Goal: Task Accomplishment & Management: Complete application form

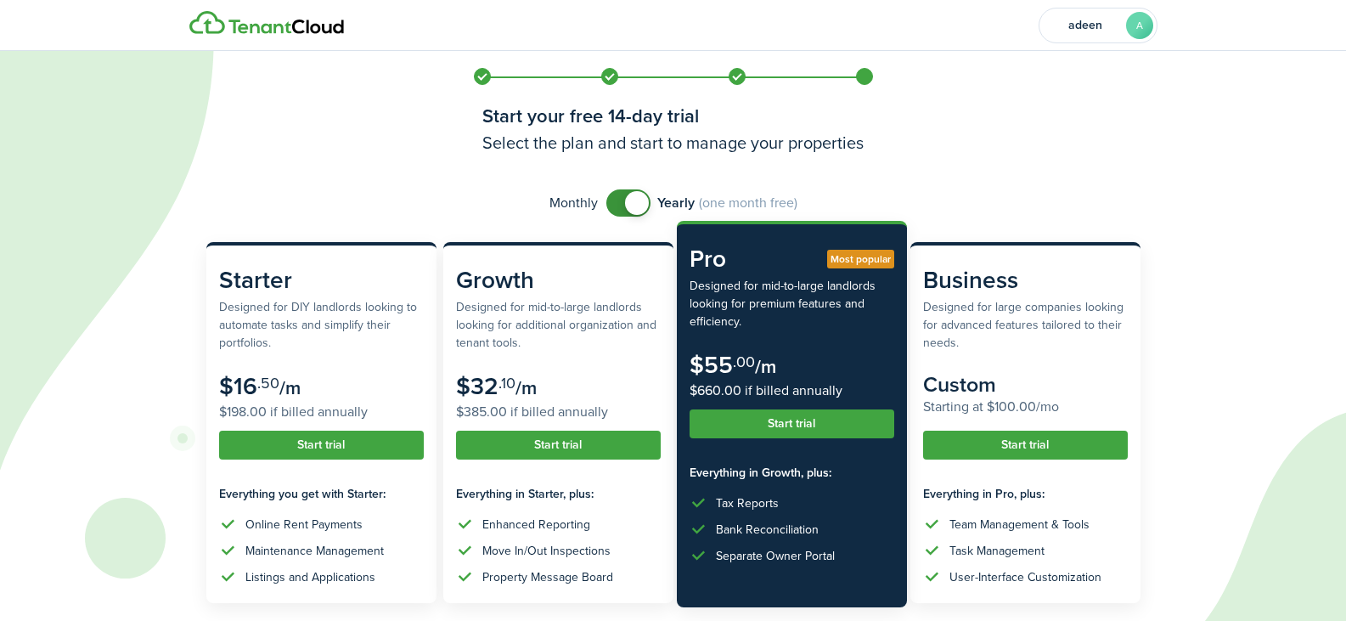
click at [773, 424] on button "Start trial" at bounding box center [792, 423] width 205 height 29
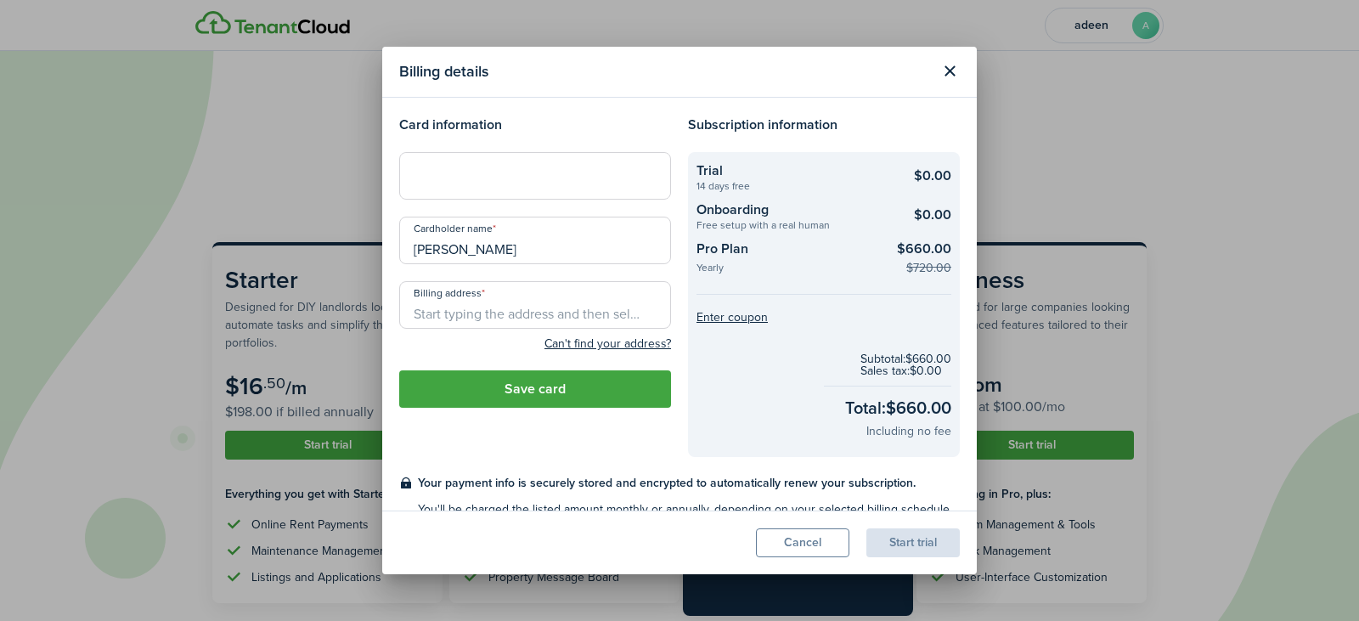
drag, startPoint x: 452, startPoint y: 256, endPoint x: 240, endPoint y: 267, distance: 211.7
click at [241, 267] on div "Billing details Card information Cardholder name [PERSON_NAME] address Can't fi…" at bounding box center [679, 310] width 1359 height 621
type input "[PERSON_NAME]"
click at [461, 313] on input "Billing address" at bounding box center [535, 305] width 272 height 48
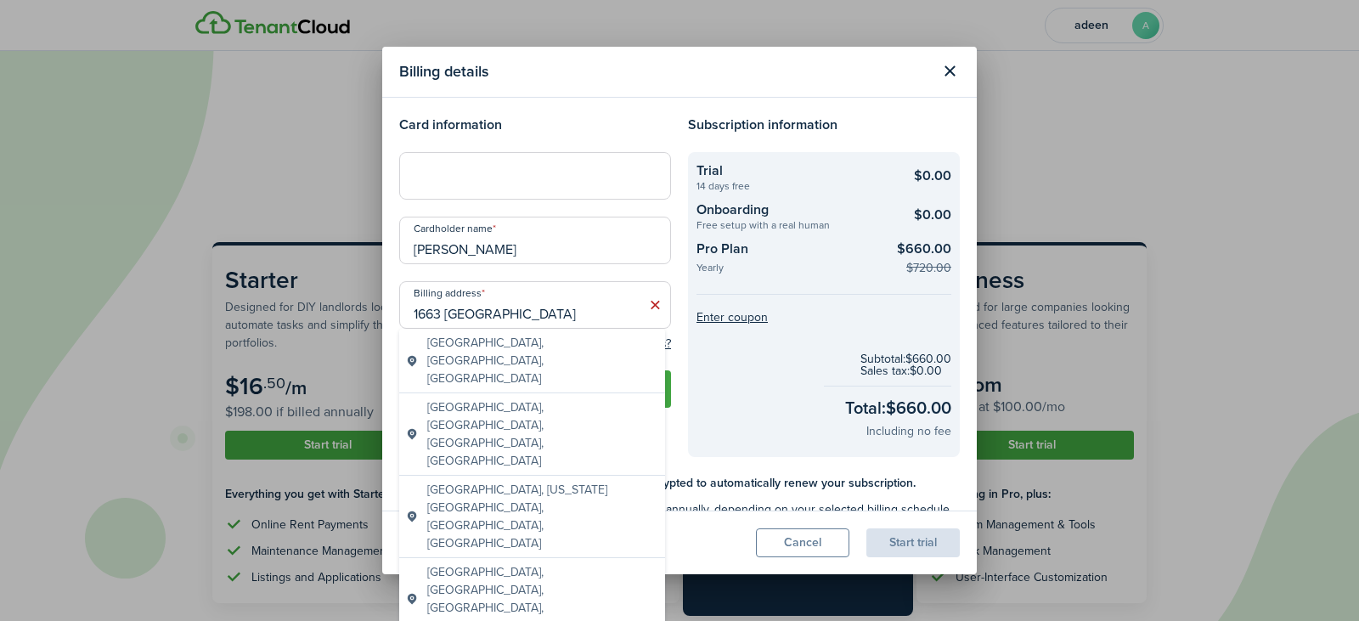
click at [523, 354] on span "[GEOGRAPHIC_DATA], [GEOGRAPHIC_DATA], [GEOGRAPHIC_DATA]" at bounding box center [542, 361] width 231 height 54
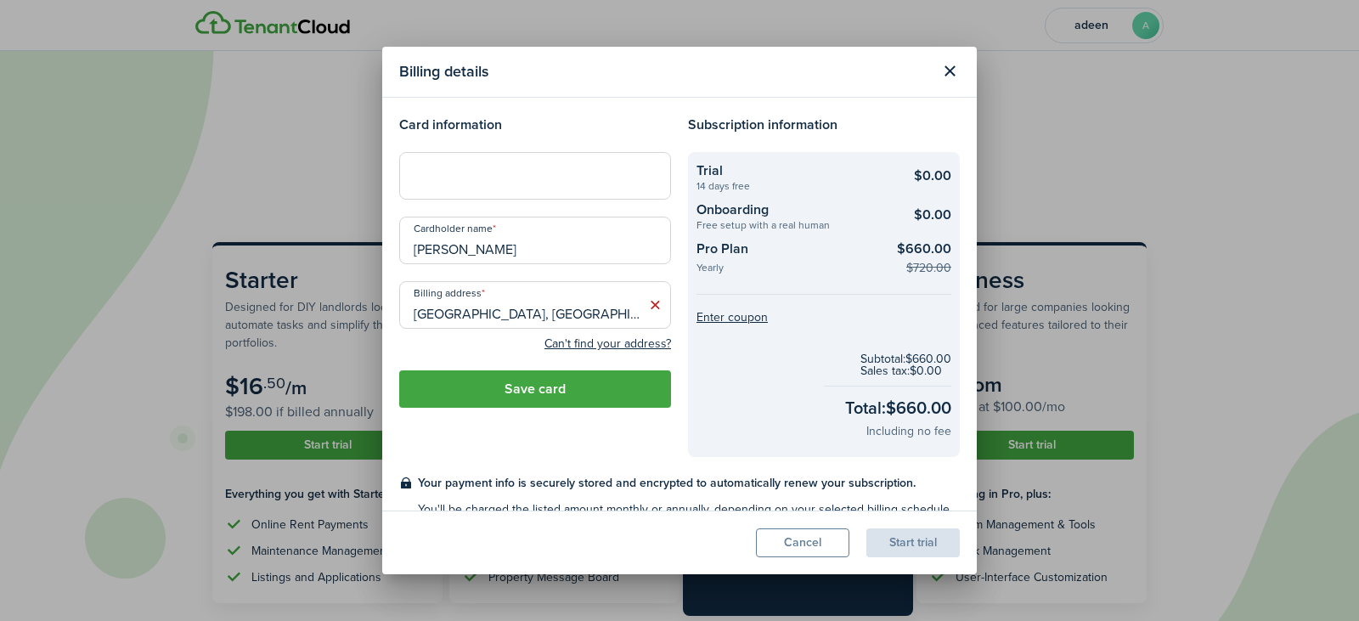
drag, startPoint x: 594, startPoint y: 314, endPoint x: 606, endPoint y: 353, distance: 40.6
click at [597, 316] on input "[GEOGRAPHIC_DATA], [GEOGRAPHIC_DATA]" at bounding box center [535, 305] width 272 height 48
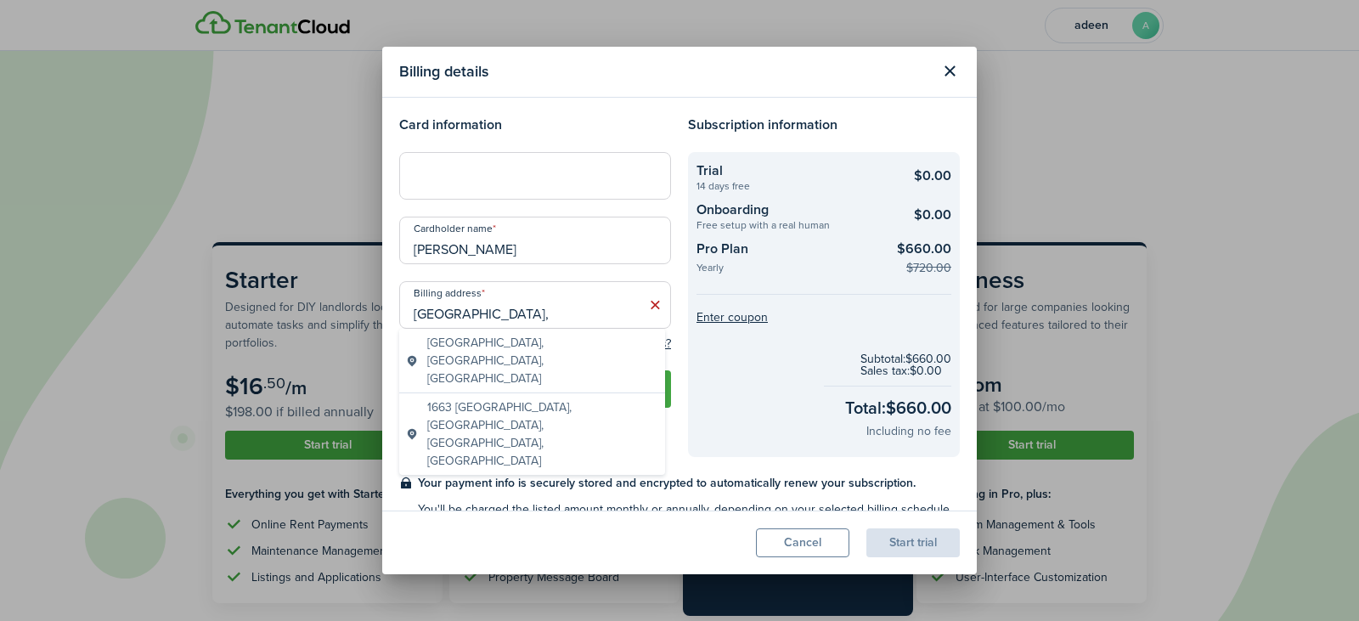
click at [499, 341] on span "[GEOGRAPHIC_DATA], [GEOGRAPHIC_DATA], [GEOGRAPHIC_DATA]" at bounding box center [542, 361] width 231 height 54
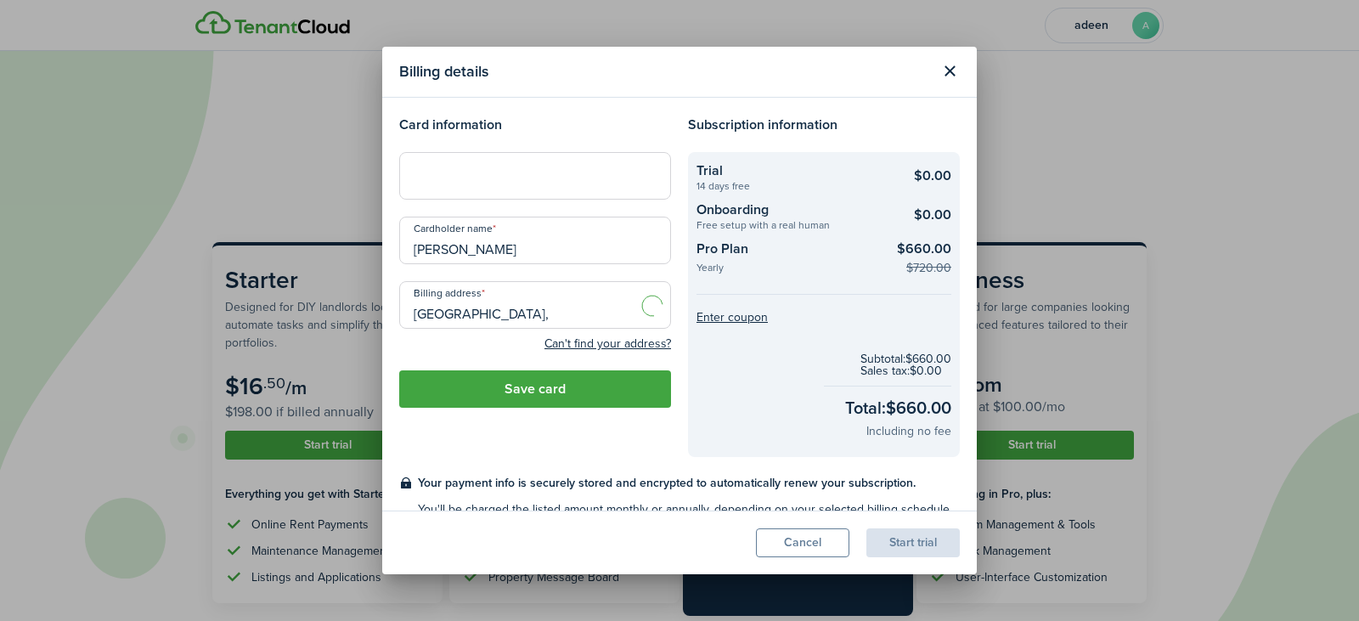
type input "[GEOGRAPHIC_DATA], [GEOGRAPHIC_DATA]"
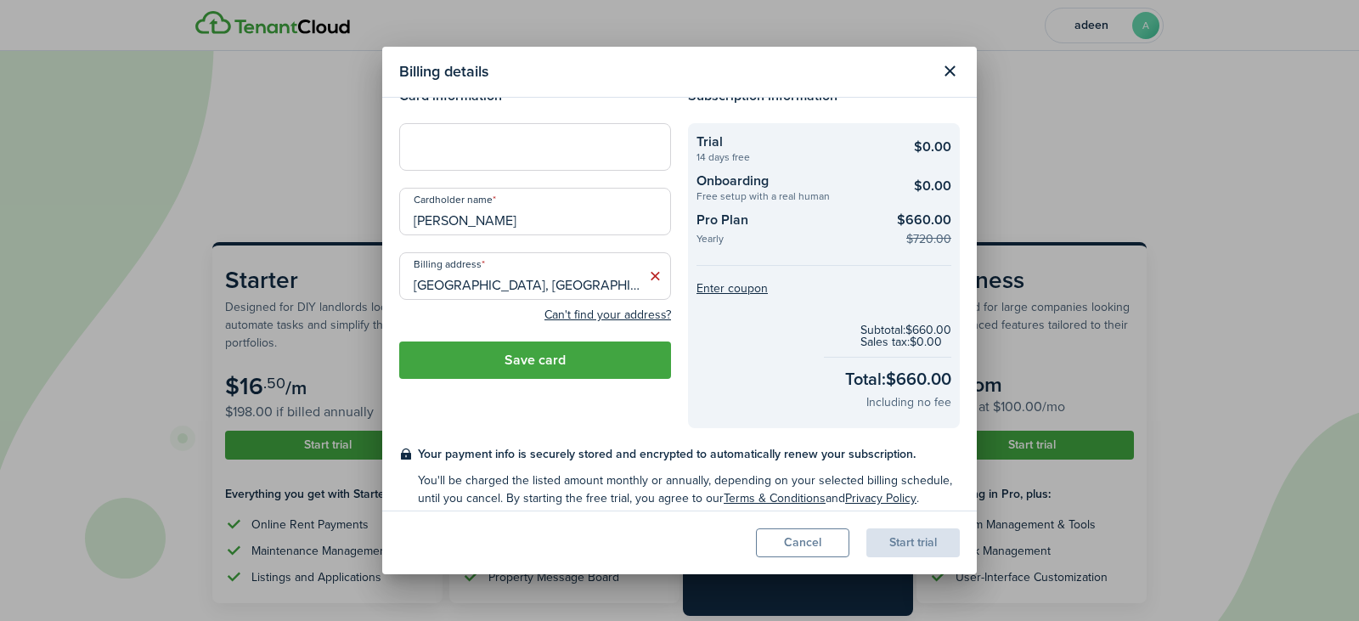
scroll to position [42, 0]
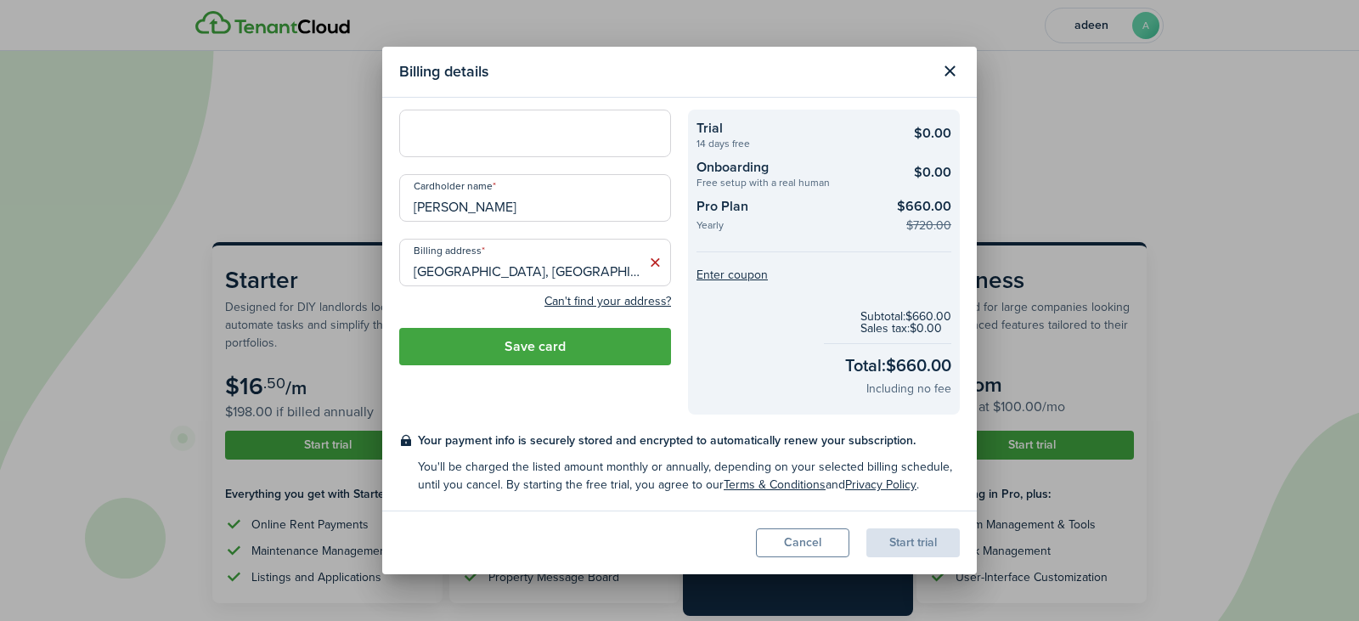
click at [594, 348] on button "Save card" at bounding box center [535, 346] width 272 height 37
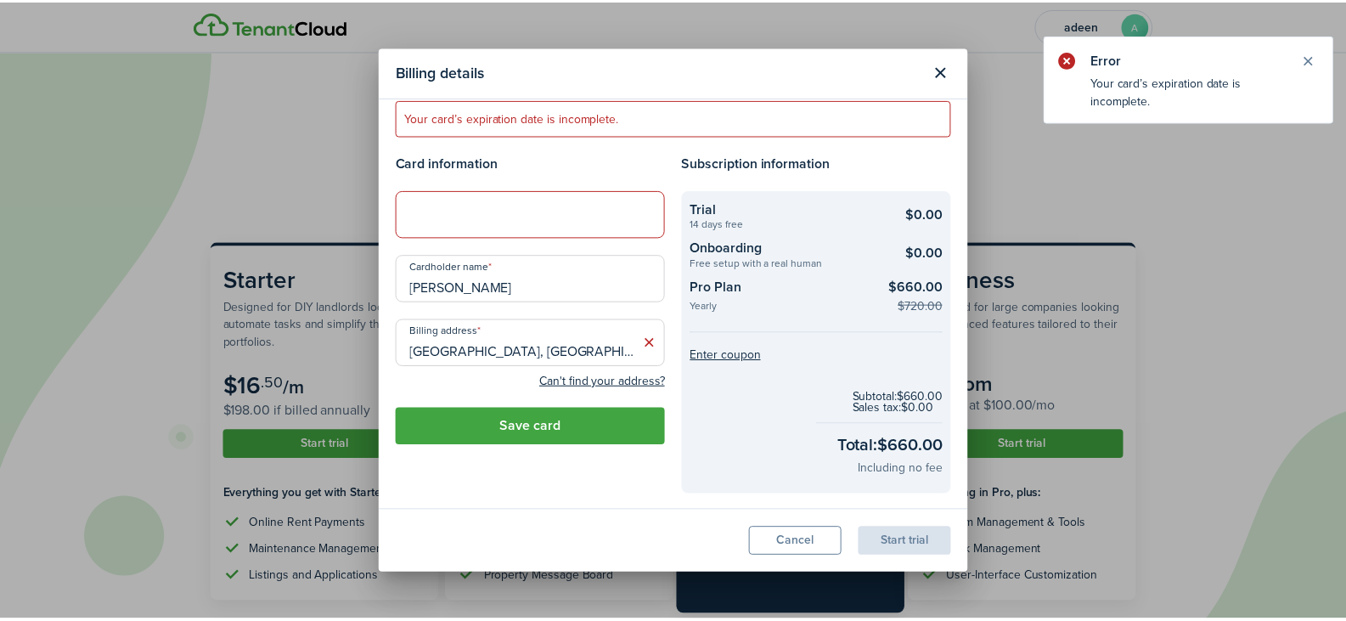
scroll to position [0, 0]
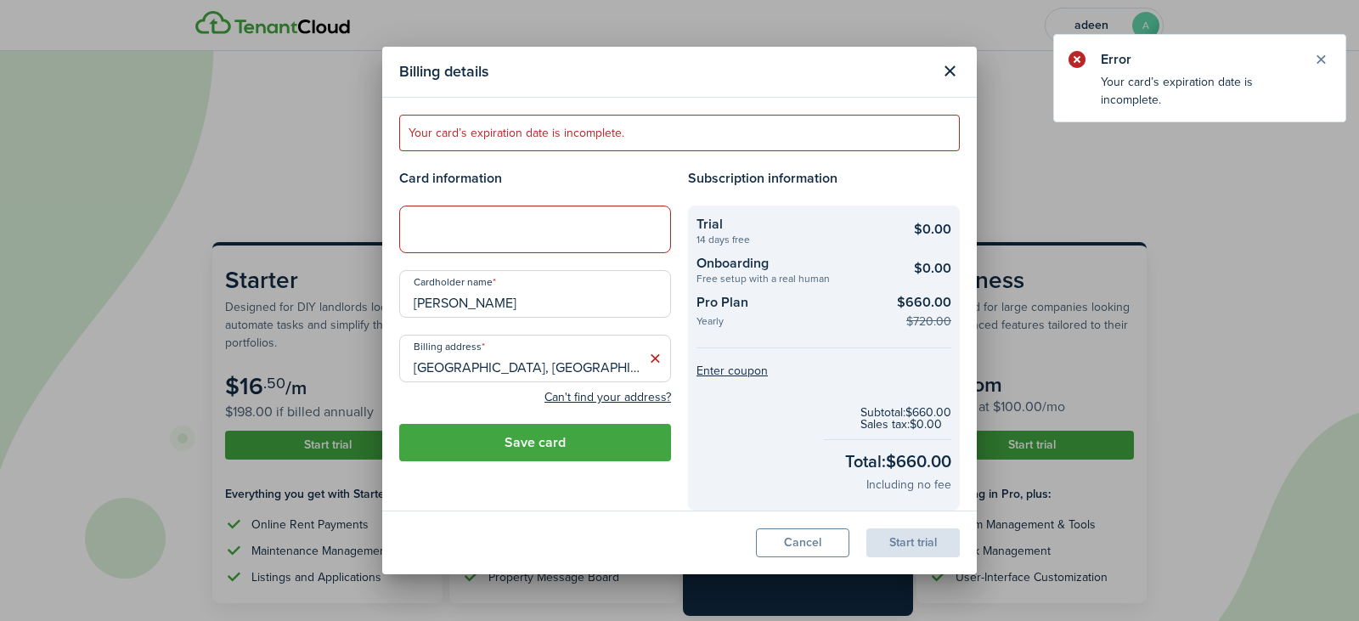
click at [524, 128] on error-message "Your card’s expiration date is incomplete." at bounding box center [679, 133] width 561 height 37
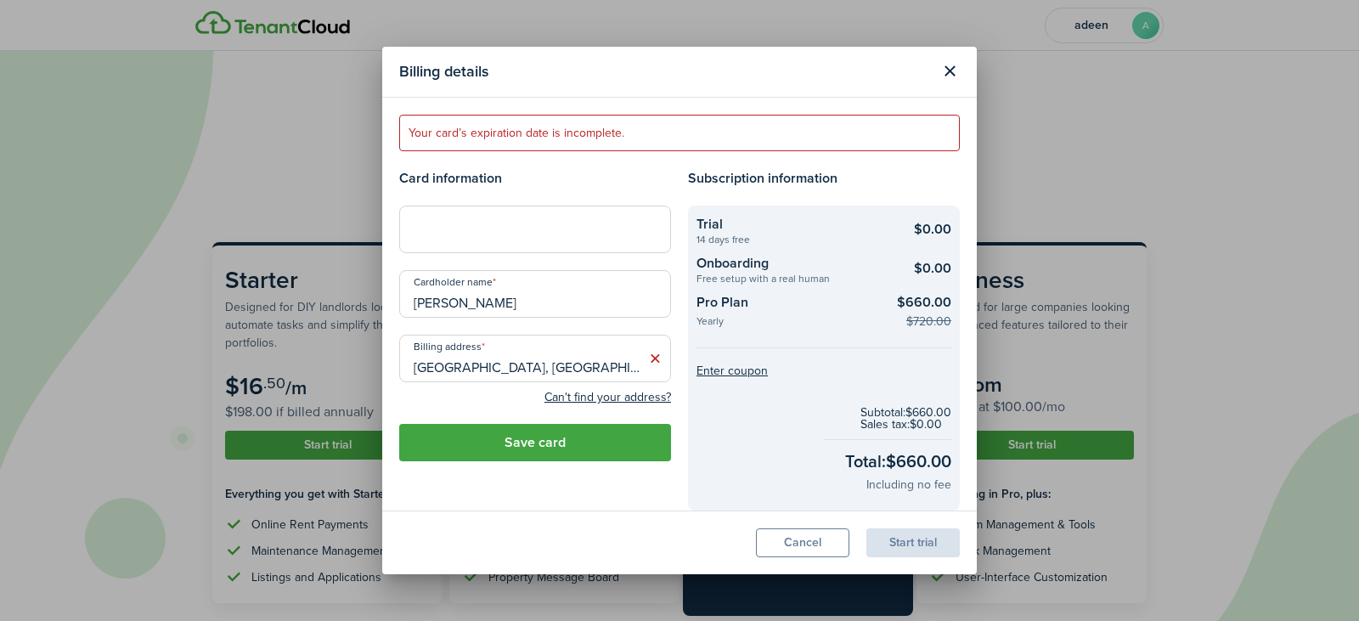
click at [590, 453] on button "Save card" at bounding box center [535, 442] width 272 height 37
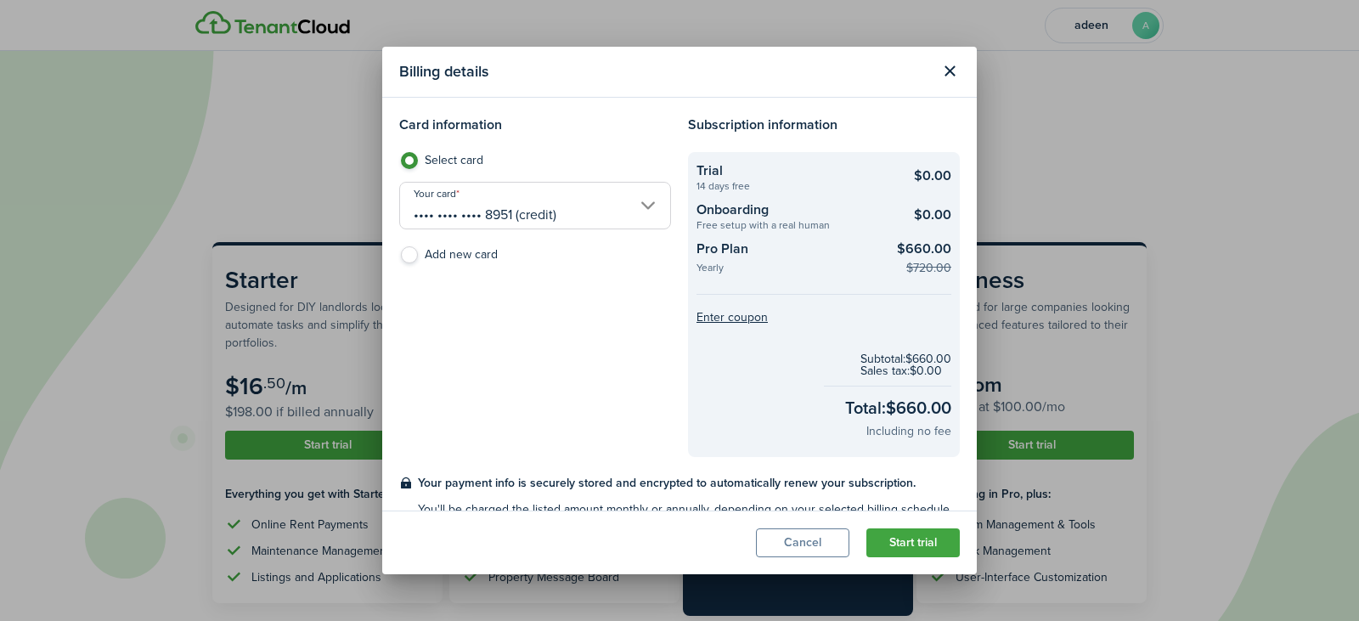
click at [900, 548] on button "Start trial" at bounding box center [912, 542] width 93 height 29
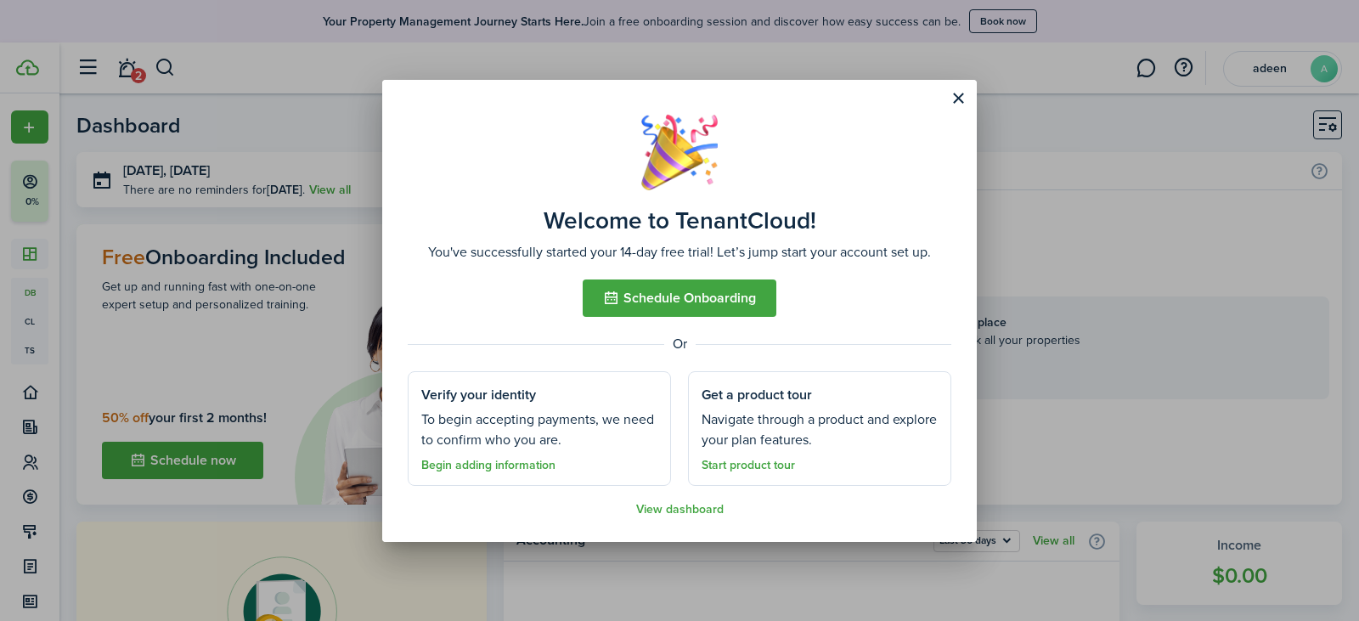
click at [665, 510] on link "View dashboard" at bounding box center [679, 510] width 87 height 14
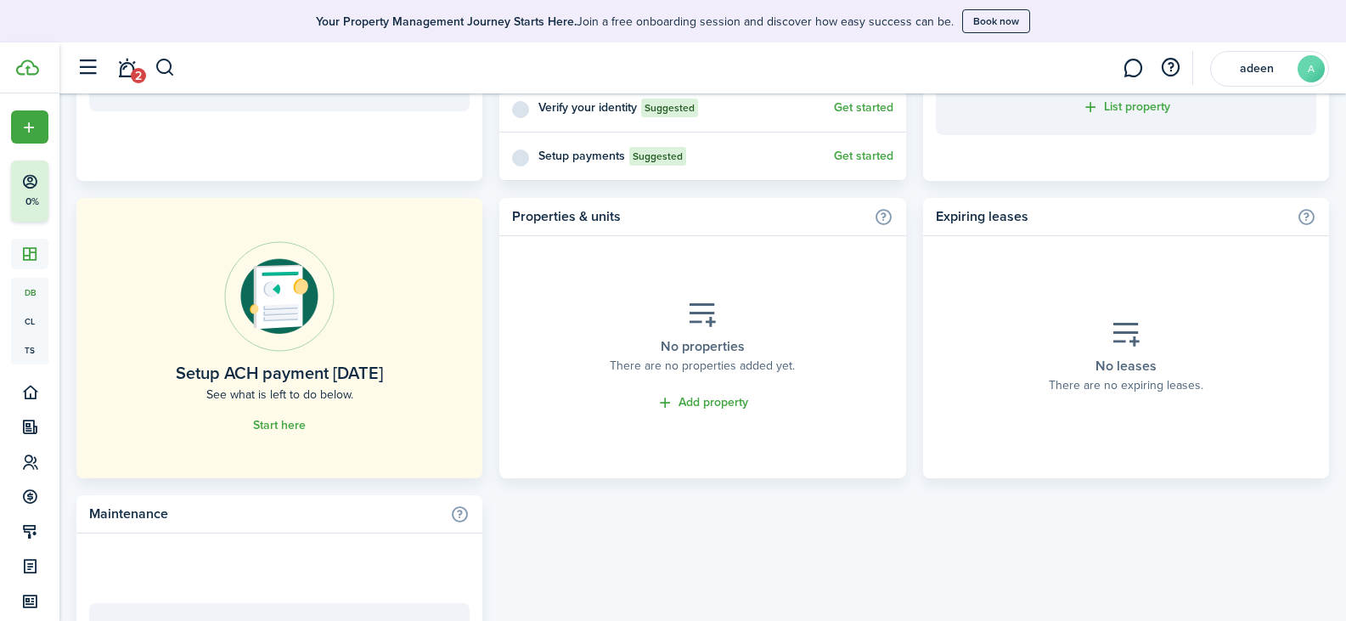
scroll to position [934, 0]
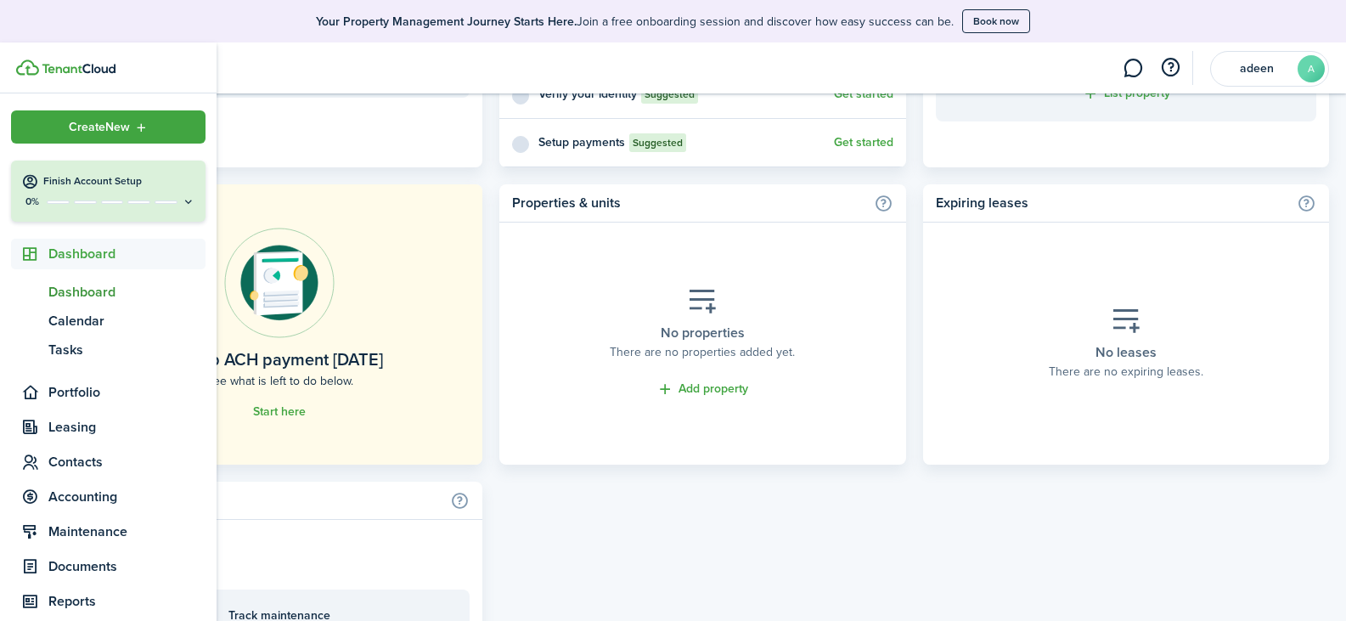
click at [90, 128] on span "Create New" at bounding box center [99, 127] width 61 height 12
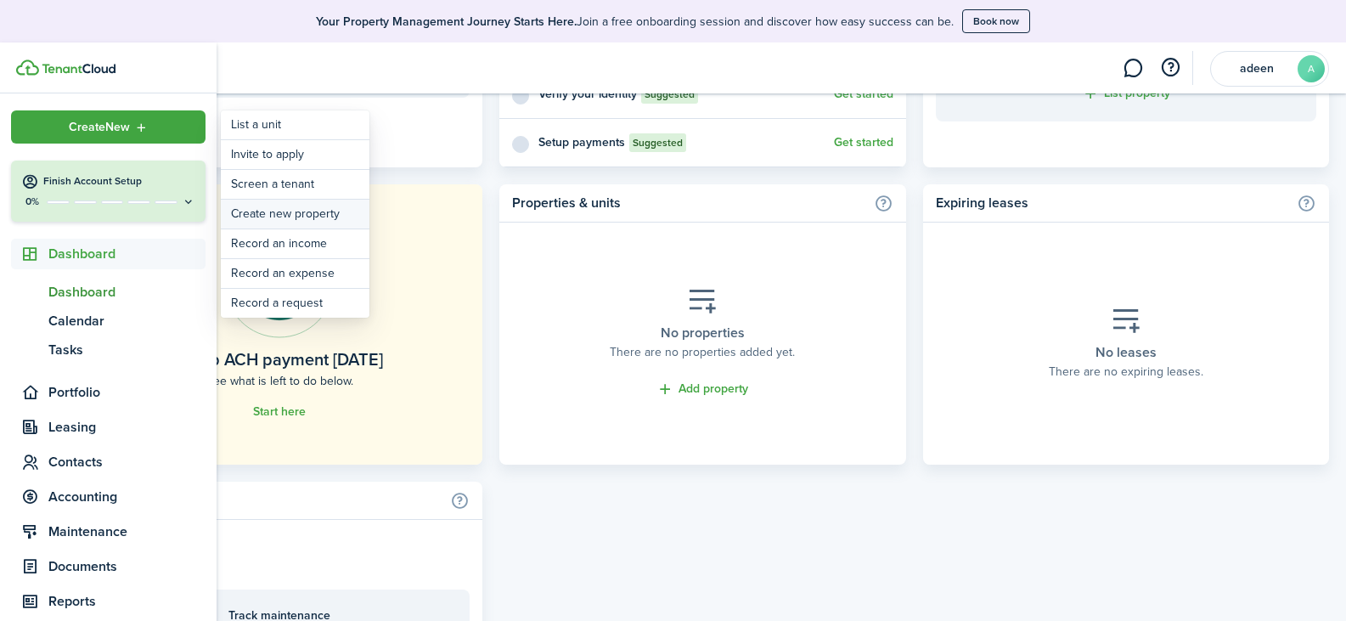
click at [274, 214] on link "Create new property" at bounding box center [295, 214] width 149 height 29
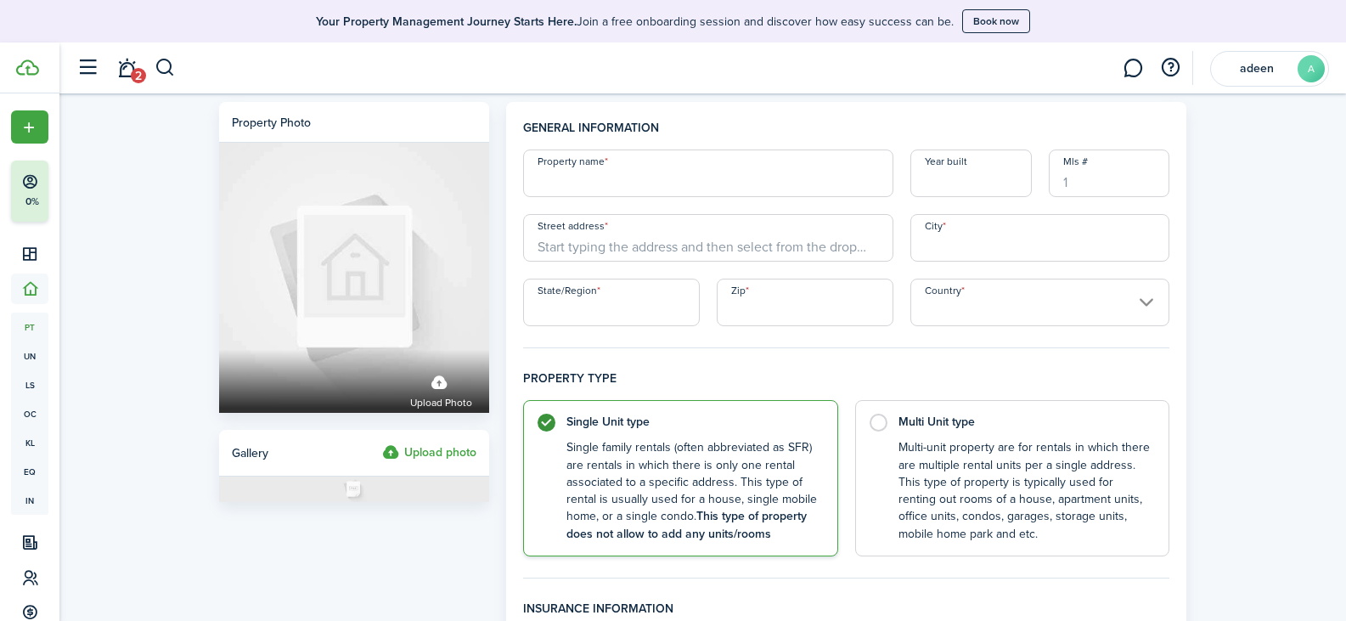
click at [673, 178] on input "Property name" at bounding box center [708, 173] width 370 height 48
type input "1626 [PERSON_NAME] St"
click at [966, 187] on input "Year built" at bounding box center [970, 173] width 121 height 48
type input "1934"
click at [583, 258] on input "Street address" at bounding box center [708, 238] width 370 height 48
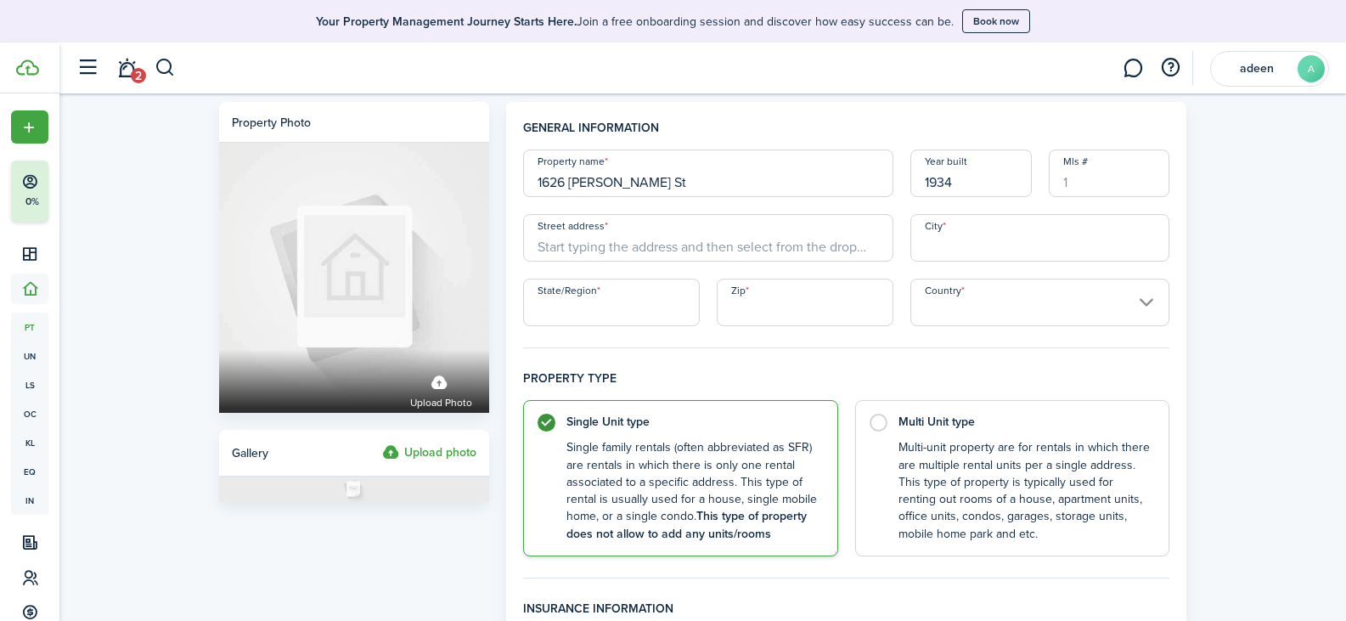
drag, startPoint x: 624, startPoint y: 185, endPoint x: 521, endPoint y: 189, distance: 102.8
click at [518, 189] on div "Property name [STREET_ADDRESS][PERSON_NAME]" at bounding box center [708, 173] width 387 height 48
click at [606, 229] on input "Street address" at bounding box center [708, 238] width 370 height 48
paste input "1626 [PERSON_NAME] St"
type input "1626 [PERSON_NAME] St"
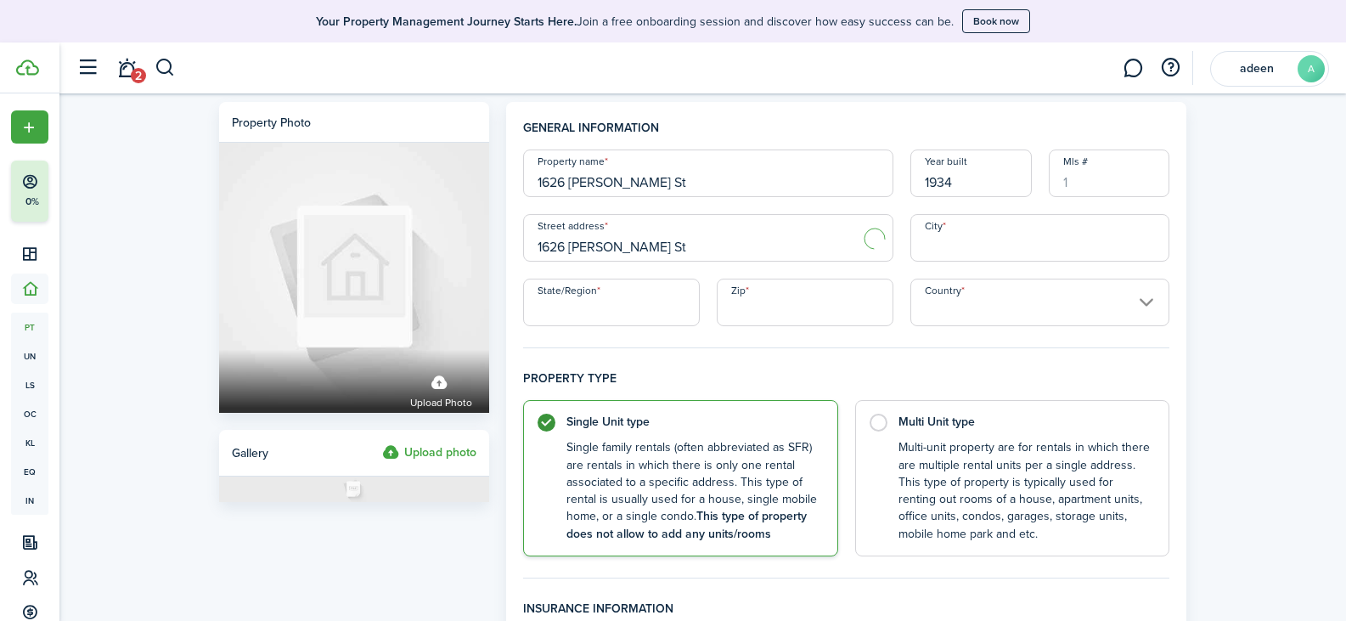
click at [631, 185] on input "1626 [PERSON_NAME] St" at bounding box center [708, 173] width 370 height 48
click at [964, 246] on input "City" at bounding box center [1040, 238] width 260 height 48
type input "[GEOGRAPHIC_DATA]"
type input "NY"
type input "10462"
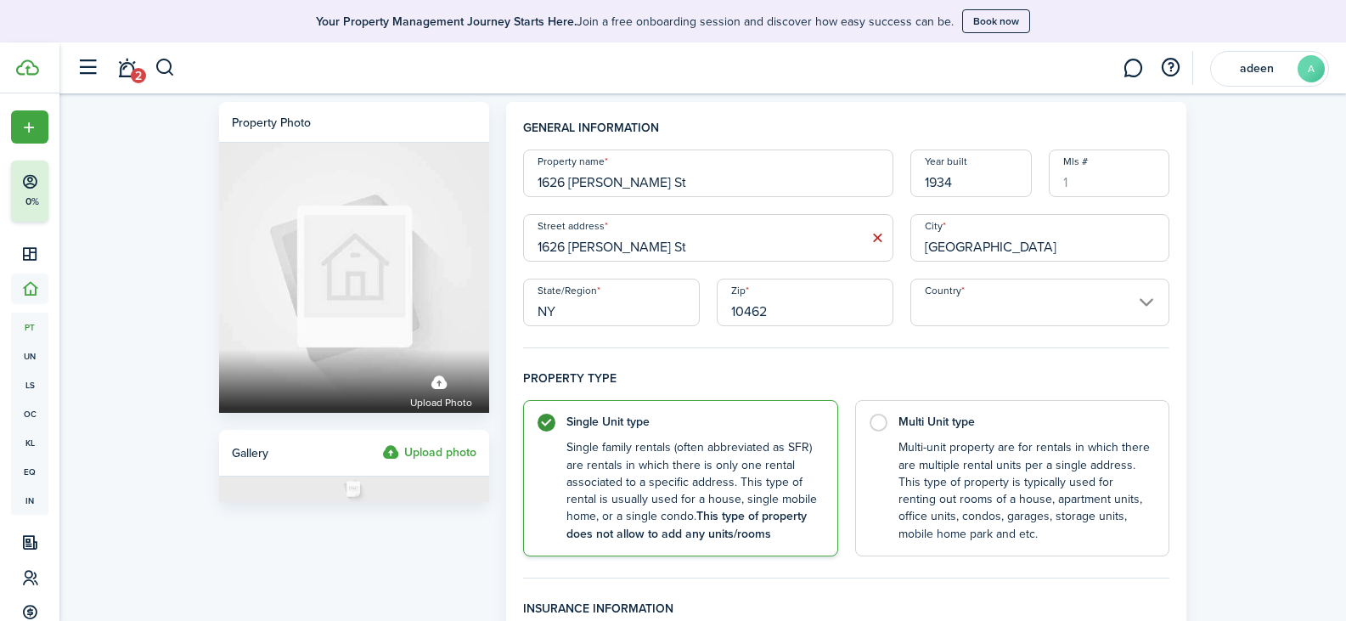
type input "[GEOGRAPHIC_DATA]"
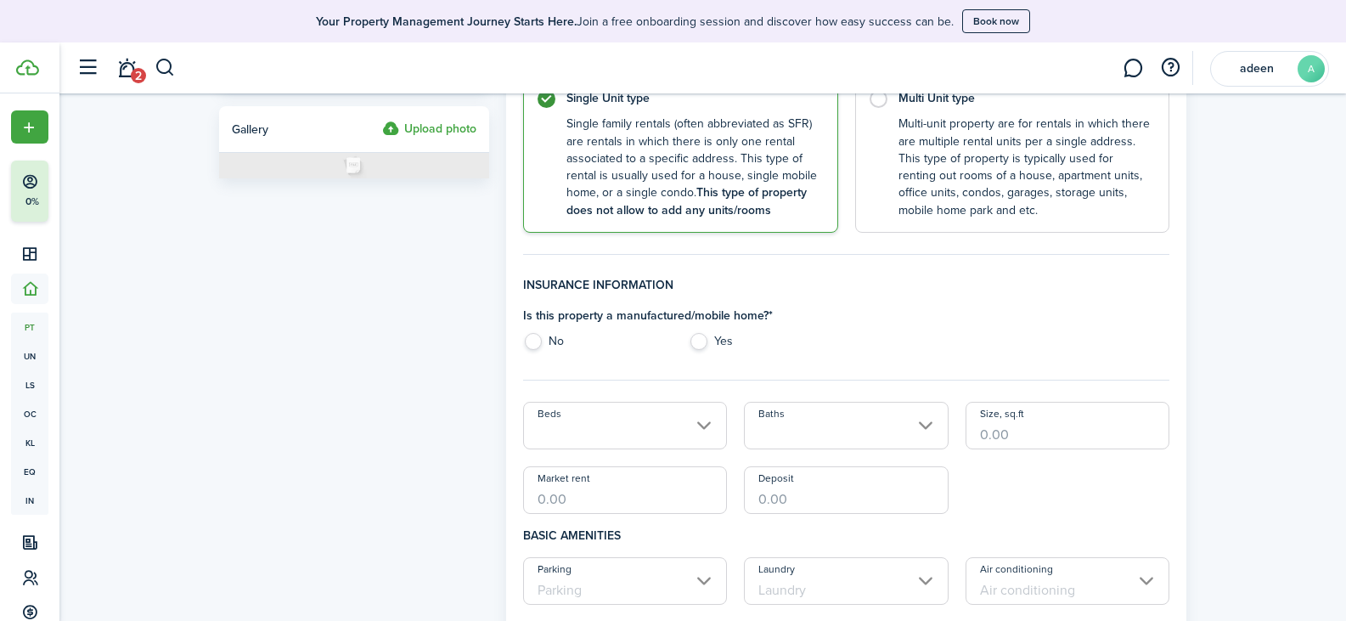
scroll to position [340, 0]
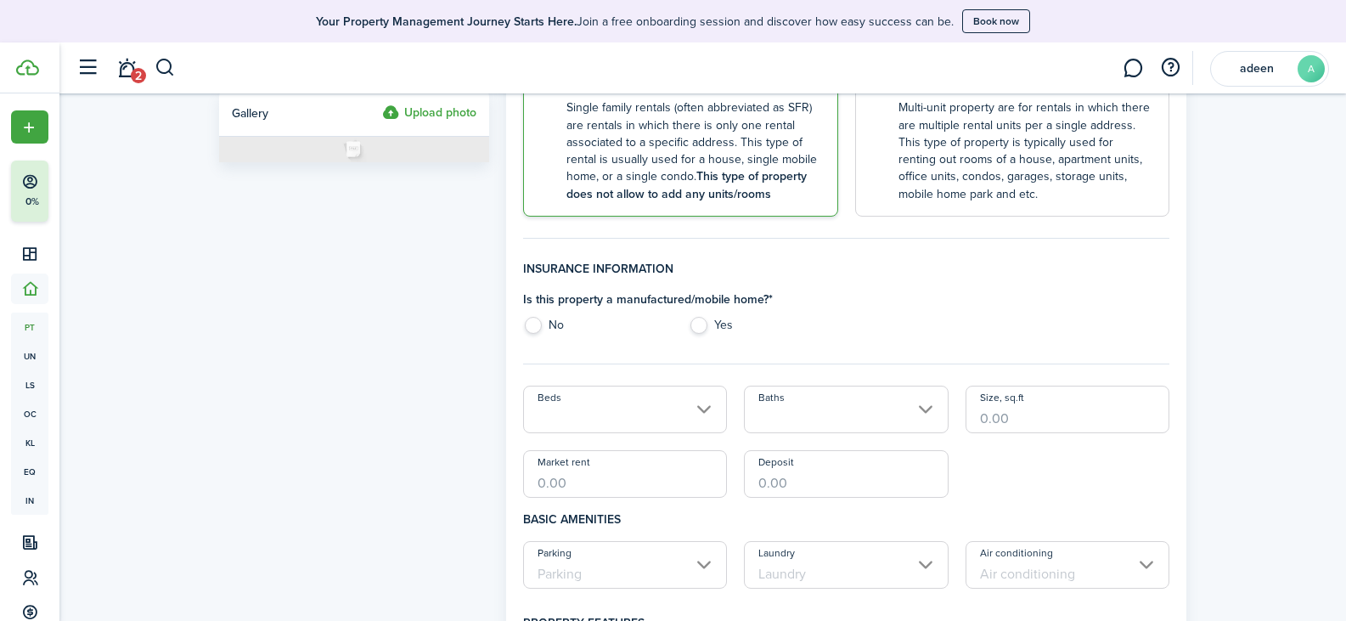
click at [701, 418] on input "Beds" at bounding box center [625, 410] width 205 height 48
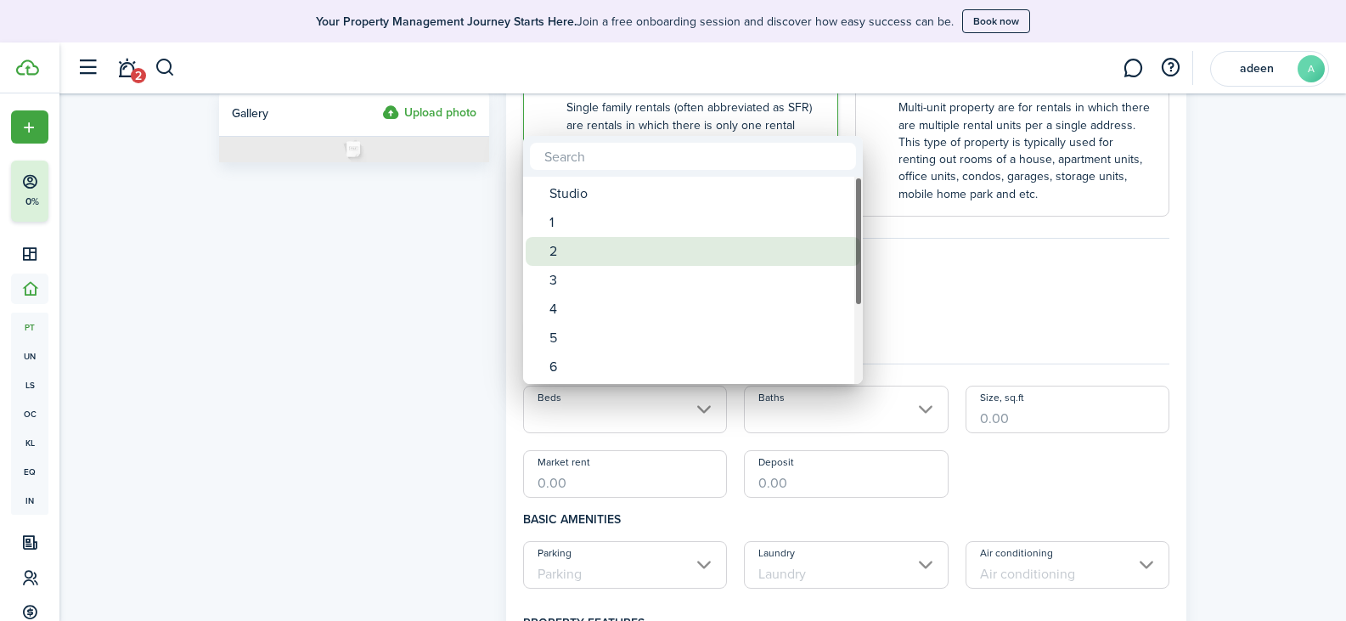
click at [578, 252] on div "2" at bounding box center [699, 251] width 301 height 29
type input "2"
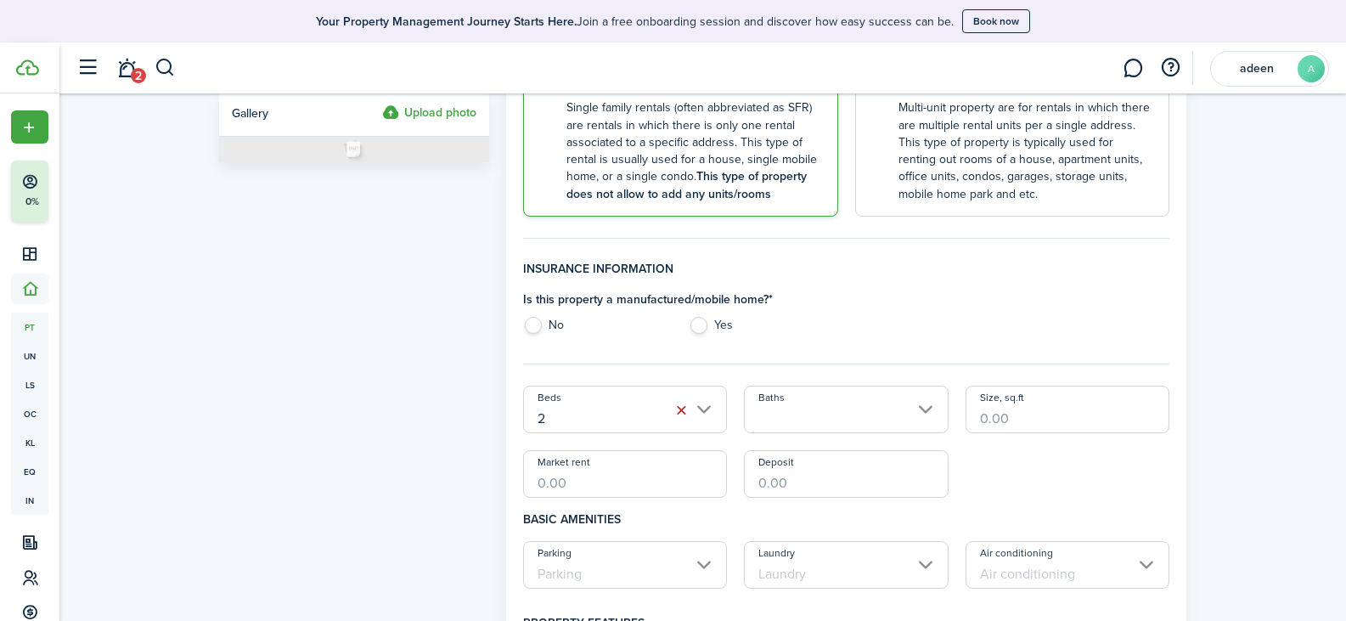
click at [794, 421] on input "Baths" at bounding box center [846, 410] width 205 height 48
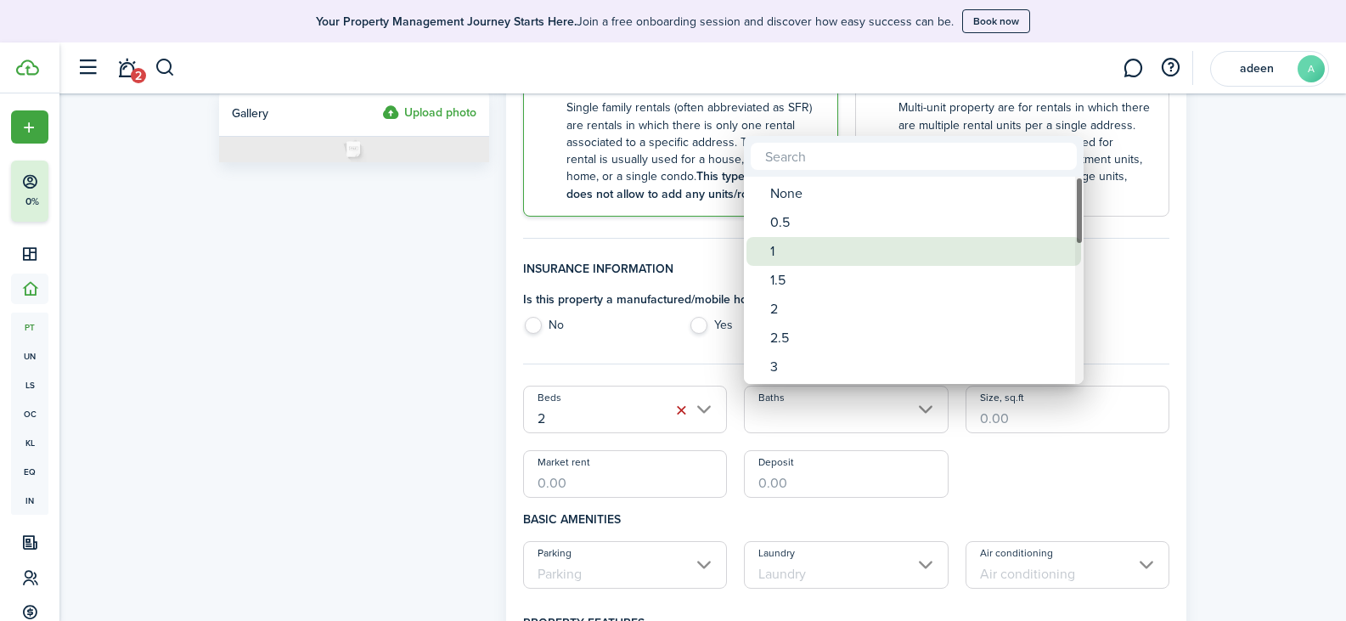
click at [791, 247] on div "1" at bounding box center [920, 251] width 301 height 29
type input "1"
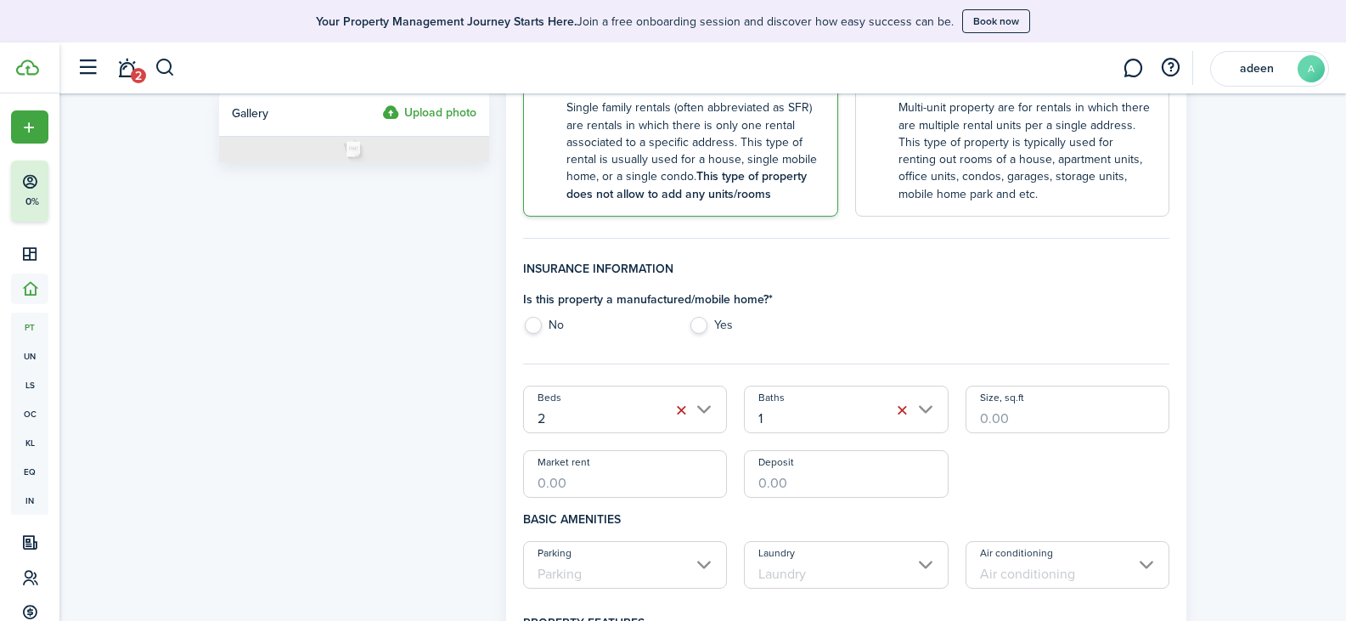
click at [1026, 420] on input "Size, sq.ft" at bounding box center [1068, 410] width 205 height 48
type input "600"
click at [1259, 403] on div "Property photo Upload photo Gallery Upload photo General information Property n…" at bounding box center [702, 551] width 1287 height 1594
click at [606, 484] on input "Market rent" at bounding box center [625, 474] width 205 height 48
type input "$2,500.00"
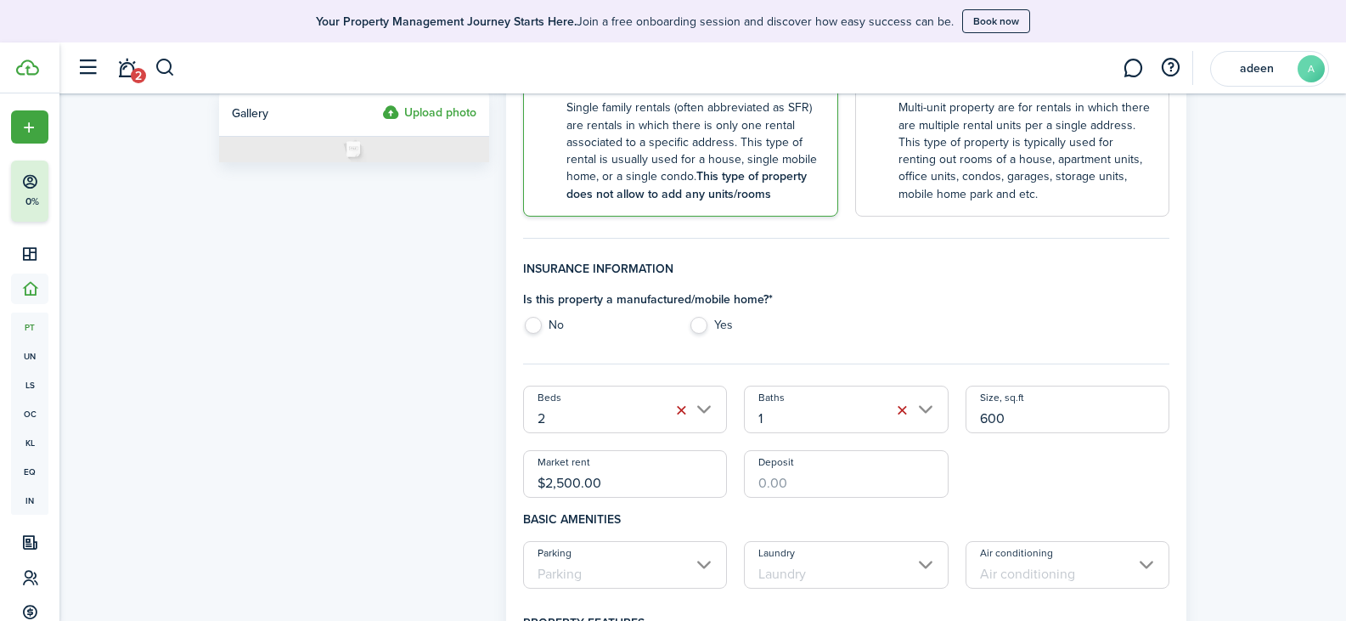
click at [776, 495] on input "Deposit" at bounding box center [846, 474] width 205 height 48
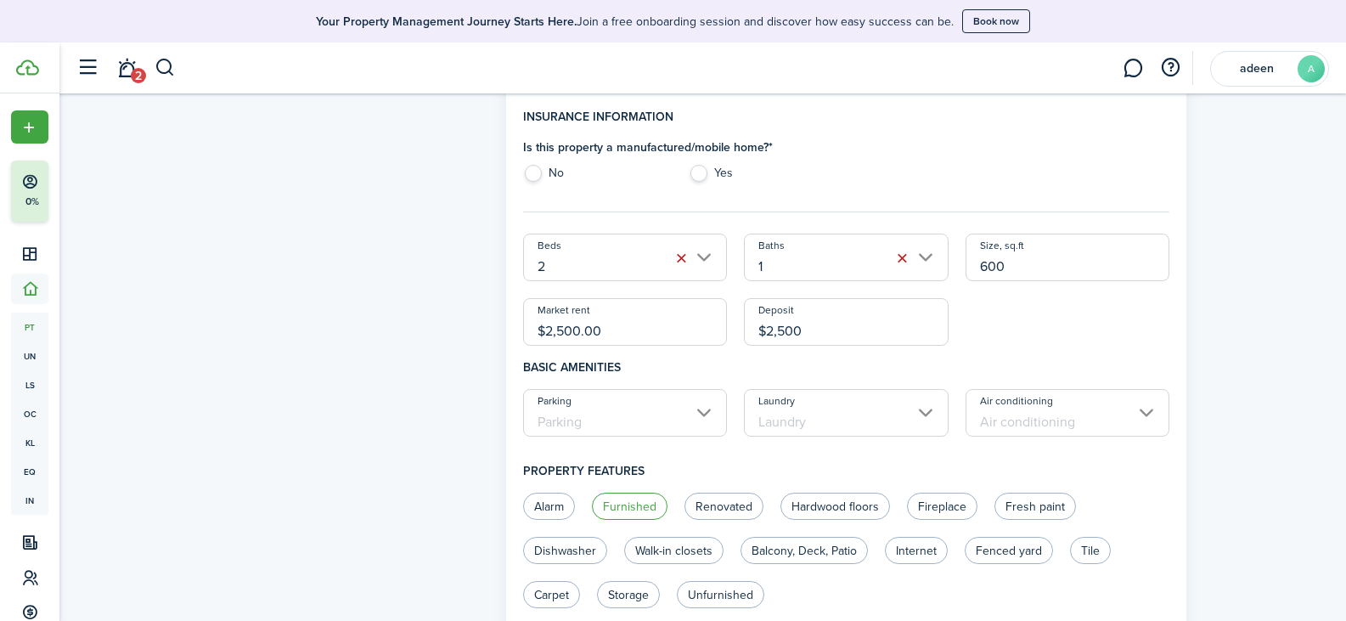
scroll to position [510, 0]
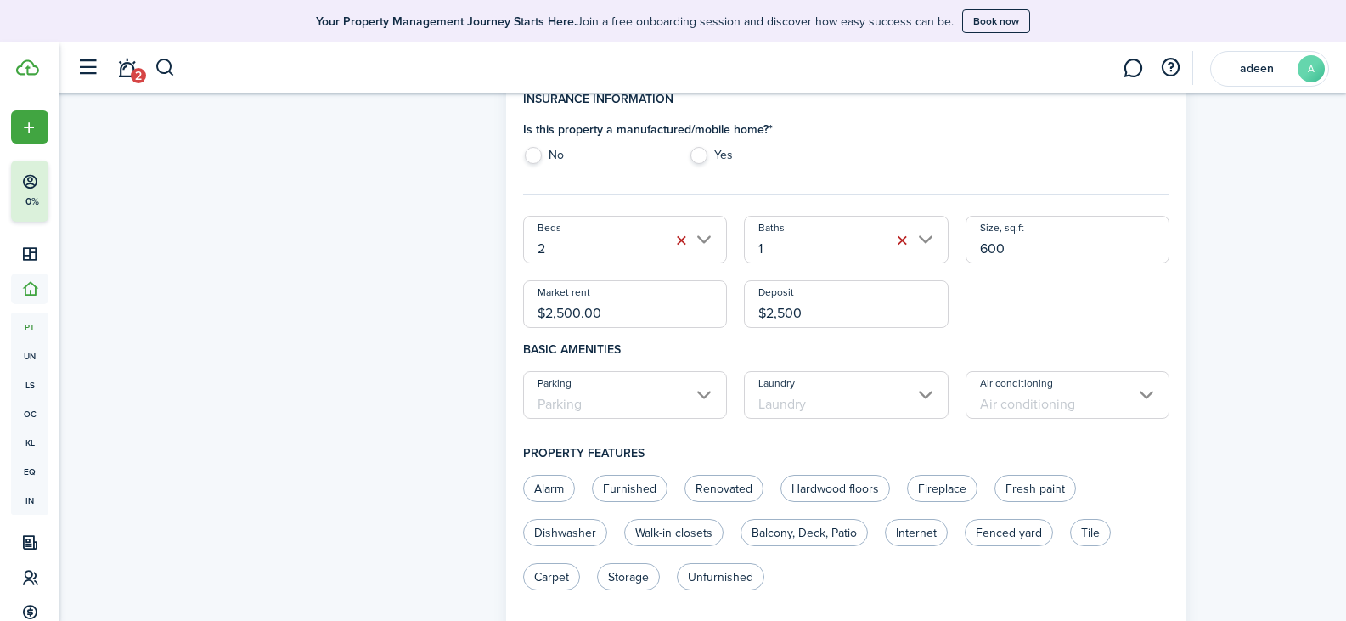
click at [710, 400] on input "Parking" at bounding box center [625, 395] width 205 height 48
type input "$2,500.00"
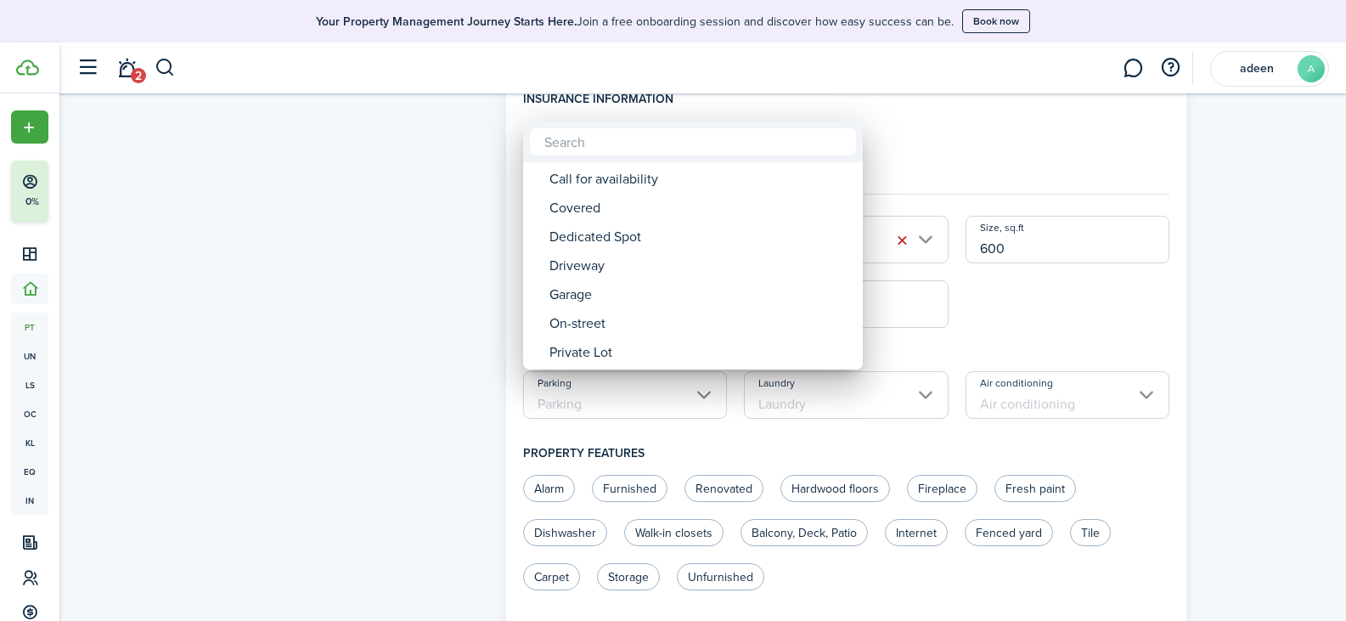
click at [375, 355] on div at bounding box center [673, 310] width 1618 height 893
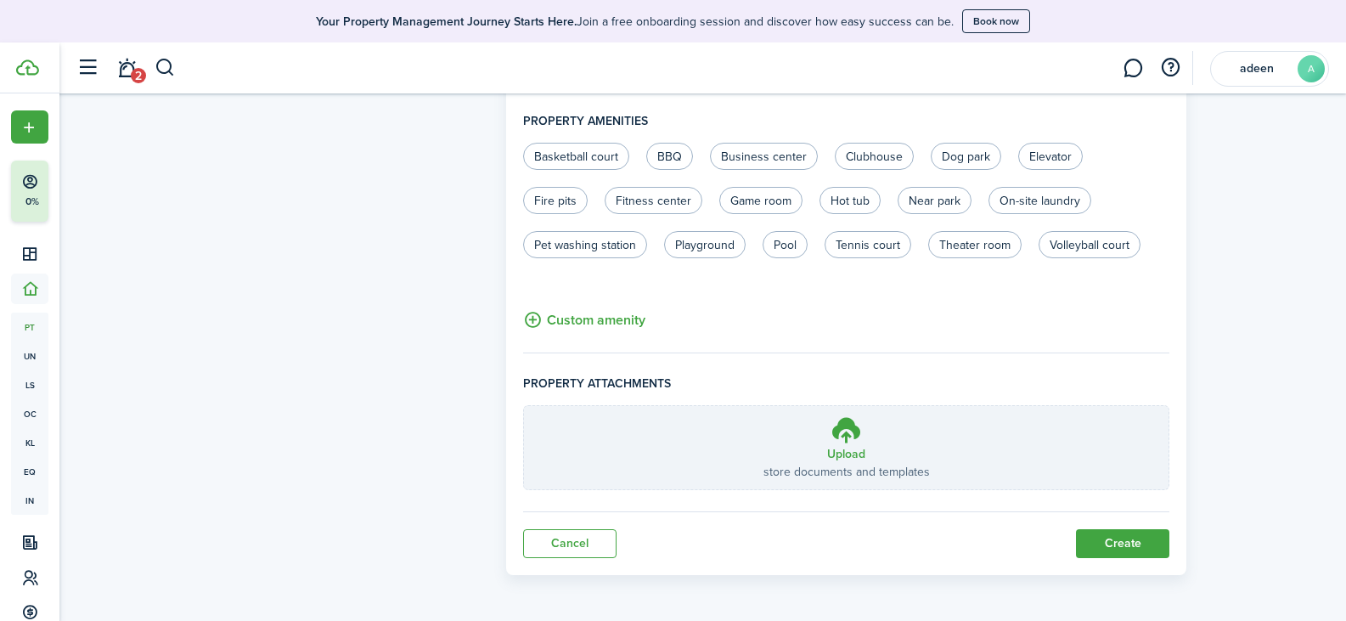
scroll to position [1107, 0]
click at [1106, 553] on button "Create" at bounding box center [1122, 542] width 93 height 29
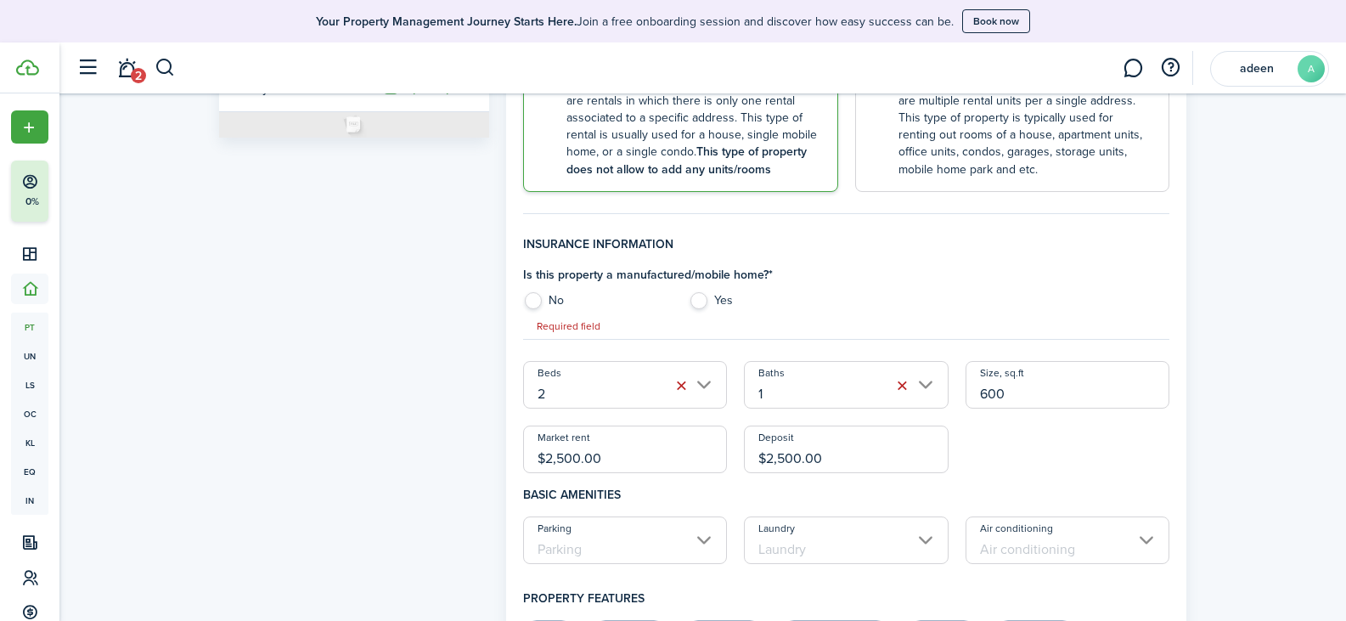
scroll to position [361, 0]
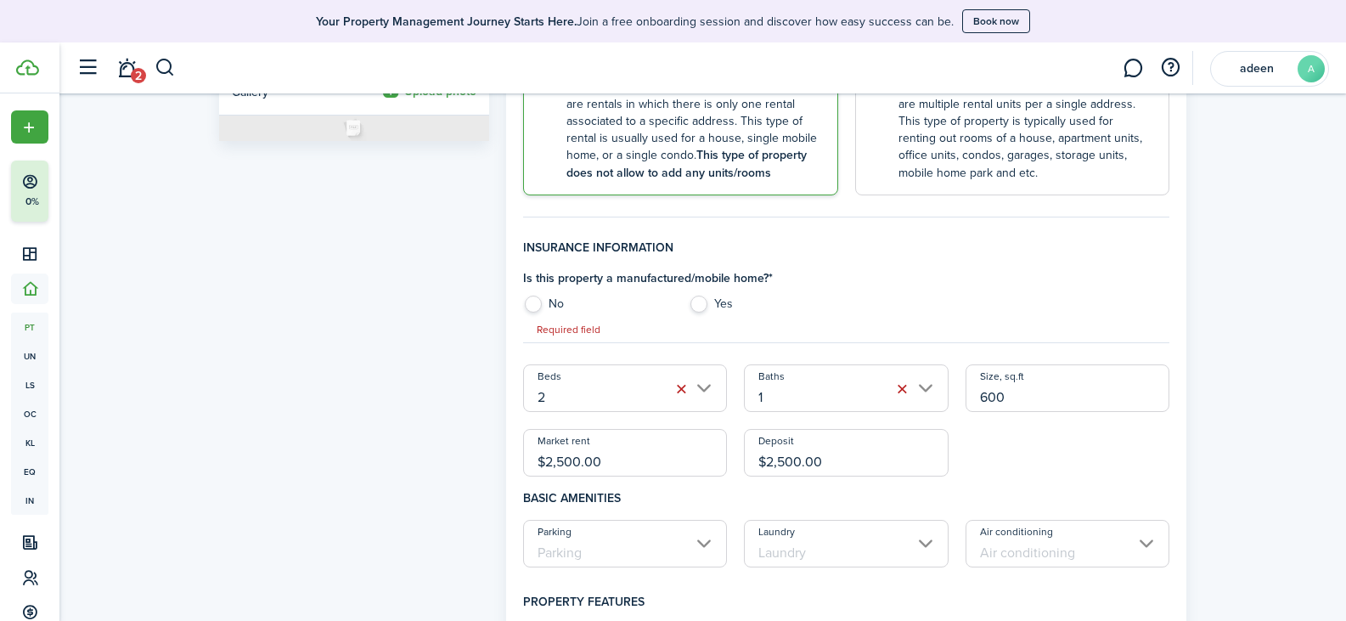
click at [693, 303] on label "Yes" at bounding box center [763, 308] width 149 height 25
radio input "true"
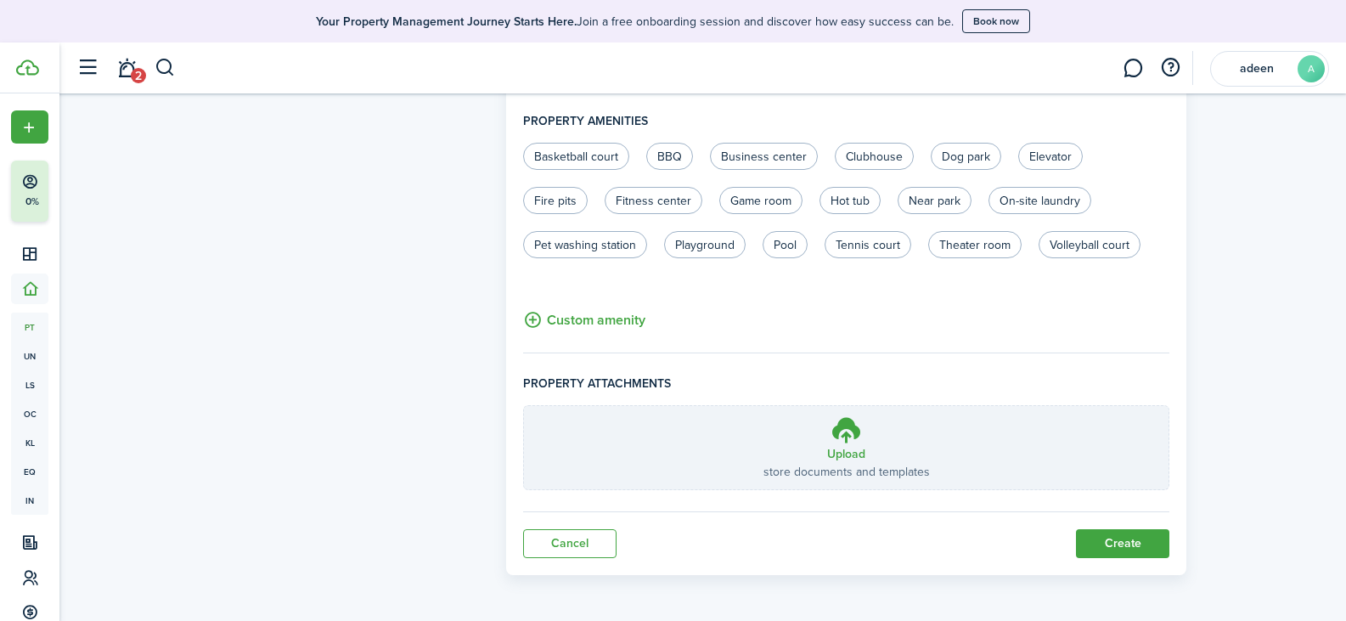
scroll to position [1107, 0]
click at [1130, 542] on button "Create" at bounding box center [1122, 542] width 93 height 29
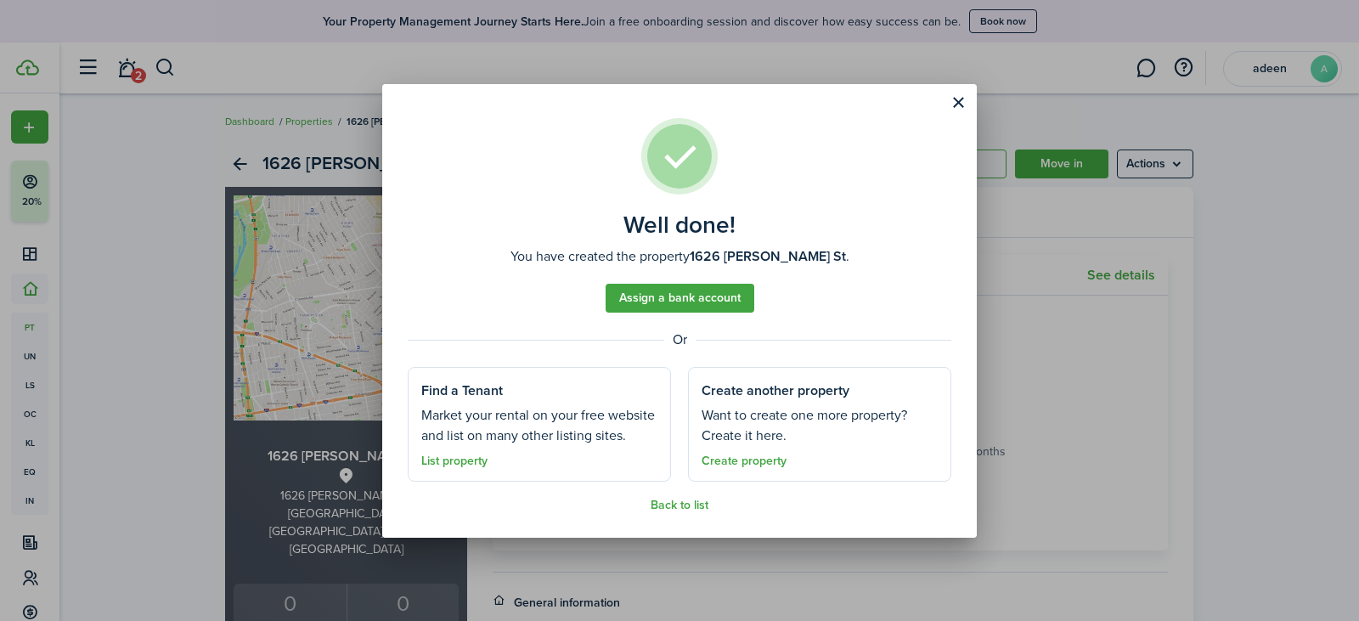
click at [684, 303] on link "Assign a bank account" at bounding box center [680, 298] width 149 height 29
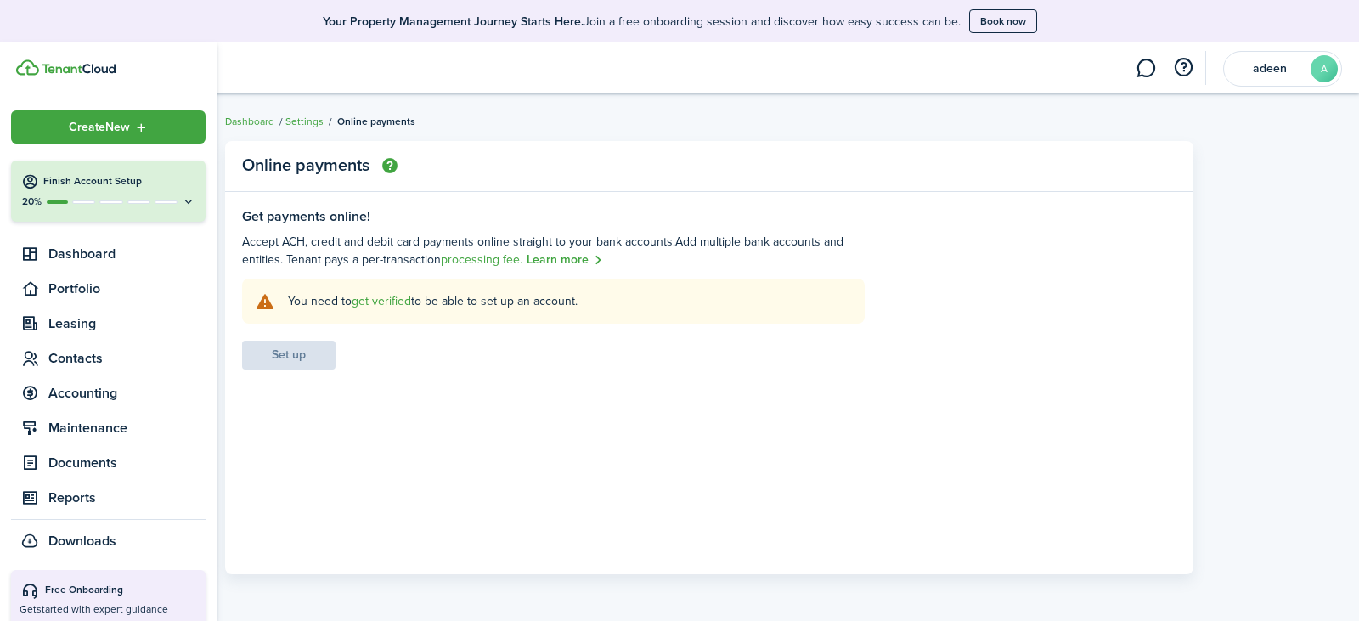
click at [72, 187] on h4 "Finish Account Setup" at bounding box center [119, 181] width 152 height 14
click at [58, 255] on span "Dashboard" at bounding box center [126, 254] width 157 height 20
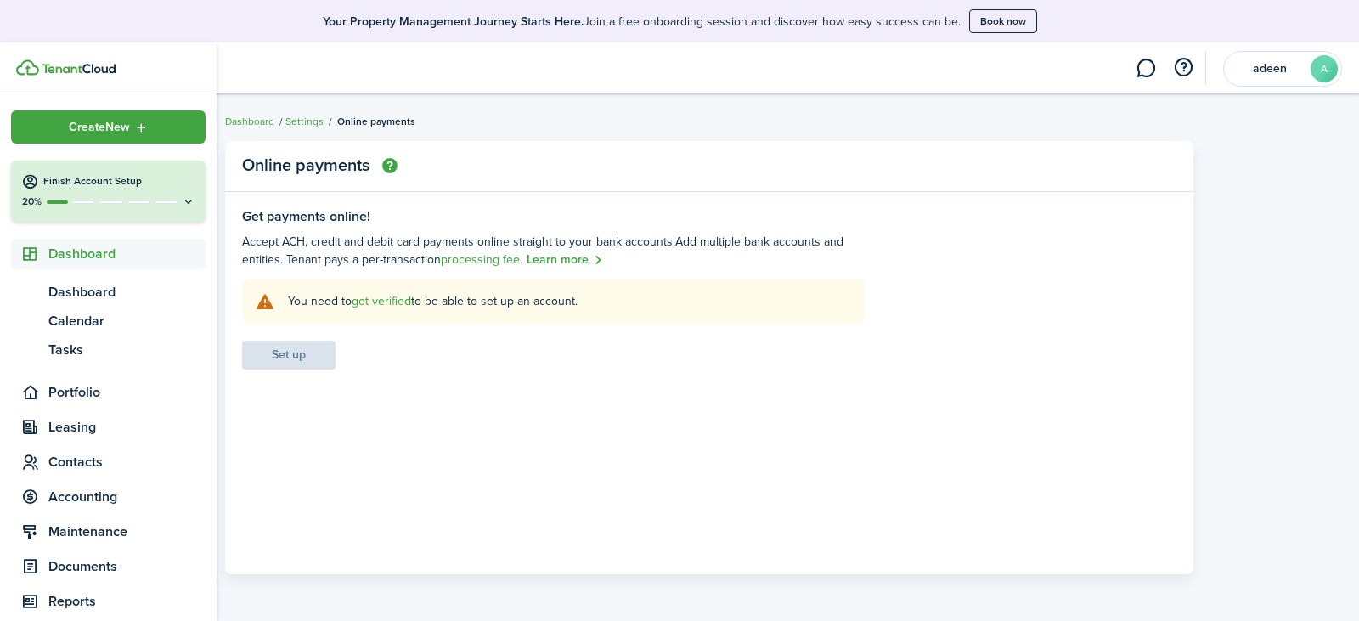
click at [88, 256] on span "Dashboard" at bounding box center [126, 254] width 157 height 20
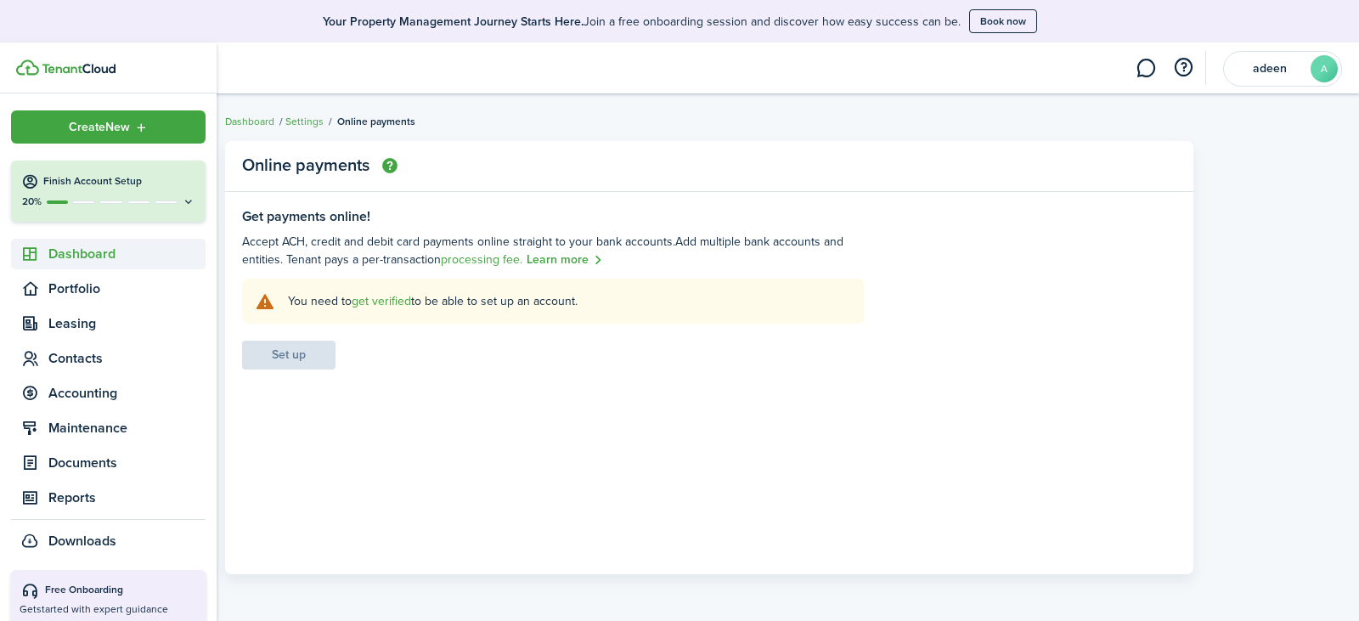
click at [88, 259] on span "Dashboard" at bounding box center [126, 254] width 157 height 20
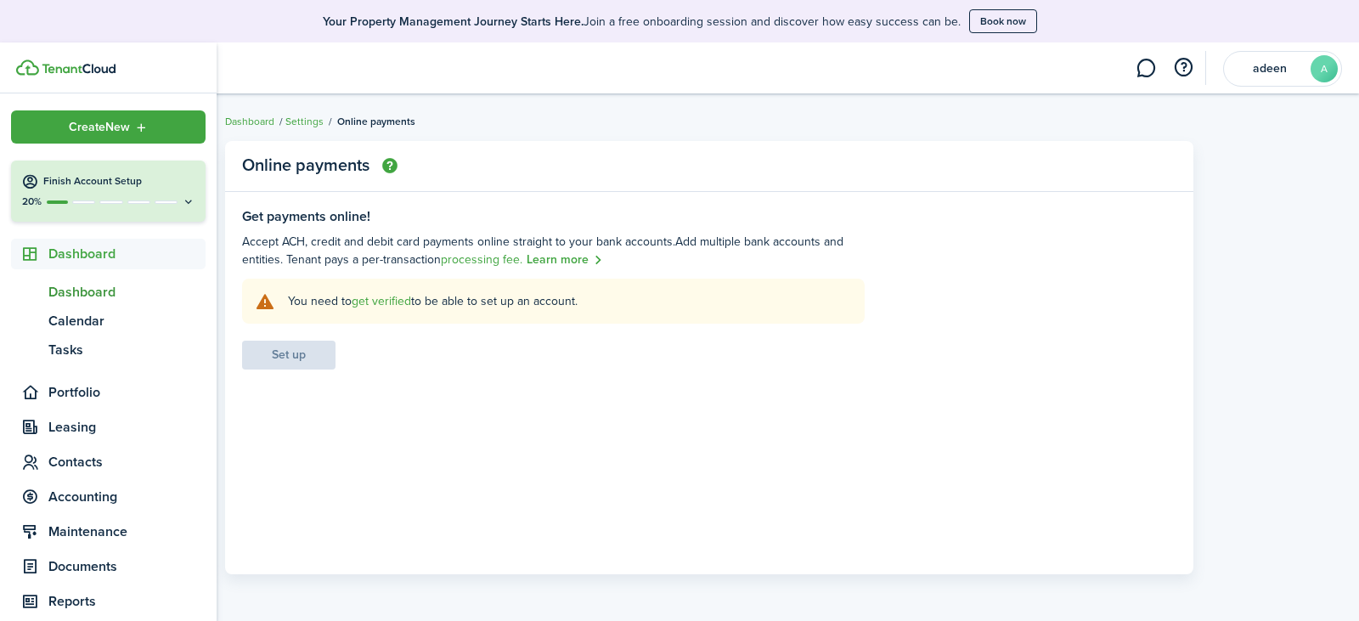
click at [78, 294] on span "Dashboard" at bounding box center [126, 292] width 157 height 20
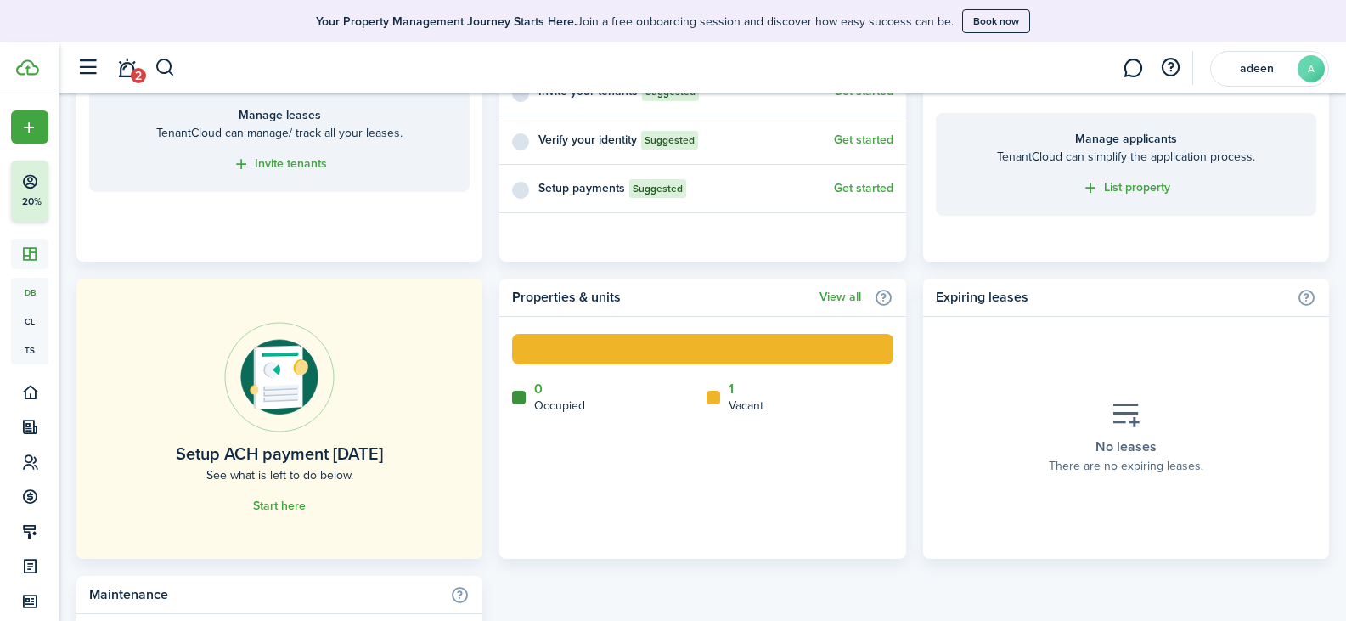
scroll to position [849, 0]
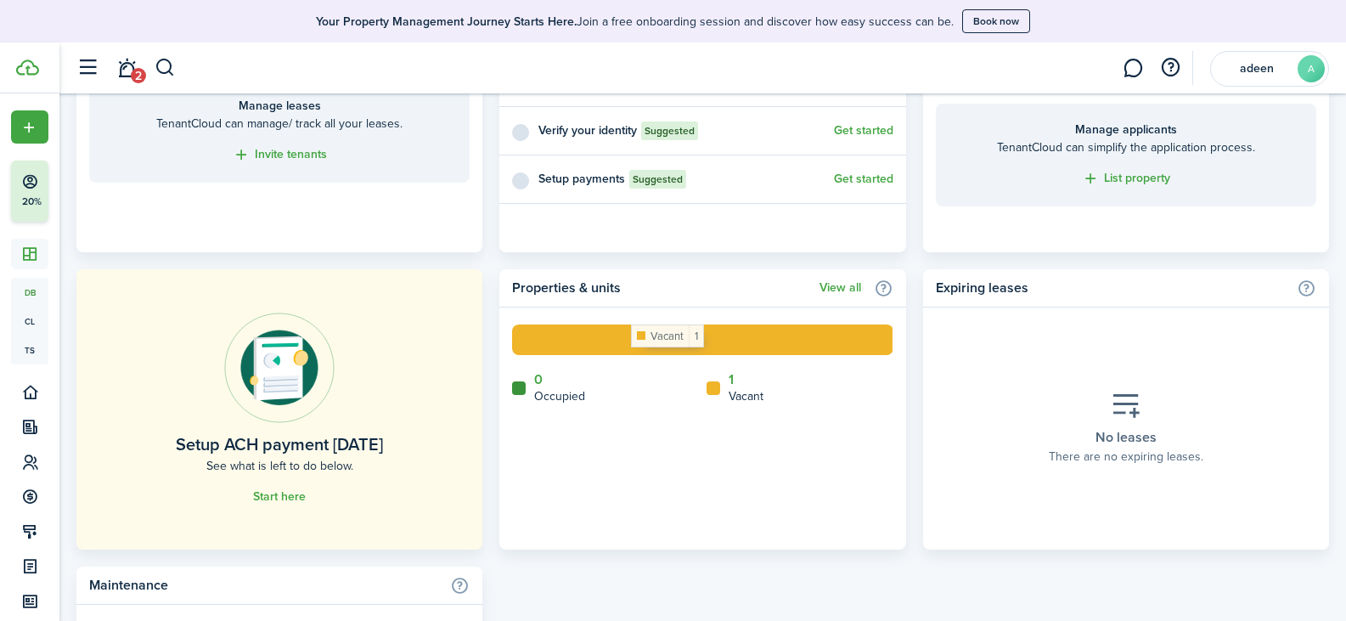
click at [631, 344] on rect at bounding box center [702, 339] width 380 height 31
click at [836, 291] on link "View all" at bounding box center [841, 288] width 42 height 14
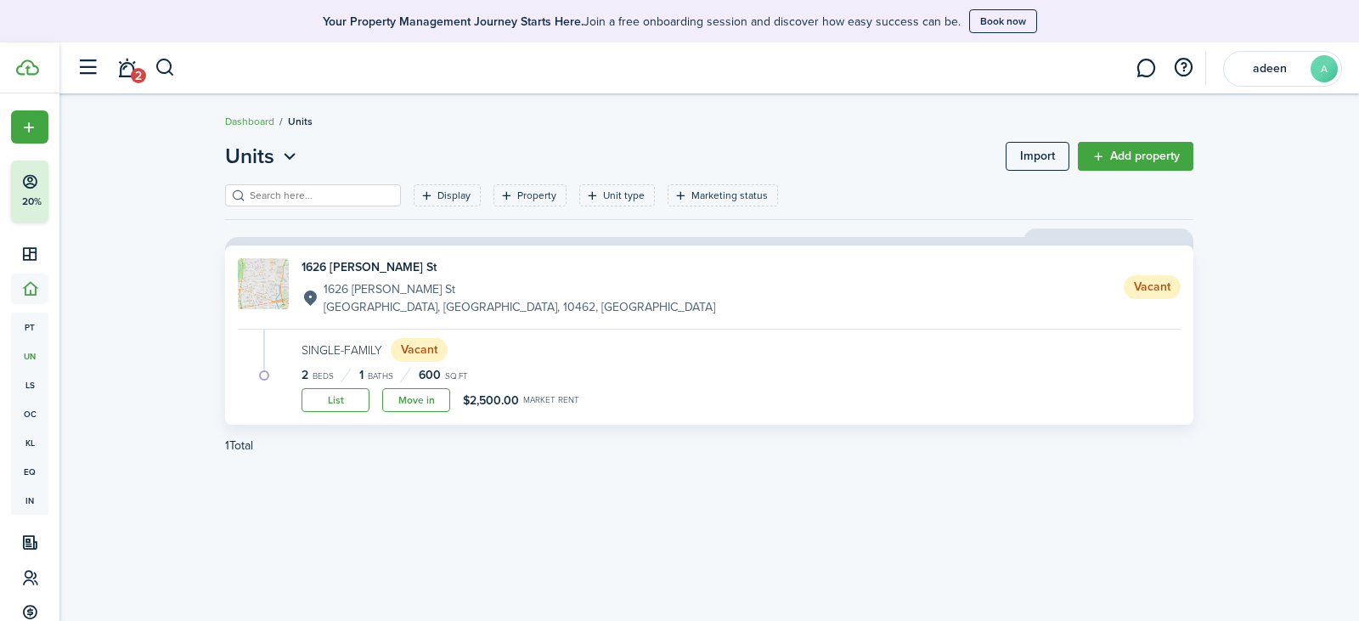
click at [413, 401] on link "Move in" at bounding box center [416, 400] width 68 height 24
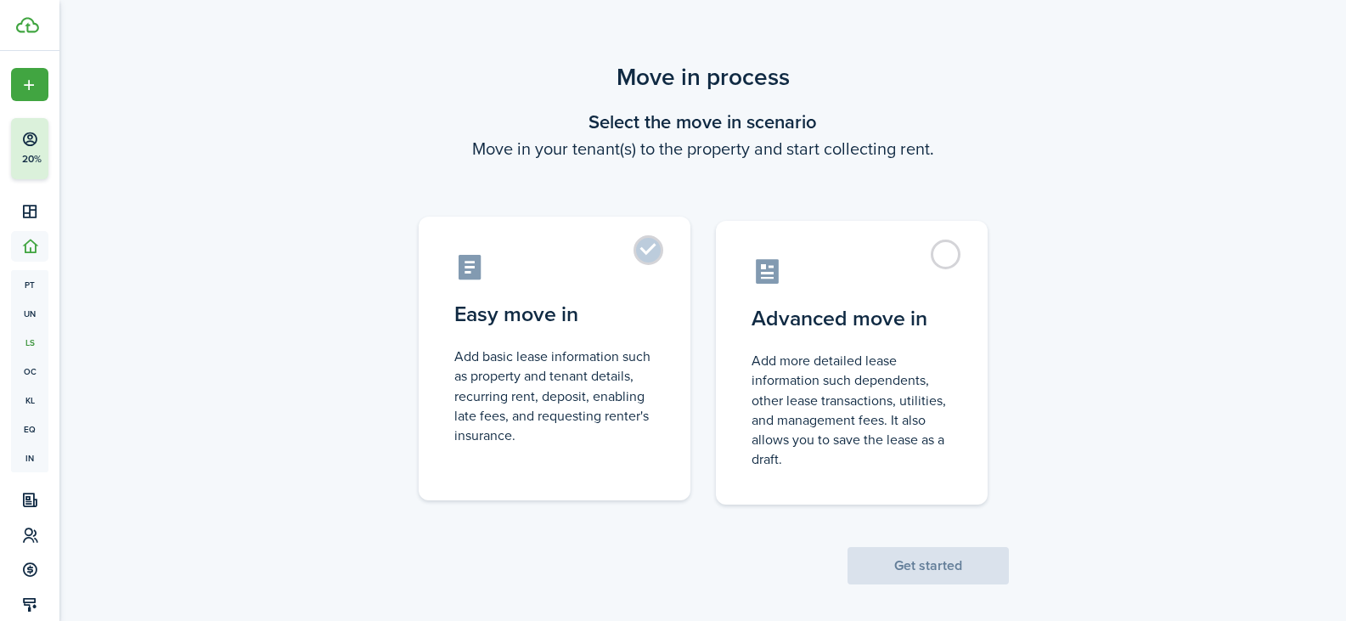
drag, startPoint x: 648, startPoint y: 251, endPoint x: 640, endPoint y: 271, distance: 21.8
click at [648, 252] on label "Easy move in Add basic lease information such as property and tenant details, r…" at bounding box center [555, 359] width 272 height 284
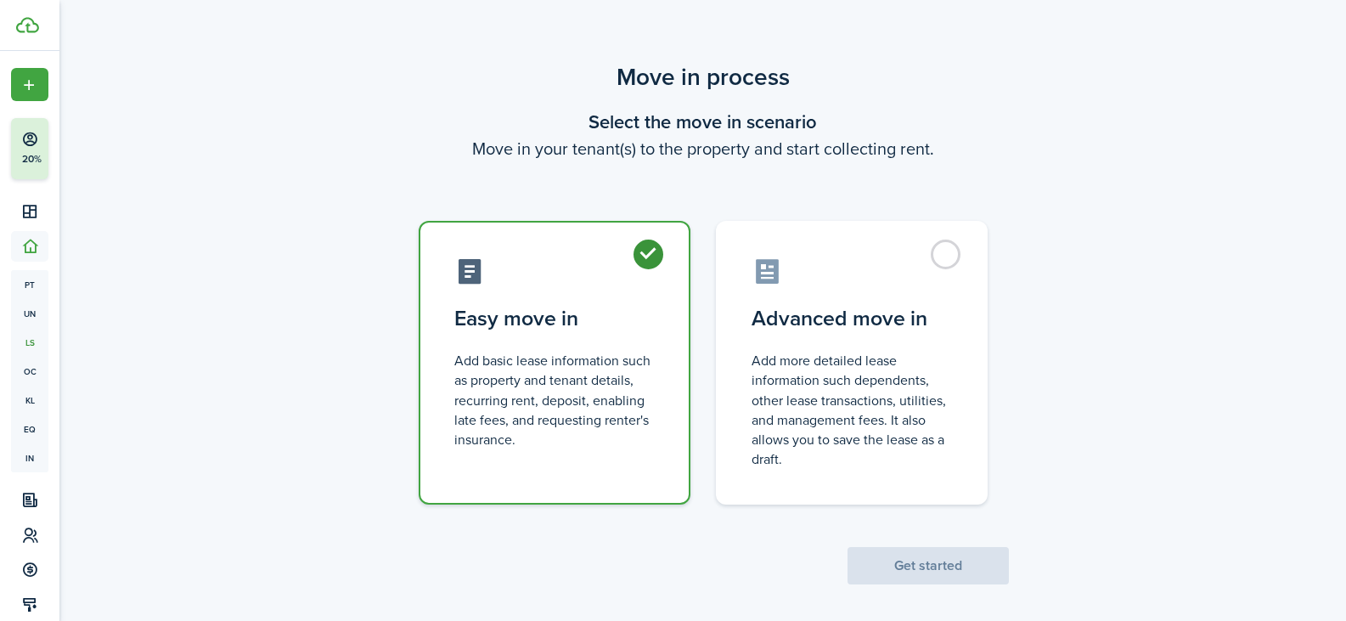
radio input "true"
click at [966, 566] on button "Get started" at bounding box center [928, 565] width 161 height 37
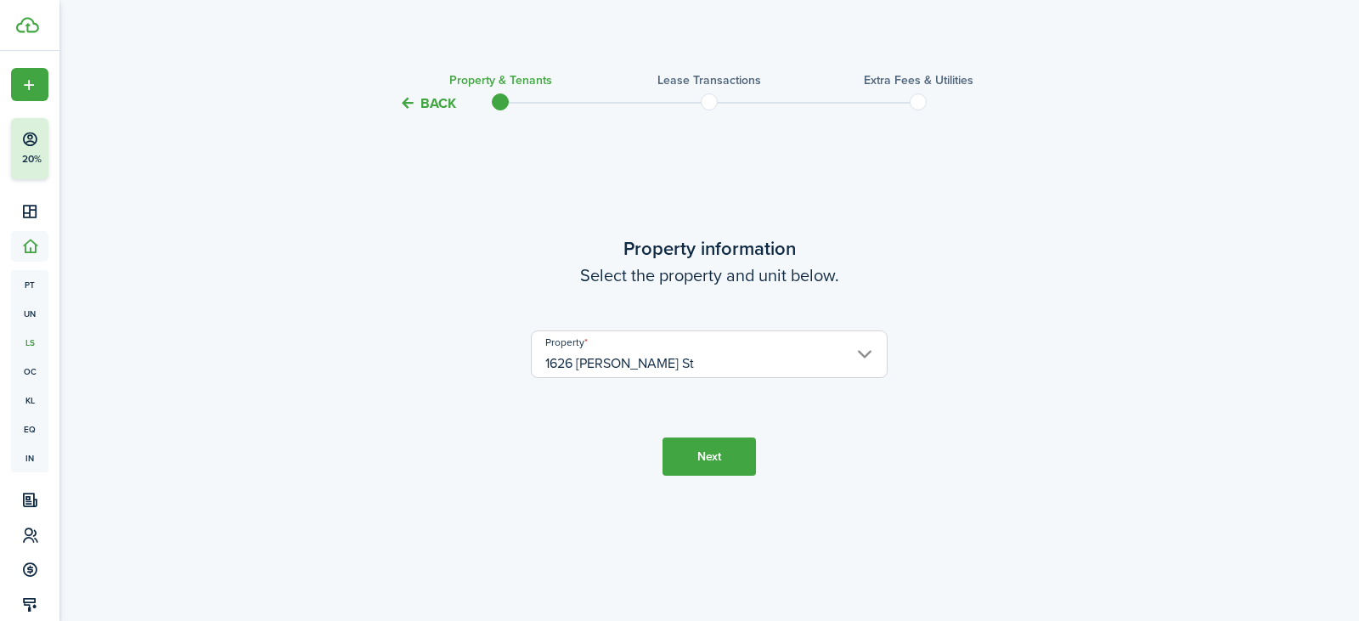
click at [856, 358] on input "1626 [PERSON_NAME] St" at bounding box center [709, 354] width 357 height 48
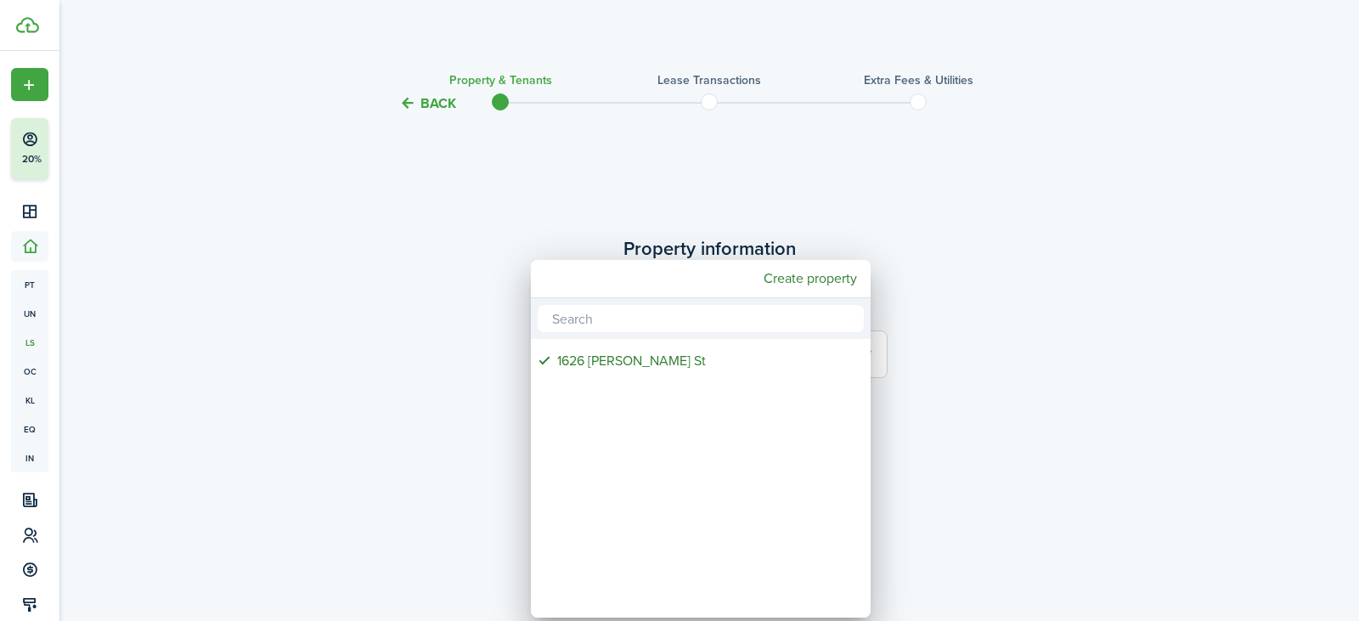
click at [856, 358] on div "1626 [PERSON_NAME] St" at bounding box center [707, 360] width 301 height 39
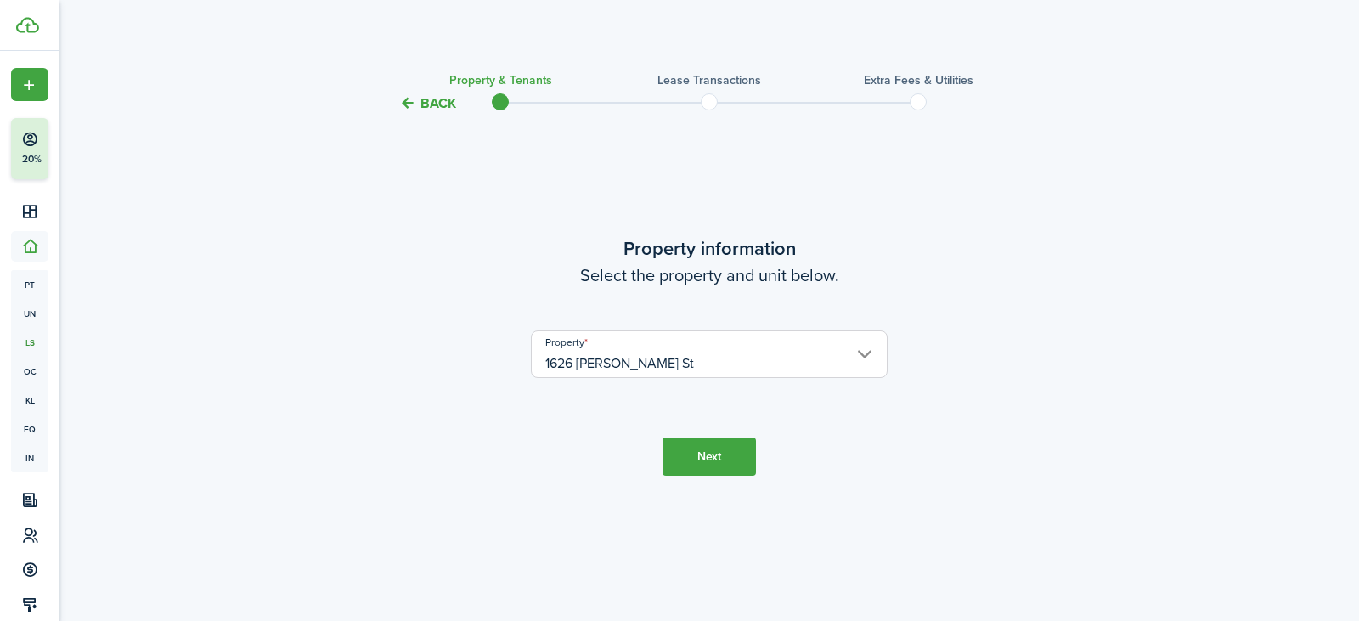
click at [699, 452] on button "Next" at bounding box center [708, 456] width 93 height 38
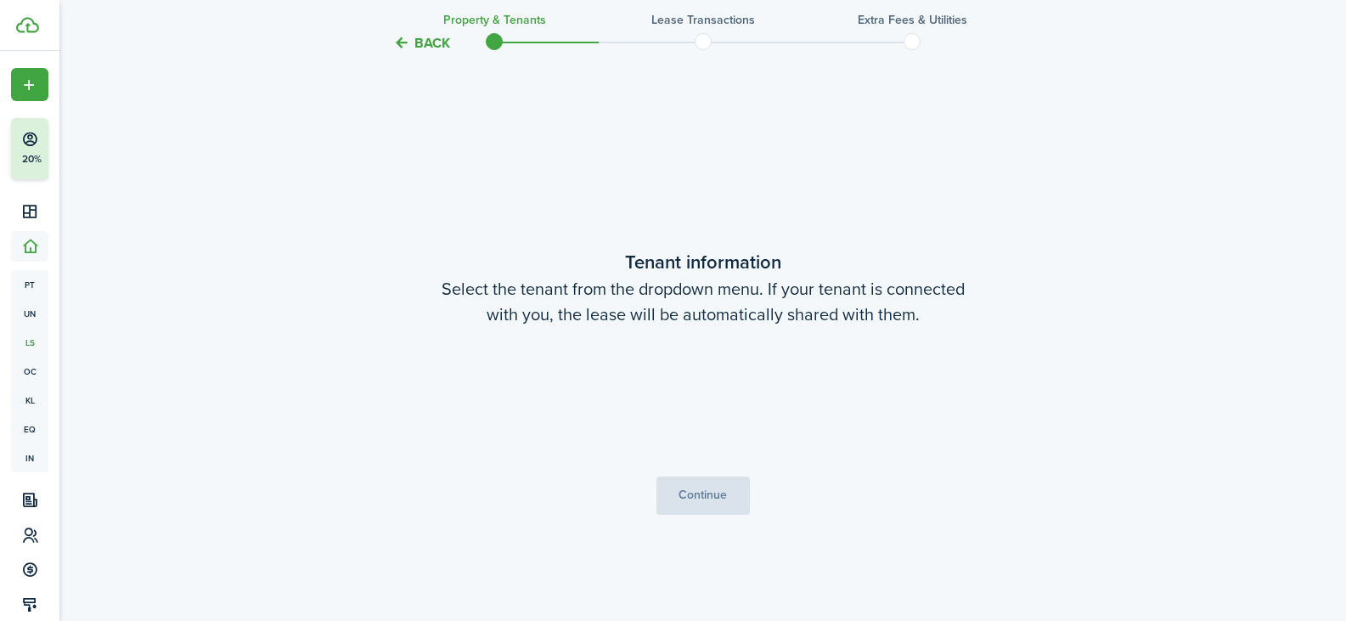
scroll to position [507, 0]
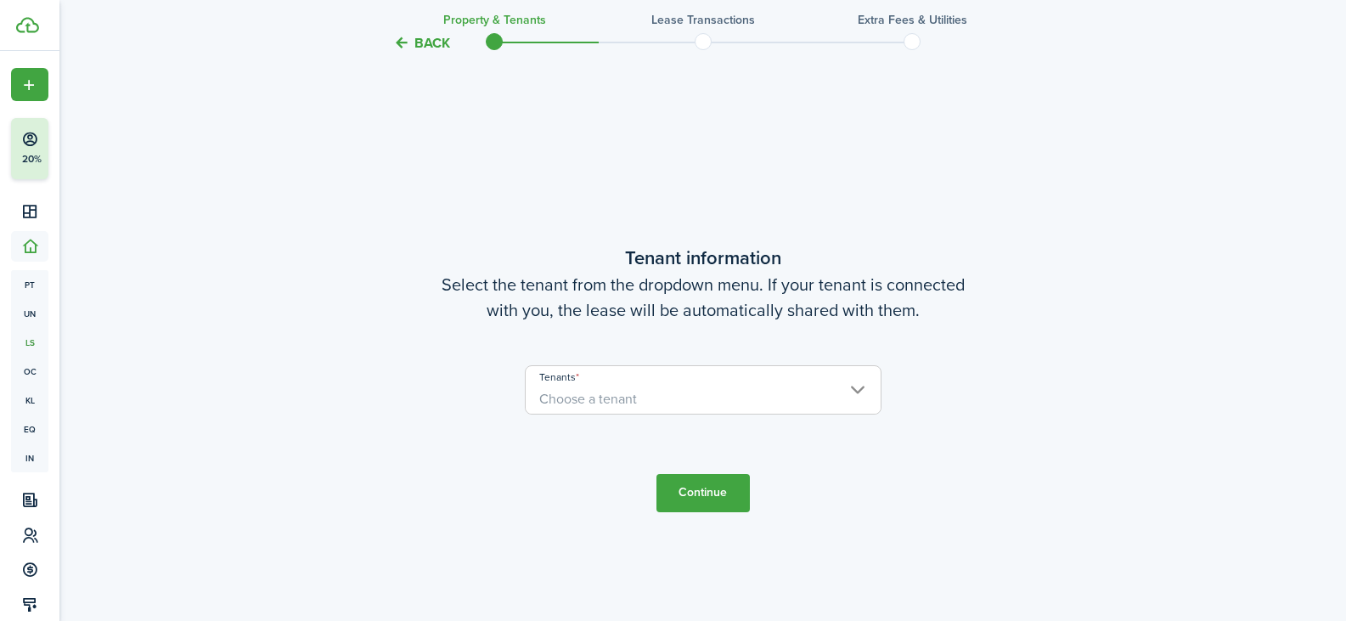
click at [745, 399] on span "Choose a tenant" at bounding box center [703, 399] width 355 height 29
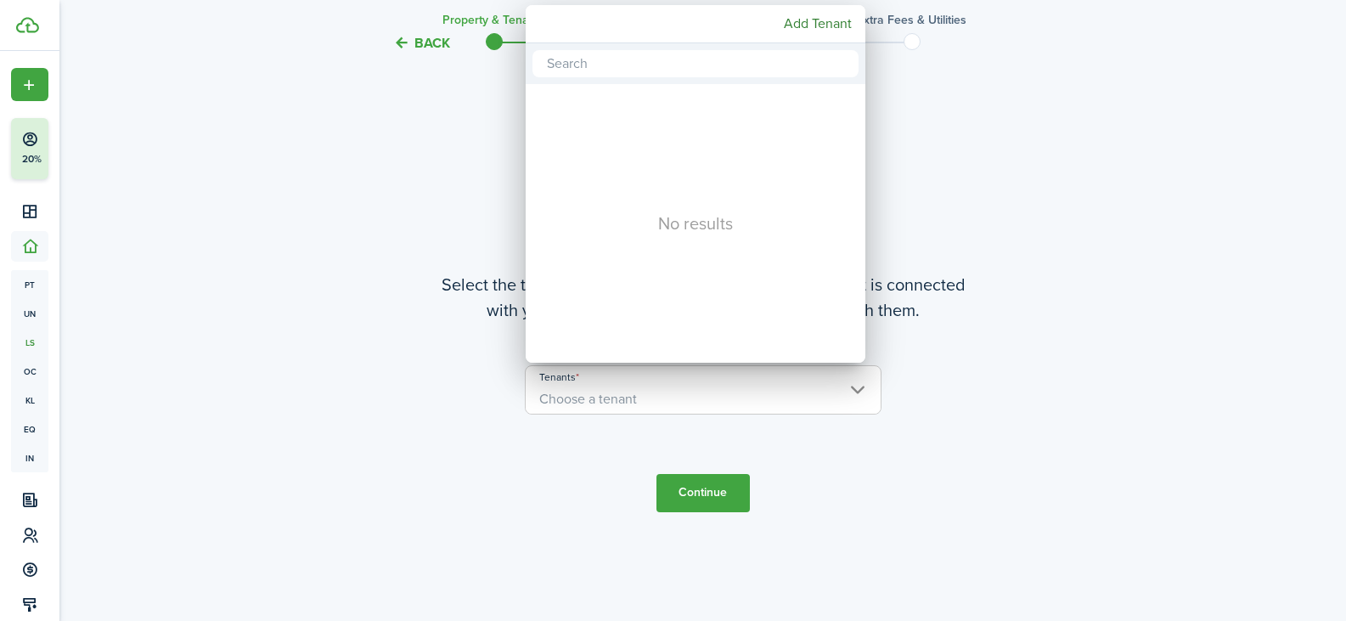
type input "M"
type input "[PERSON_NAME] 1a"
click at [834, 25] on mbsc-button "Add Tenant" at bounding box center [818, 23] width 82 height 31
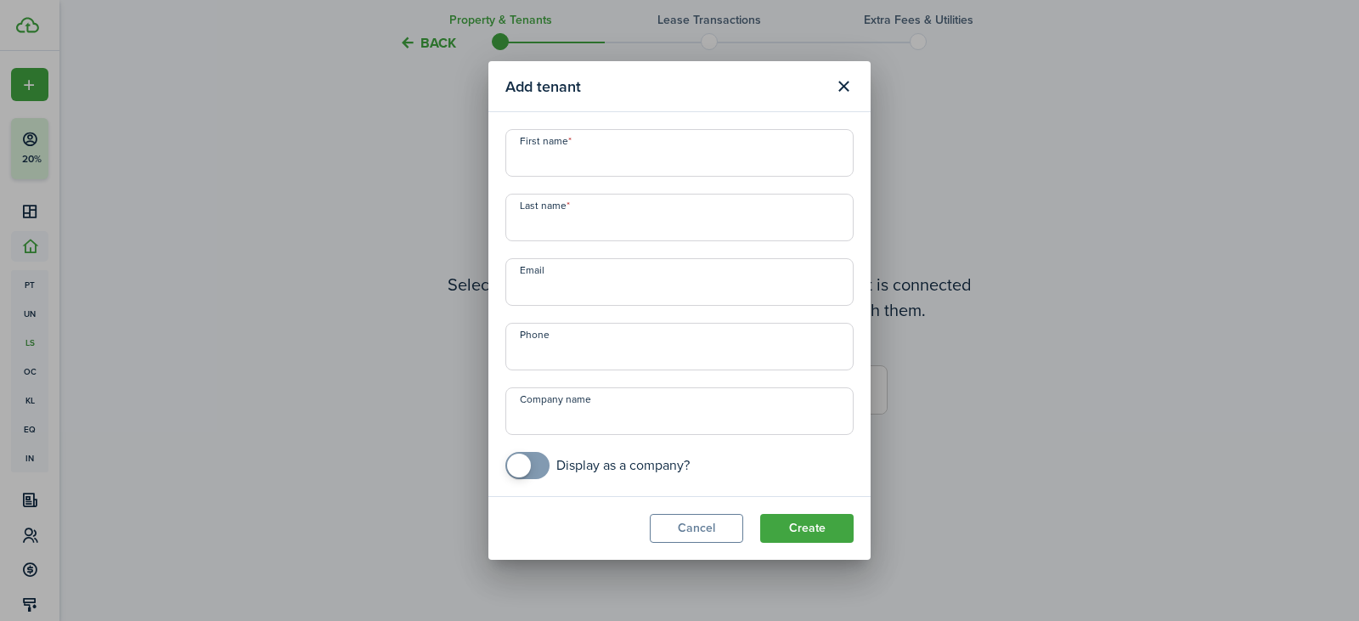
click at [642, 154] on input "First name" at bounding box center [679, 153] width 348 height 48
type input "moh"
type input "azeem"
type input "+1"
click at [620, 355] on input "+1" at bounding box center [679, 347] width 348 height 48
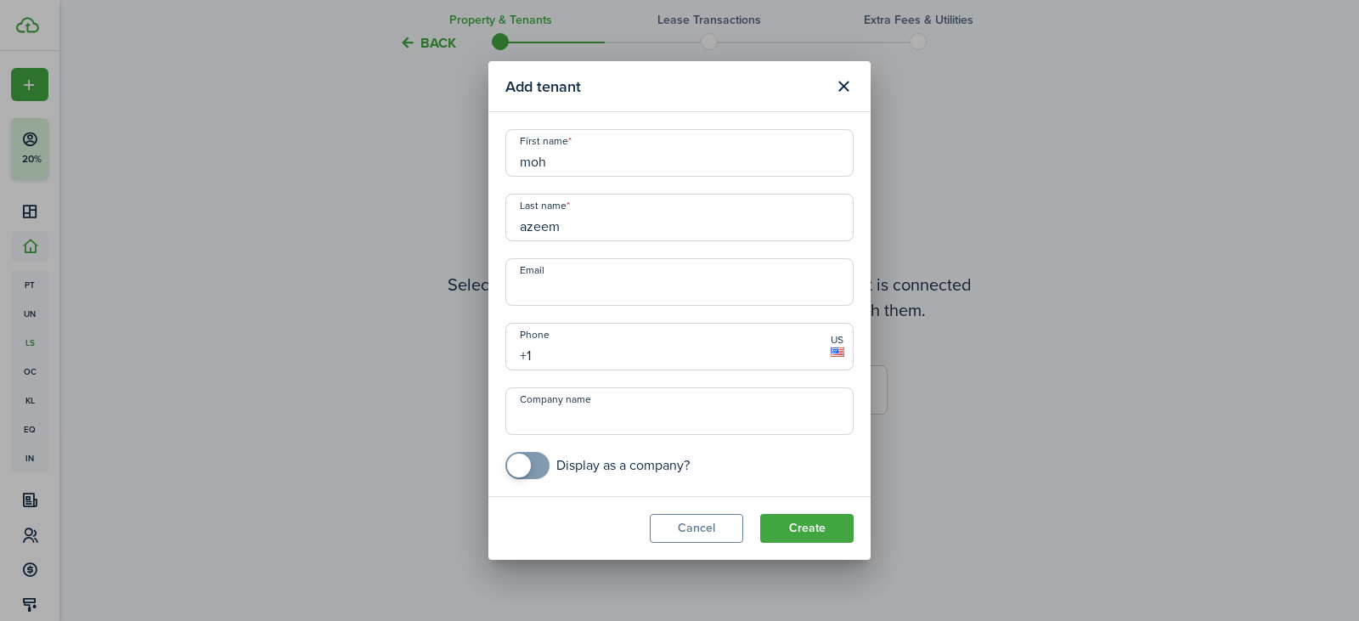
click at [836, 522] on button "Create" at bounding box center [806, 528] width 93 height 29
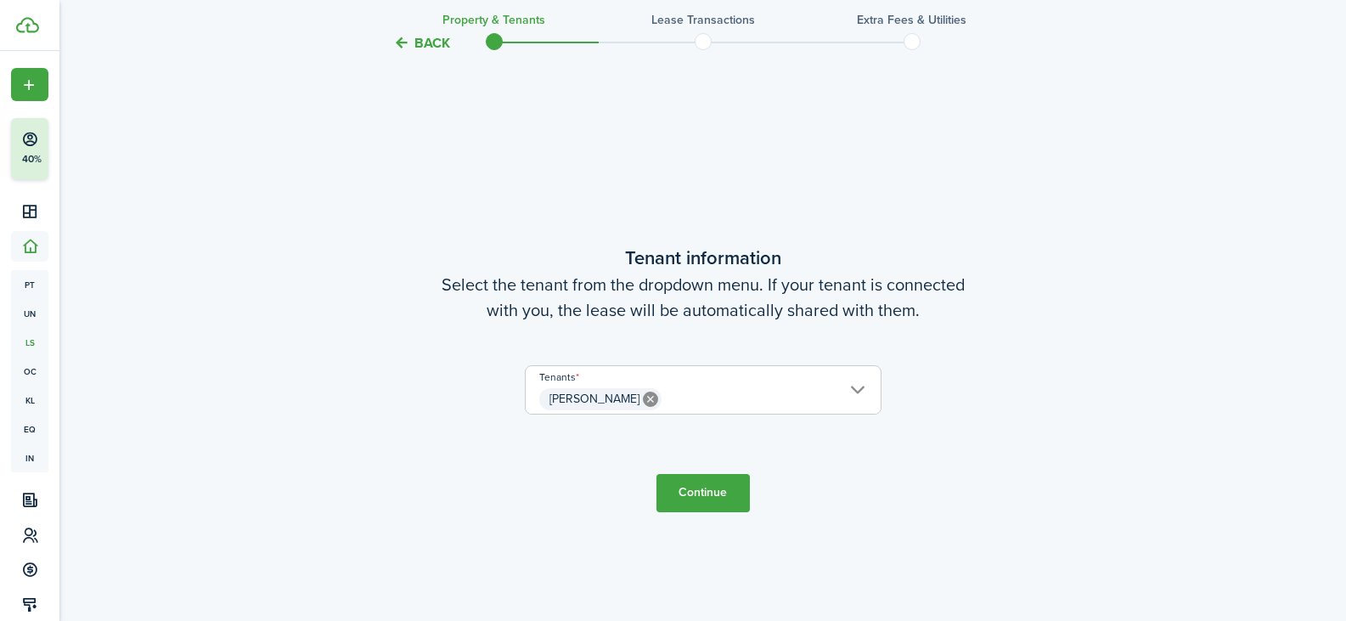
click at [716, 489] on button "Continue" at bounding box center [702, 493] width 93 height 38
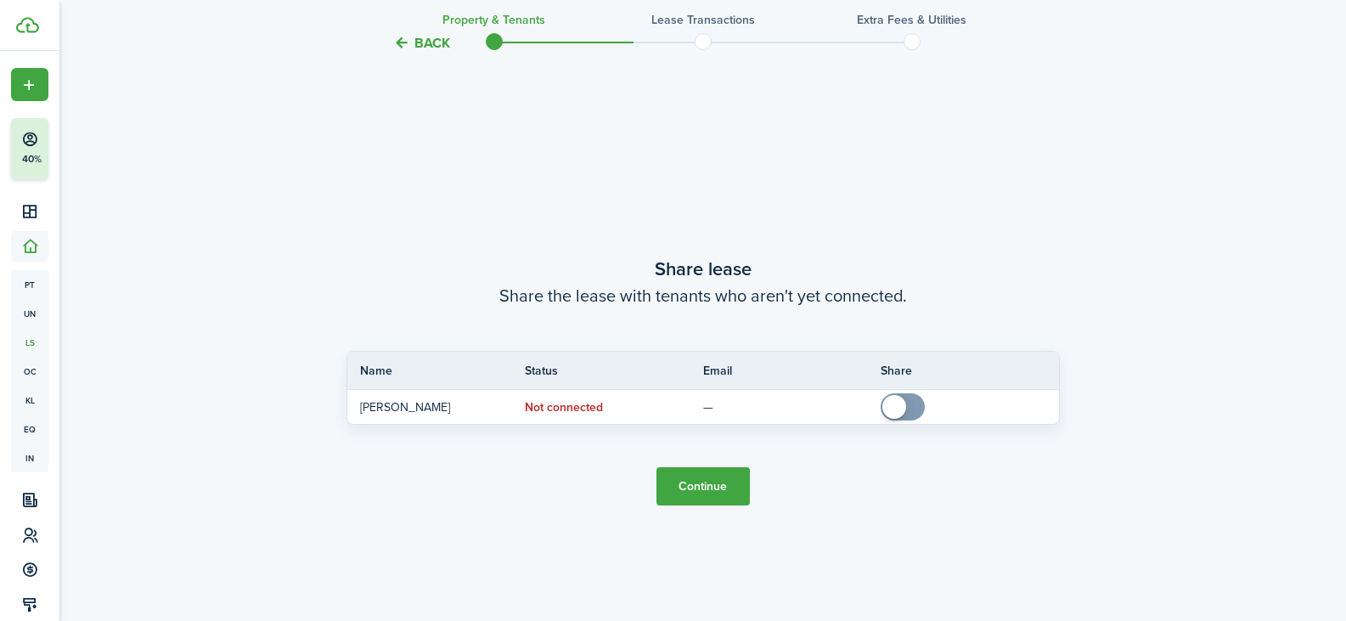
scroll to position [1128, 0]
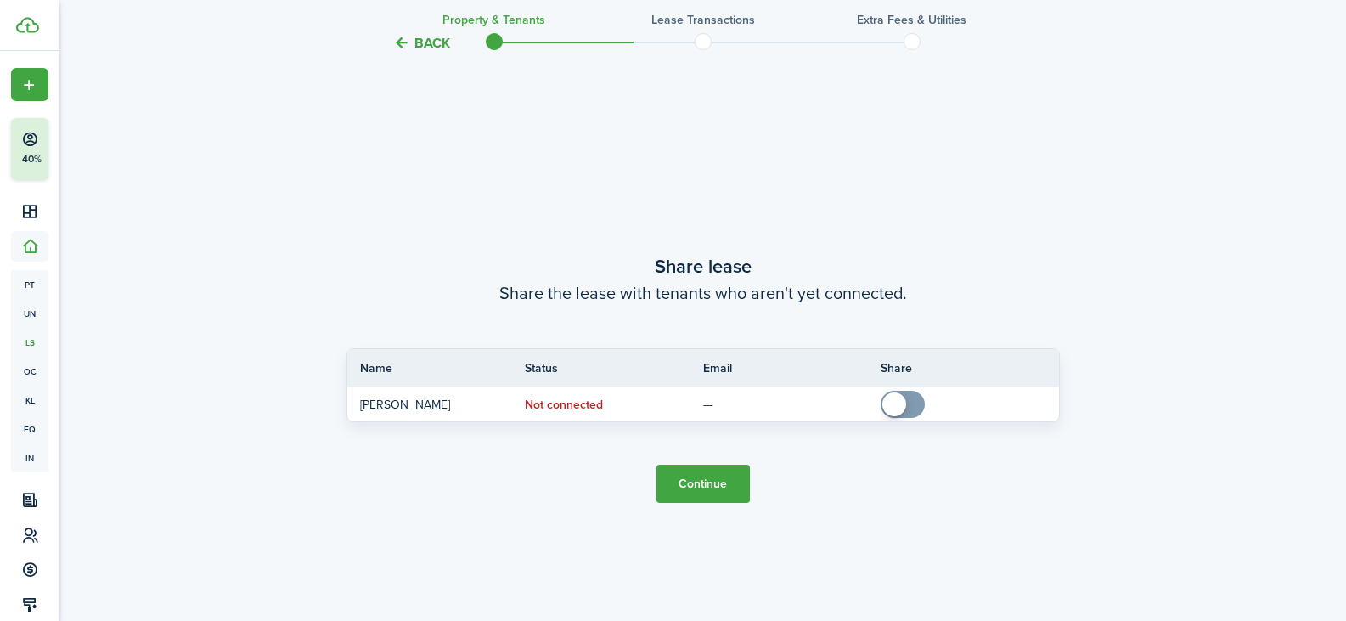
click at [722, 485] on button "Continue" at bounding box center [702, 484] width 93 height 38
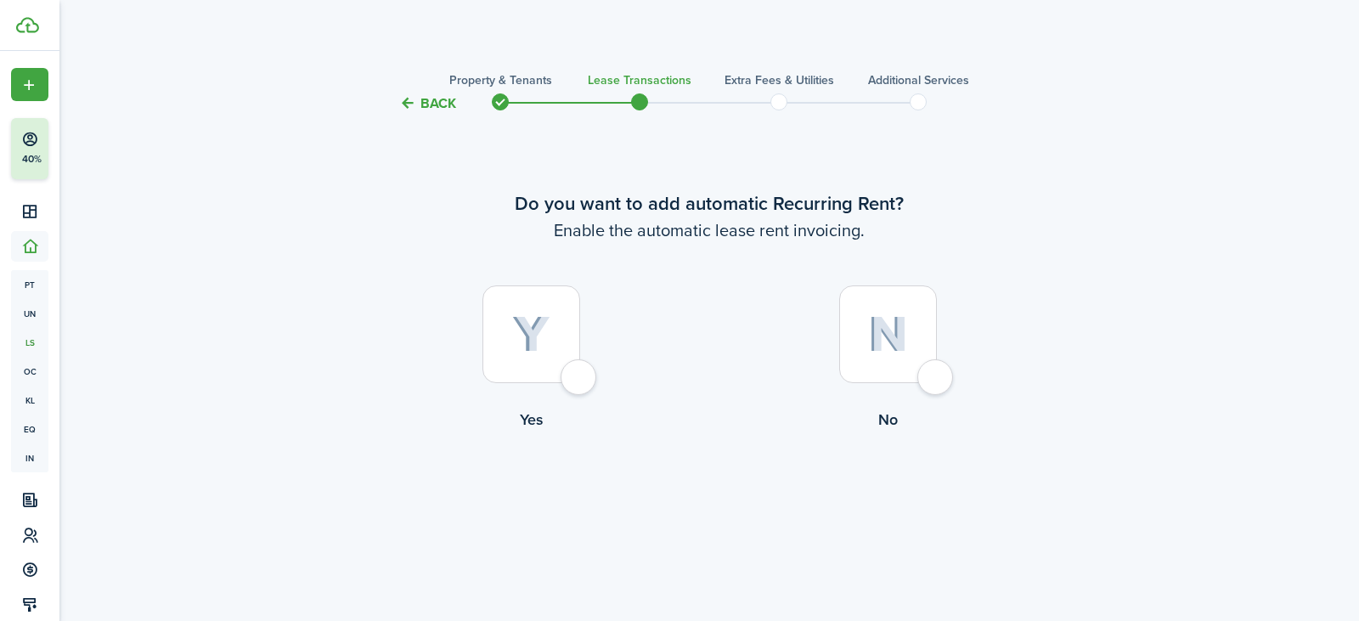
click at [541, 325] on img at bounding box center [531, 334] width 38 height 37
radio input "true"
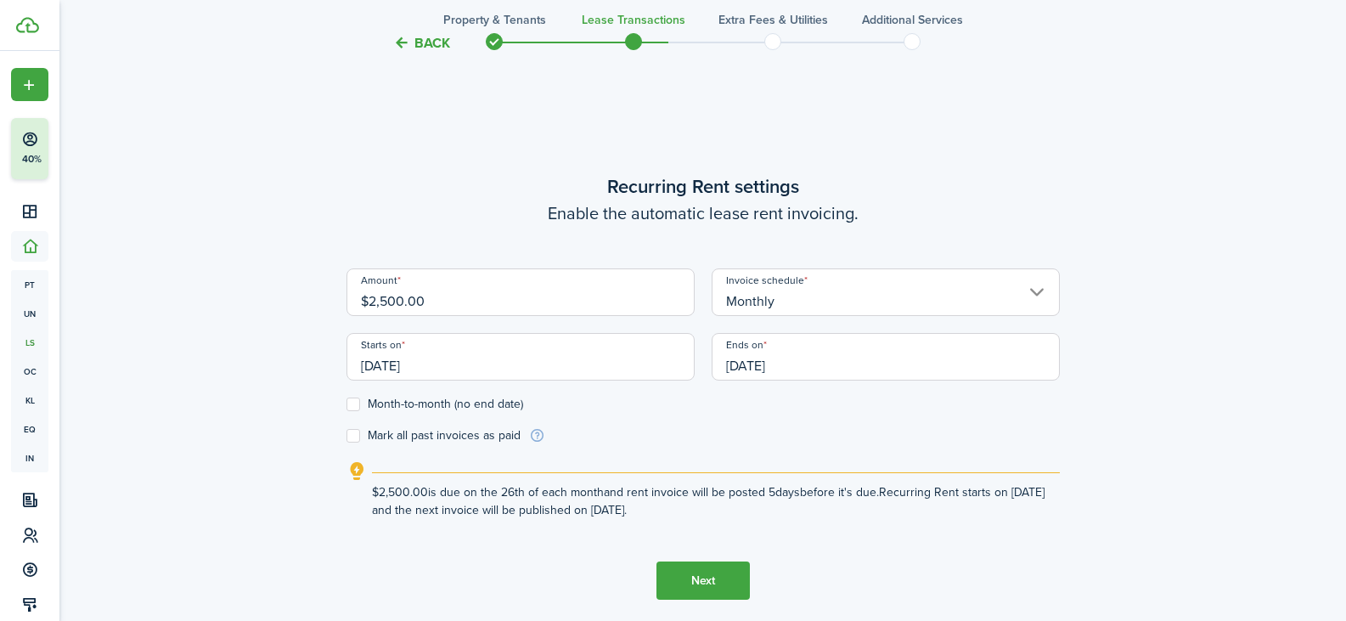
scroll to position [507, 0]
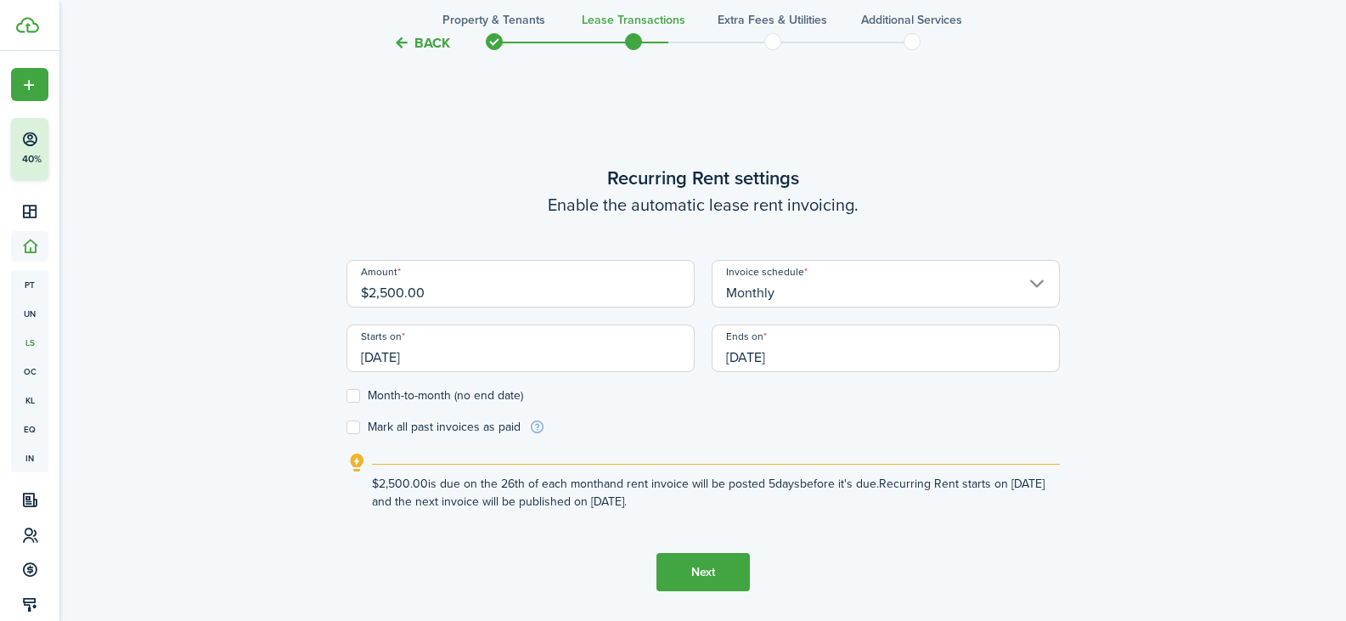
click at [359, 393] on label "Month-to-month (no end date)" at bounding box center [434, 396] width 177 height 14
click at [346, 396] on input "Month-to-month (no end date)" at bounding box center [346, 396] width 1 height 1
checkbox input "true"
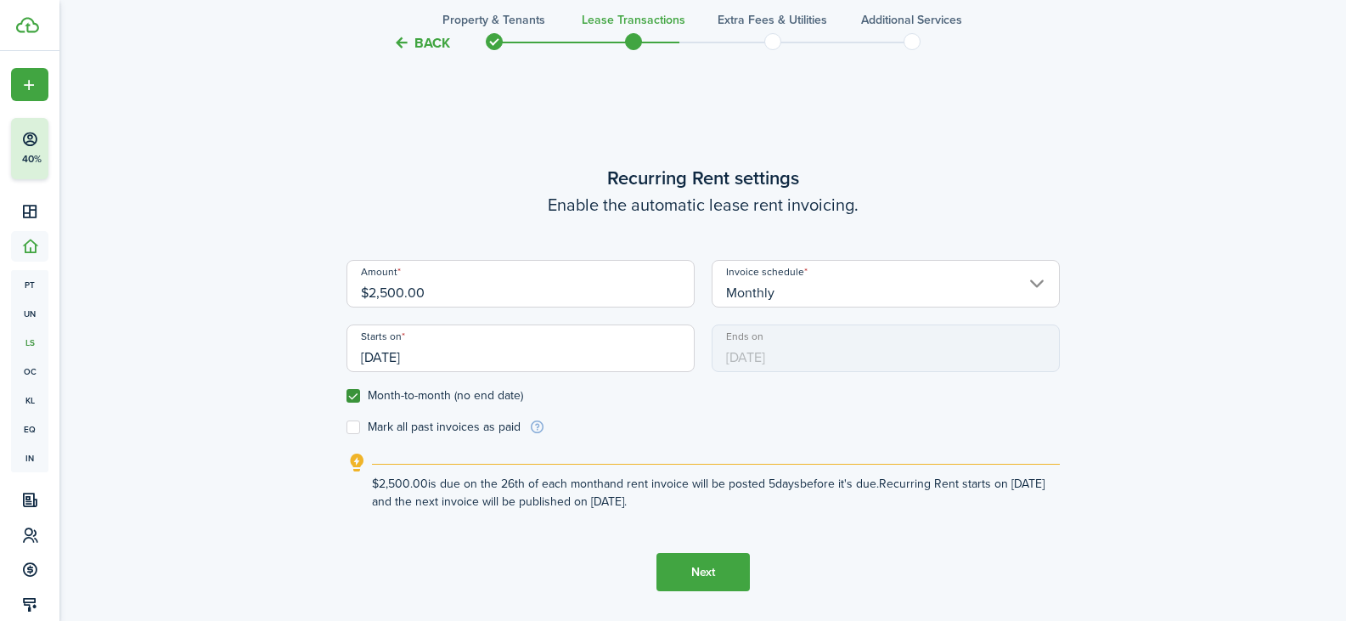
click at [349, 428] on label "Mark all past invoices as paid" at bounding box center [433, 427] width 174 height 14
click at [346, 428] on input "Mark all past invoices as paid" at bounding box center [346, 427] width 1 height 1
checkbox input "true"
click at [352, 389] on label "Month-to-month (no end date)" at bounding box center [434, 396] width 177 height 14
click at [346, 396] on input "Month-to-month (no end date)" at bounding box center [346, 396] width 1 height 1
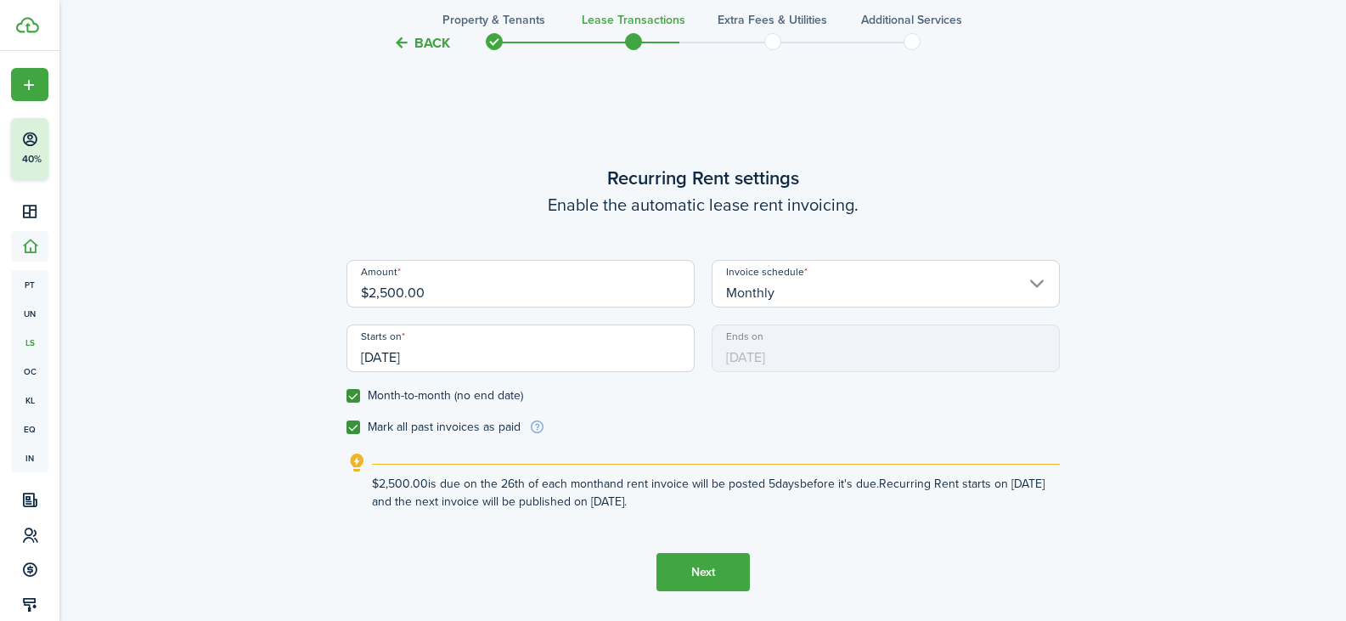
checkbox input "false"
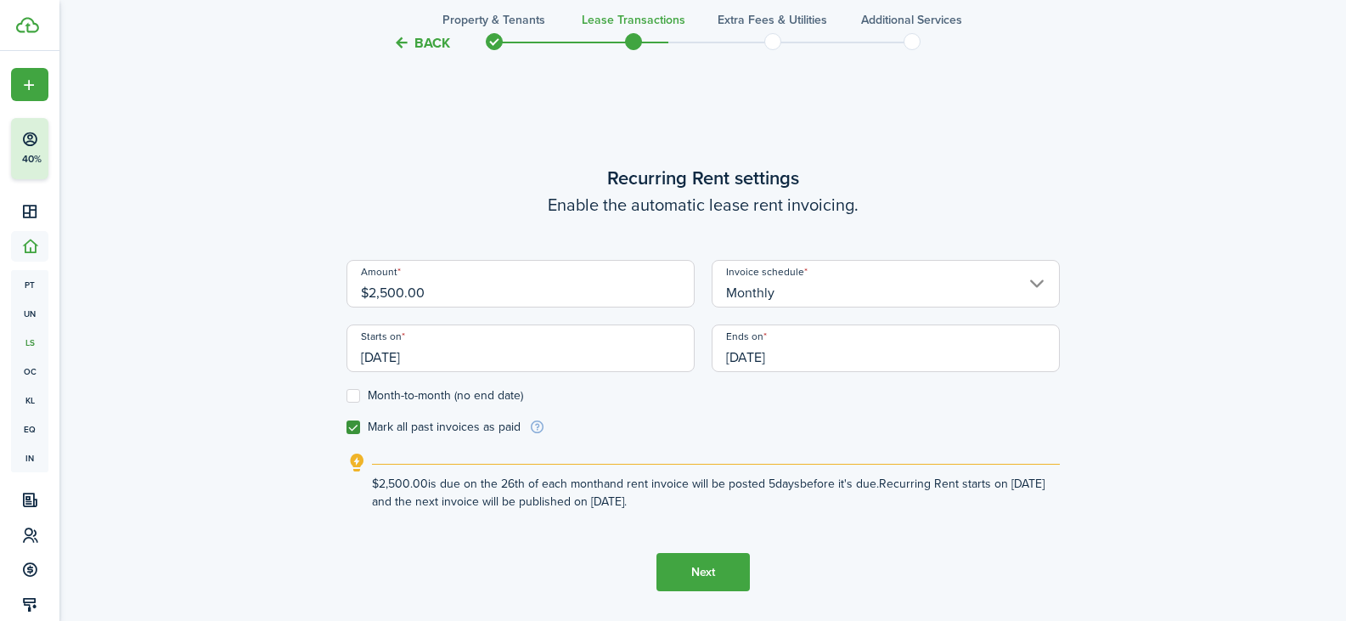
click at [694, 565] on button "Next" at bounding box center [702, 572] width 93 height 38
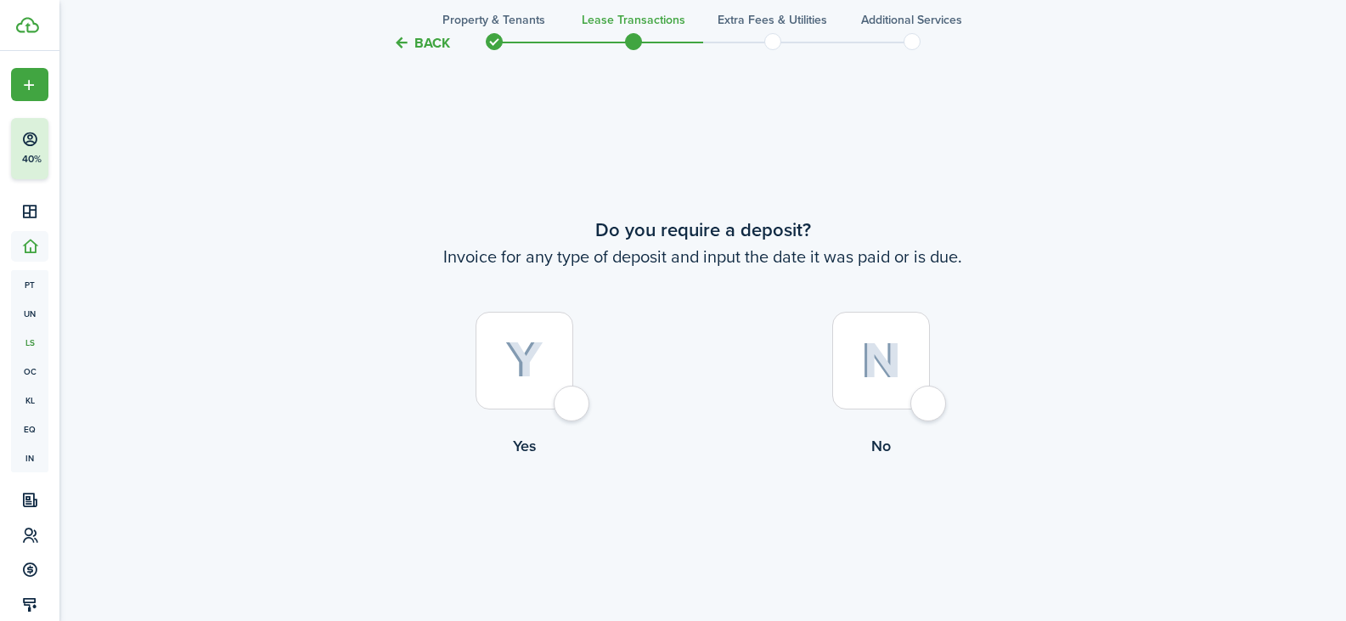
scroll to position [1128, 0]
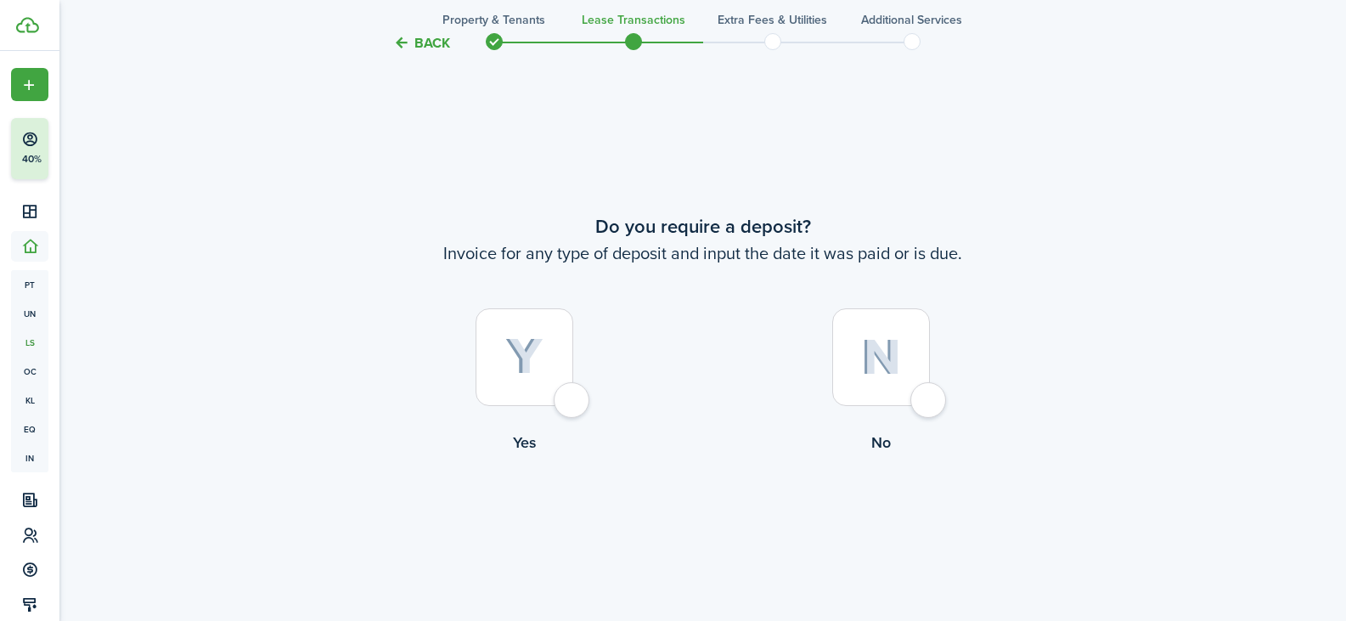
click at [540, 341] on img at bounding box center [524, 356] width 38 height 37
radio input "true"
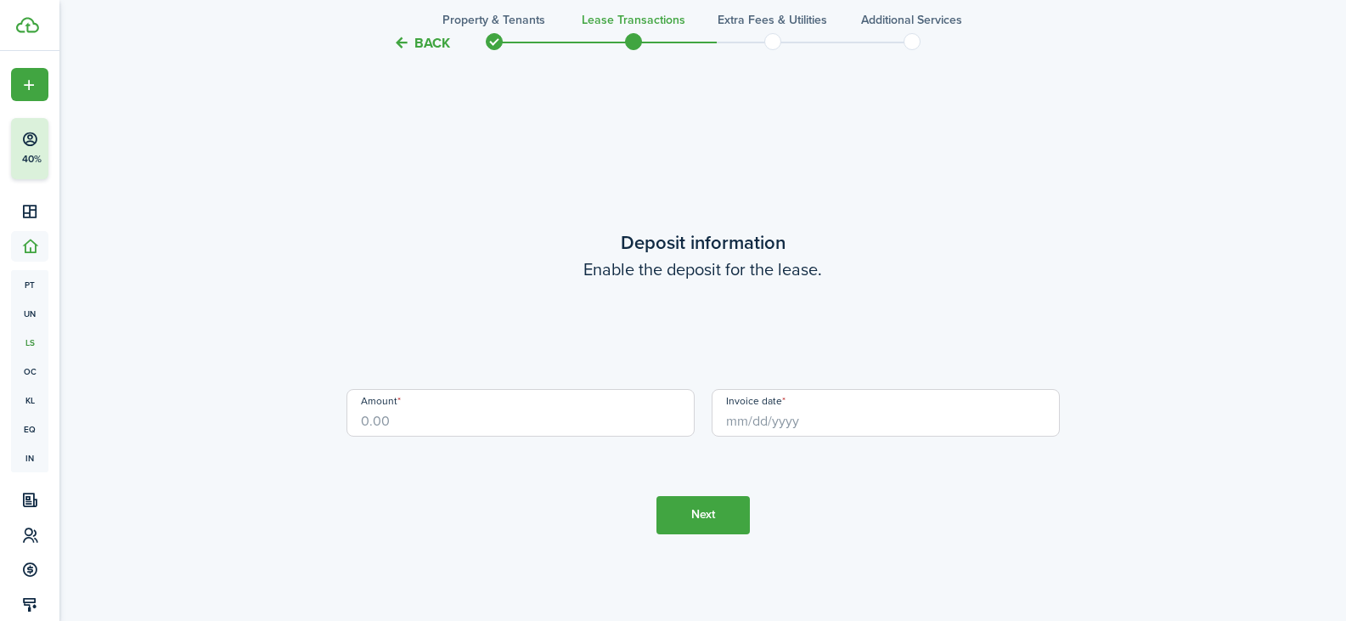
scroll to position [1749, 0]
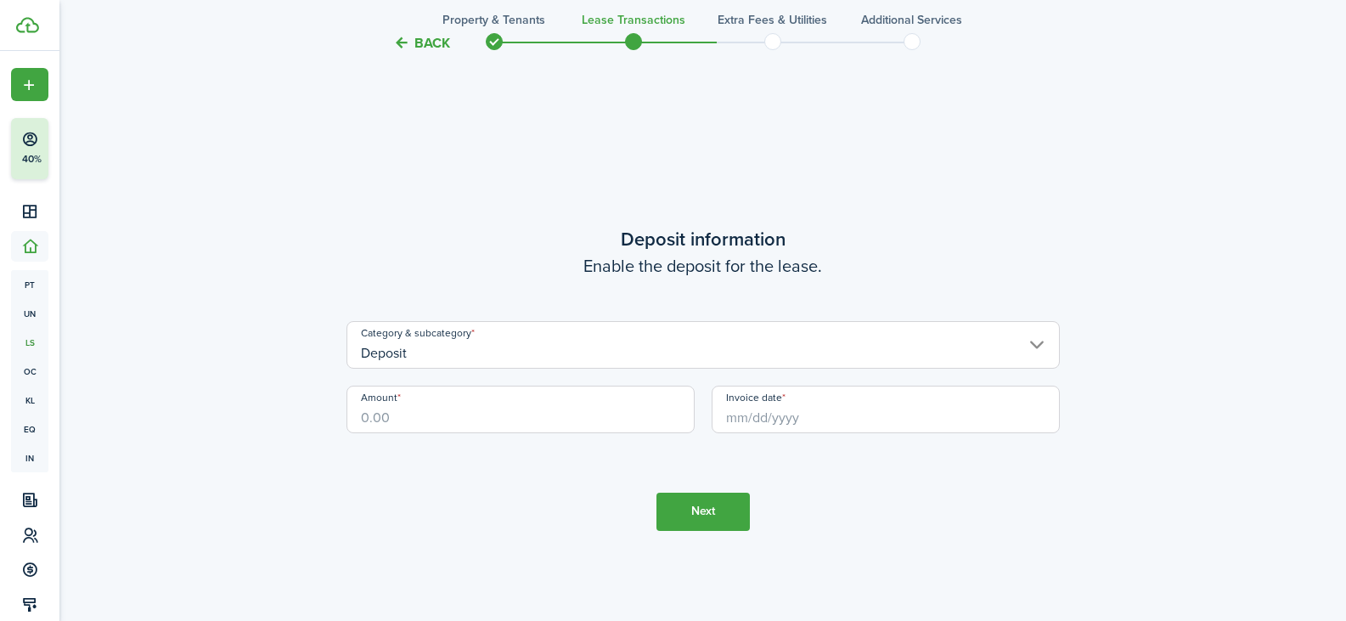
click at [422, 414] on input "Amount" at bounding box center [520, 410] width 348 height 48
click at [723, 420] on input "Invoice date" at bounding box center [886, 410] width 348 height 48
type input "$2,500.00"
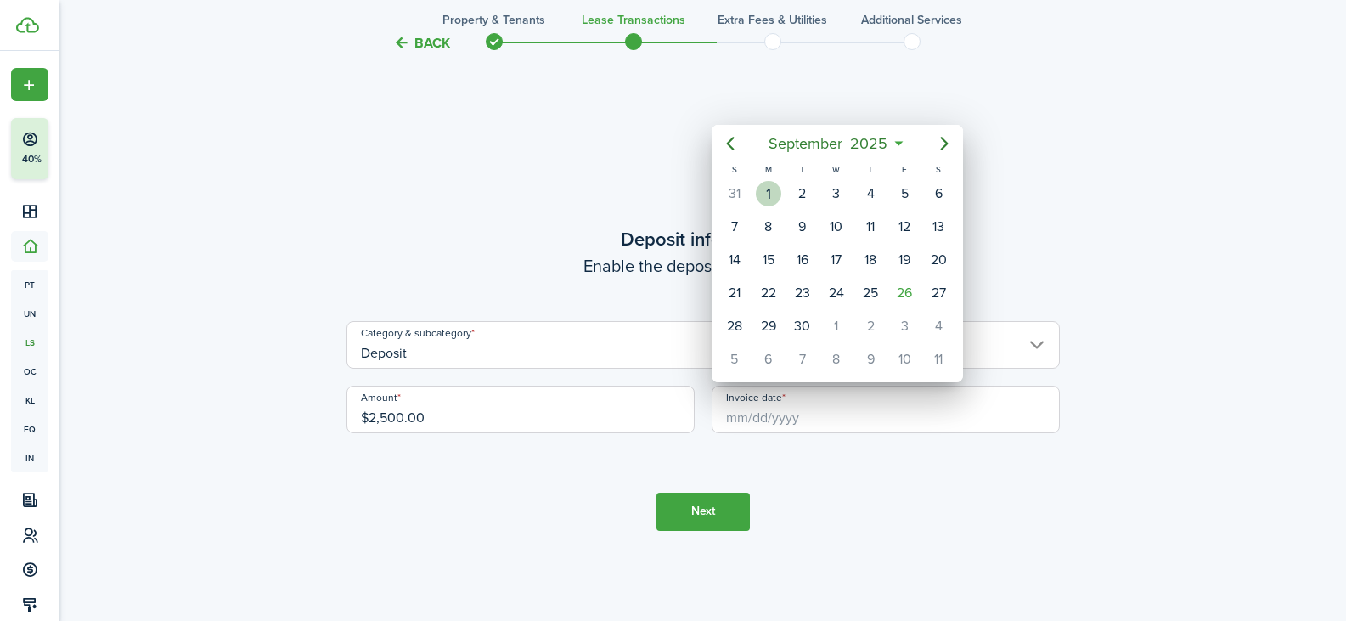
click at [775, 189] on div "1" at bounding box center [768, 193] width 25 height 25
type input "[DATE]"
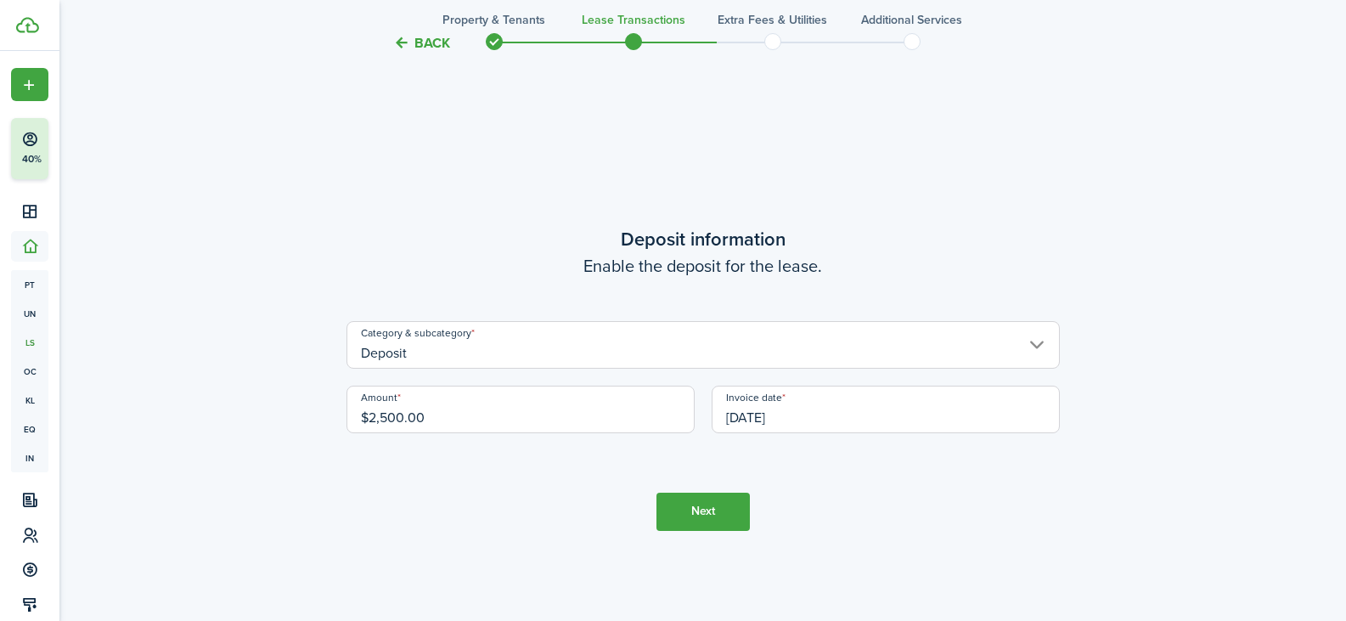
click at [702, 515] on button "Next" at bounding box center [702, 512] width 93 height 38
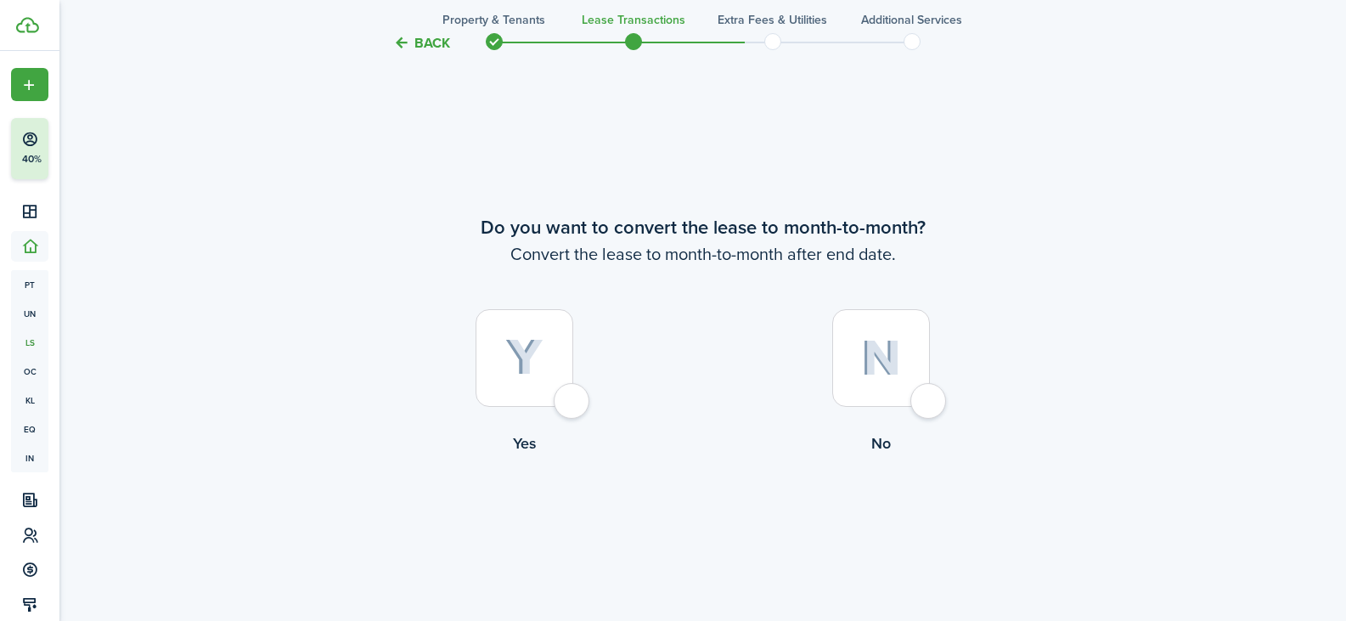
scroll to position [2369, 0]
click at [546, 347] on div at bounding box center [525, 357] width 98 height 98
click at [889, 358] on img at bounding box center [881, 357] width 40 height 37
radio input "false"
radio input "true"
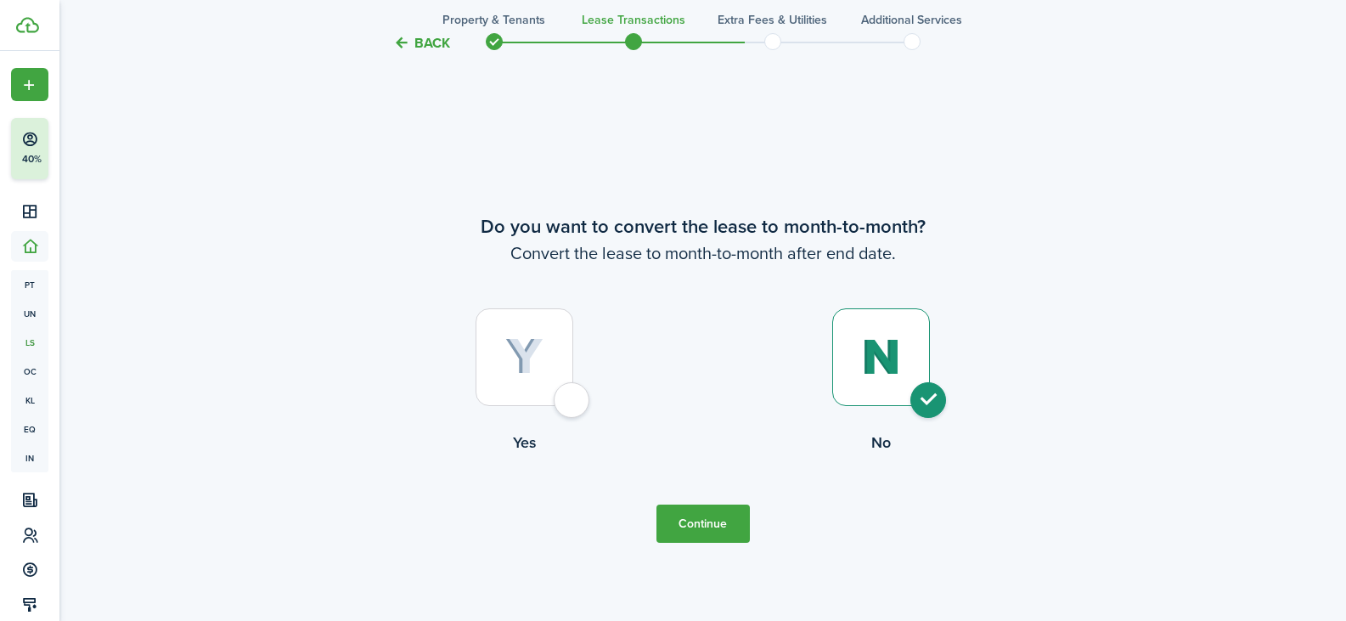
click at [691, 526] on button "Continue" at bounding box center [702, 523] width 93 height 38
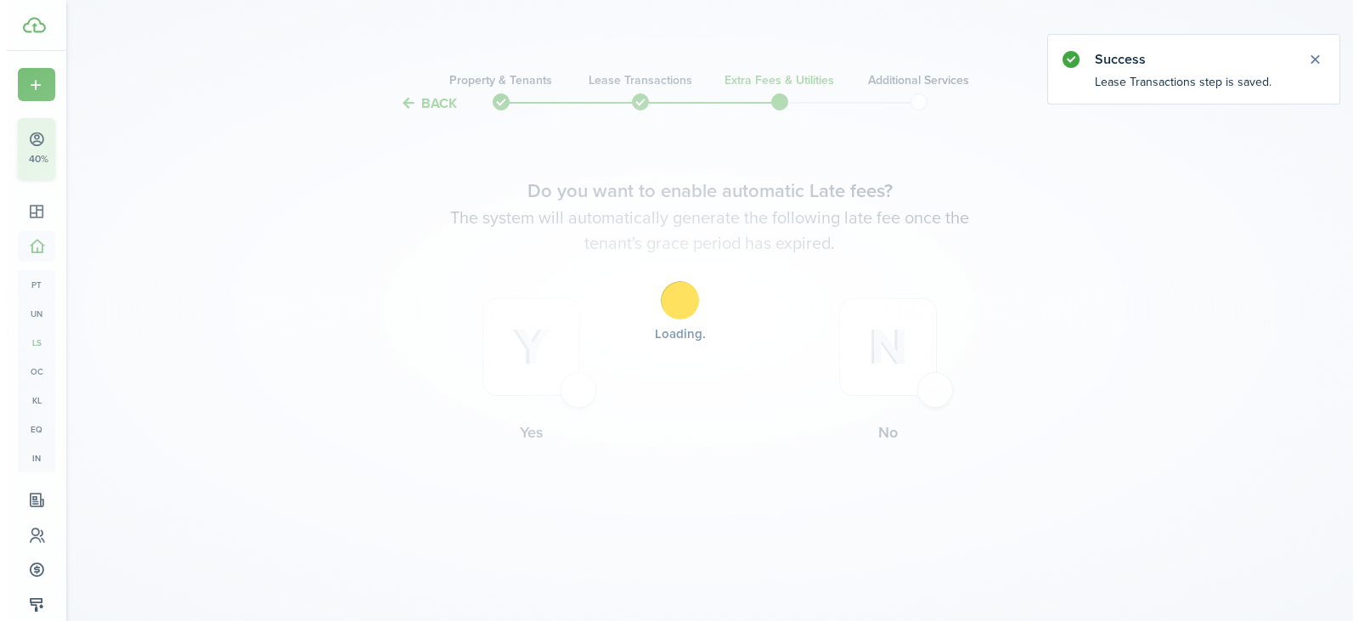
scroll to position [0, 0]
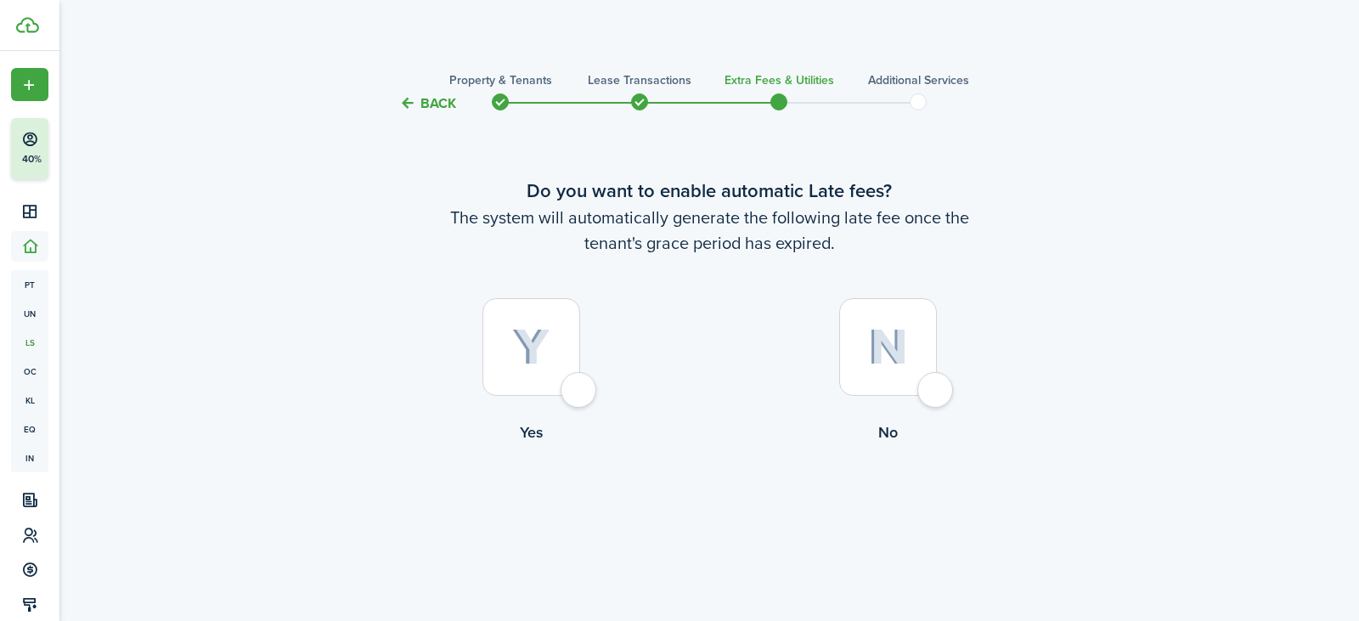
click at [520, 365] on img at bounding box center [531, 347] width 38 height 37
radio input "true"
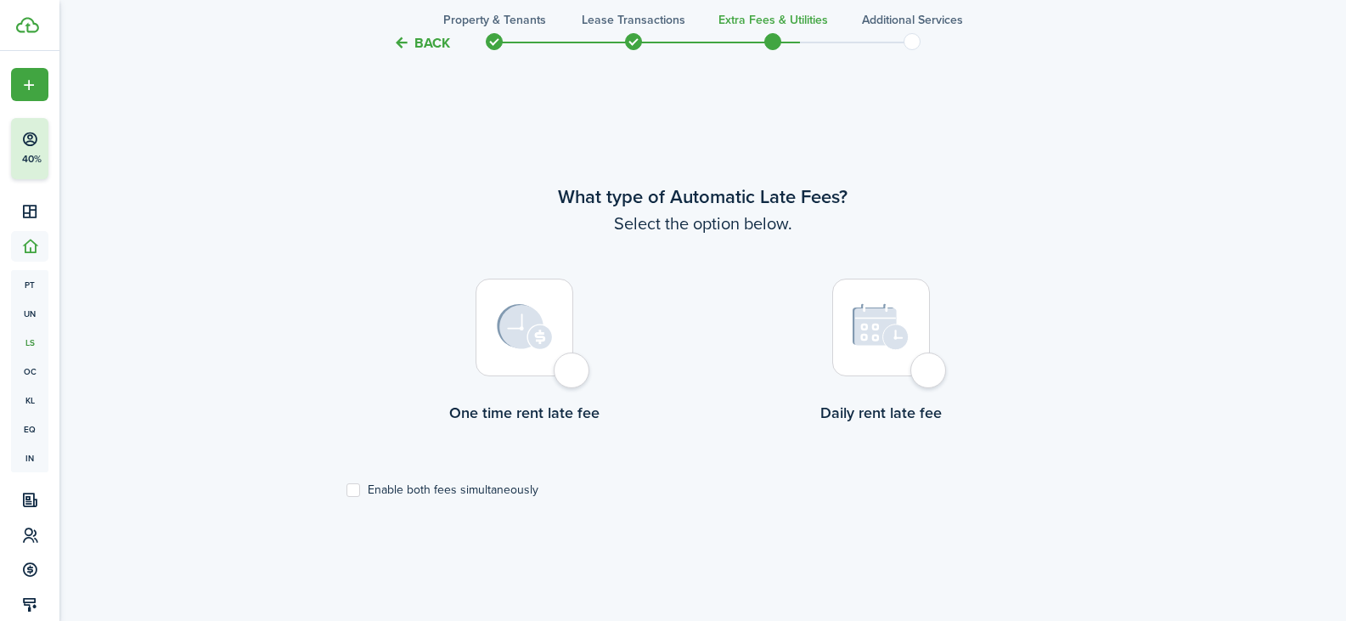
scroll to position [507, 0]
click at [526, 340] on img at bounding box center [525, 324] width 56 height 46
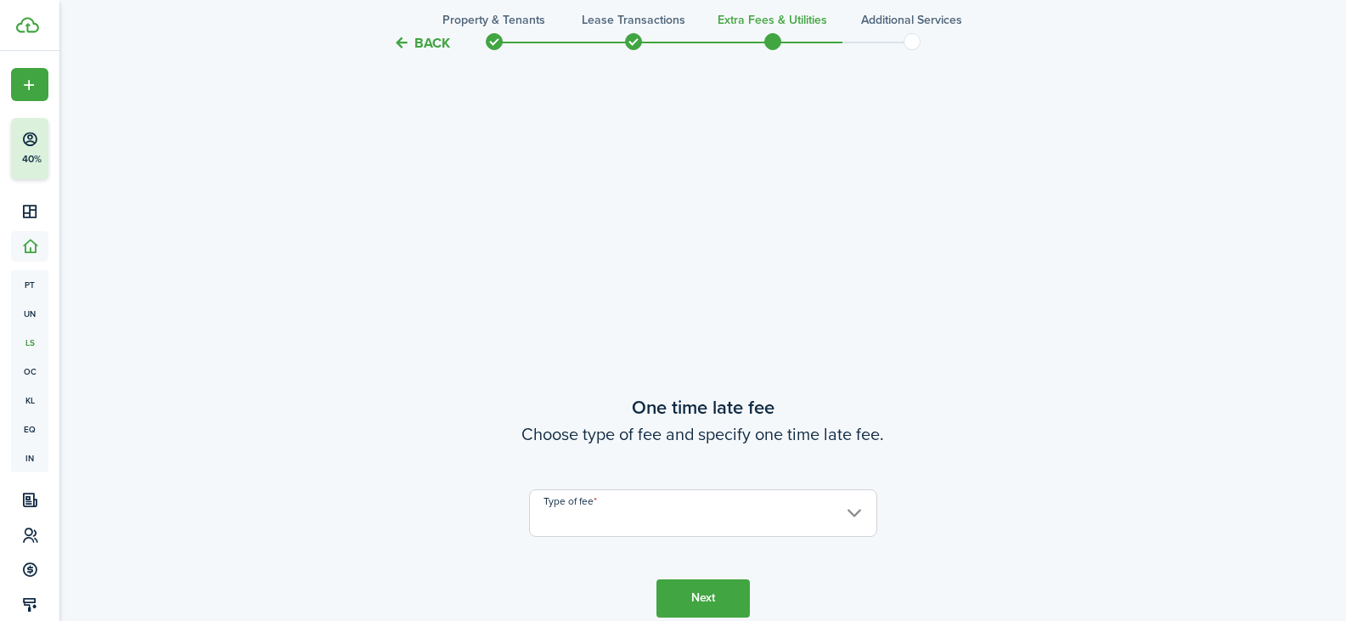
scroll to position [618, 0]
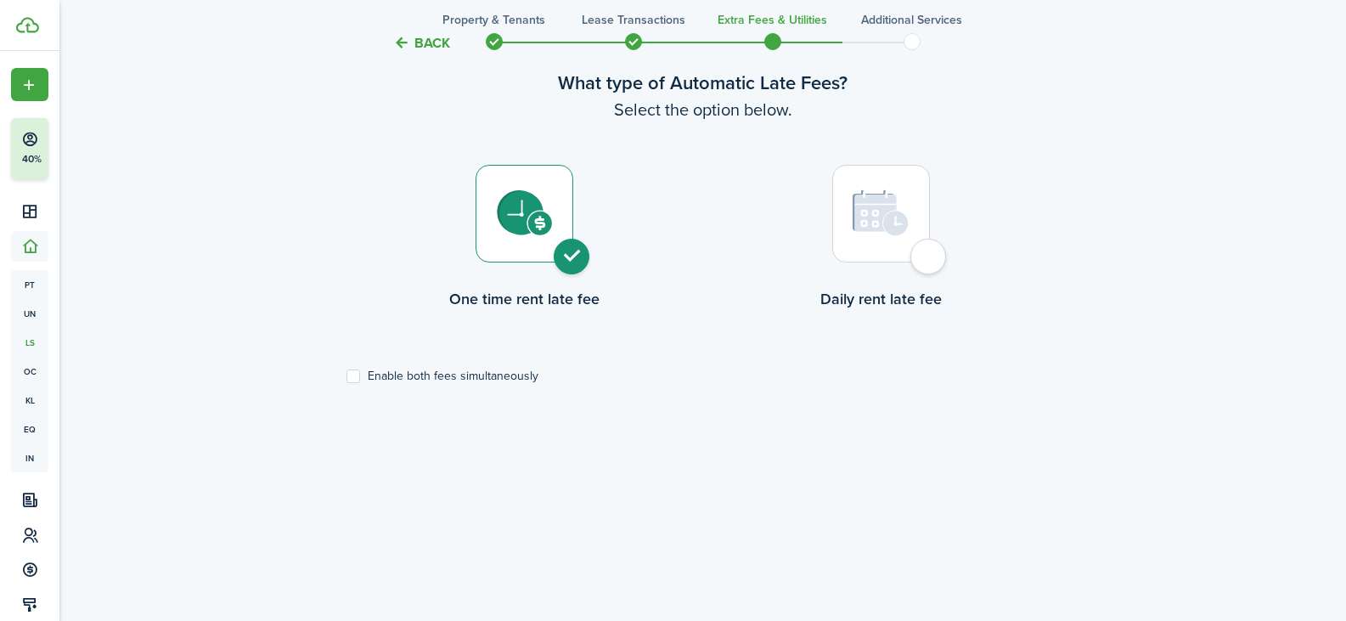
click at [869, 226] on img at bounding box center [881, 213] width 57 height 48
radio input "false"
radio input "true"
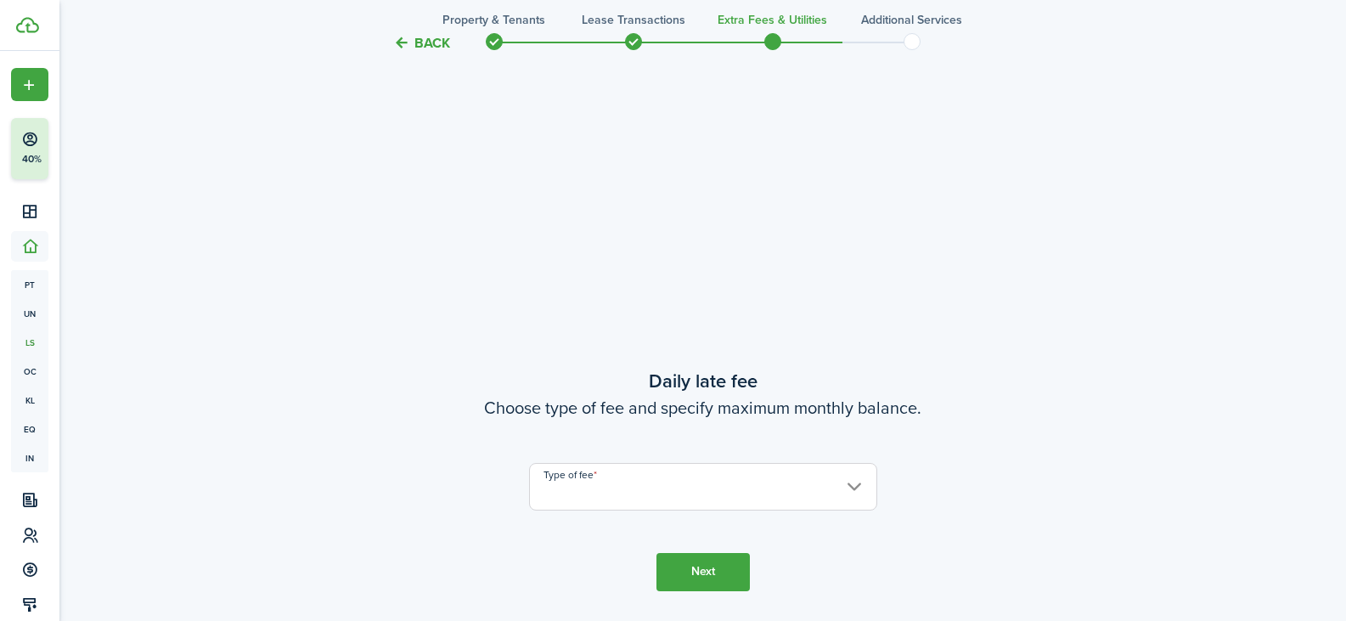
scroll to position [1043, 0]
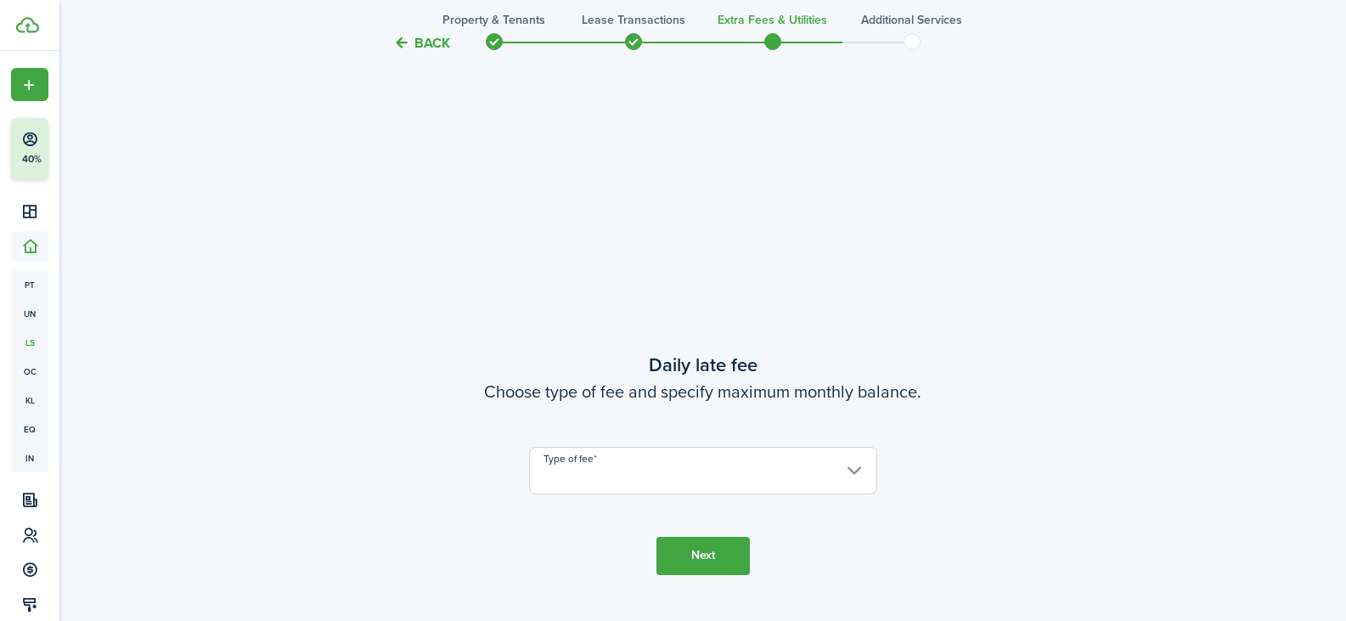
click at [714, 478] on input "Type of fee" at bounding box center [703, 471] width 348 height 48
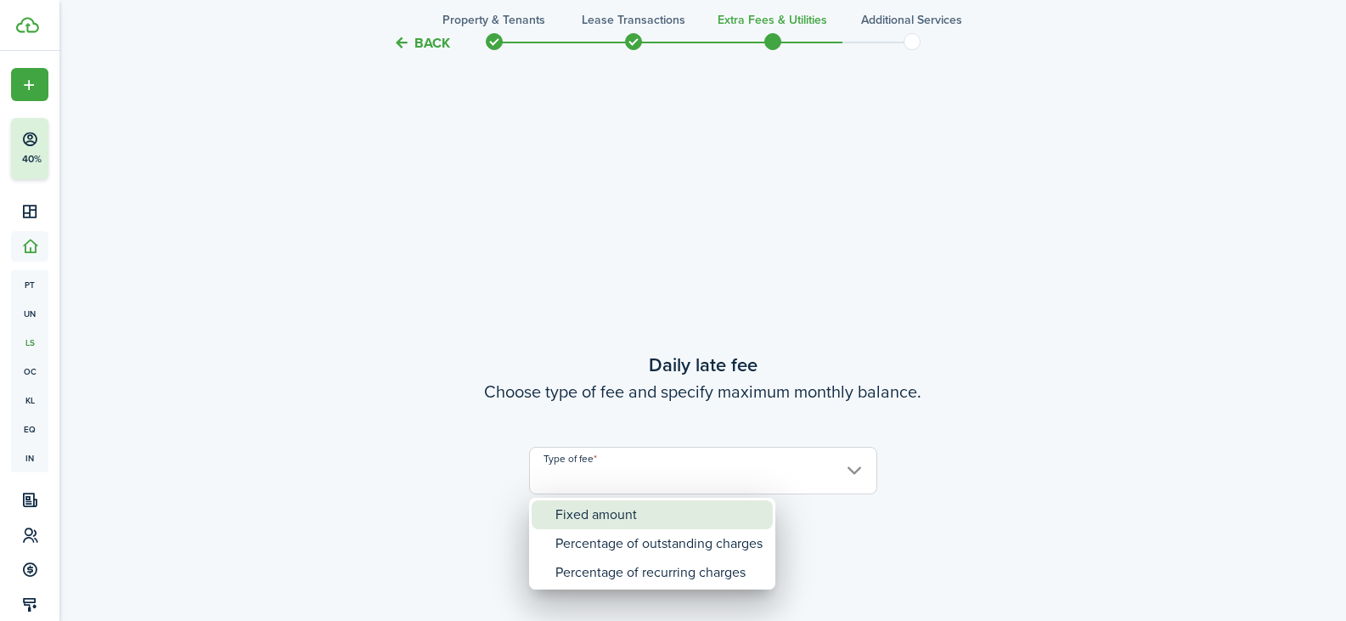
click at [633, 507] on div "Fixed amount" at bounding box center [658, 514] width 207 height 29
type input "Fixed amount"
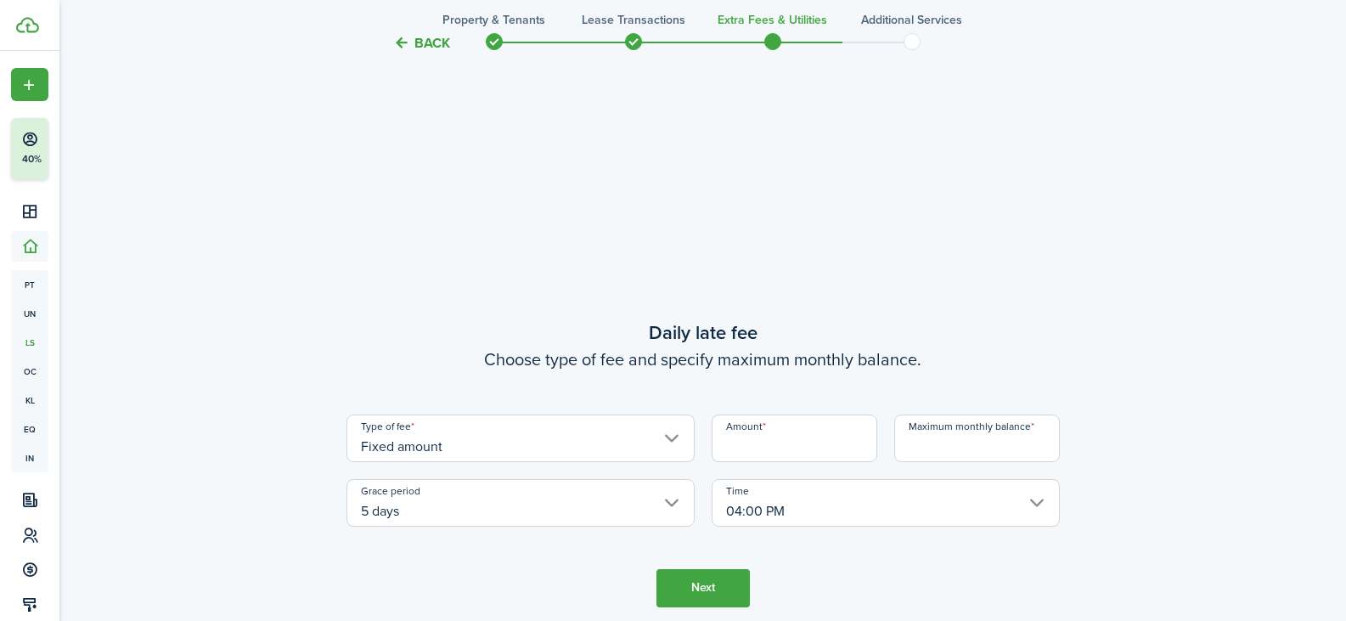
click at [763, 442] on input "Amount" at bounding box center [795, 438] width 166 height 48
click at [719, 589] on button "Next" at bounding box center [702, 588] width 93 height 38
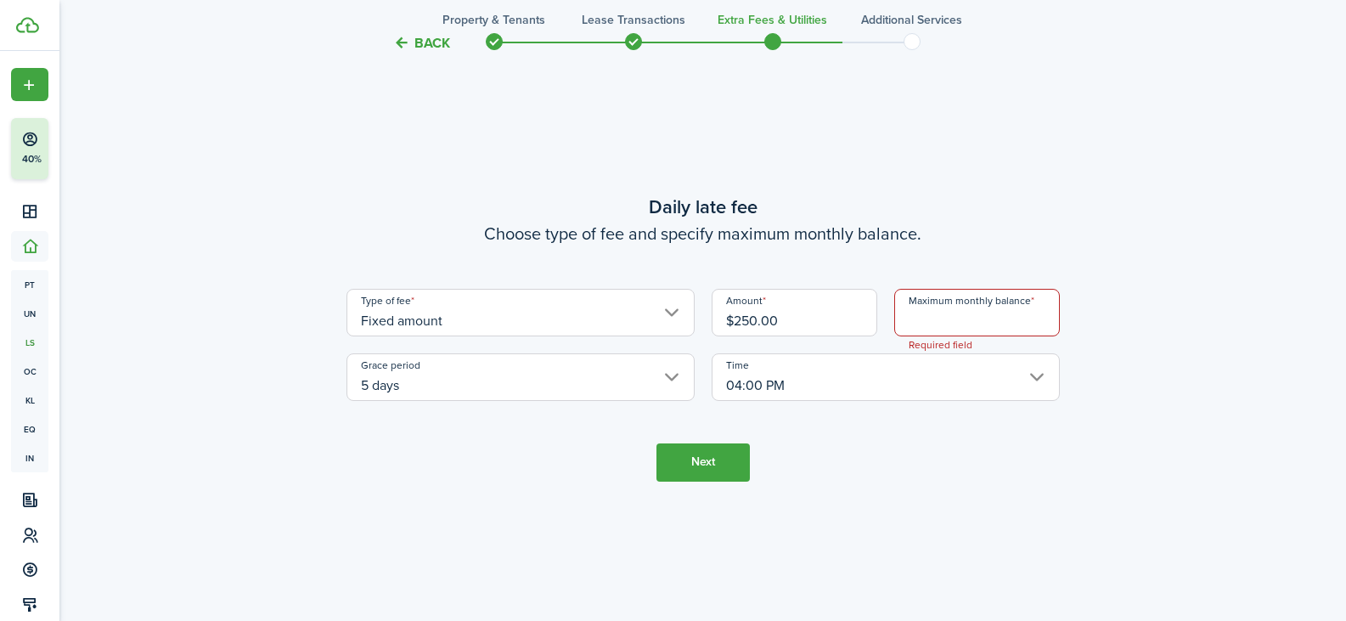
scroll to position [1170, 0]
click at [975, 318] on input "Maximum monthly balance" at bounding box center [977, 311] width 166 height 48
drag, startPoint x: 738, startPoint y: 322, endPoint x: 737, endPoint y: 365, distance: 43.3
click at [737, 324] on input "$250.00" at bounding box center [795, 311] width 166 height 48
type input "$25.00"
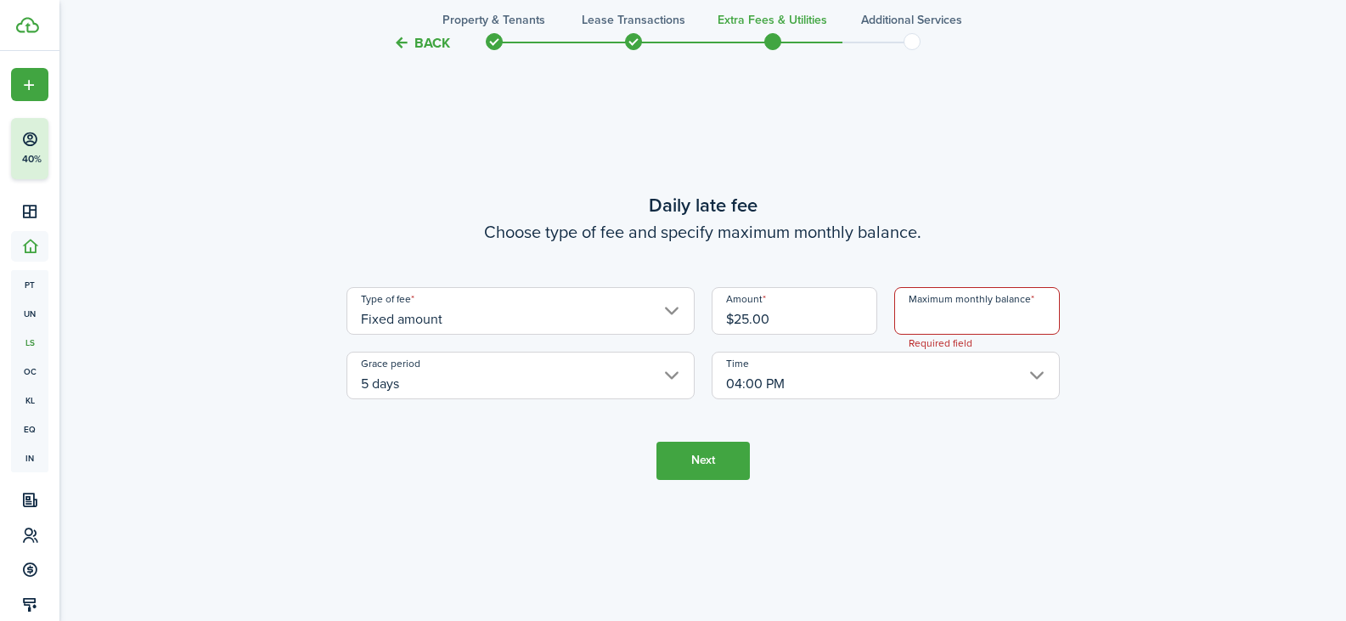
click at [994, 323] on input "Maximum monthly balance" at bounding box center [977, 311] width 166 height 48
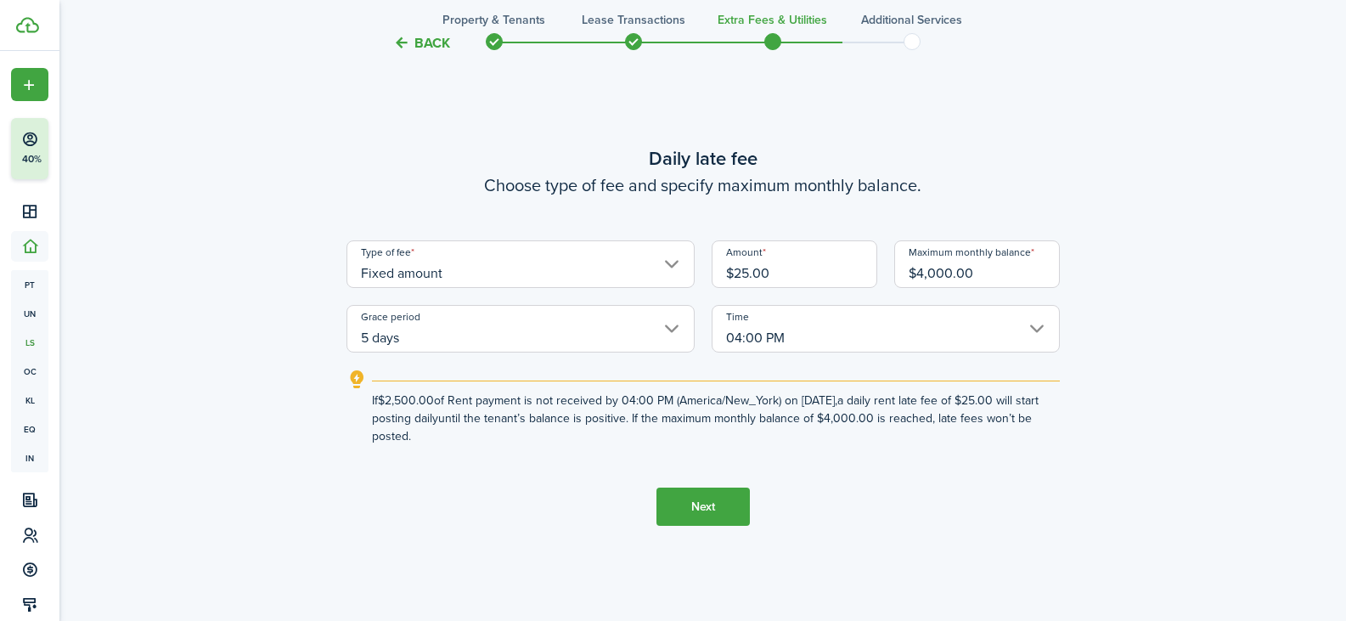
drag, startPoint x: 920, startPoint y: 274, endPoint x: 958, endPoint y: 273, distance: 38.3
click at [958, 273] on input "$4,000.00" at bounding box center [977, 264] width 166 height 48
drag, startPoint x: 938, startPoint y: 276, endPoint x: 1220, endPoint y: 273, distance: 281.1
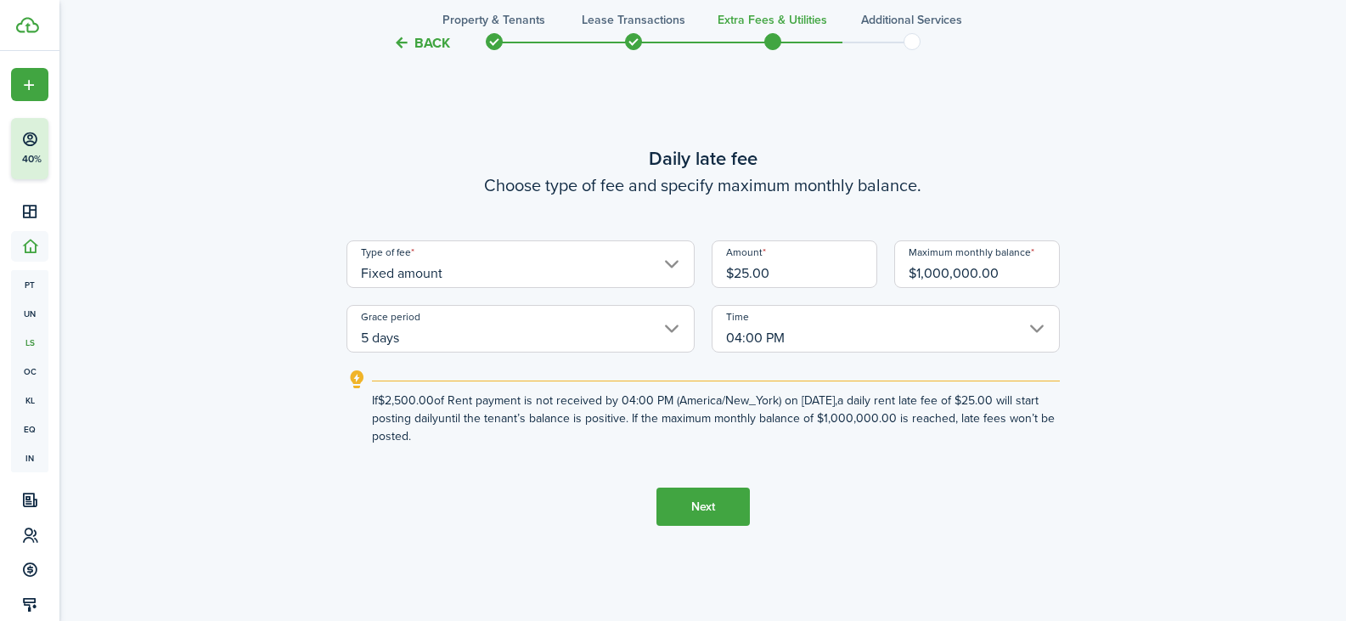
type input "$100.00"
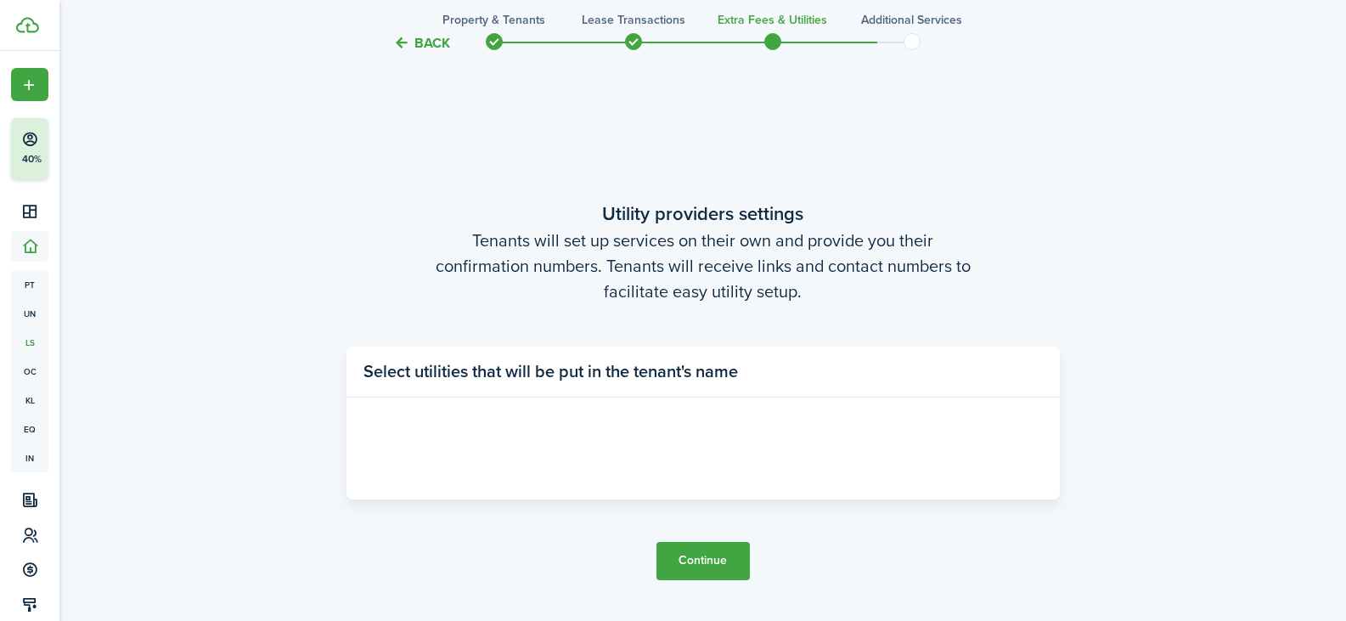
scroll to position [1749, 0]
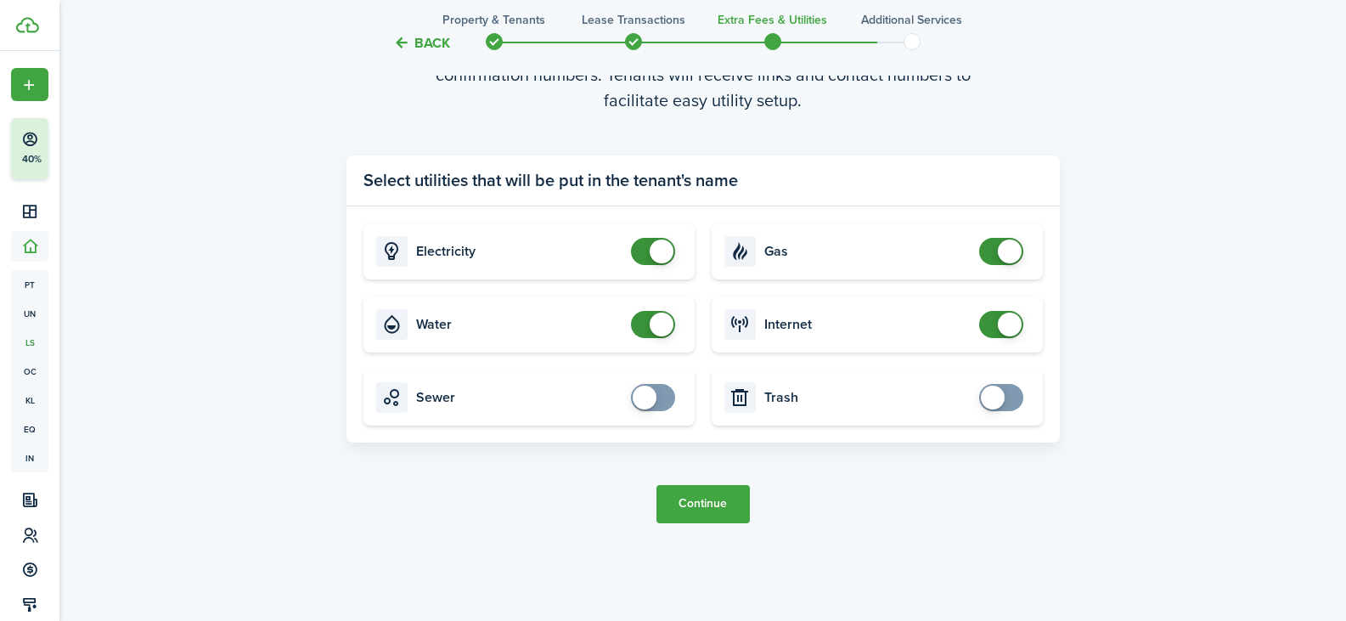
scroll to position [1862, 0]
click at [682, 500] on button "Continue" at bounding box center [702, 502] width 93 height 38
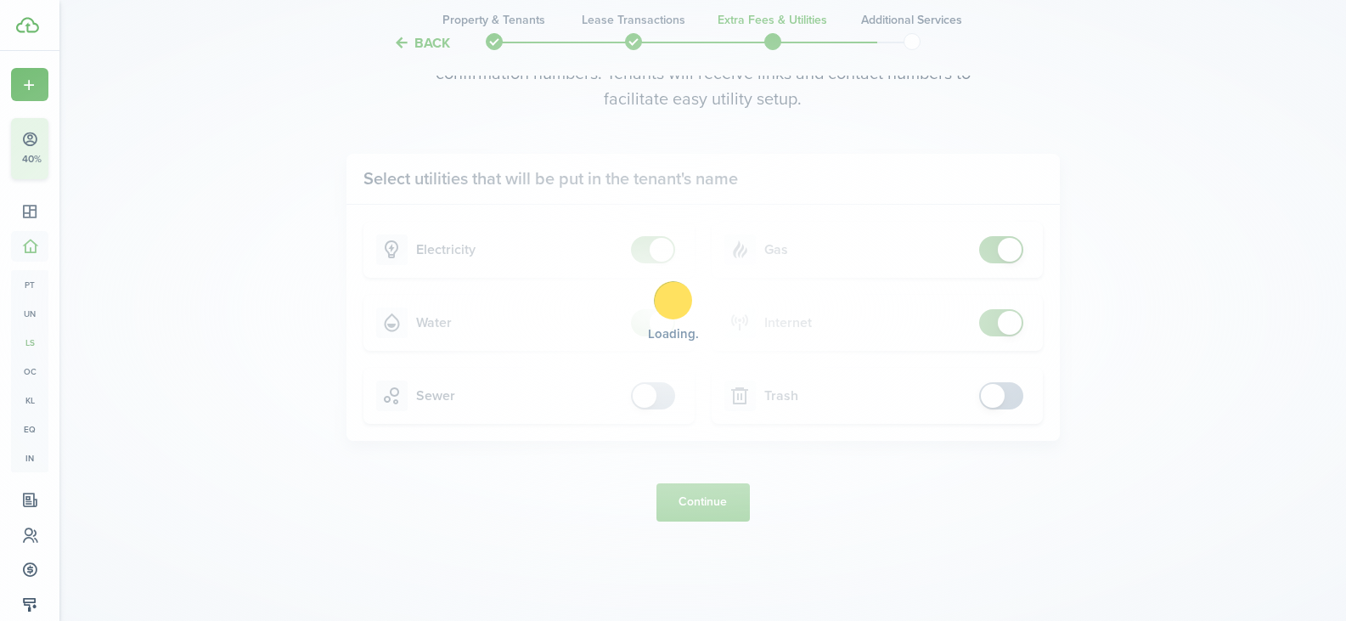
scroll to position [0, 0]
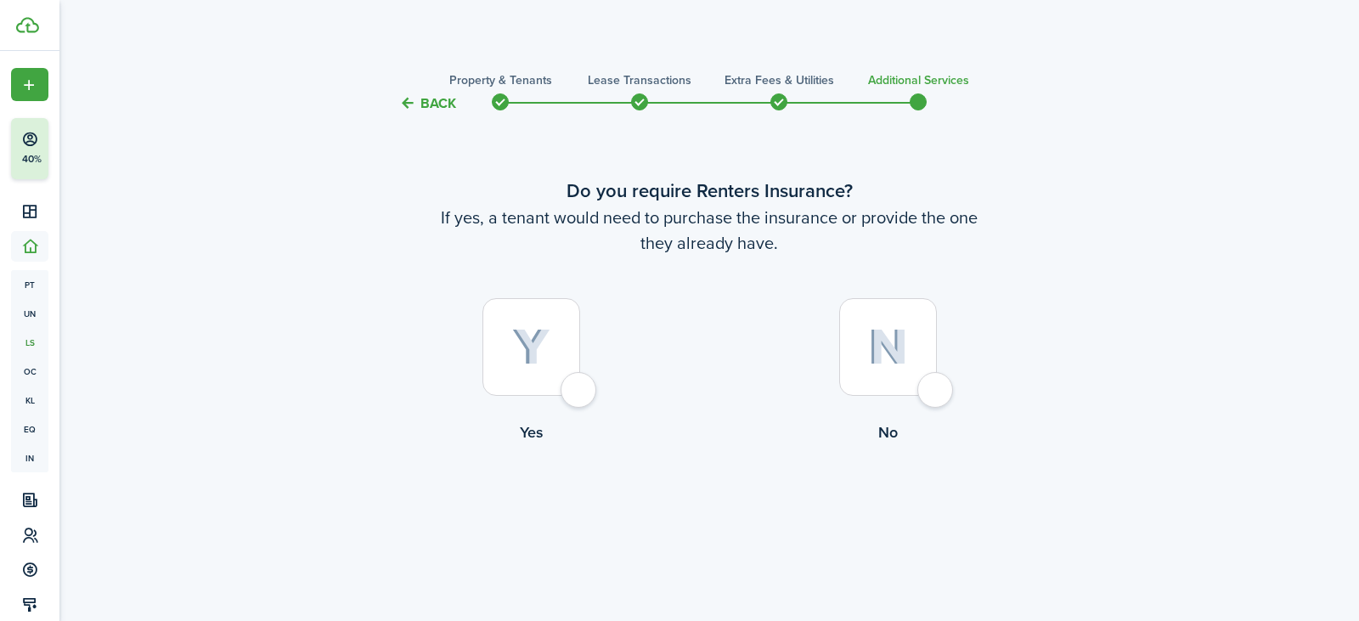
click at [866, 342] on div at bounding box center [888, 347] width 98 height 98
radio input "true"
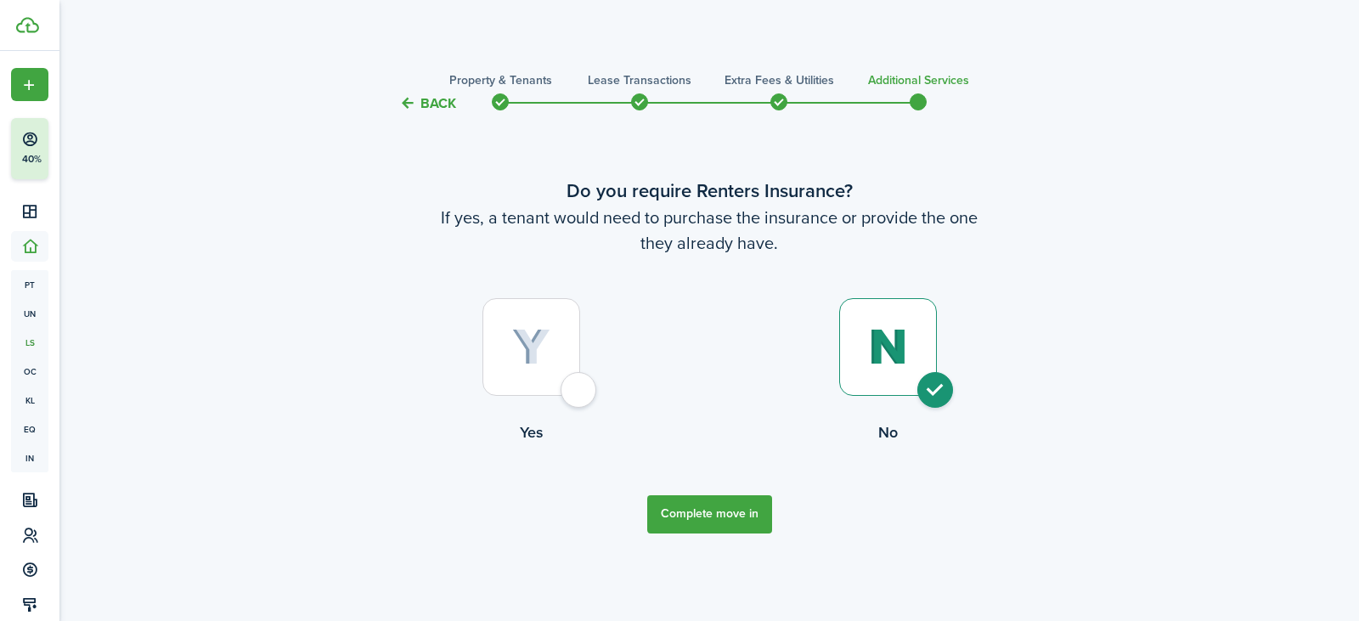
click at [685, 519] on button "Complete move in" at bounding box center [709, 514] width 125 height 38
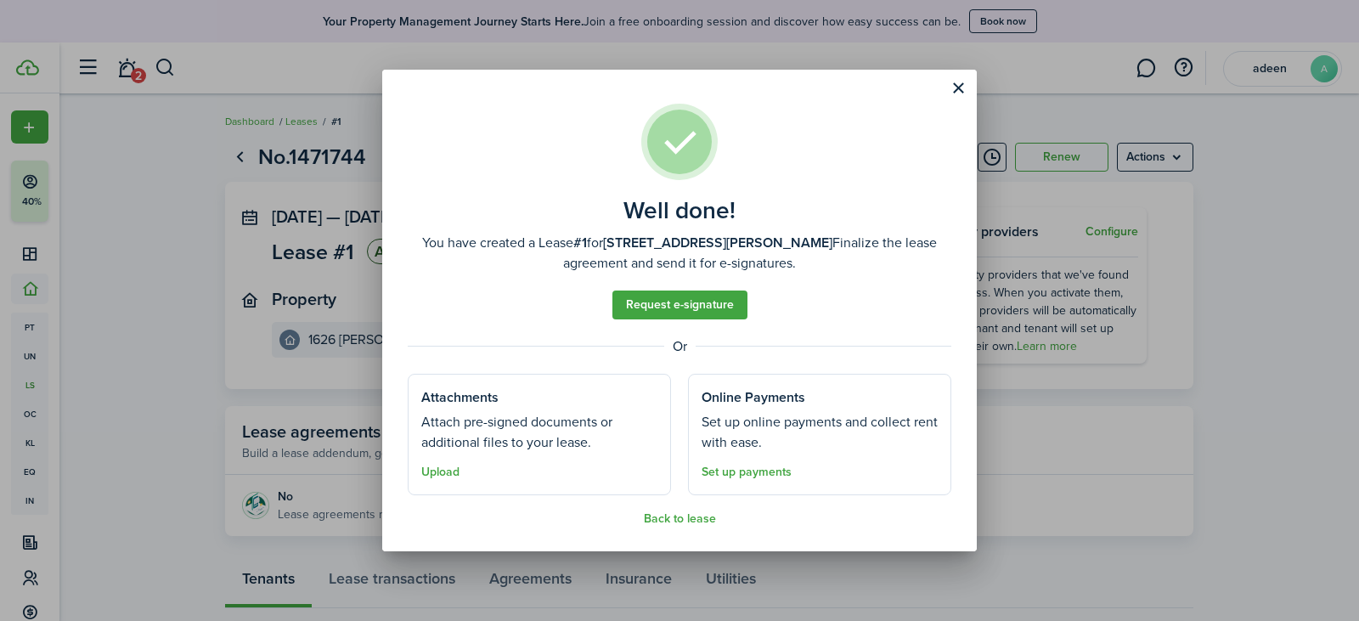
click at [663, 515] on button "Back to lease" at bounding box center [680, 519] width 72 height 14
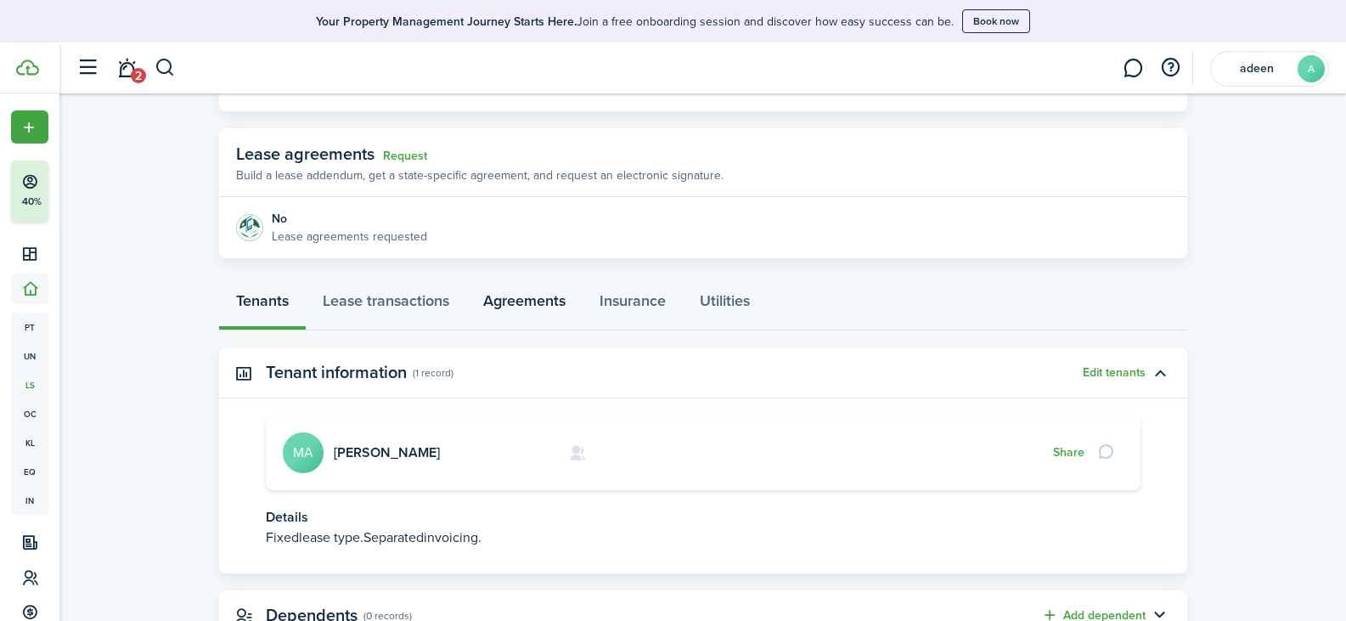
scroll to position [175, 0]
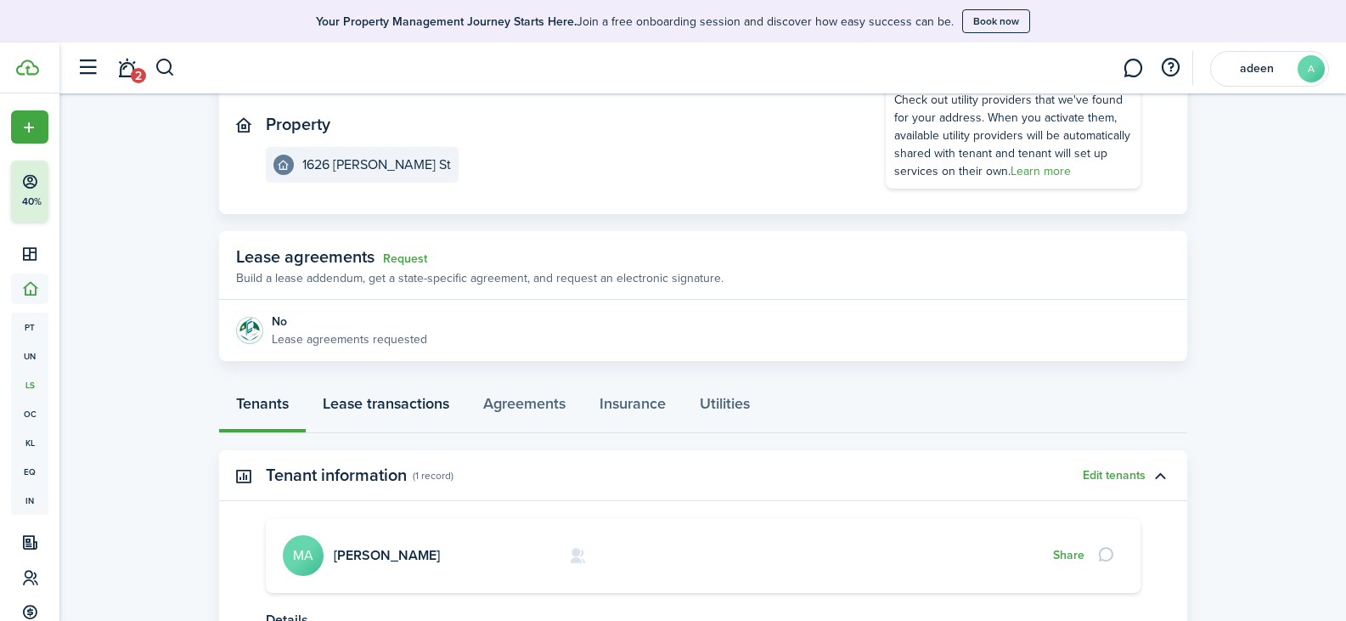
click at [387, 413] on link "Lease transactions" at bounding box center [386, 407] width 161 height 51
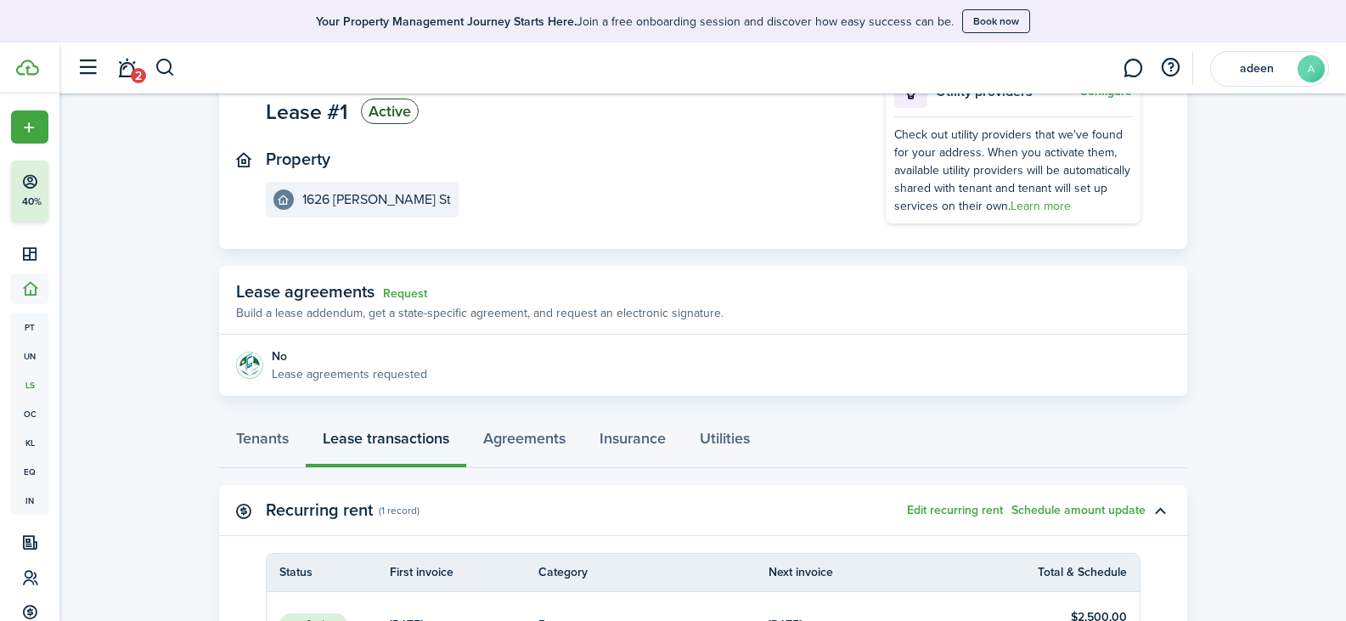
scroll to position [255, 0]
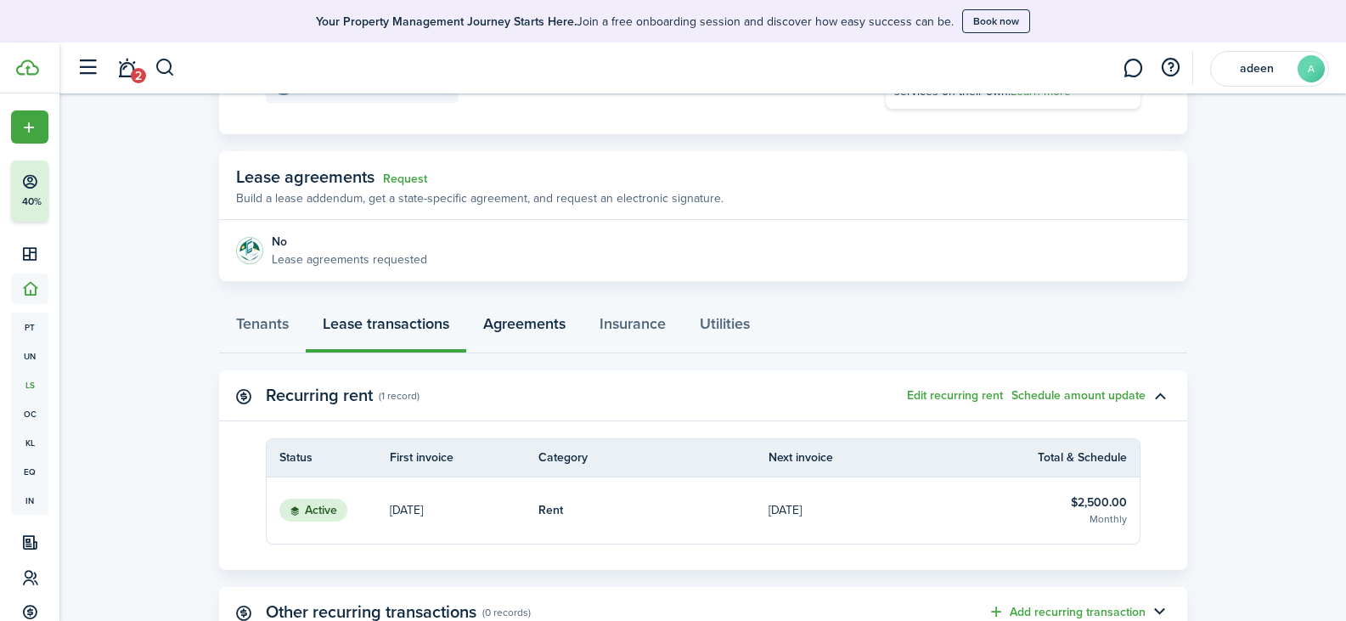
click at [524, 330] on link "Agreements" at bounding box center [524, 327] width 116 height 51
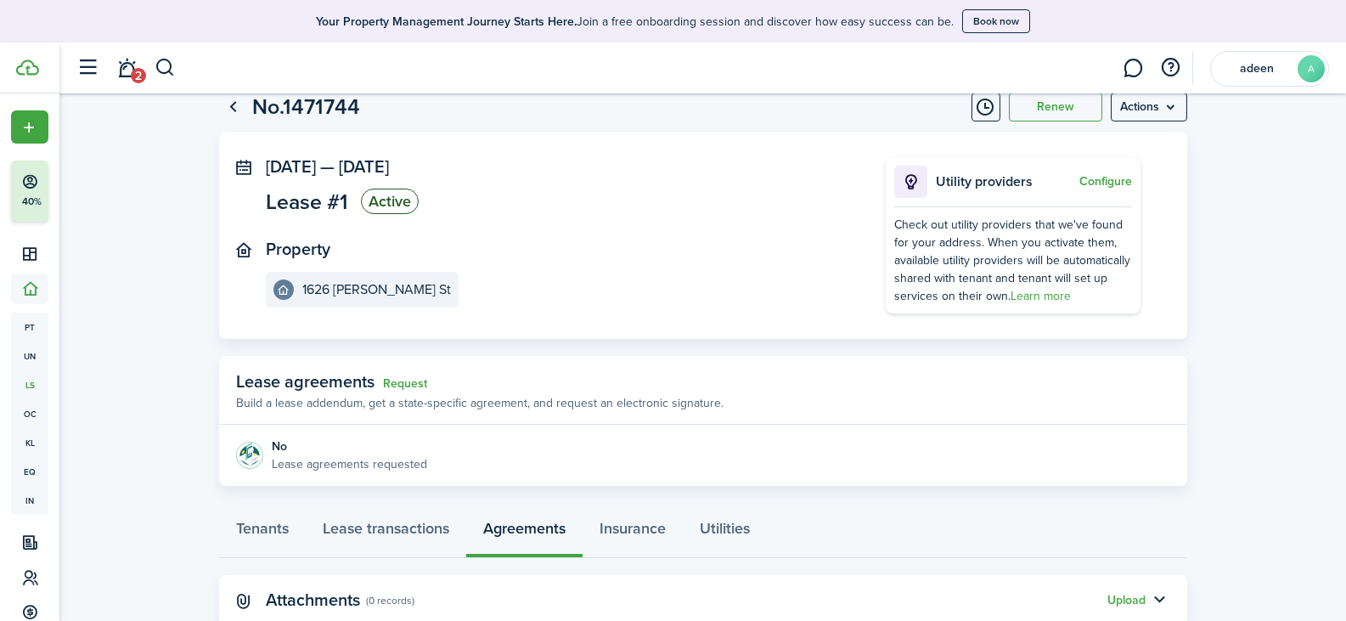
scroll to position [102, 0]
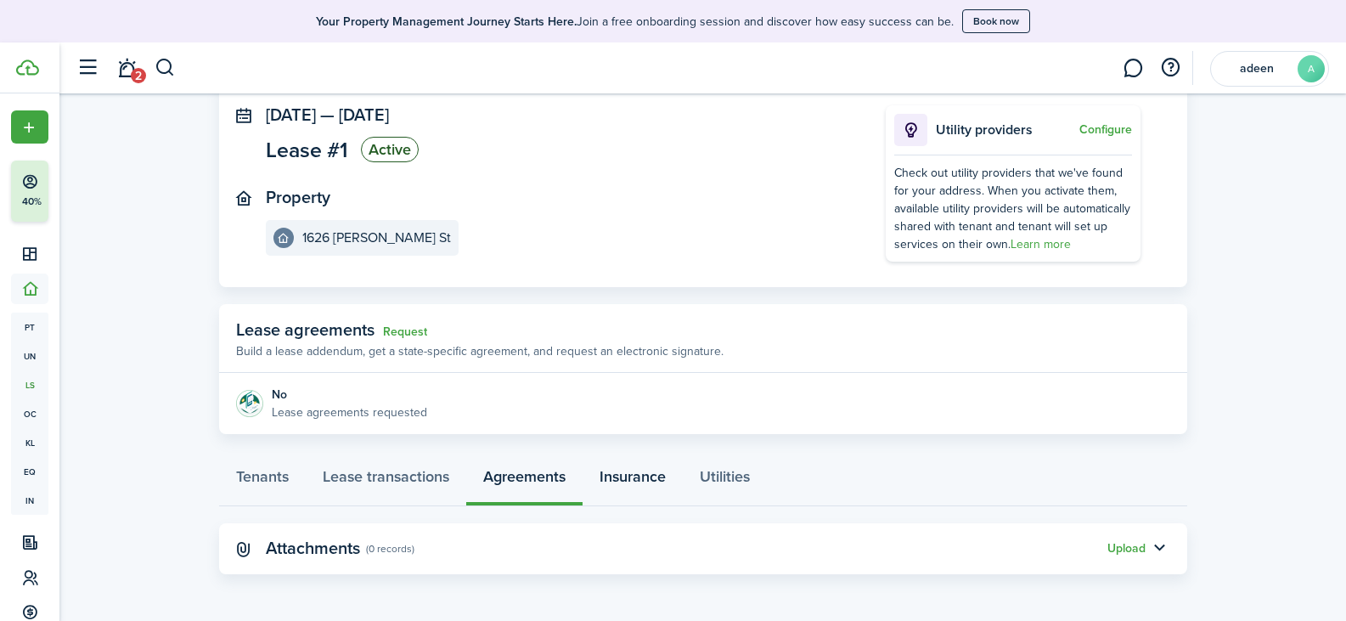
click at [627, 477] on link "Insurance" at bounding box center [633, 480] width 100 height 51
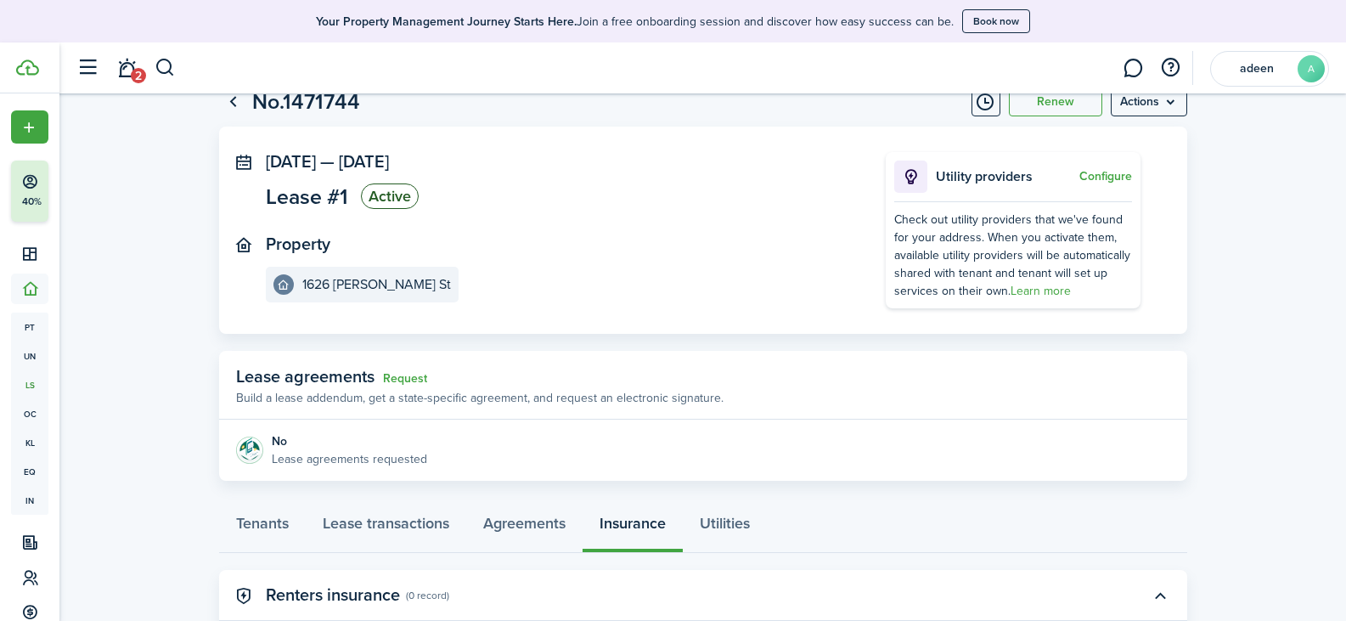
scroll to position [170, 0]
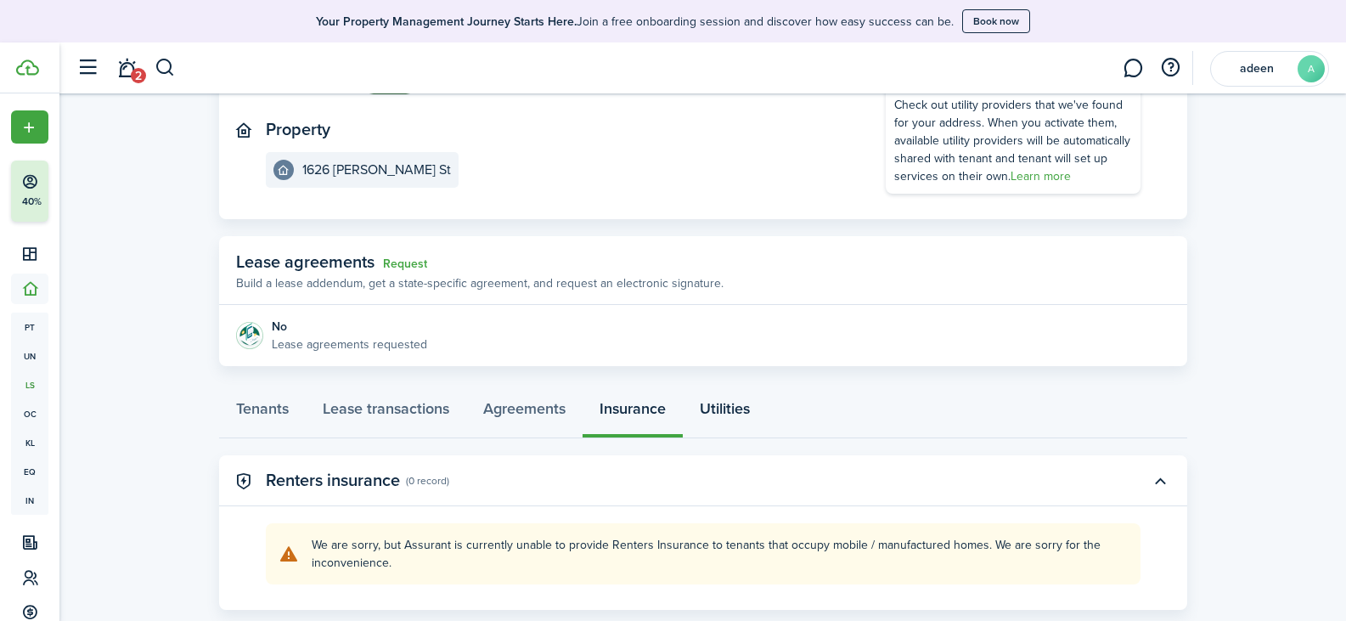
click at [725, 411] on link "Utilities" at bounding box center [725, 412] width 84 height 51
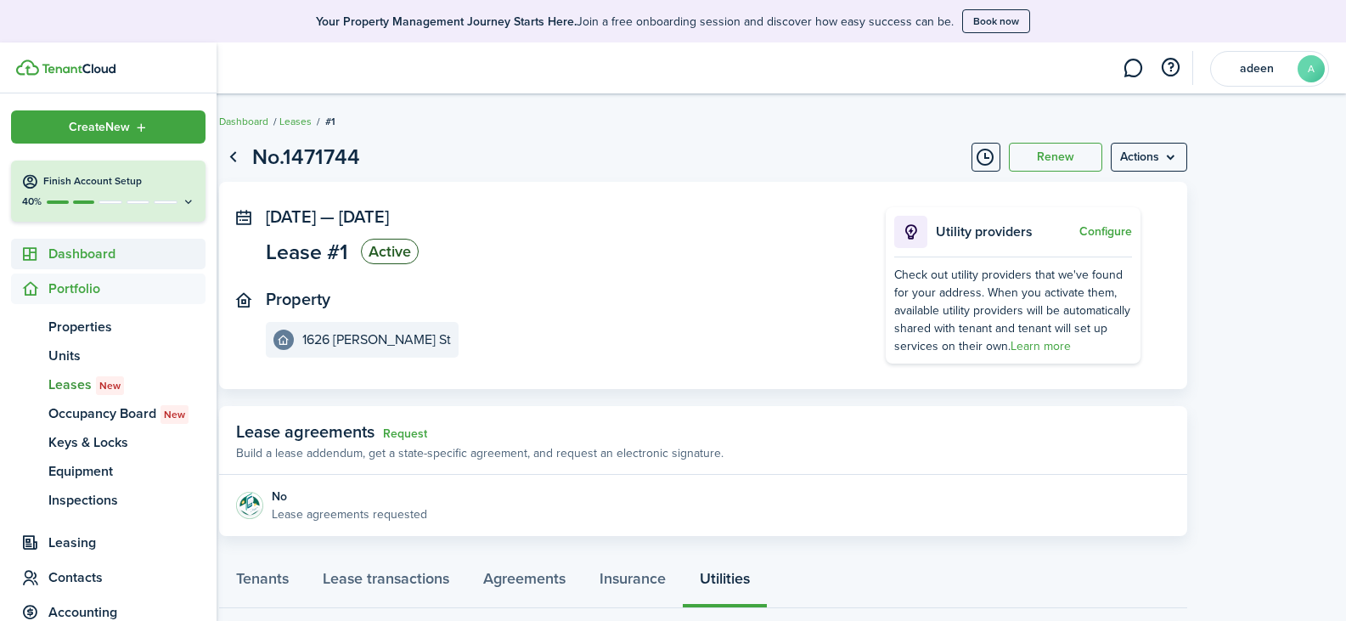
click at [66, 252] on span "Dashboard" at bounding box center [126, 254] width 157 height 20
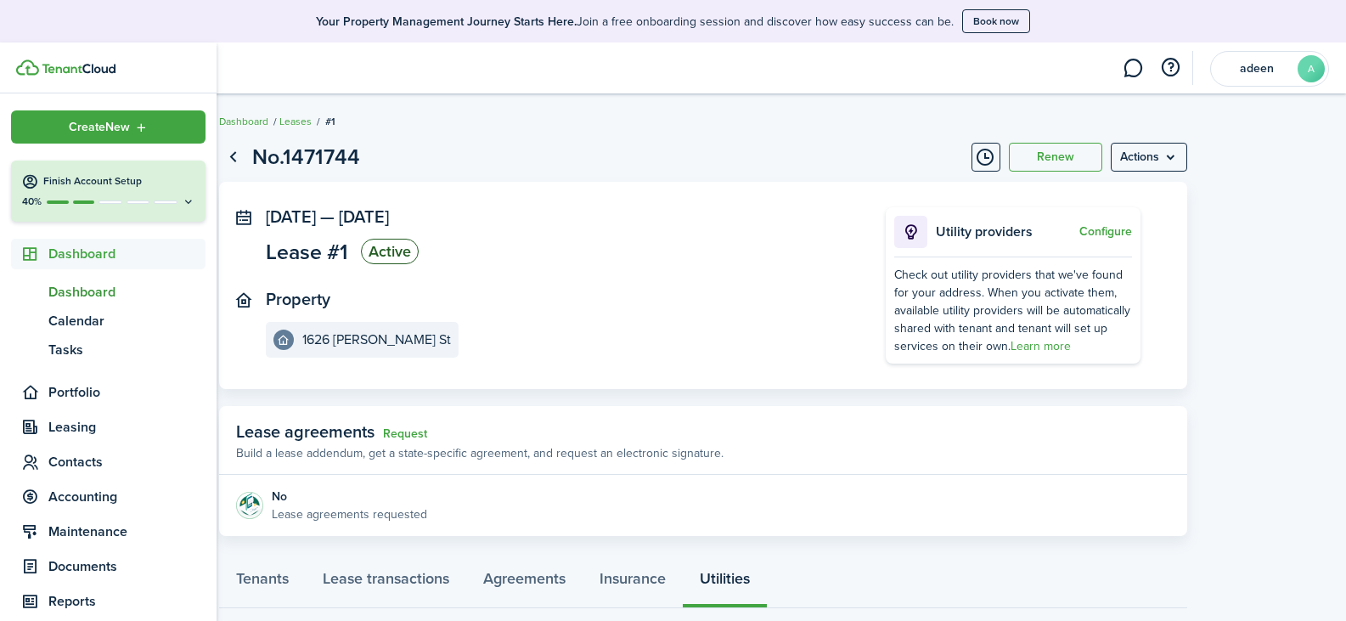
click at [79, 290] on span "Dashboard" at bounding box center [126, 292] width 157 height 20
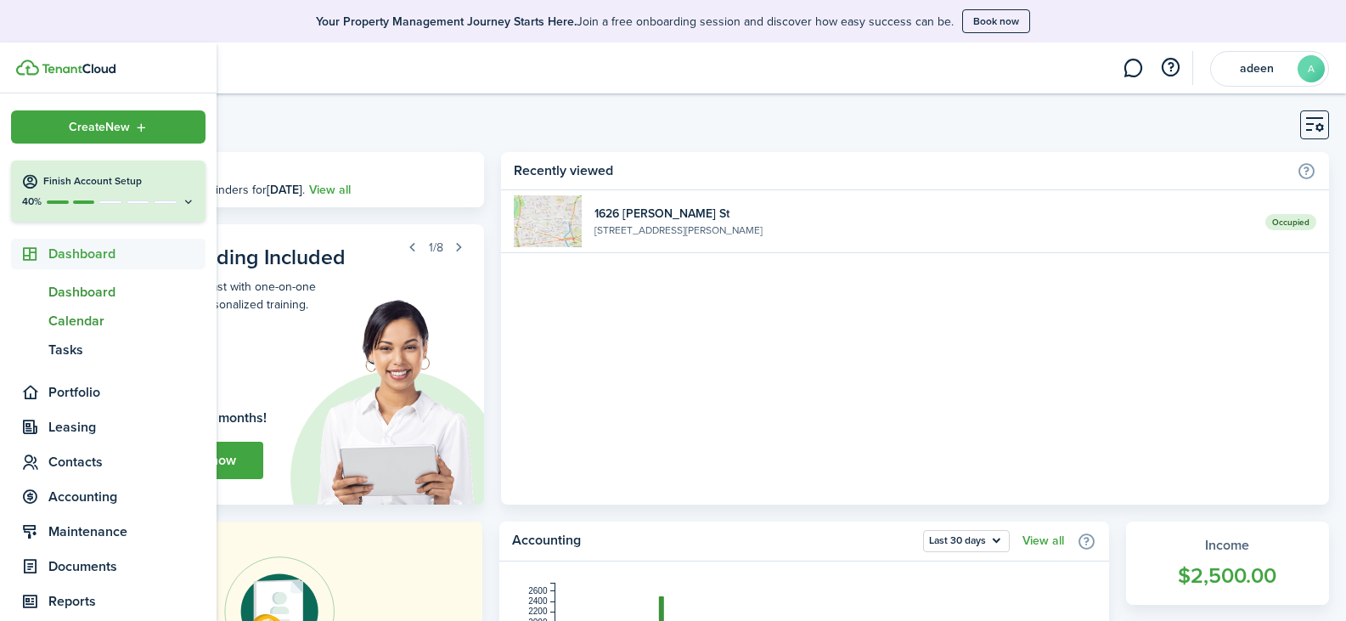
click at [64, 324] on span "Calendar" at bounding box center [126, 321] width 157 height 20
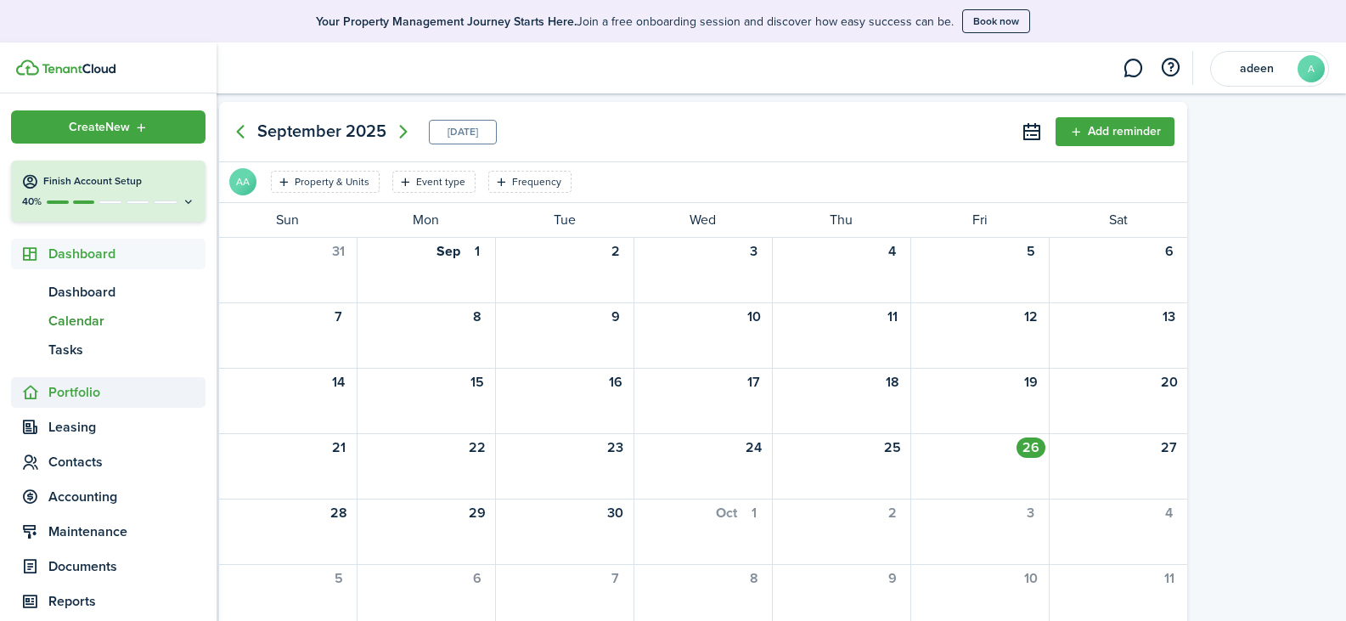
click at [65, 392] on span "Portfolio" at bounding box center [126, 392] width 157 height 20
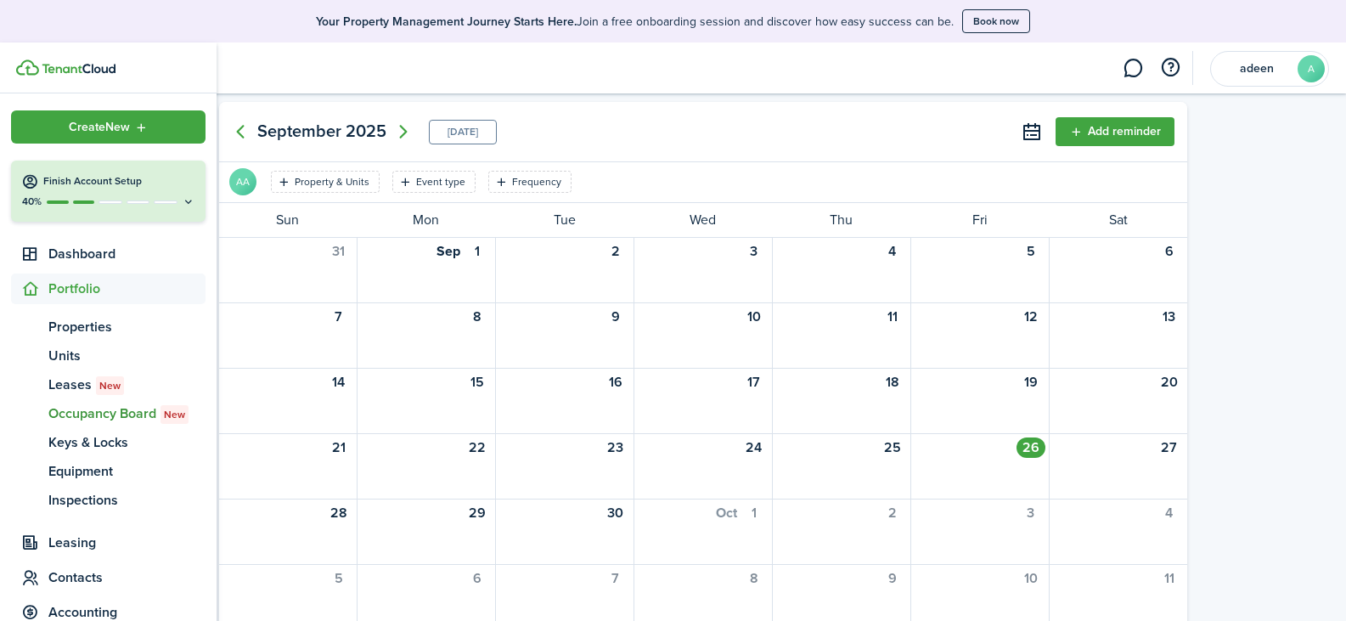
click at [96, 417] on span "Occupancy Board New" at bounding box center [126, 413] width 157 height 20
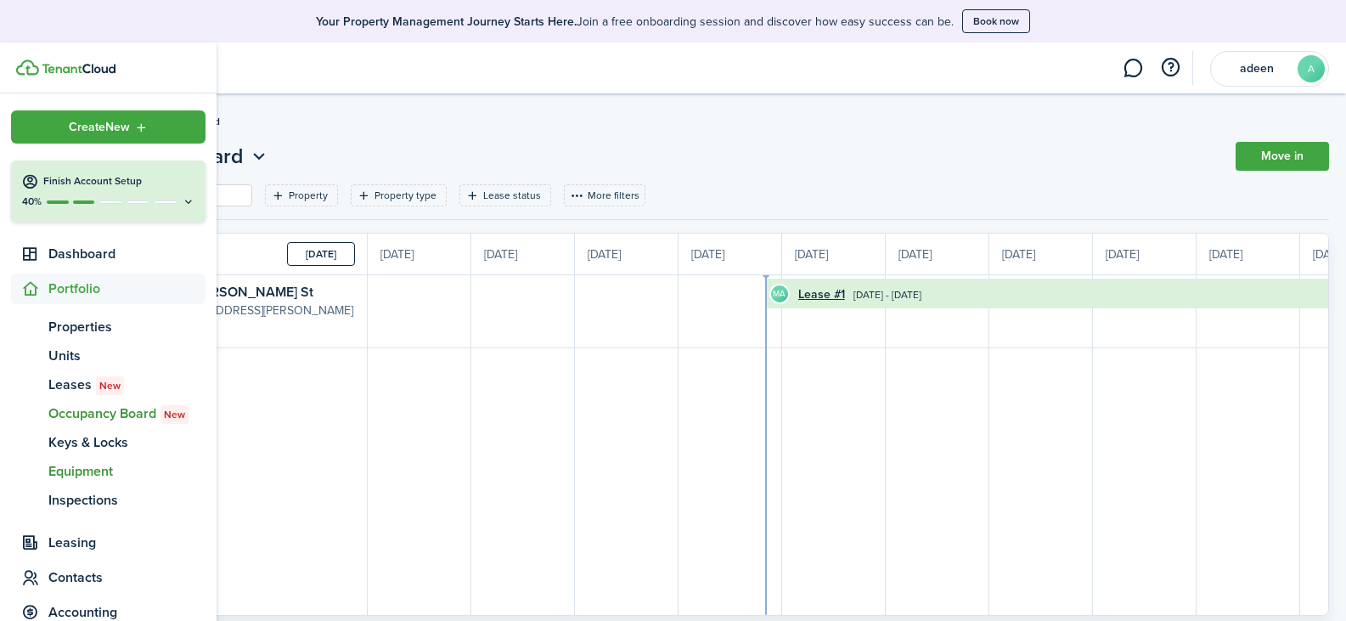
scroll to position [0, 311]
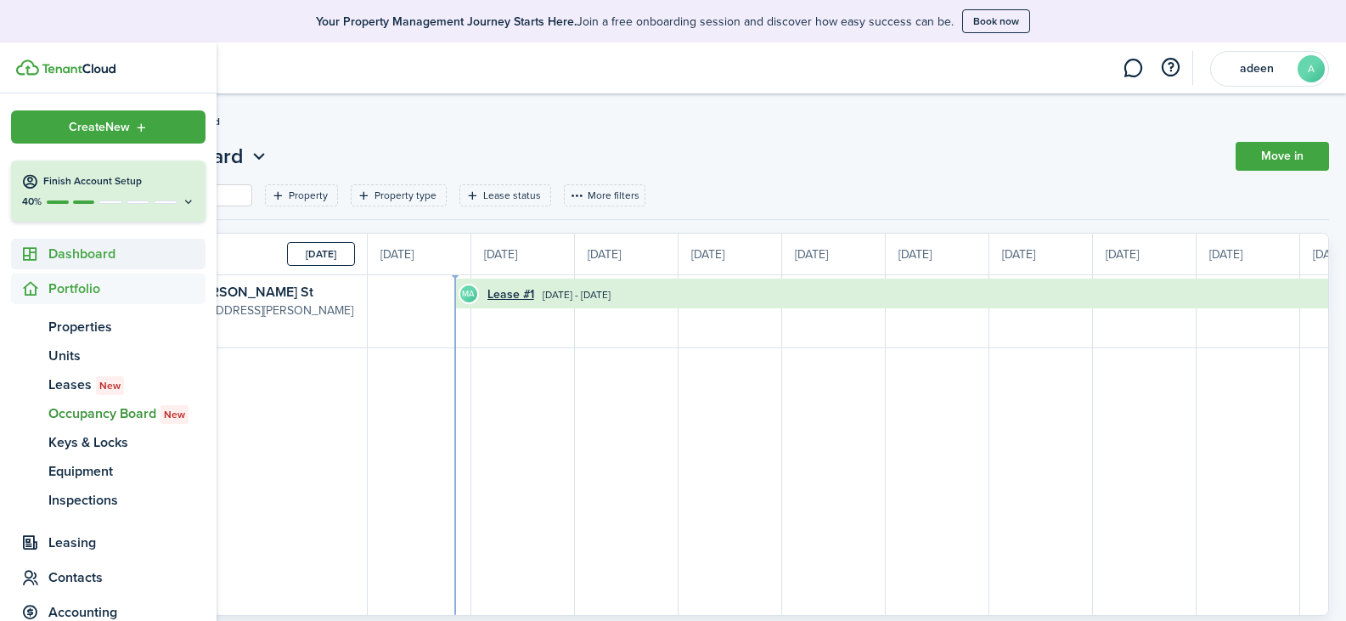
click at [71, 257] on span "Dashboard" at bounding box center [126, 254] width 157 height 20
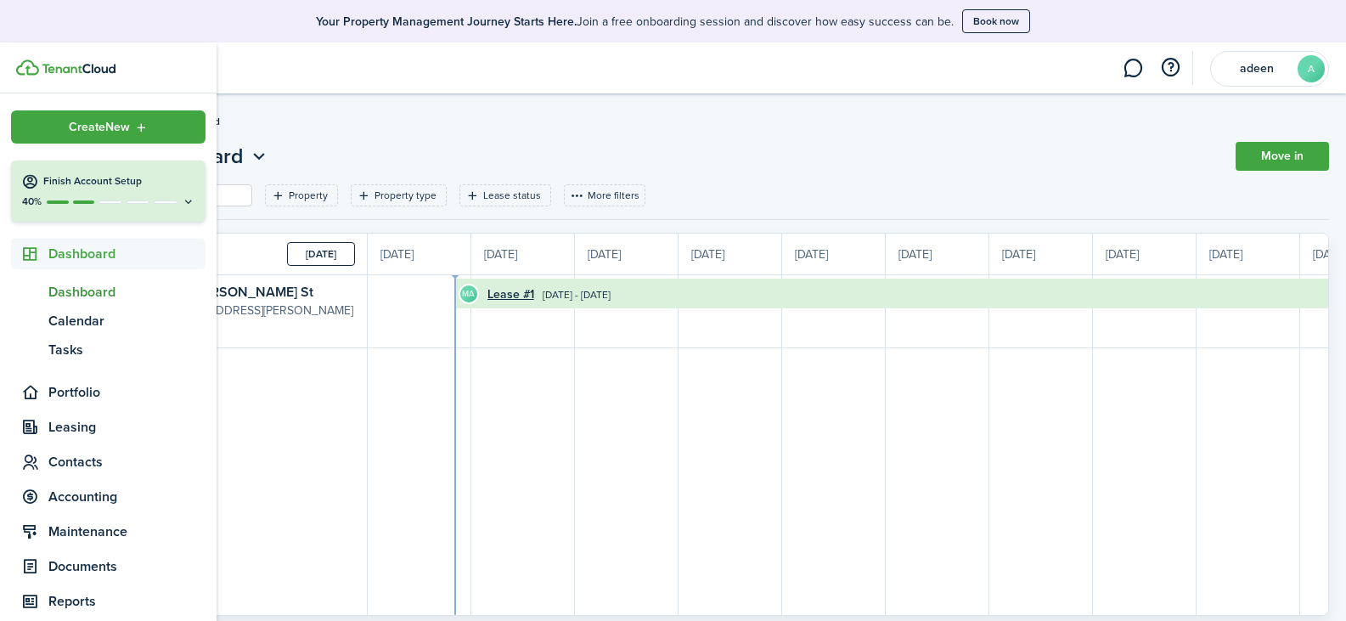
click at [83, 294] on span "Dashboard" at bounding box center [126, 292] width 157 height 20
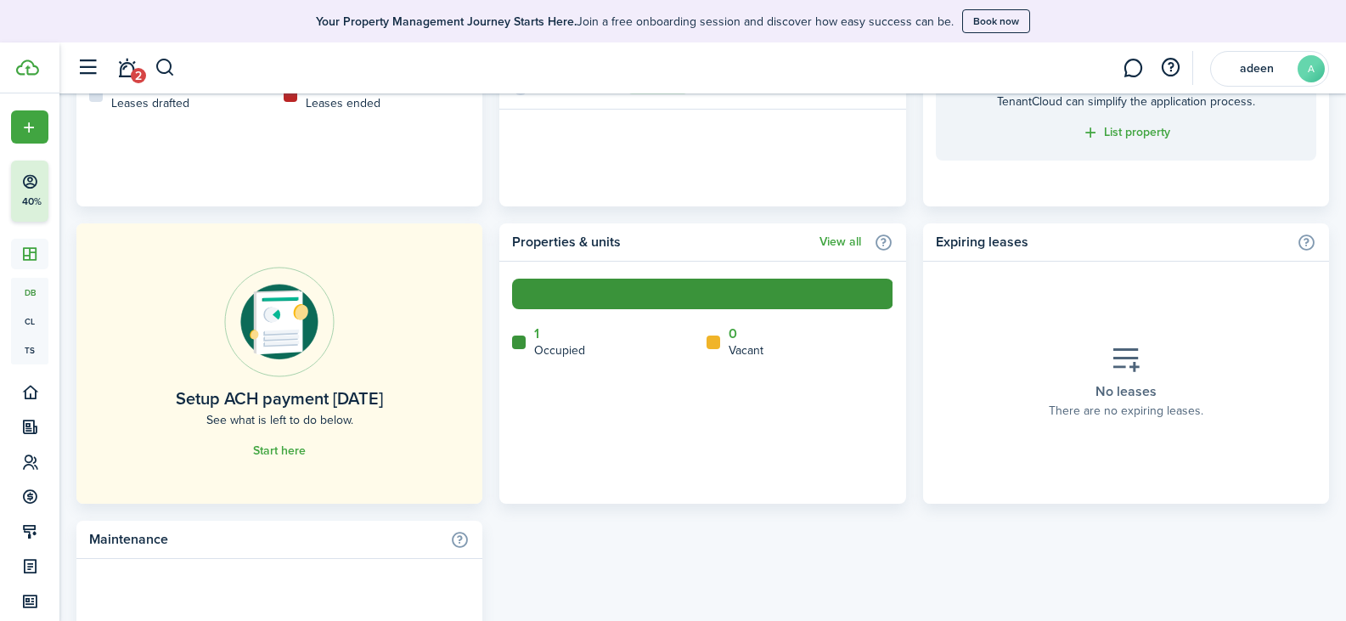
scroll to position [934, 0]
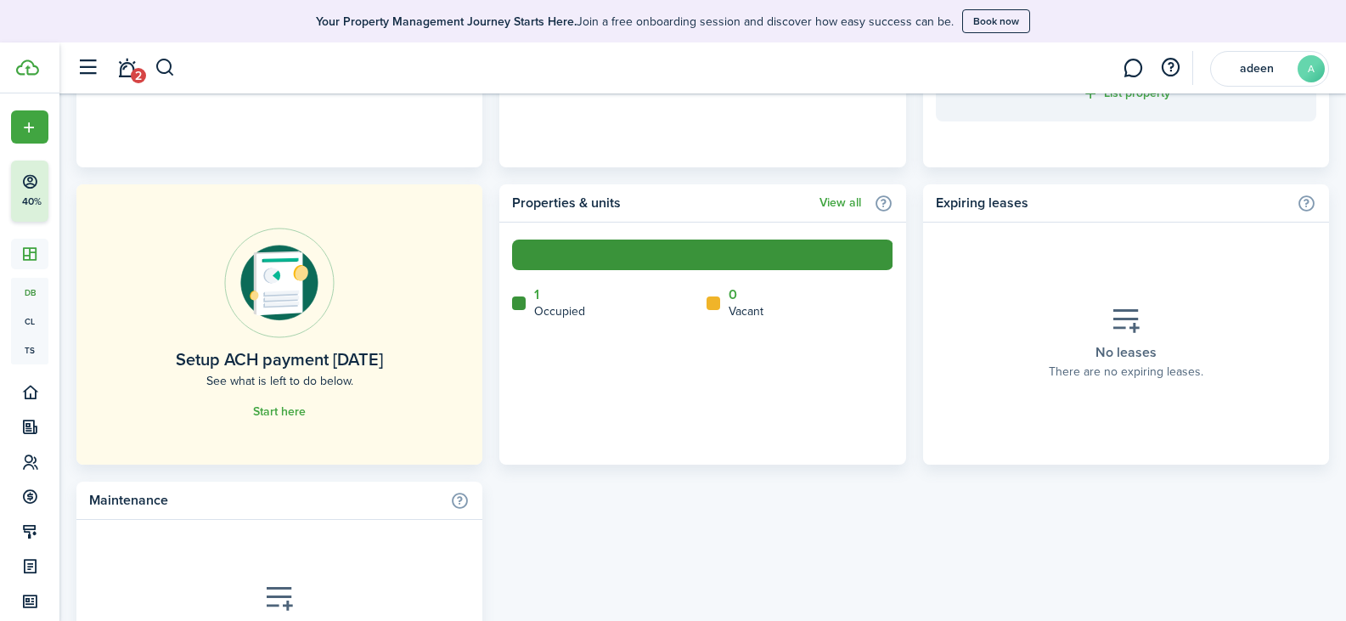
click at [838, 201] on link "View all" at bounding box center [841, 203] width 42 height 14
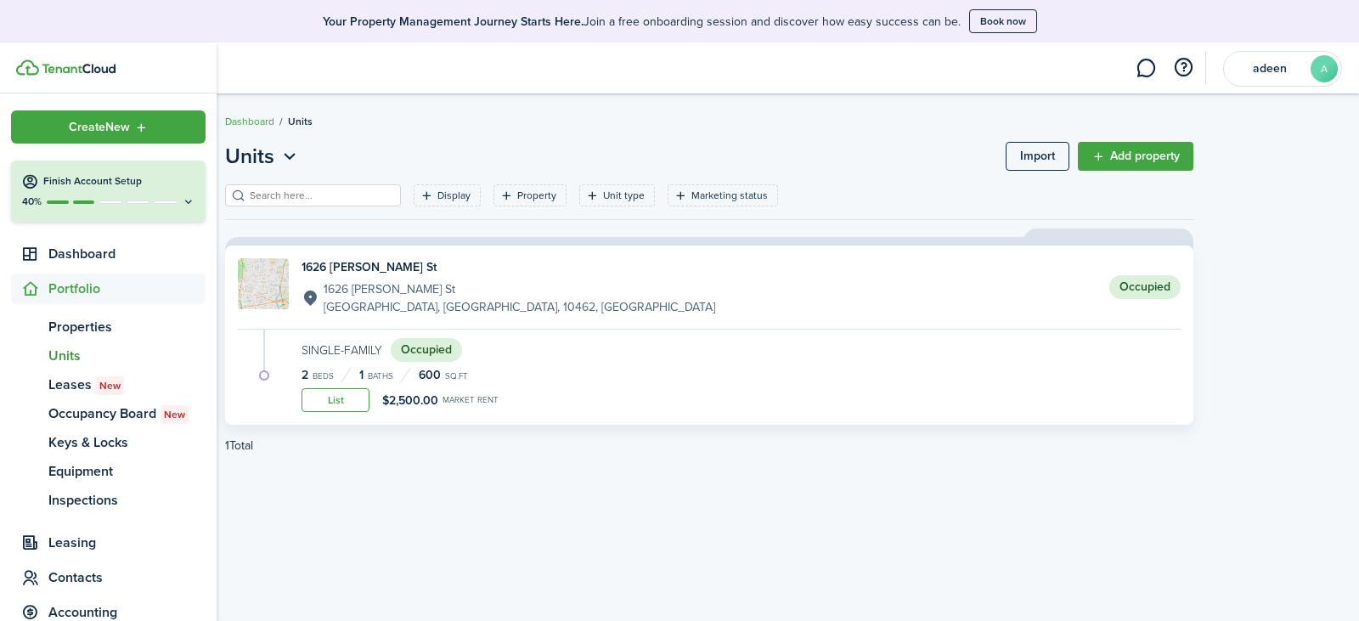
click at [92, 284] on span "Portfolio" at bounding box center [126, 289] width 157 height 20
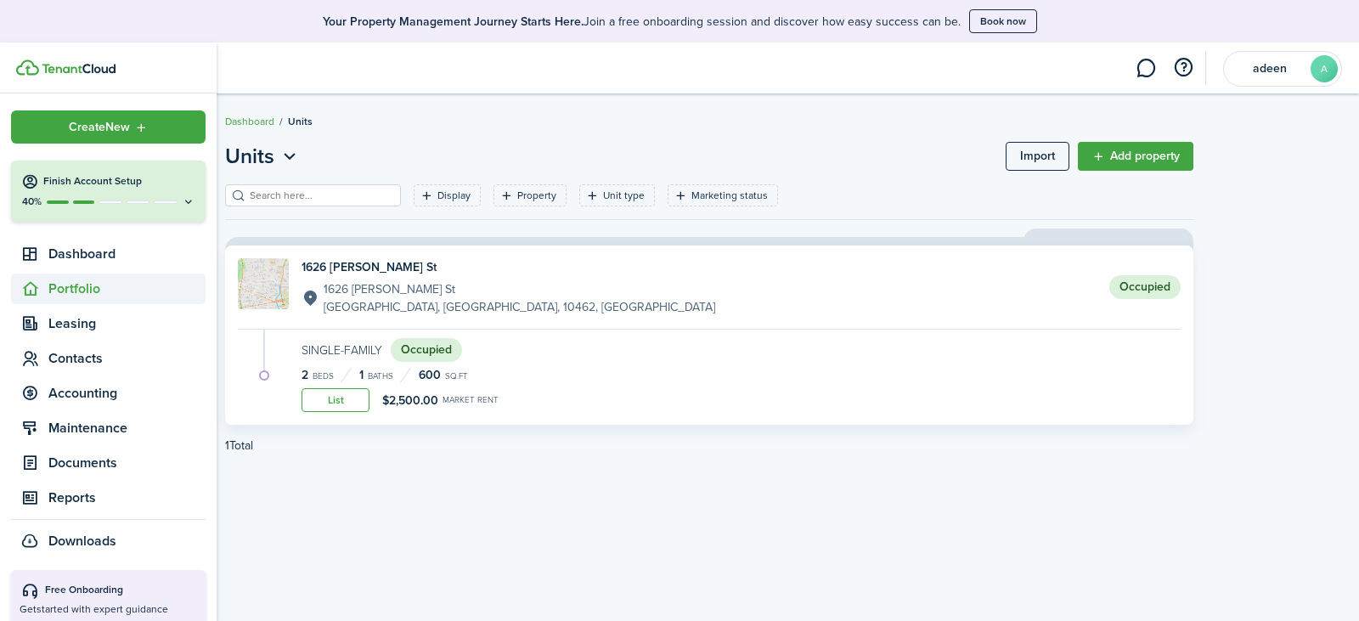
click at [92, 284] on span "Portfolio" at bounding box center [126, 289] width 157 height 20
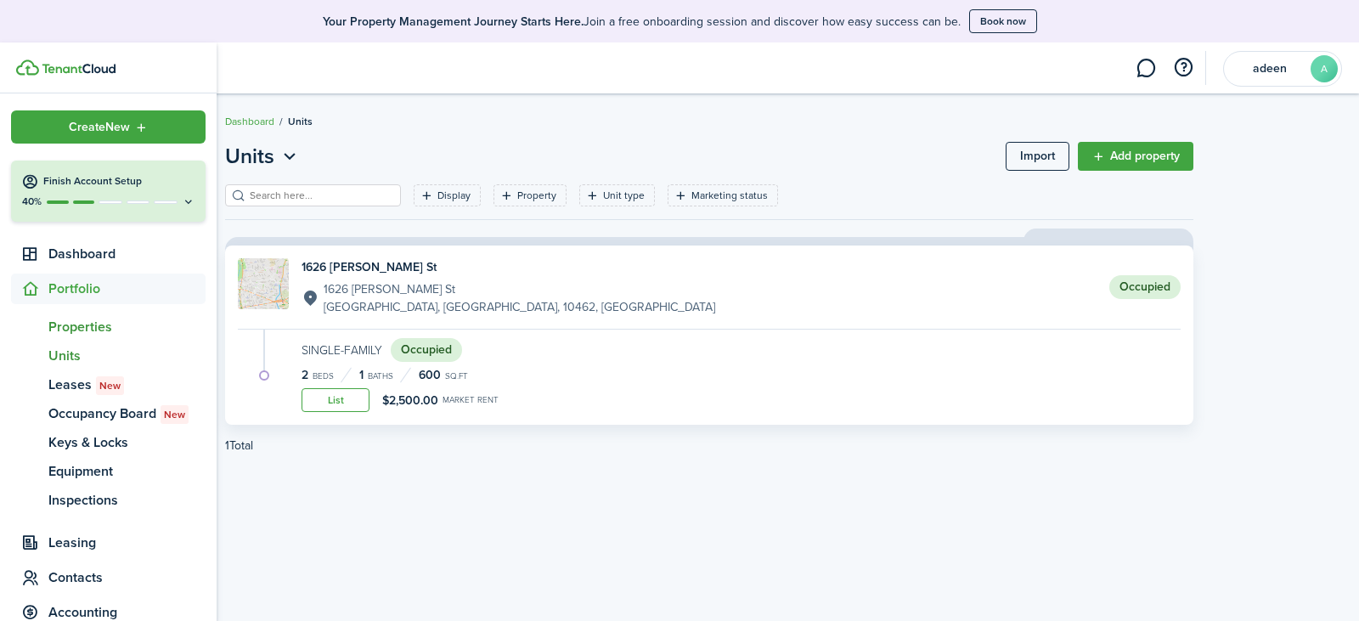
click at [76, 324] on span "Properties" at bounding box center [126, 327] width 157 height 20
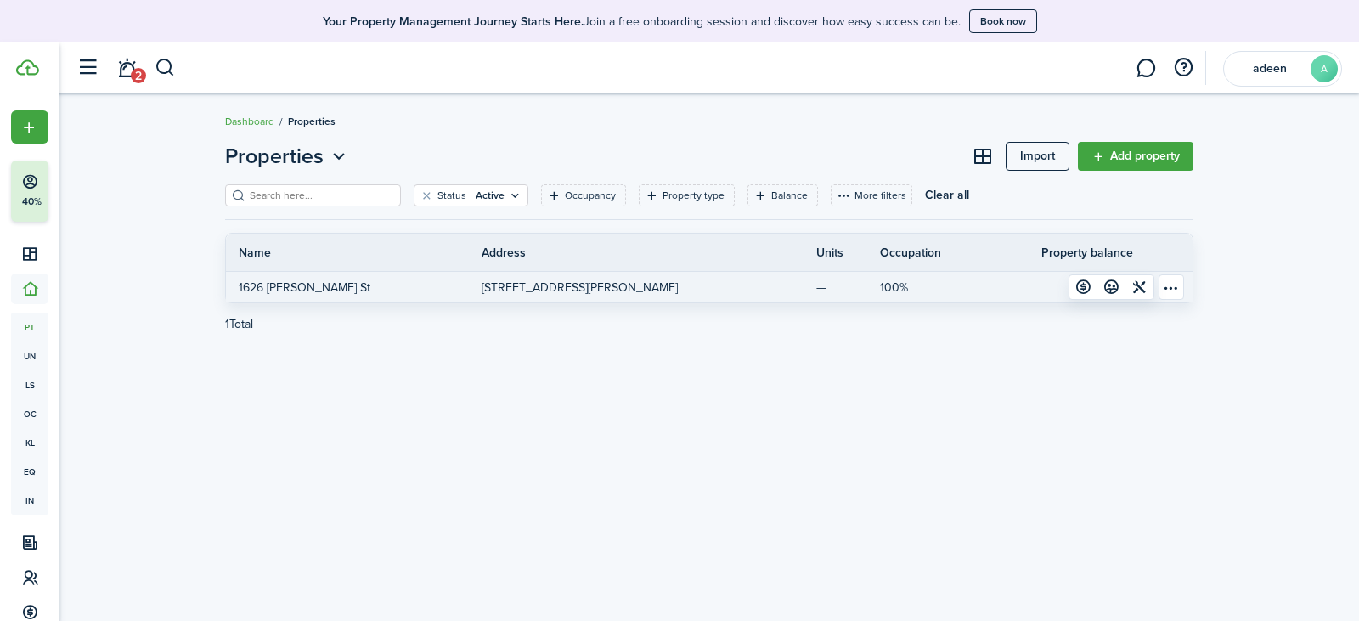
click at [650, 292] on p "[STREET_ADDRESS][PERSON_NAME]" at bounding box center [580, 288] width 196 height 18
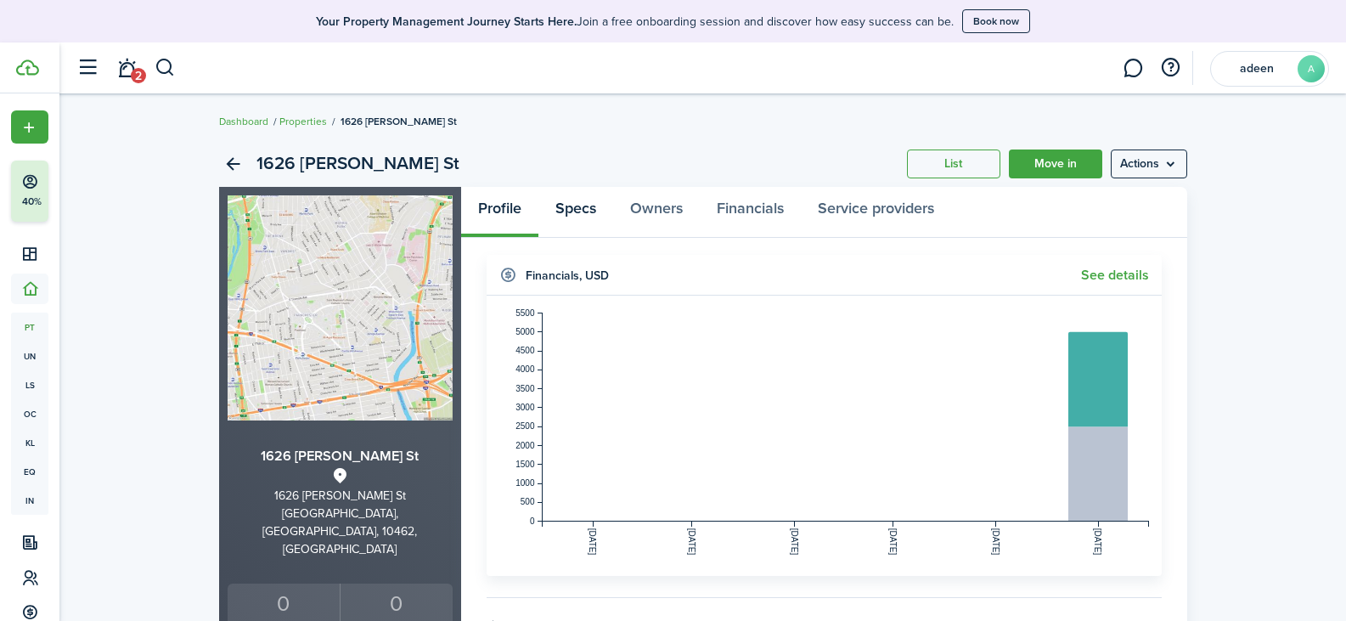
click at [574, 211] on link "Specs" at bounding box center [575, 212] width 75 height 51
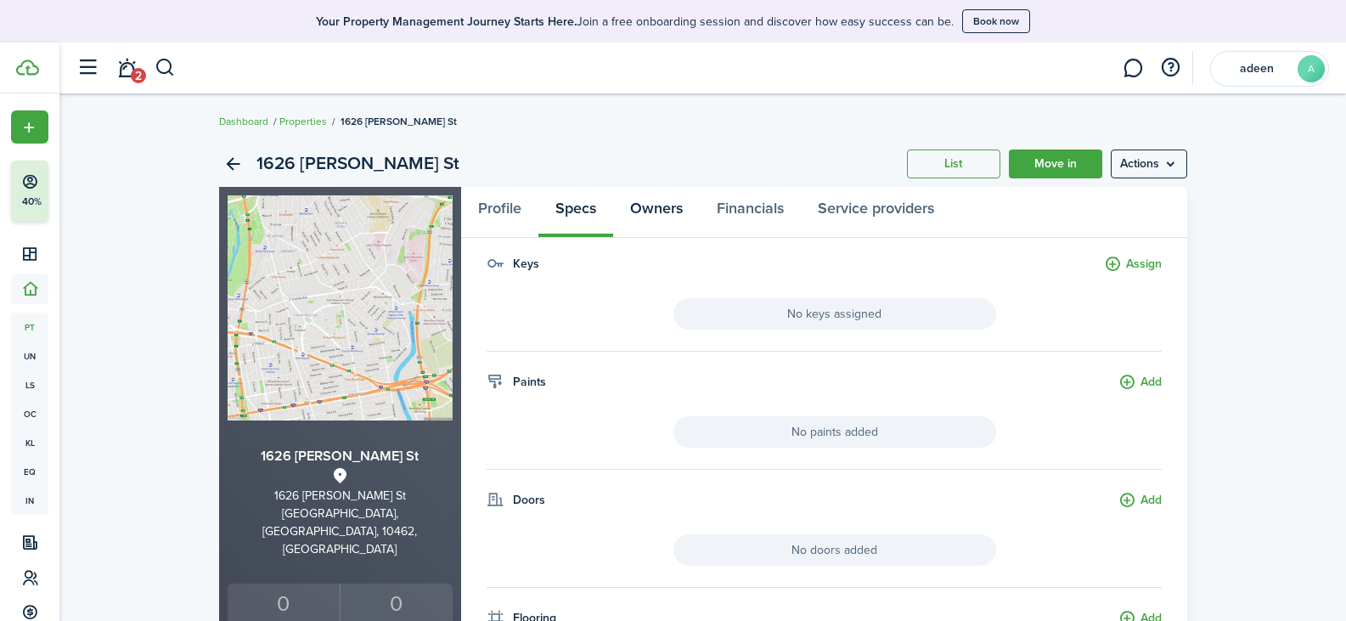
click at [669, 214] on link "Owners" at bounding box center [656, 212] width 87 height 51
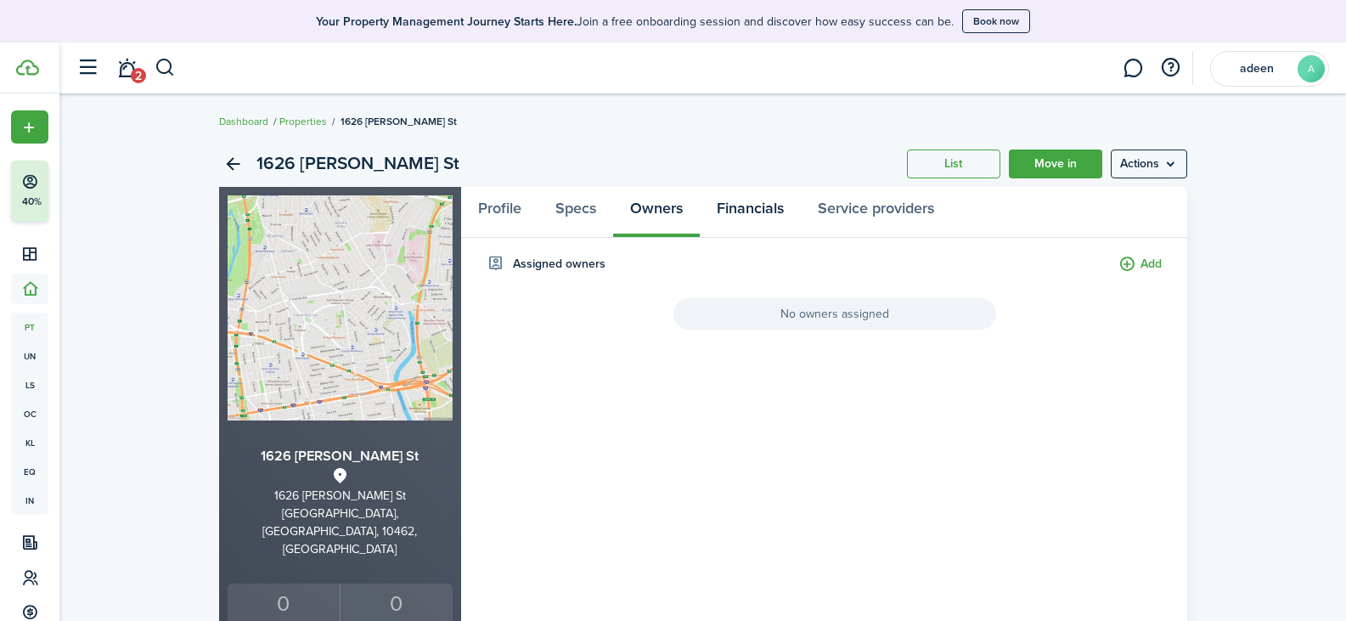
click at [730, 212] on link "Financials" at bounding box center [750, 212] width 101 height 51
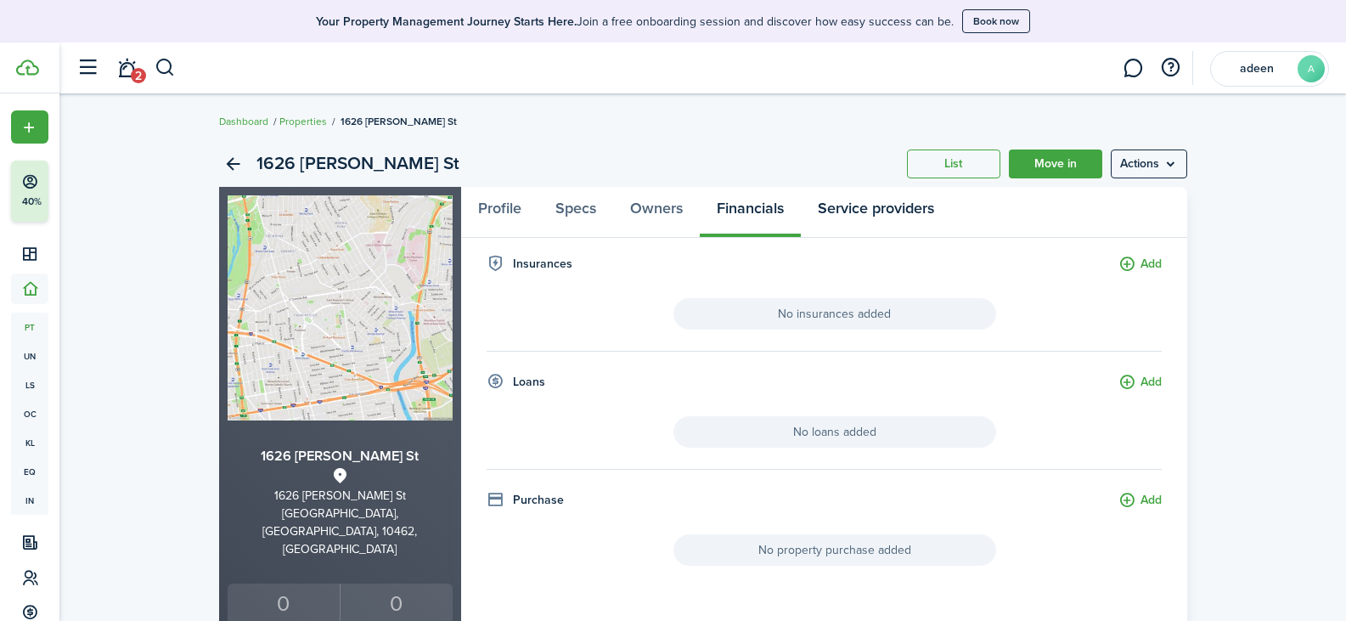
click at [846, 217] on link "Service providers" at bounding box center [876, 212] width 150 height 51
click at [1036, 163] on link "Move in" at bounding box center [1055, 163] width 93 height 29
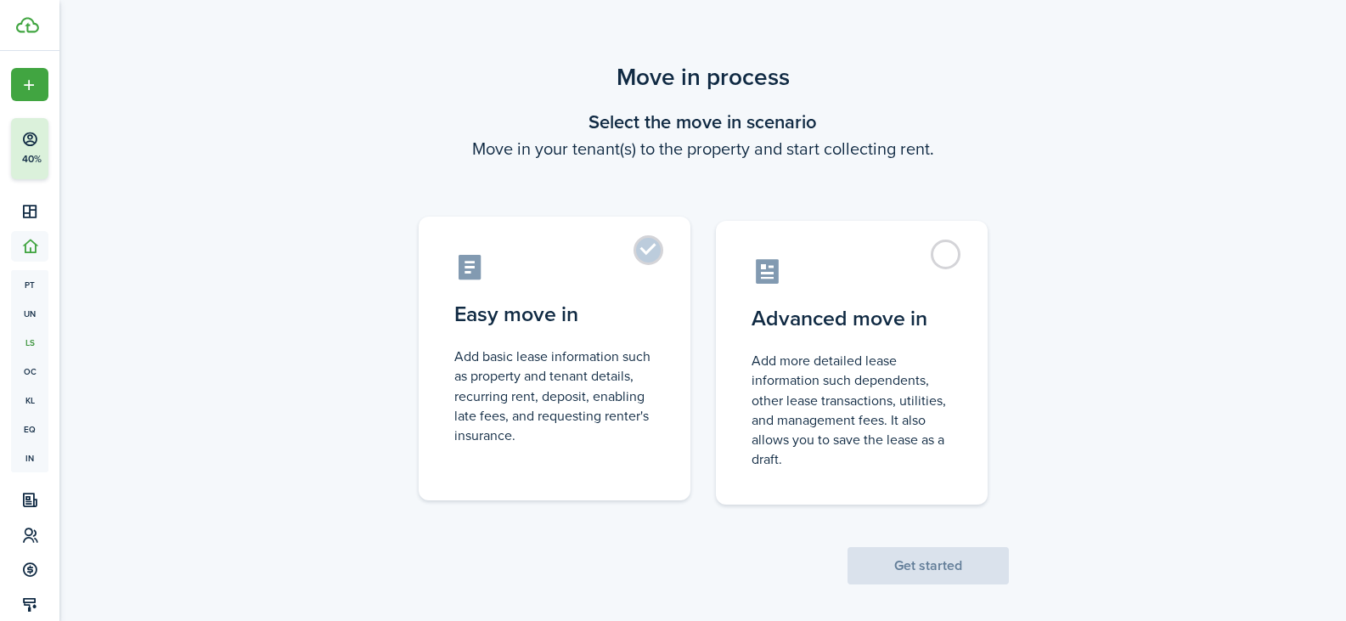
click at [651, 257] on label "Easy move in Add basic lease information such as property and tenant details, r…" at bounding box center [555, 359] width 272 height 284
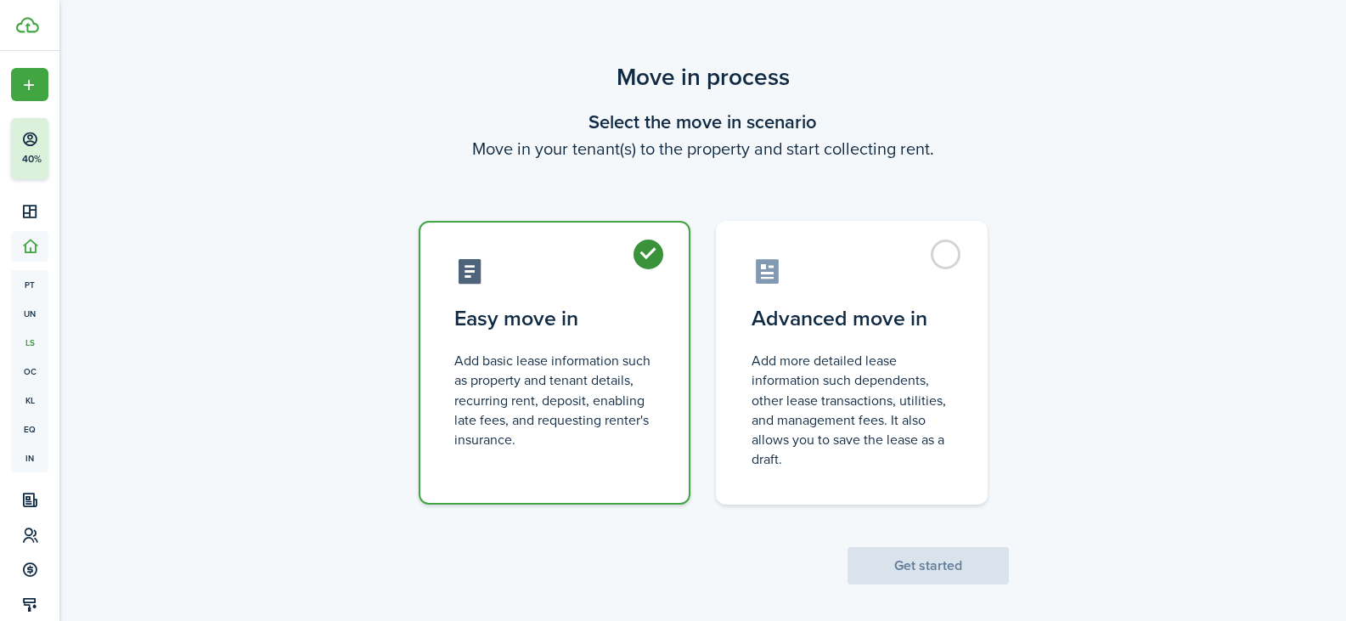
radio input "true"
click at [953, 567] on button "Get started" at bounding box center [928, 565] width 161 height 37
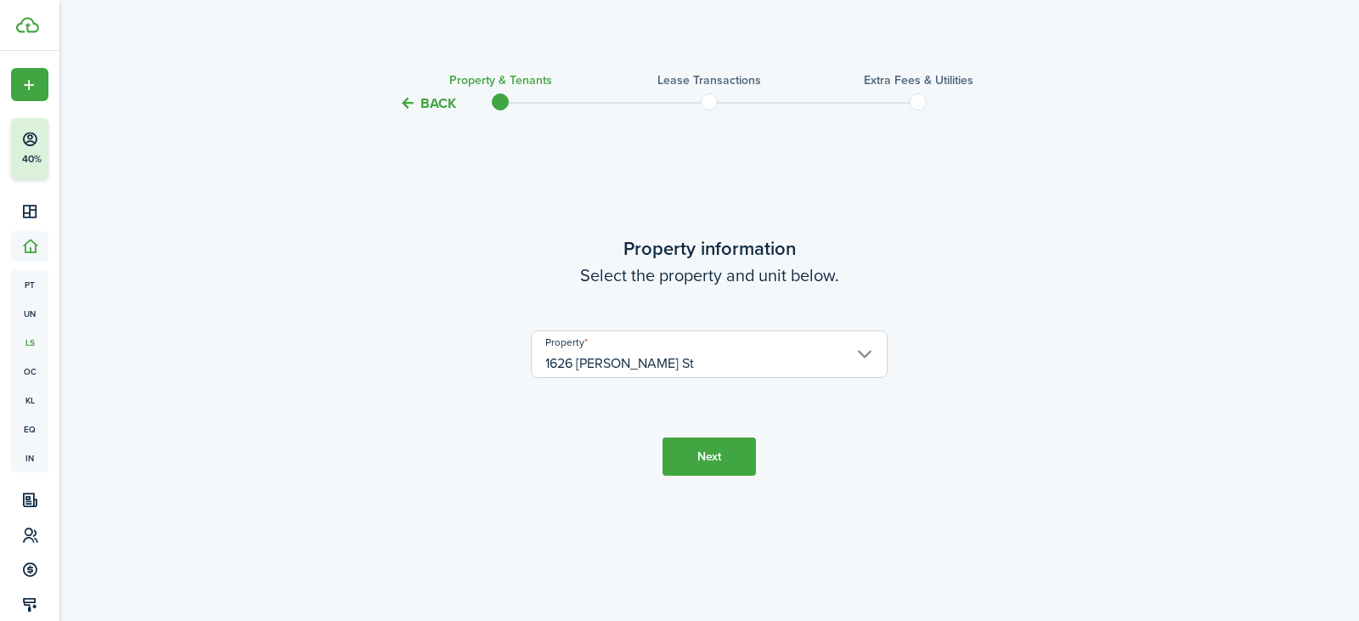
click at [863, 346] on input "1626 [PERSON_NAME] St" at bounding box center [709, 354] width 357 height 48
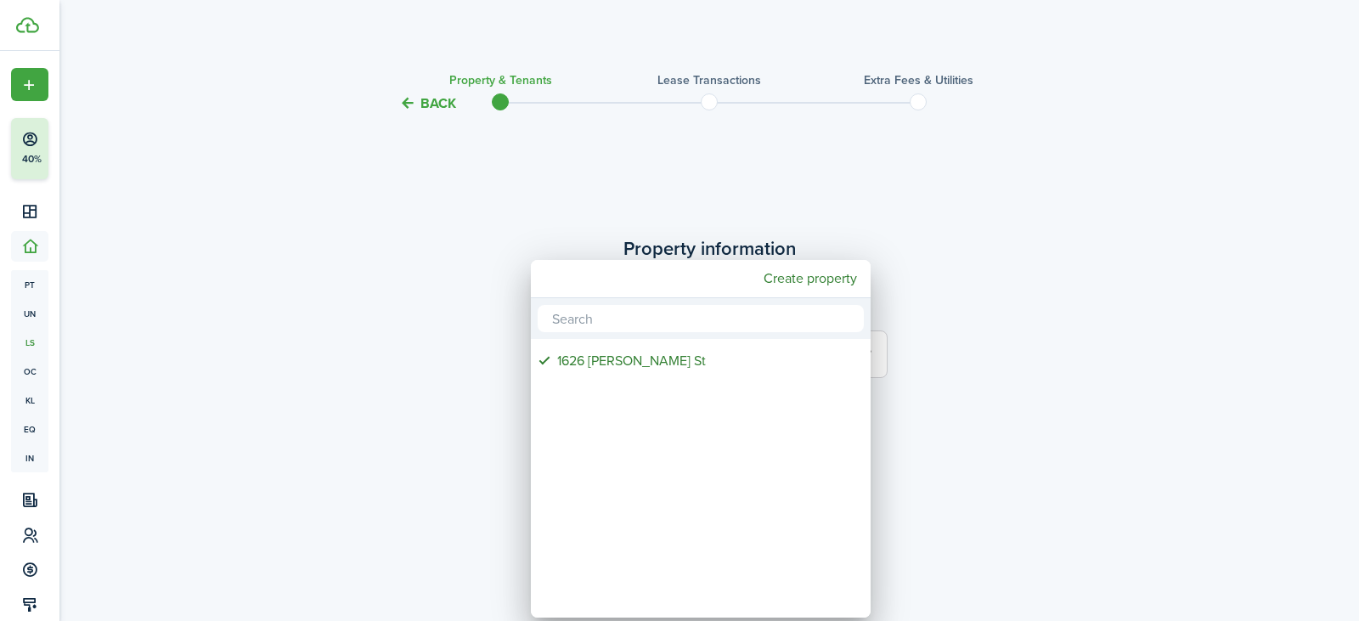
click at [918, 343] on div at bounding box center [679, 310] width 1631 height 893
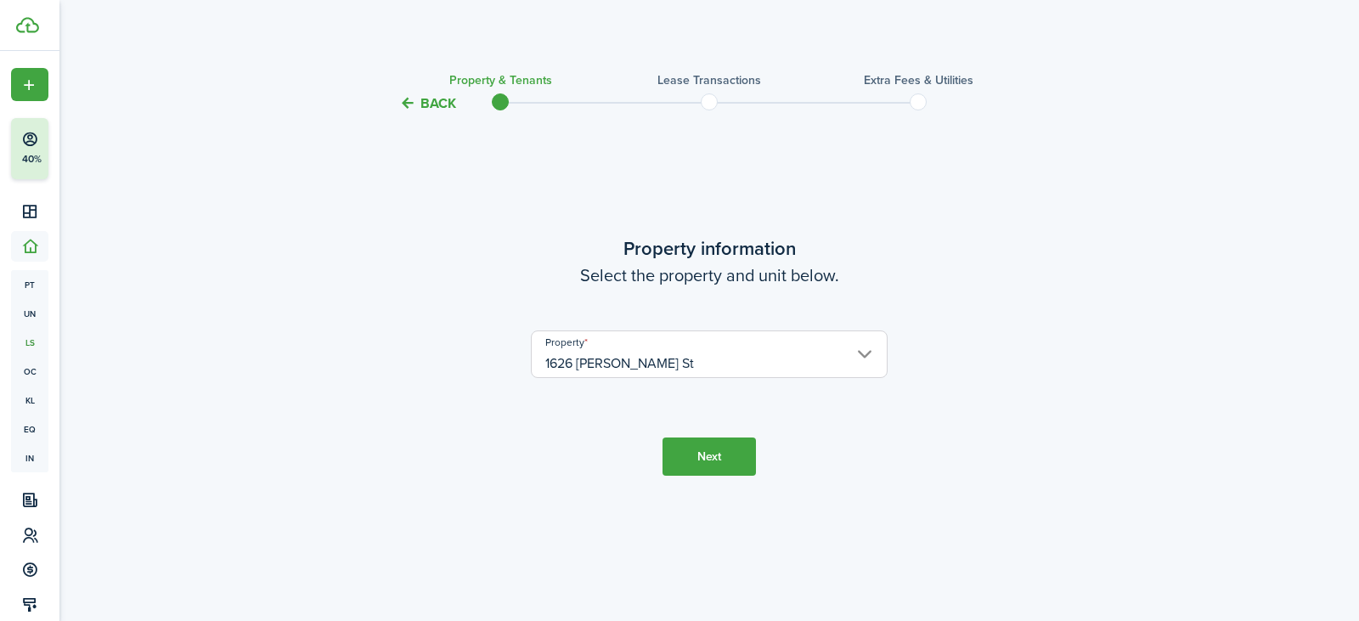
click at [714, 447] on button "Next" at bounding box center [708, 456] width 93 height 38
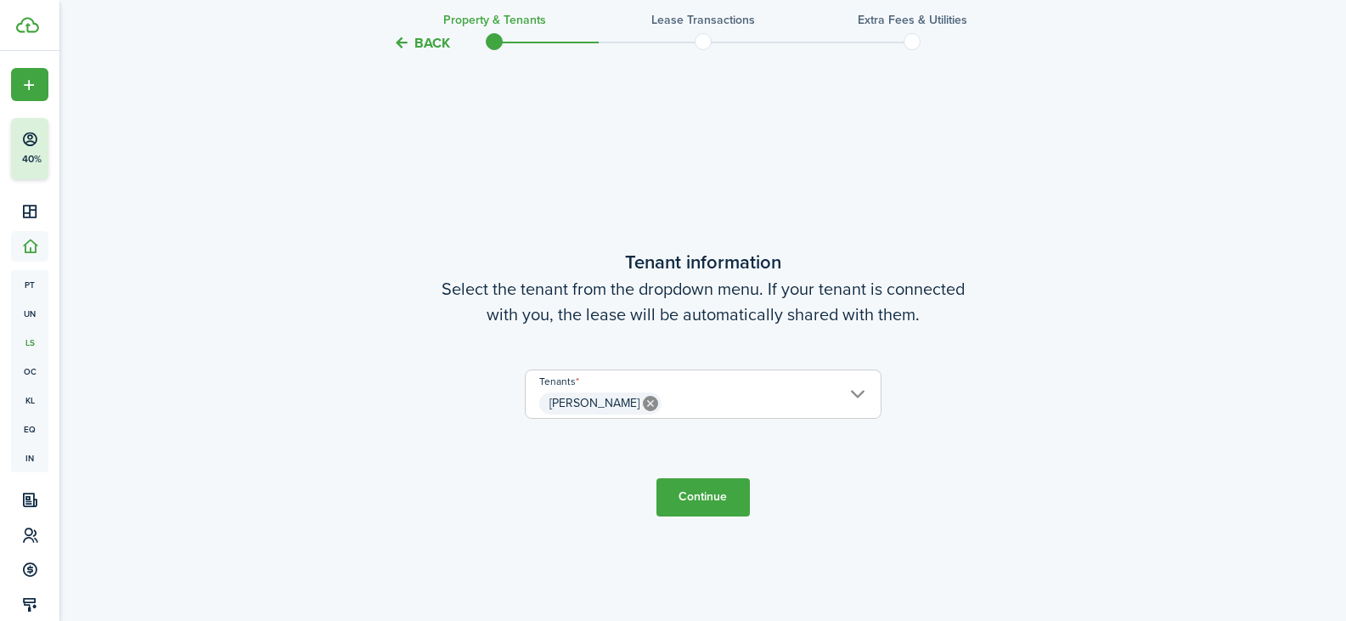
scroll to position [507, 0]
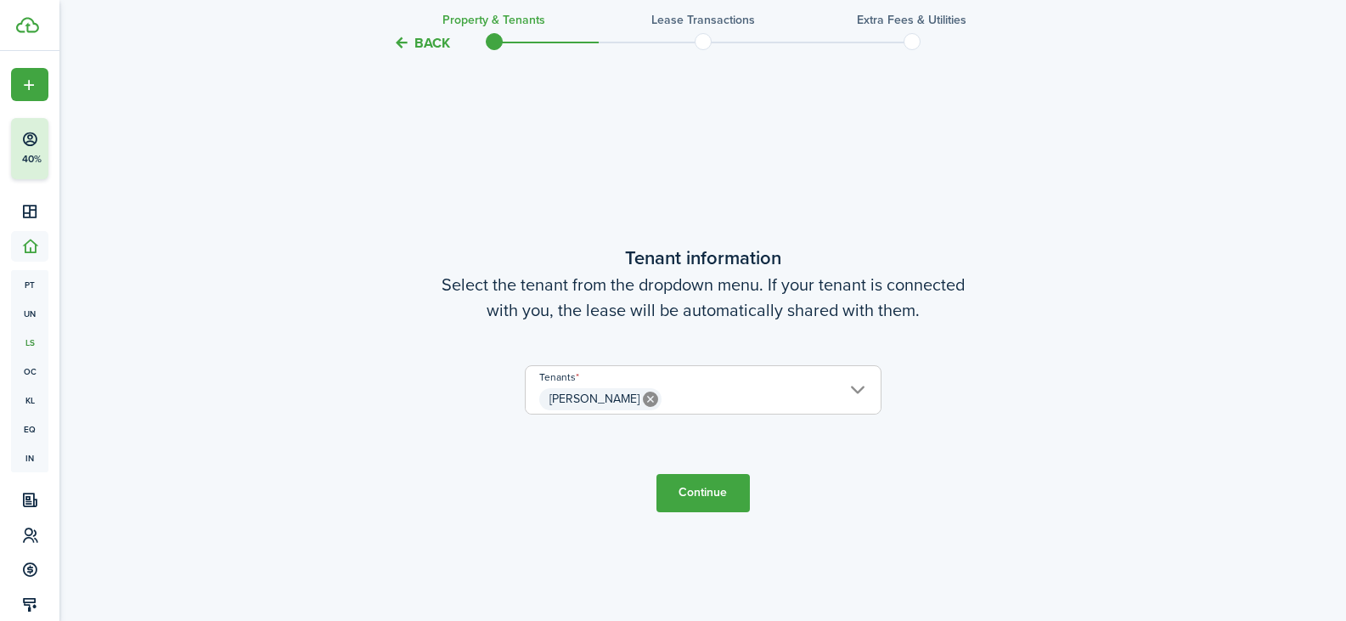
click at [424, 43] on button "Back" at bounding box center [421, 43] width 57 height 18
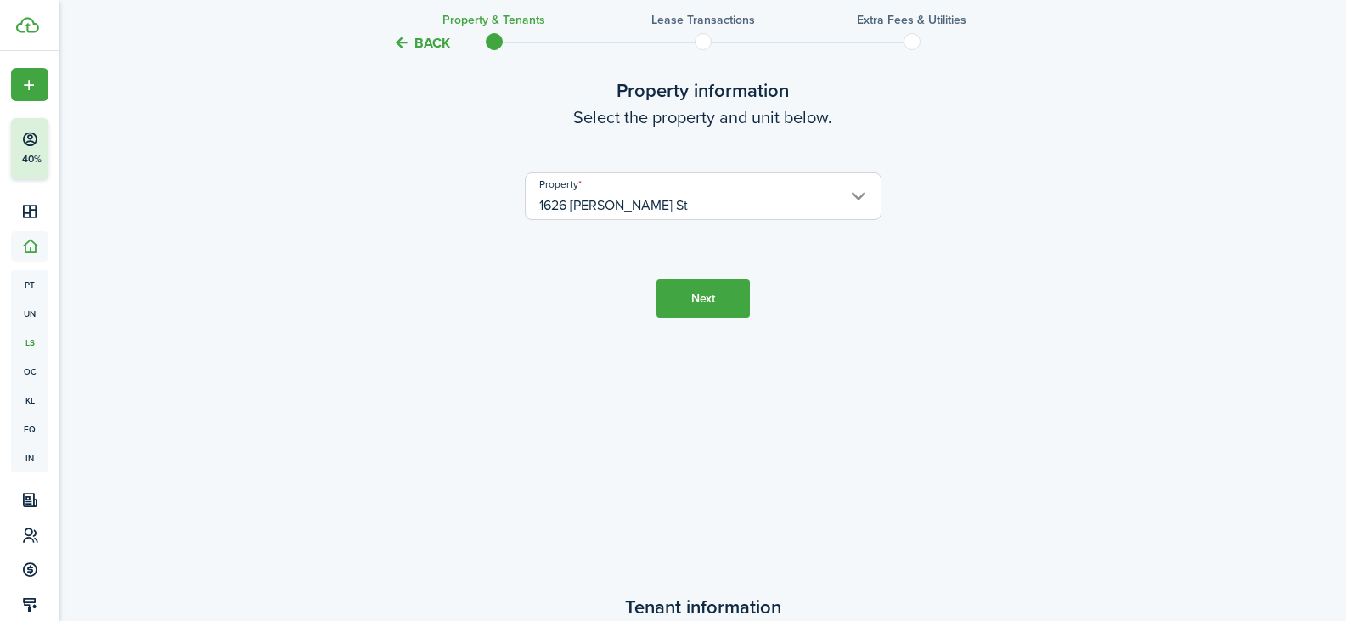
scroll to position [0, 0]
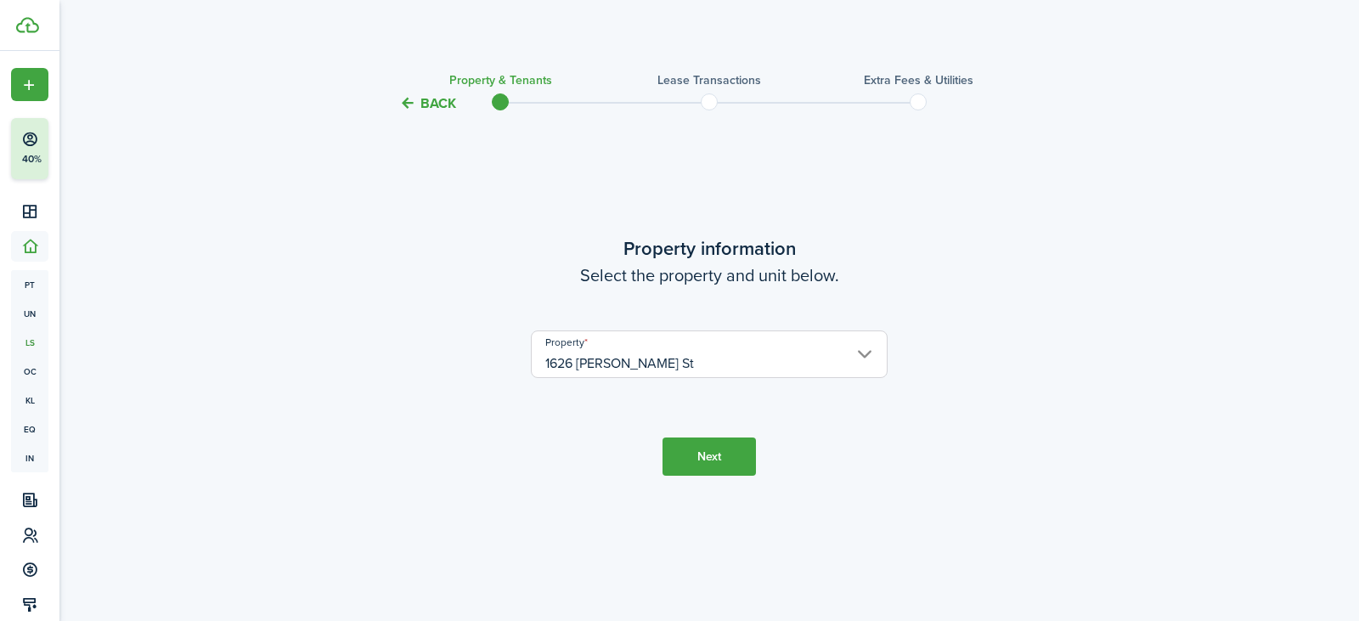
click at [444, 105] on button "Back" at bounding box center [427, 103] width 57 height 18
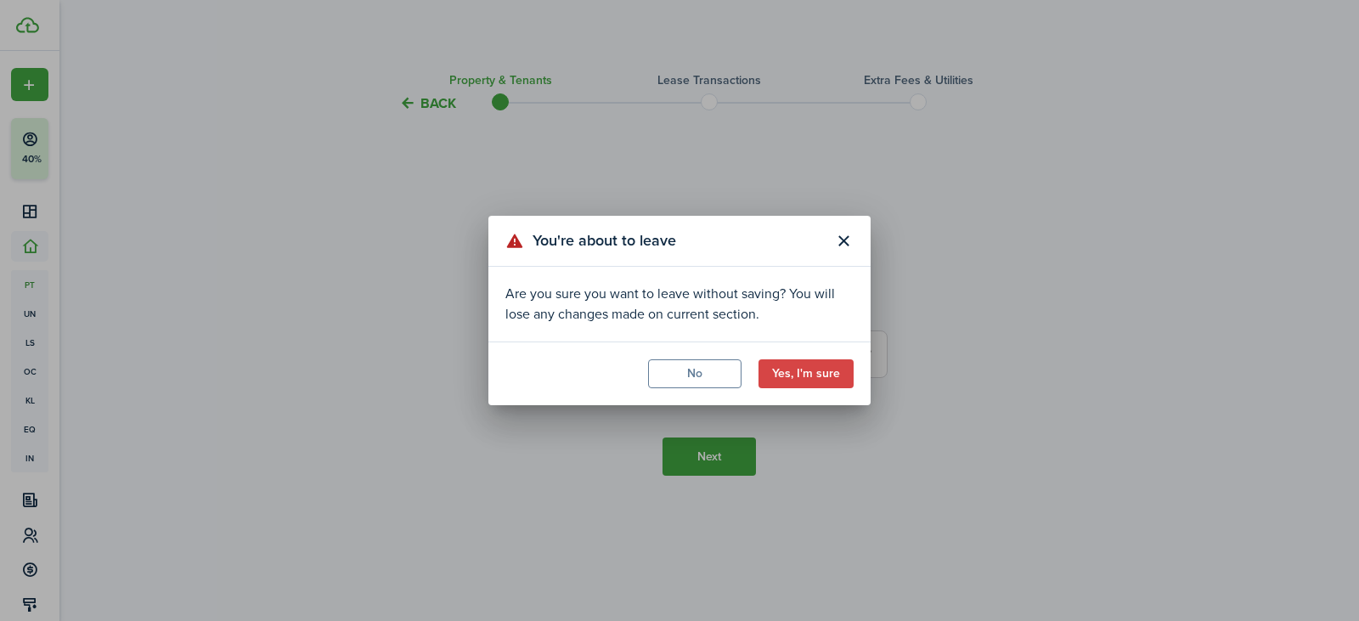
click at [814, 381] on button "Yes, I'm sure" at bounding box center [805, 373] width 95 height 29
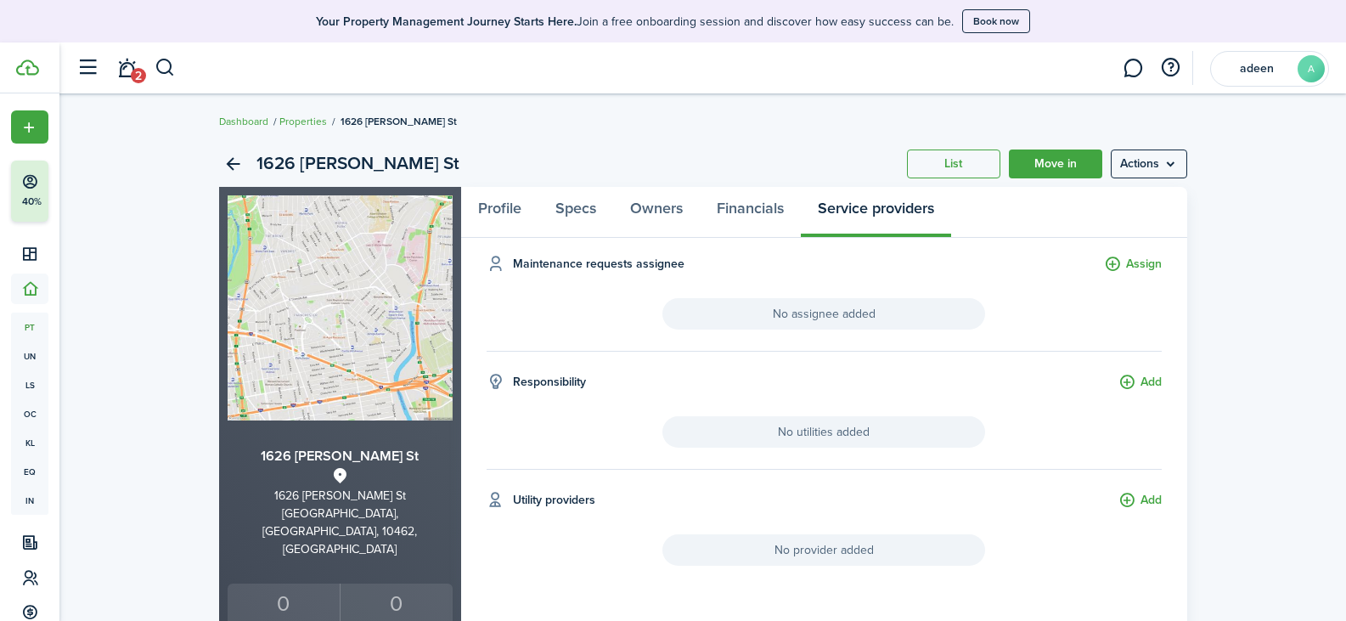
click at [1161, 163] on menu-btn "Actions" at bounding box center [1149, 163] width 76 height 29
click at [516, 207] on link "Profile" at bounding box center [499, 212] width 77 height 51
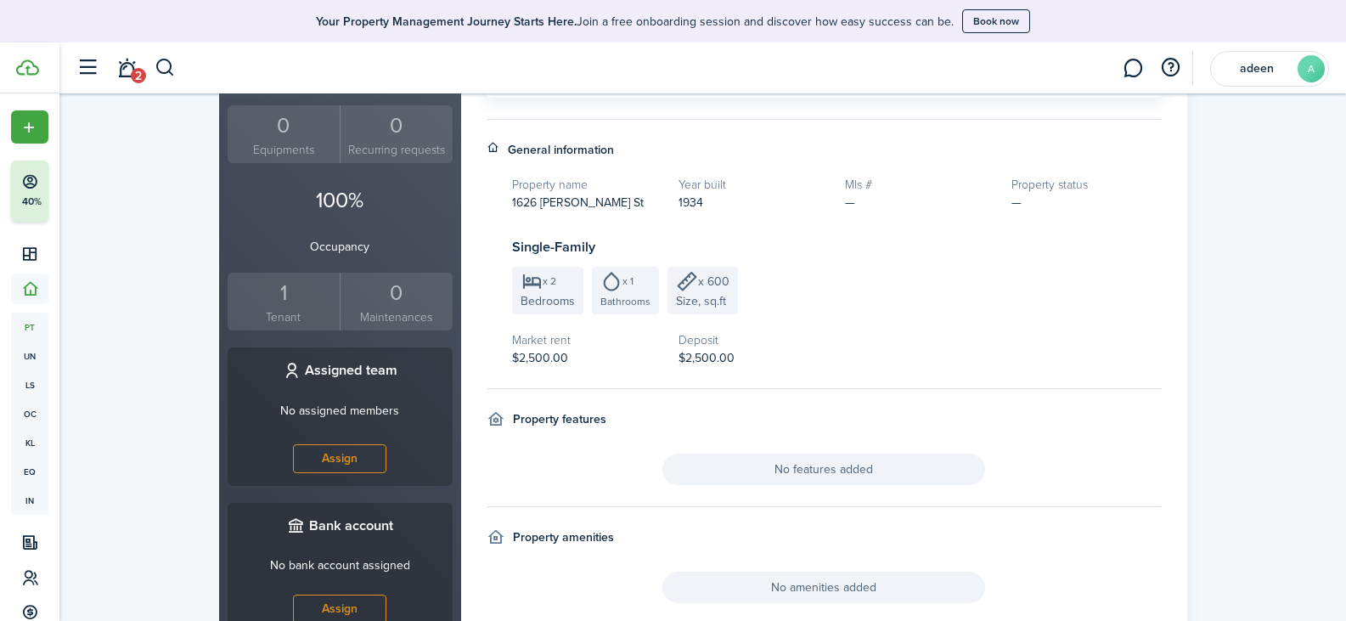
scroll to position [255, 0]
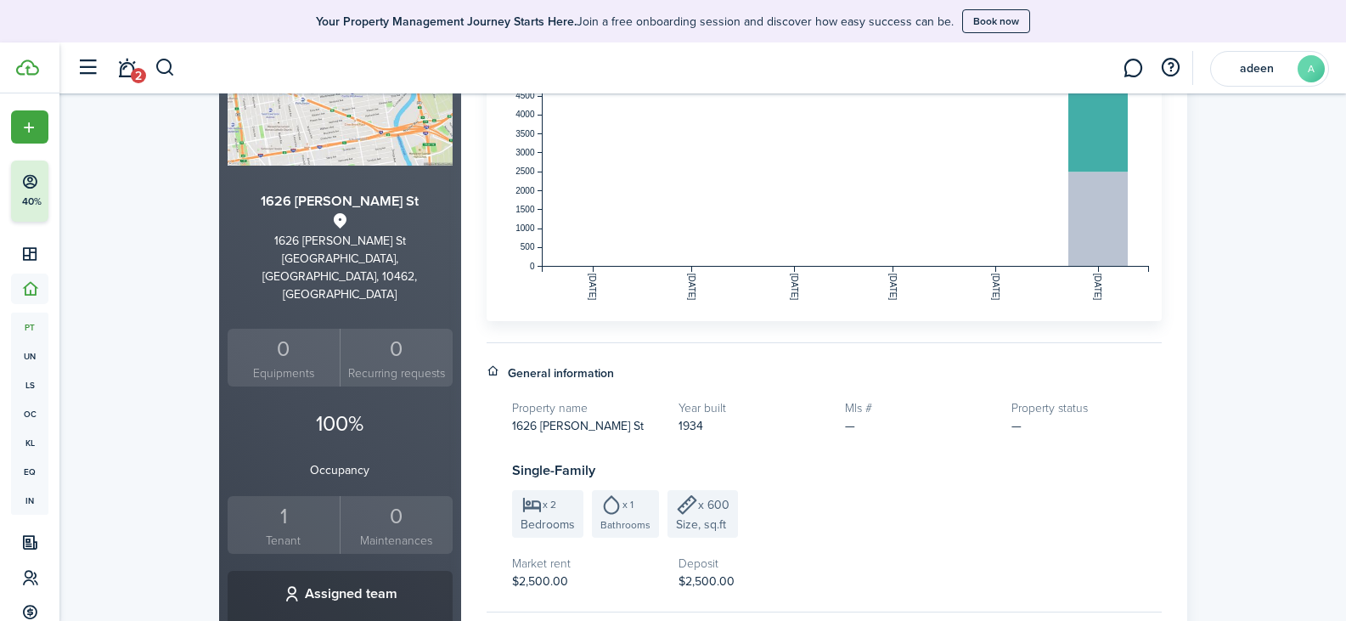
click at [290, 500] on div "1" at bounding box center [284, 516] width 104 height 32
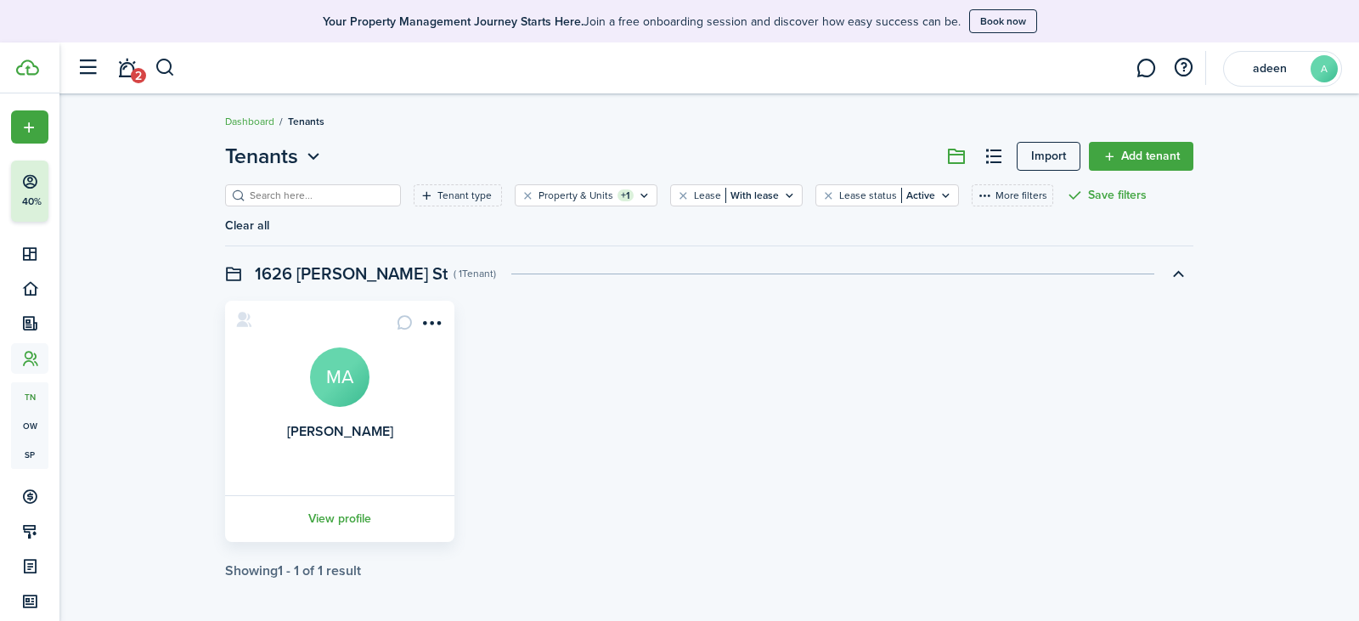
click at [1129, 153] on link "Add tenant" at bounding box center [1141, 156] width 104 height 29
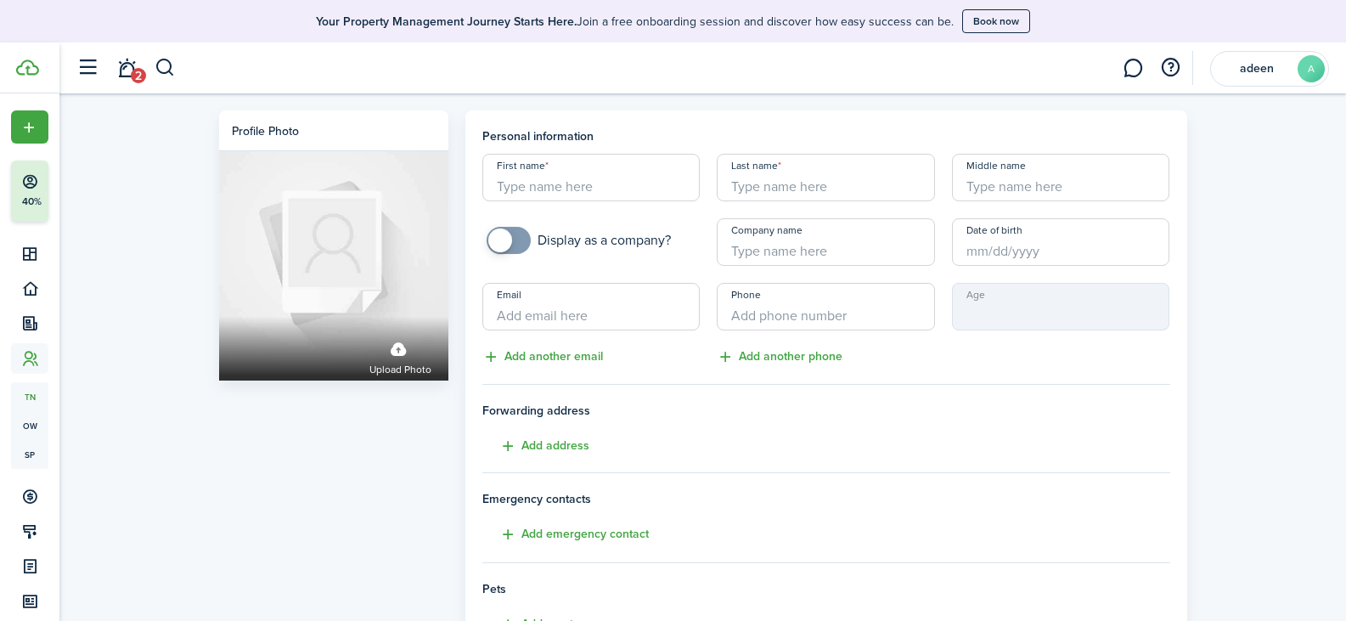
click at [607, 180] on input "First name" at bounding box center [591, 178] width 218 height 48
type input "abc"
click at [877, 194] on input "Last name" at bounding box center [826, 178] width 218 height 48
type input "x"
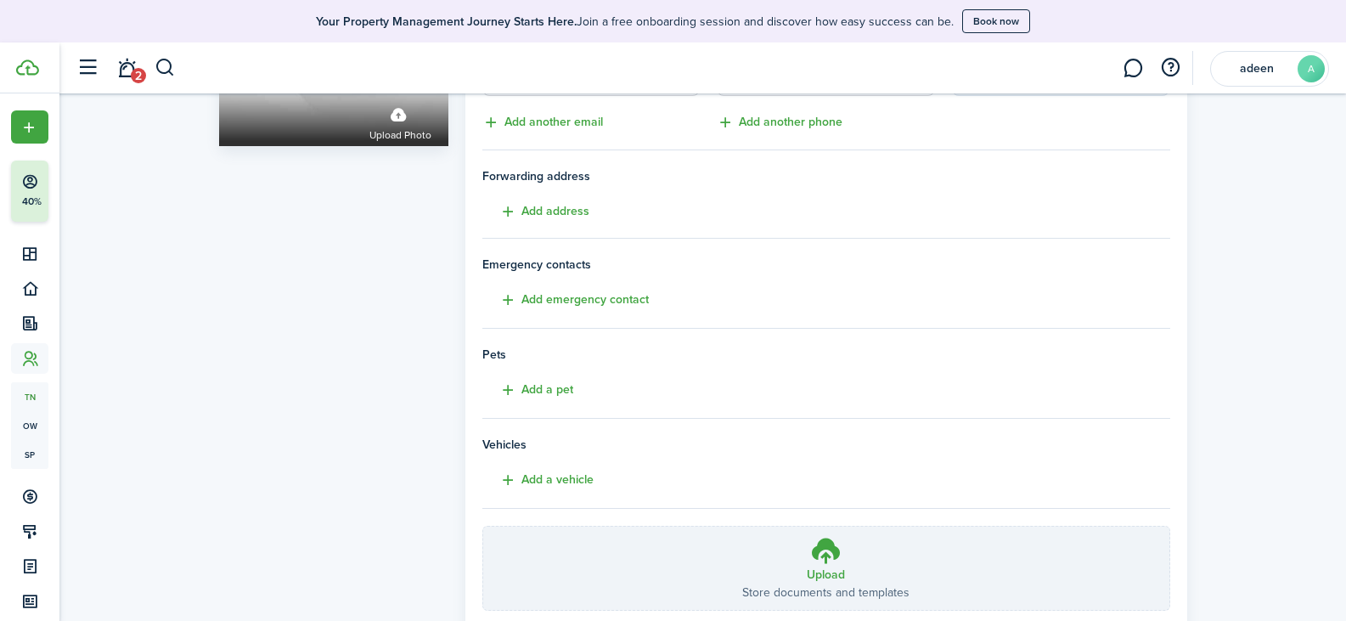
scroll to position [340, 0]
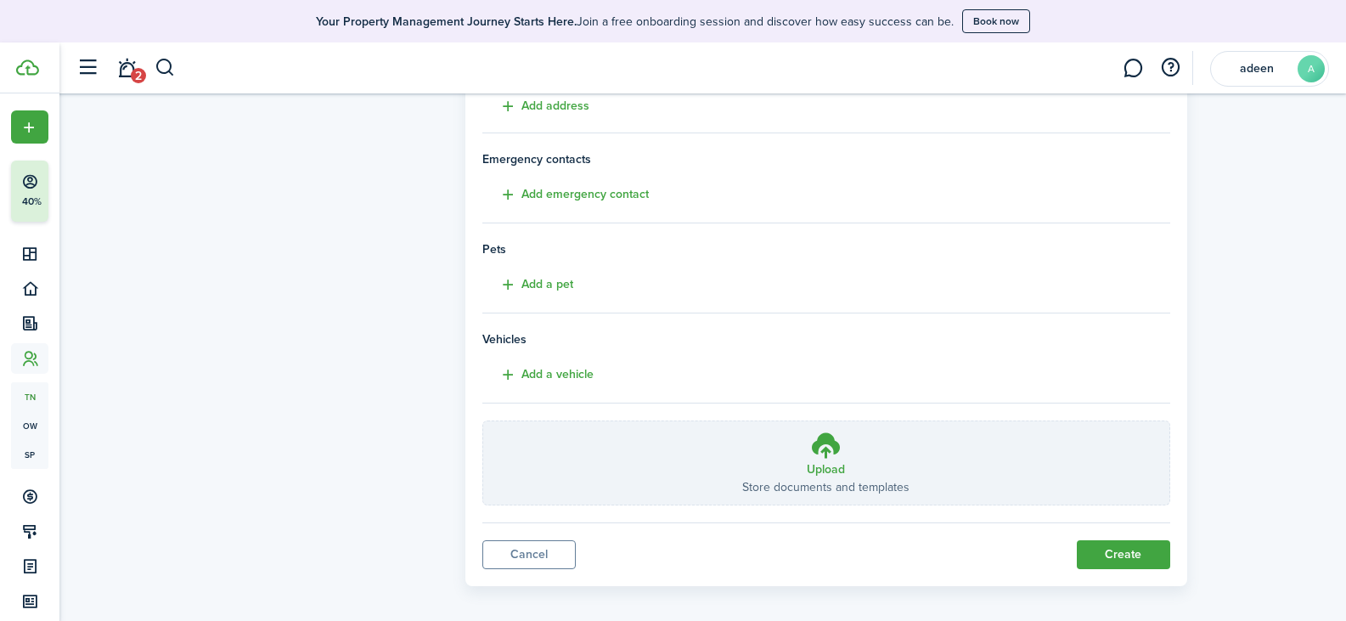
type input "xyz"
click at [1130, 560] on button "Create" at bounding box center [1123, 554] width 93 height 29
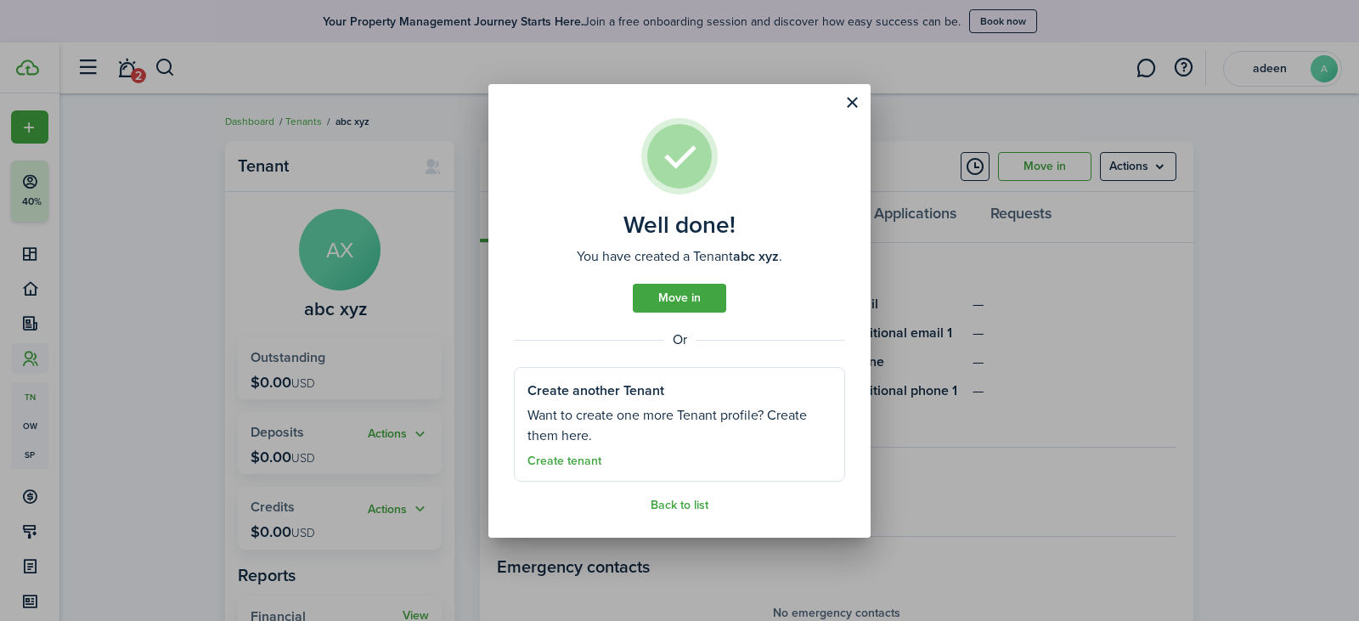
click at [672, 303] on link "Move in" at bounding box center [679, 298] width 93 height 29
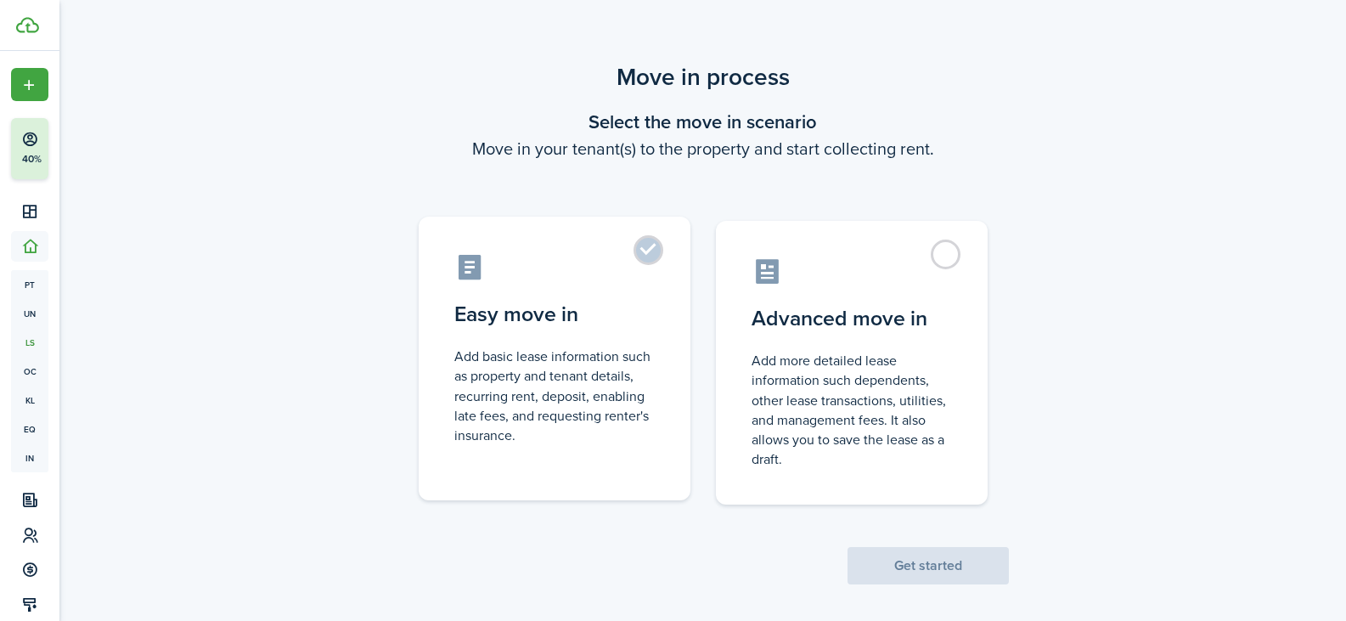
click at [650, 244] on label "Easy move in Add basic lease information such as property and tenant details, r…" at bounding box center [555, 359] width 272 height 284
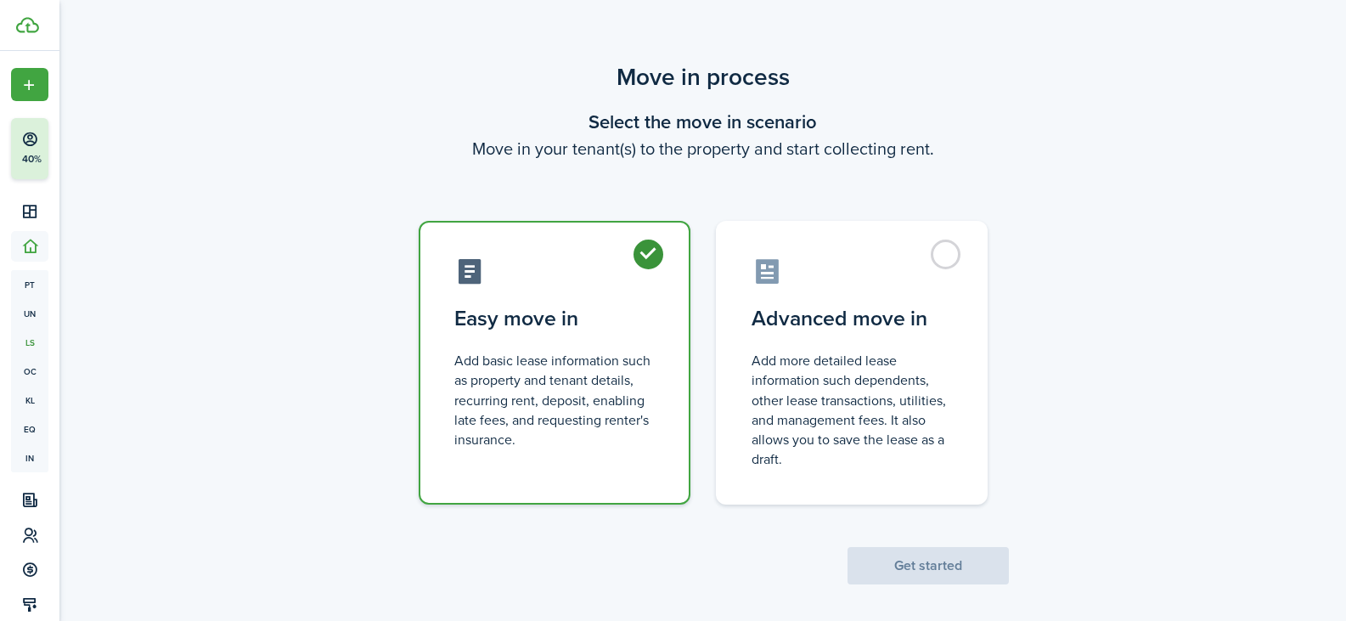
radio input "true"
click at [955, 555] on button "Get started" at bounding box center [928, 565] width 161 height 37
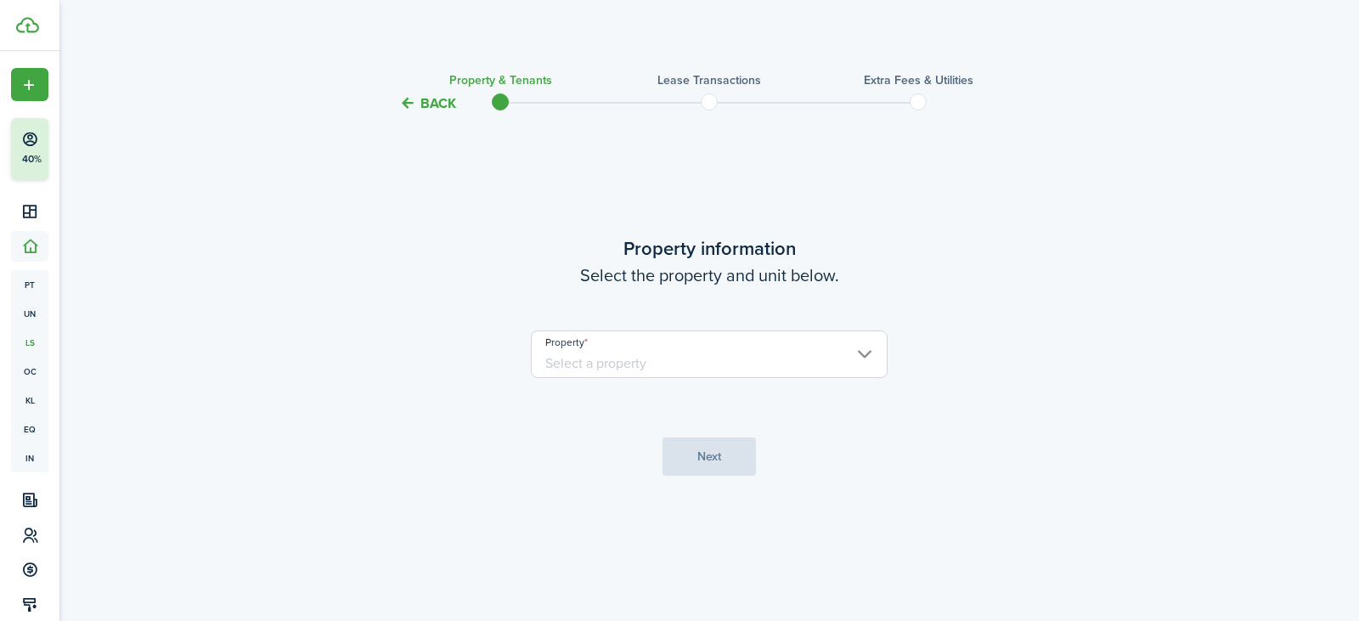
click at [705, 357] on input "Property" at bounding box center [709, 354] width 357 height 48
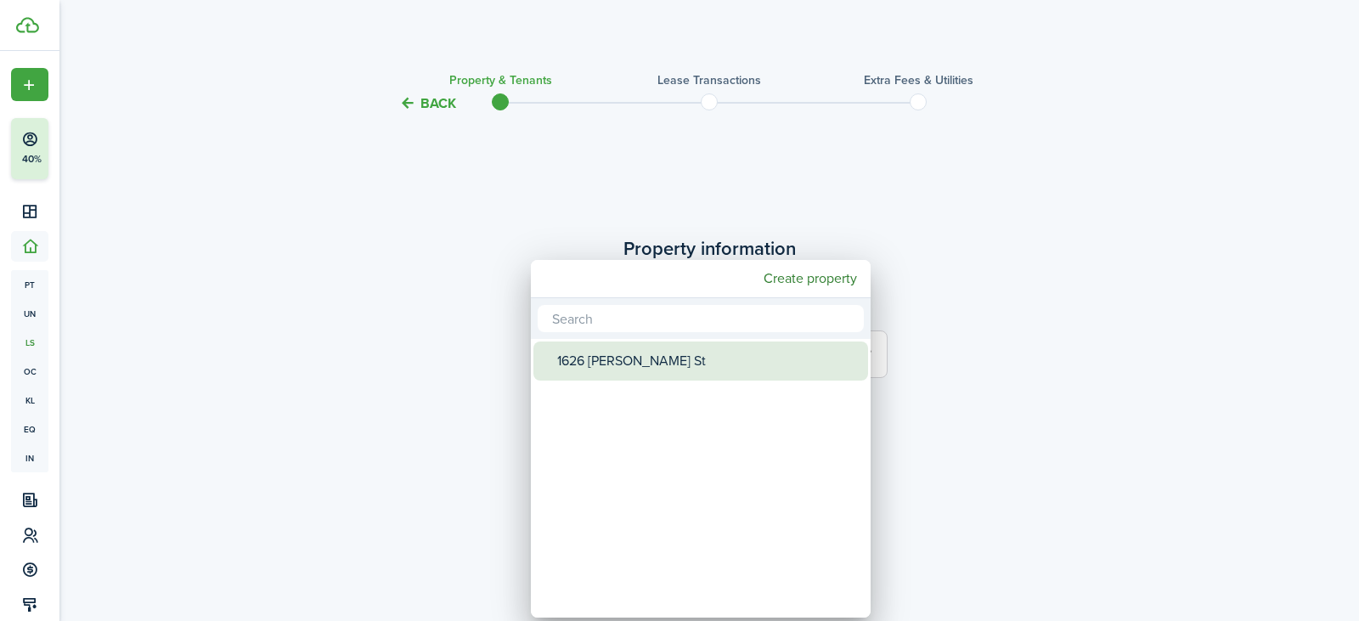
click at [624, 366] on div "1626 [PERSON_NAME] St" at bounding box center [707, 360] width 301 height 39
type input "1626 [PERSON_NAME] St"
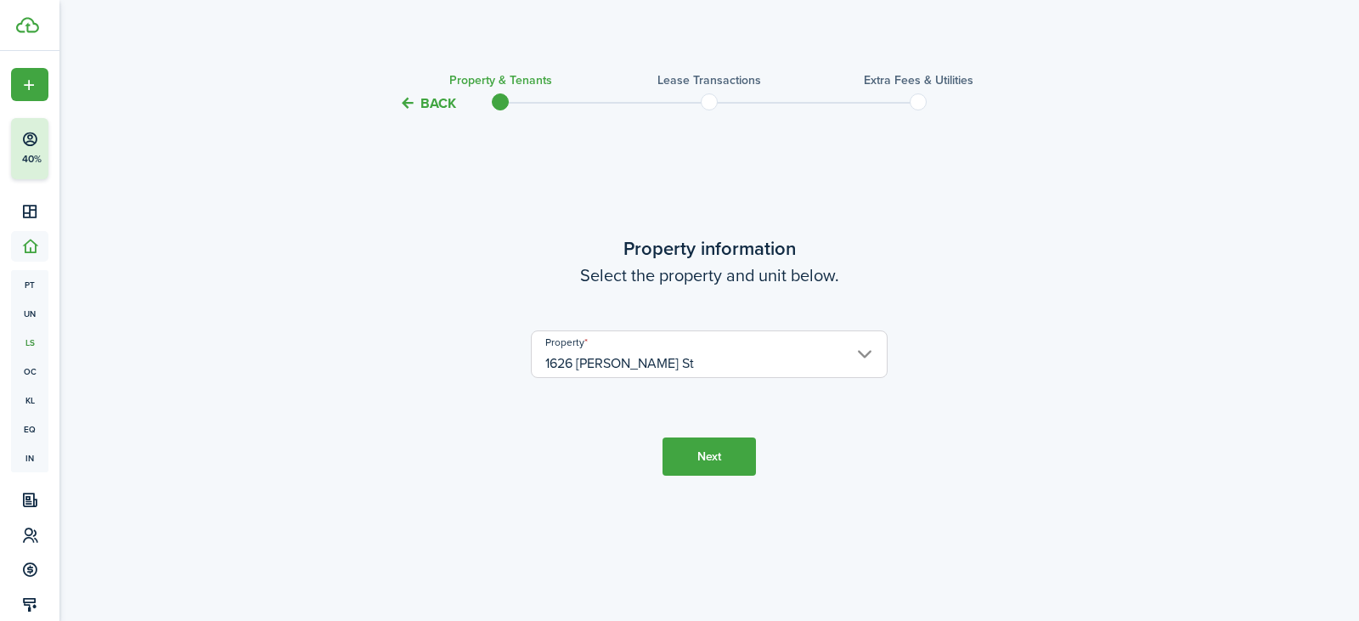
click at [718, 450] on button "Next" at bounding box center [708, 456] width 93 height 38
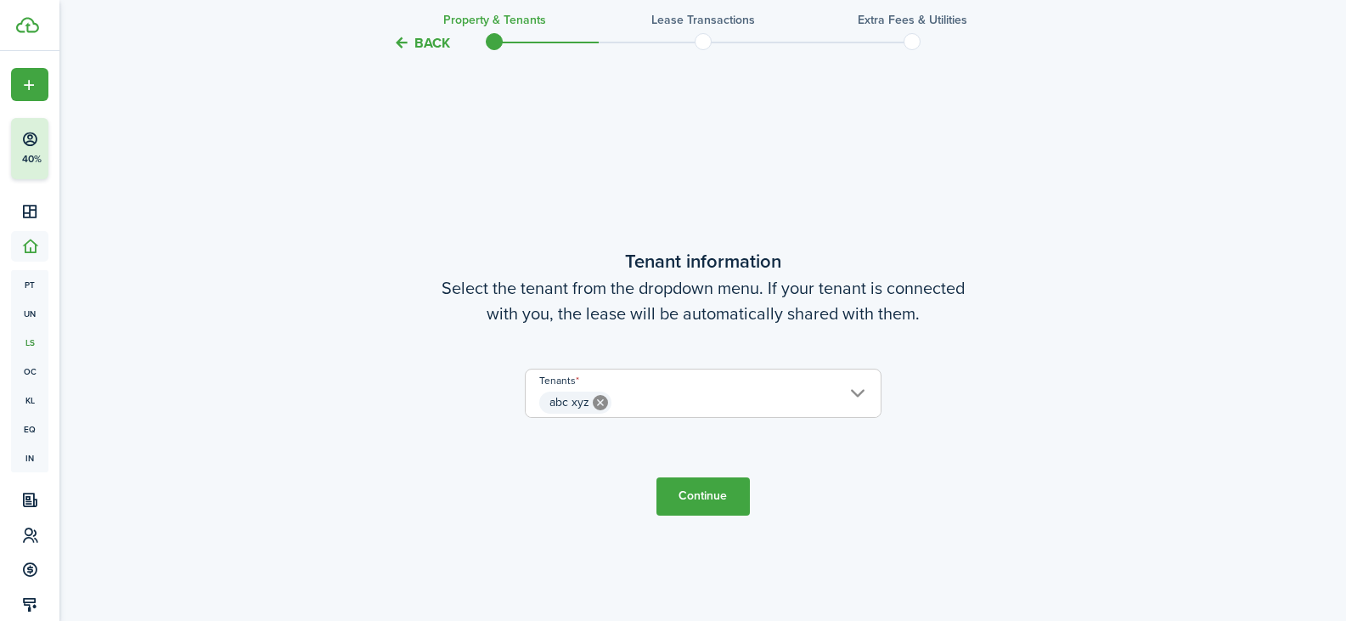
scroll to position [507, 0]
click at [690, 494] on button "Continue" at bounding box center [702, 493] width 93 height 38
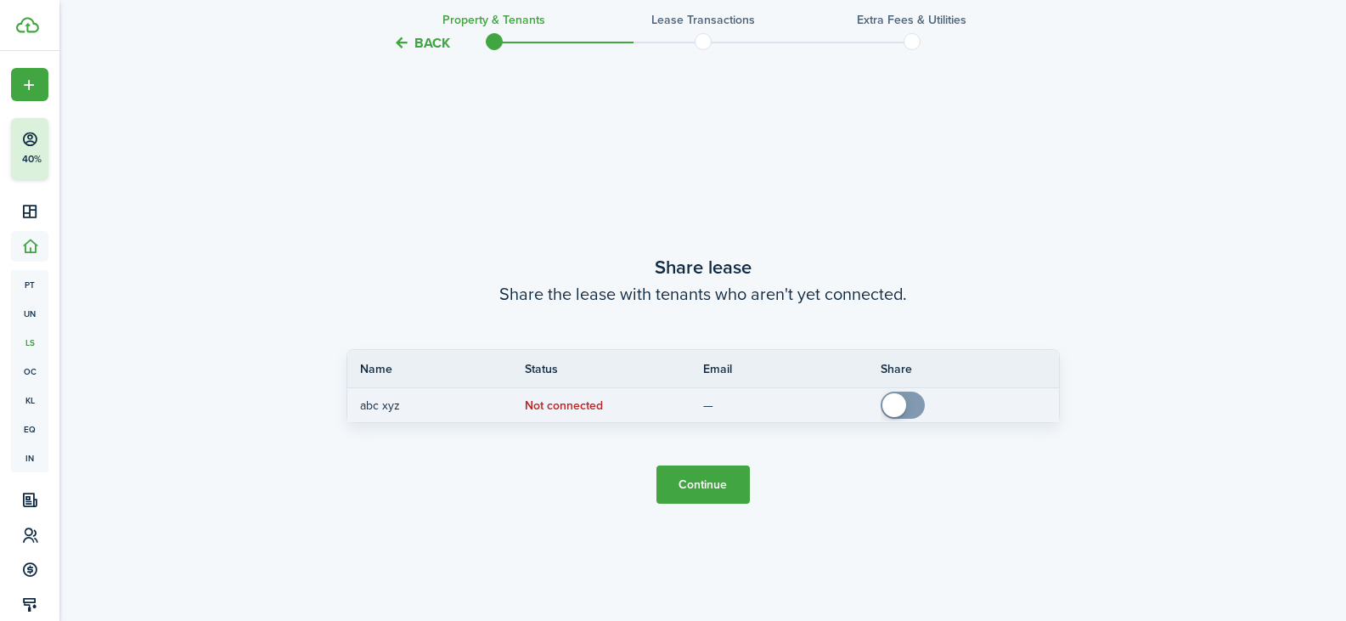
scroll to position [1128, 0]
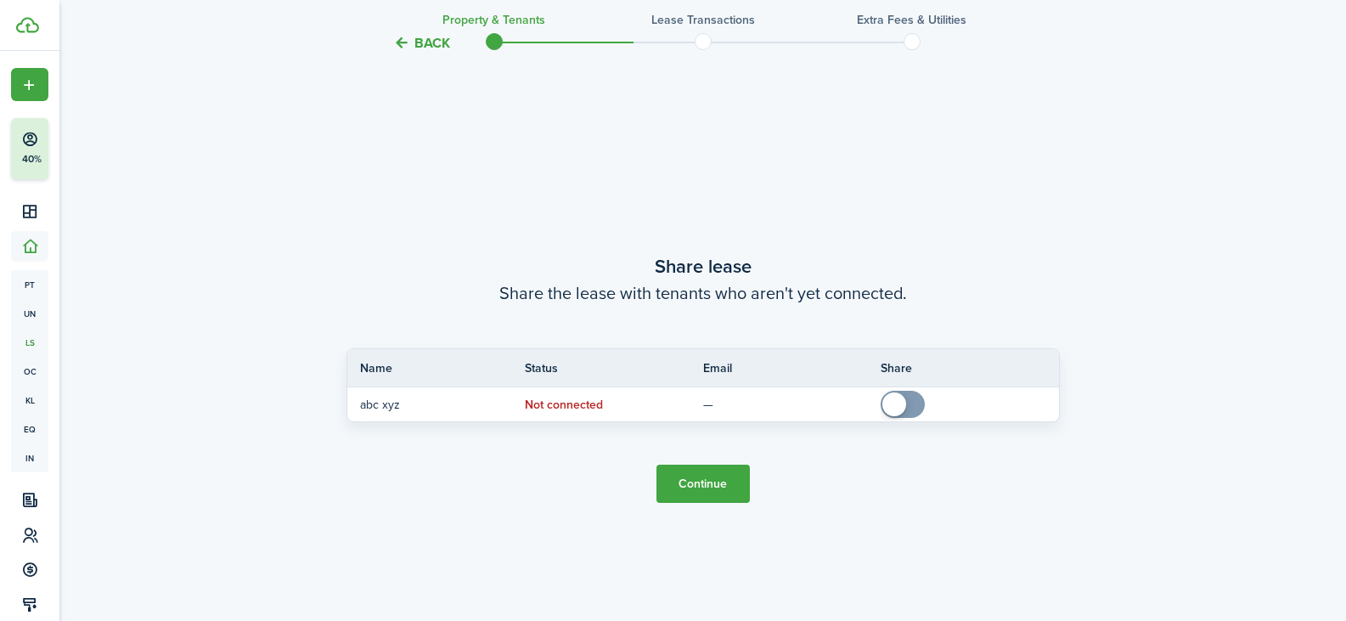
click at [707, 499] on button "Continue" at bounding box center [702, 484] width 93 height 38
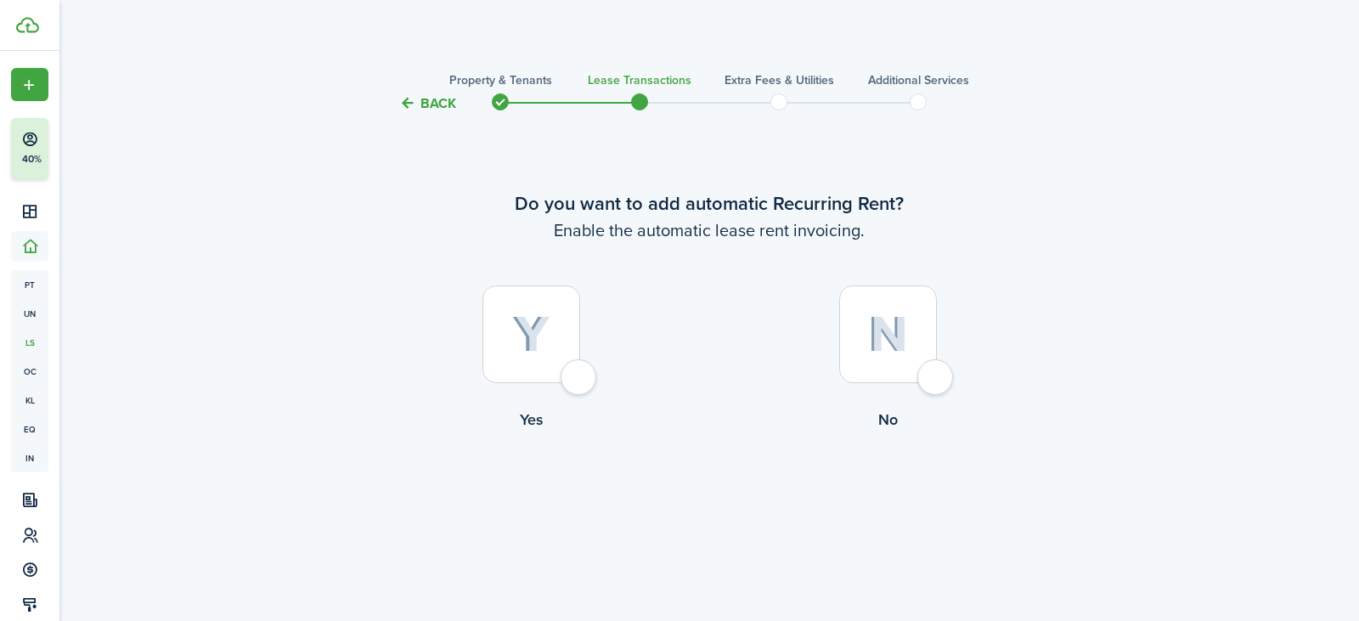
click at [544, 338] on img at bounding box center [531, 334] width 38 height 37
radio input "true"
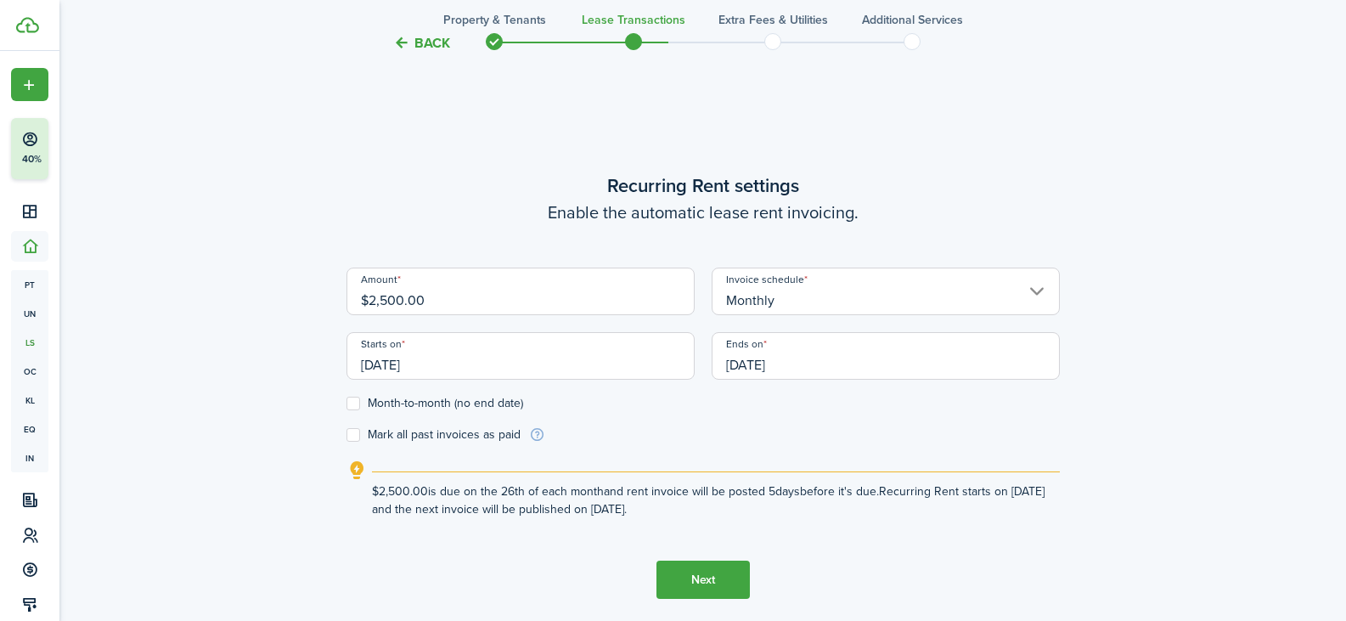
scroll to position [507, 0]
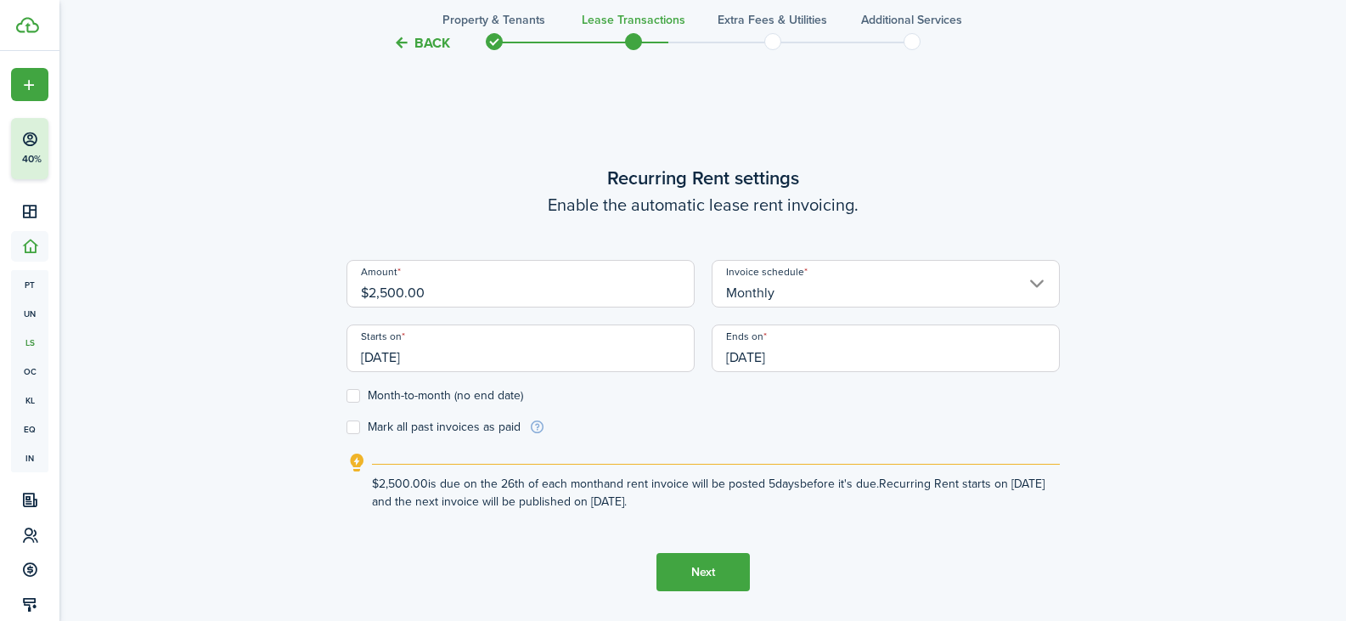
click at [378, 296] on input "$2,500.00" at bounding box center [520, 284] width 348 height 48
type input "$2,000.00"
click at [1198, 371] on div "Back Property & Tenants Lease Transactions Extra fees & Utilities Additional Se…" at bounding box center [702, 120] width 1287 height 1152
click at [1037, 286] on input "Monthly" at bounding box center [886, 284] width 348 height 48
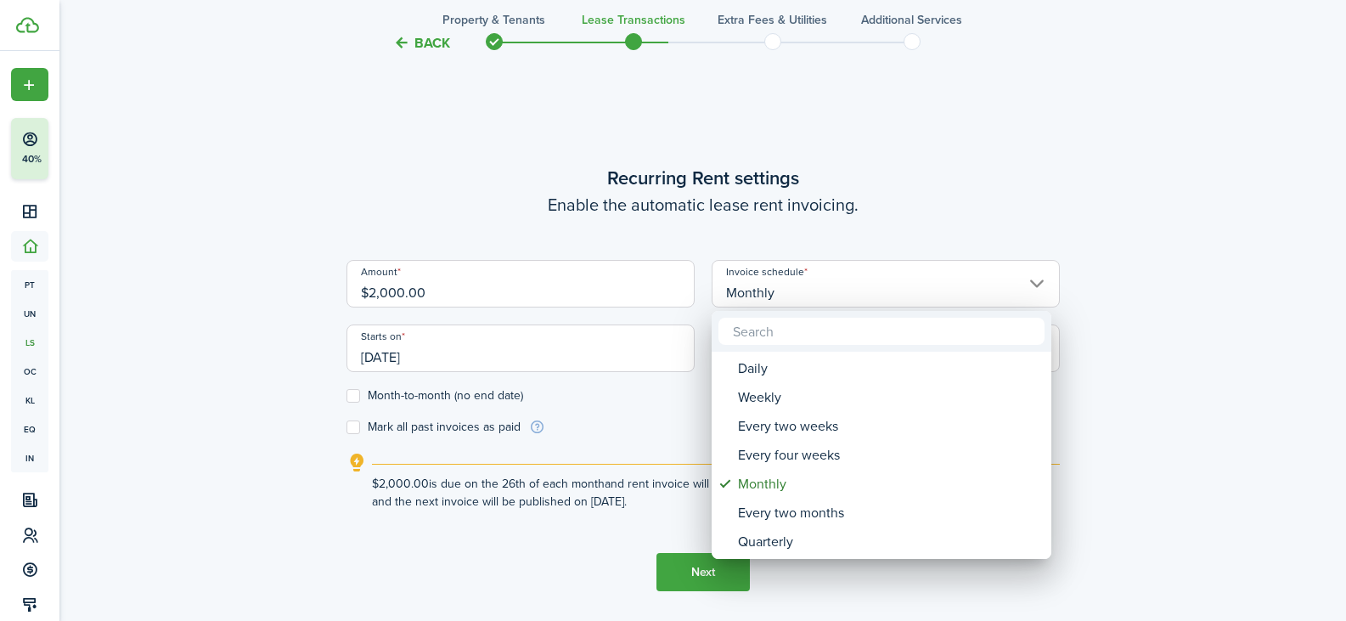
click at [1193, 355] on div at bounding box center [673, 310] width 1618 height 893
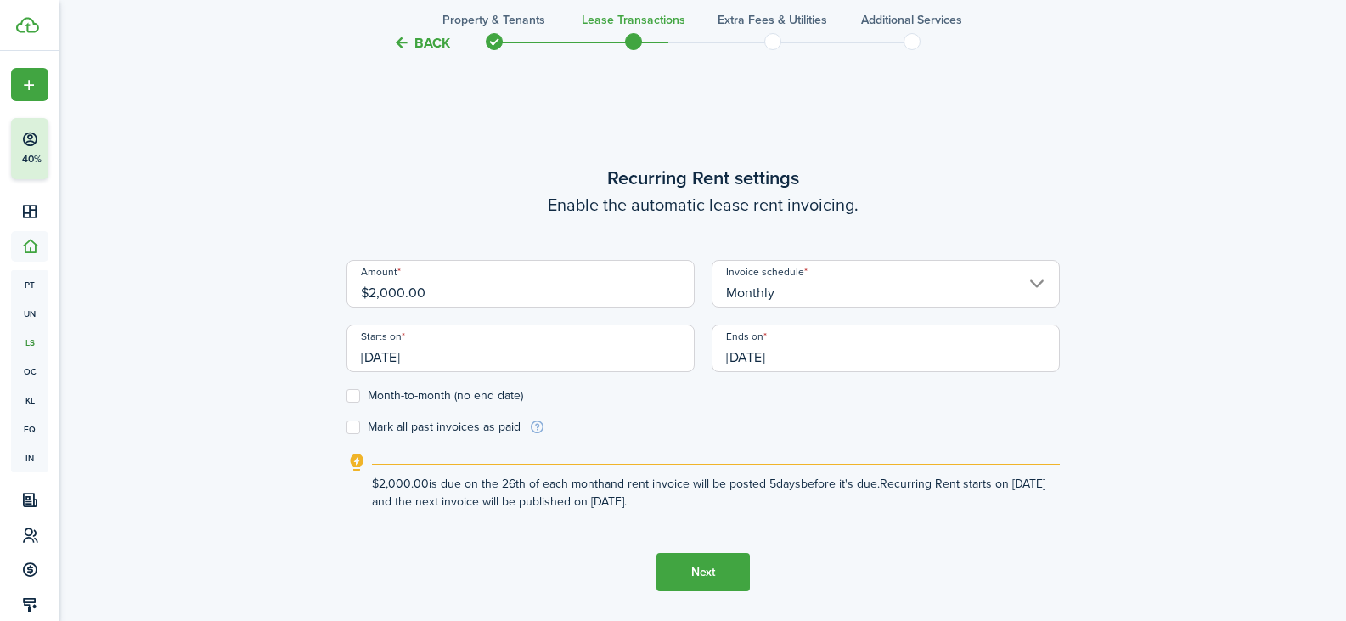
click at [738, 569] on button "Next" at bounding box center [702, 572] width 93 height 38
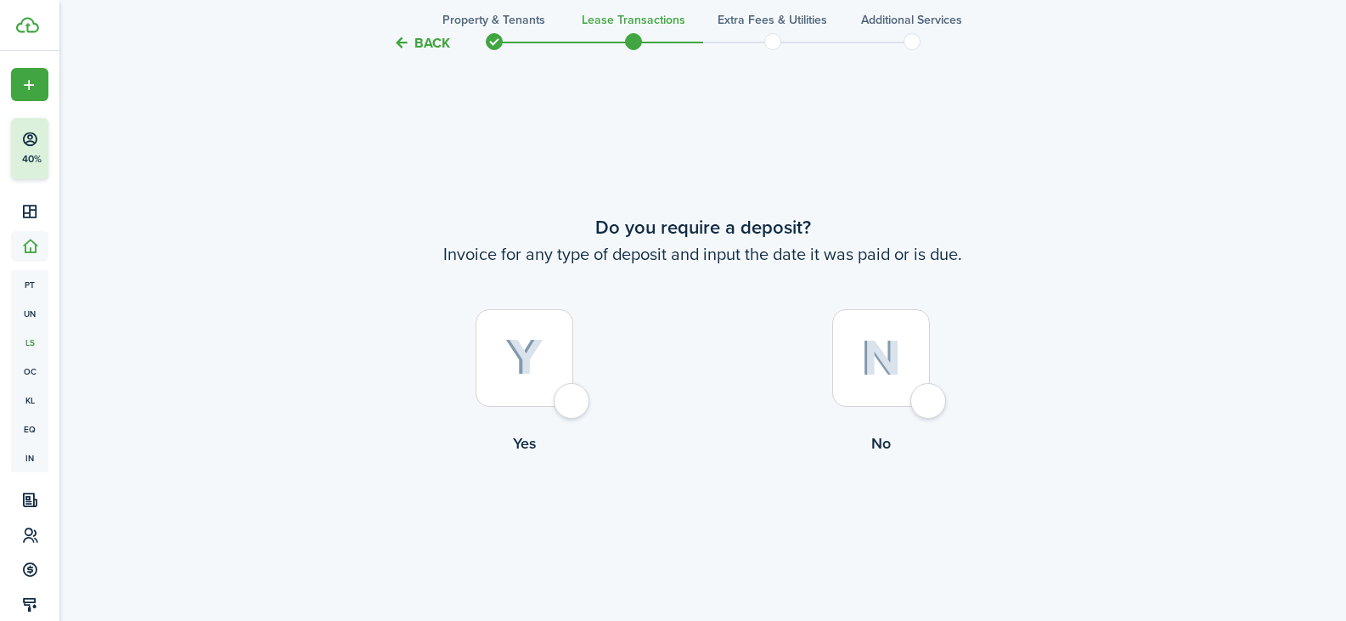
scroll to position [1128, 0]
click at [523, 341] on img at bounding box center [524, 356] width 38 height 37
radio input "true"
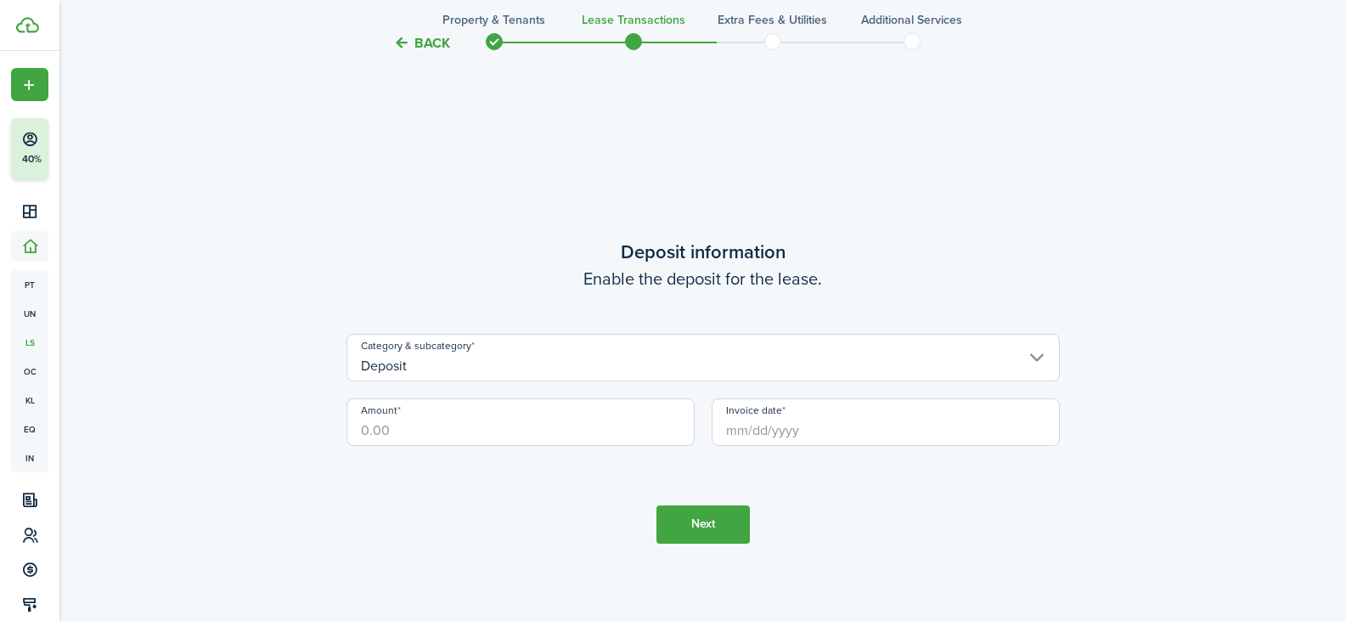
scroll to position [1749, 0]
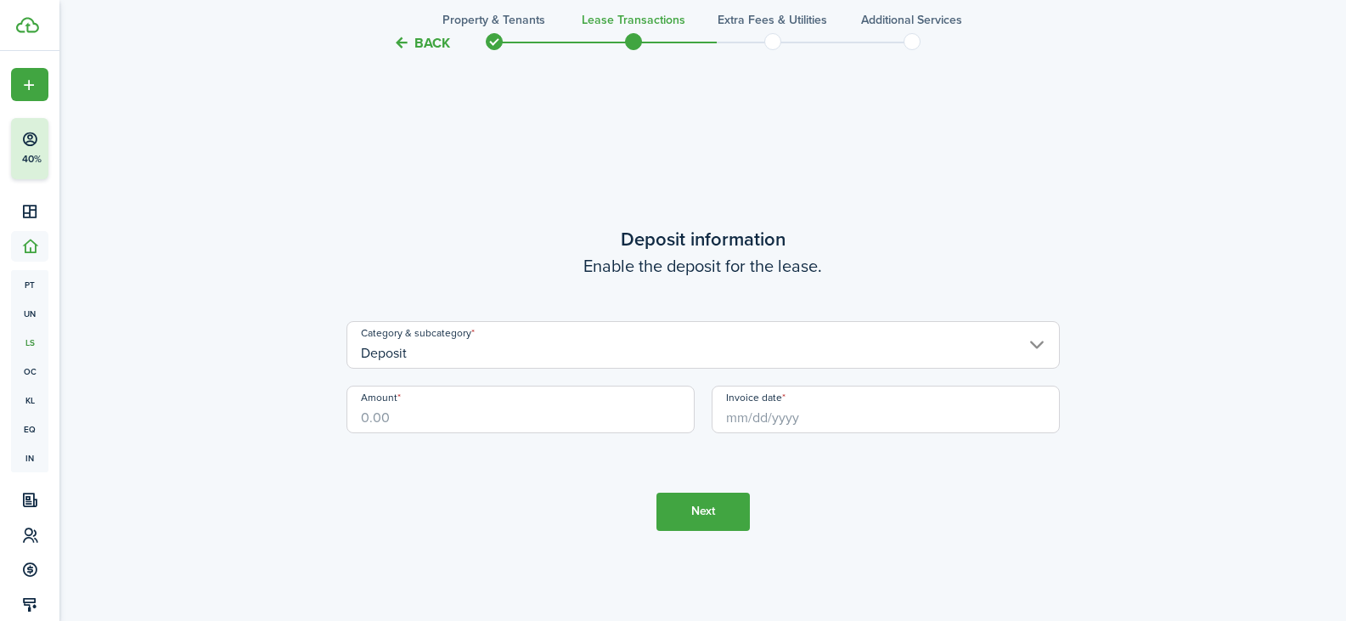
click at [408, 410] on input "Amount" at bounding box center [520, 410] width 348 height 48
click at [744, 420] on input "Invoice date" at bounding box center [886, 410] width 348 height 48
type input "$2,000.00"
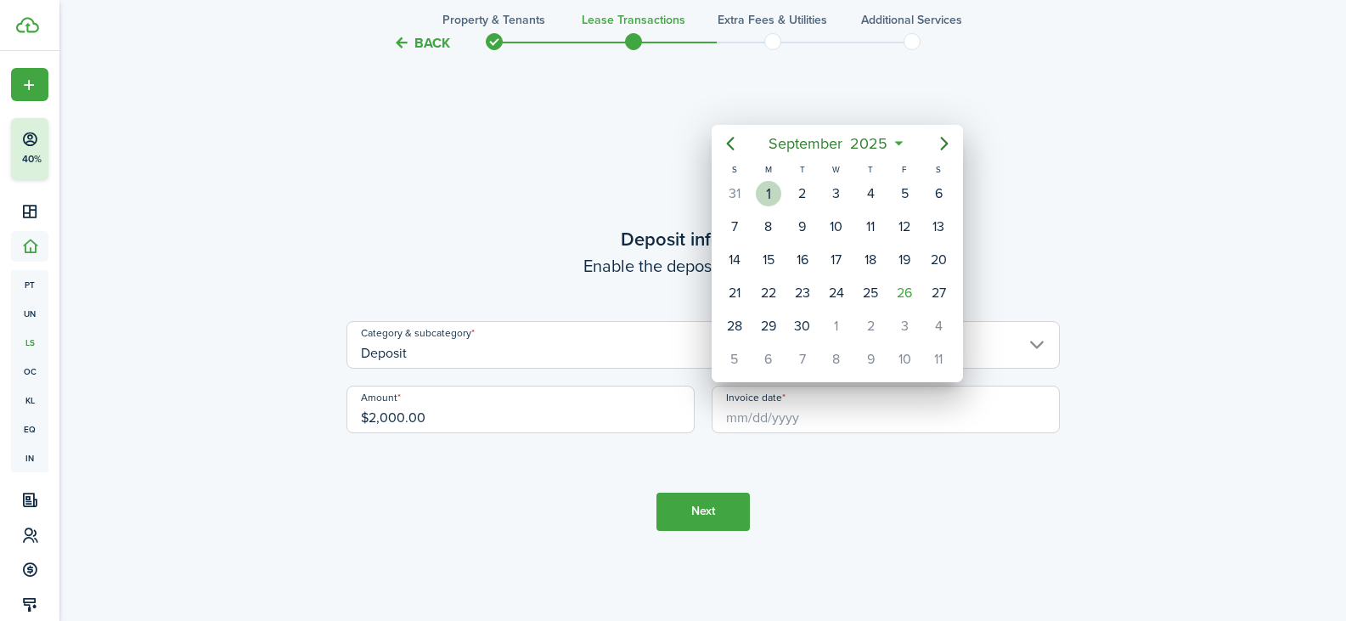
click at [772, 189] on div "1" at bounding box center [768, 193] width 25 height 25
type input "[DATE]"
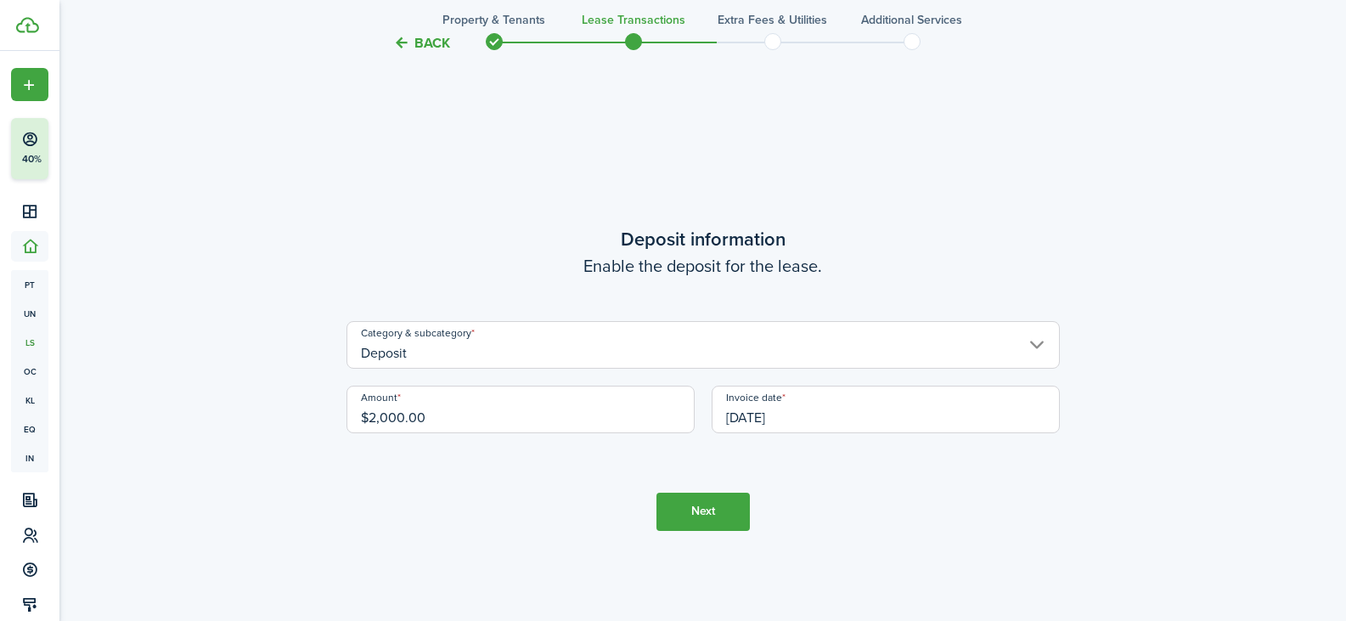
click at [718, 508] on button "Next" at bounding box center [702, 512] width 93 height 38
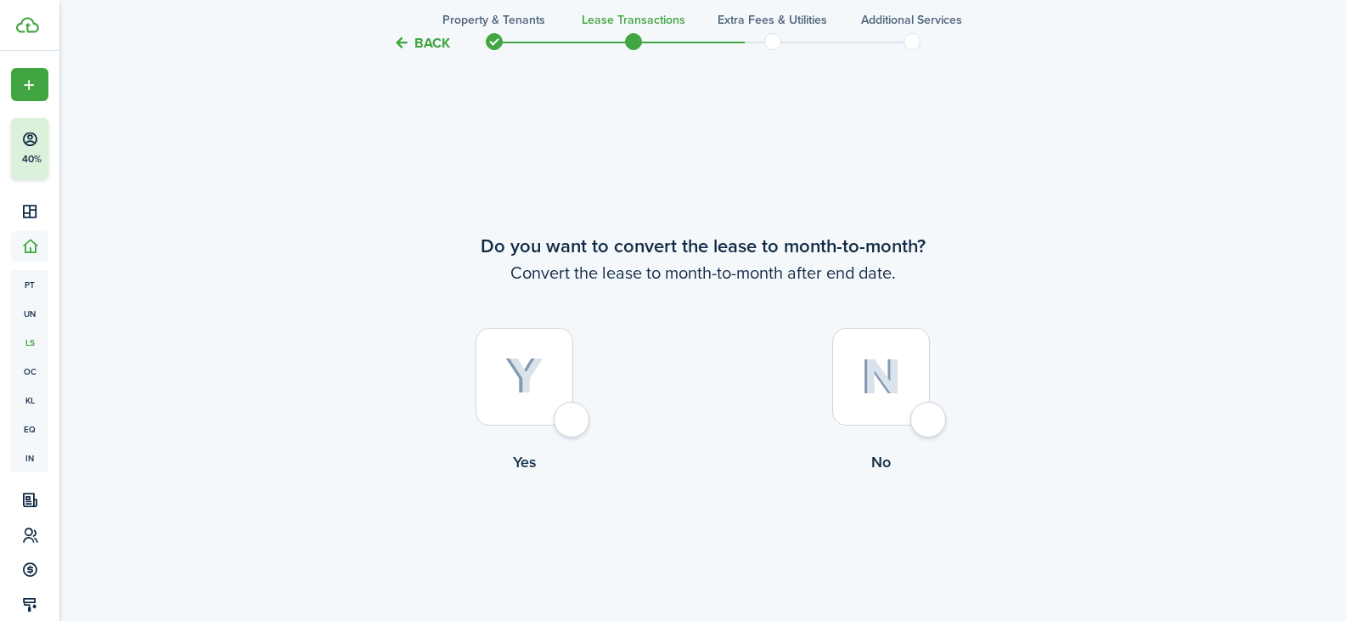
scroll to position [2369, 0]
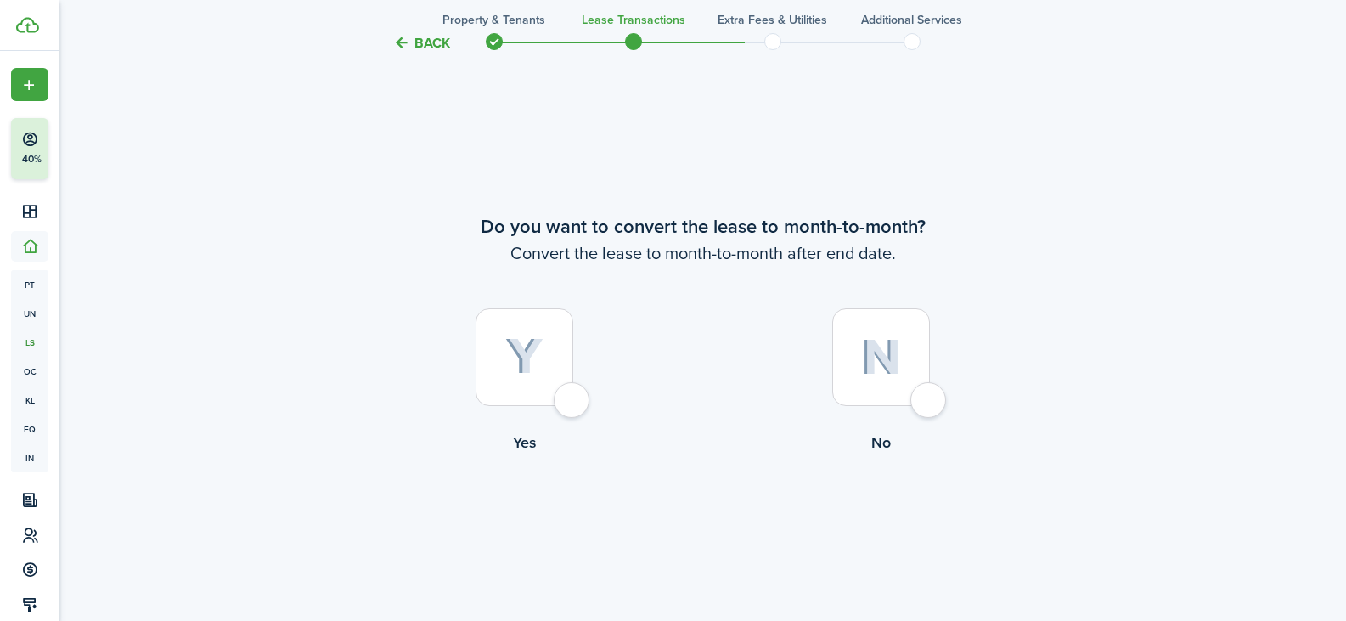
click at [906, 354] on div at bounding box center [881, 357] width 98 height 98
radio input "true"
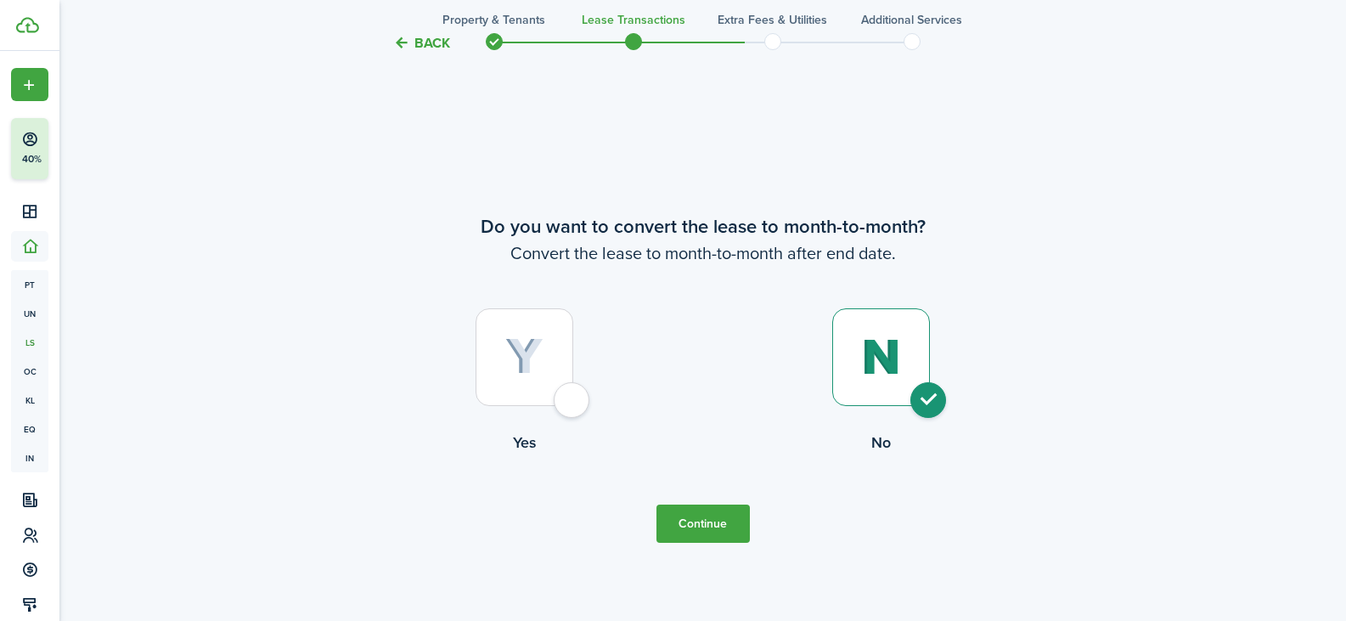
click at [718, 520] on button "Continue" at bounding box center [702, 523] width 93 height 38
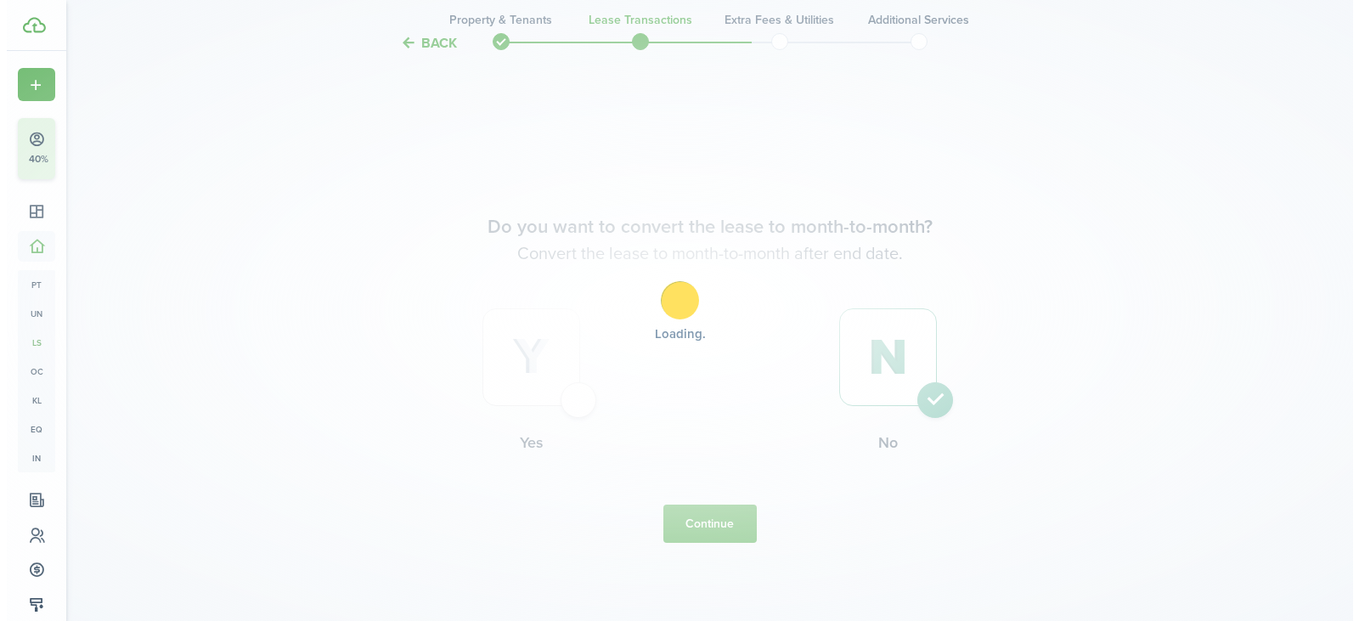
scroll to position [0, 0]
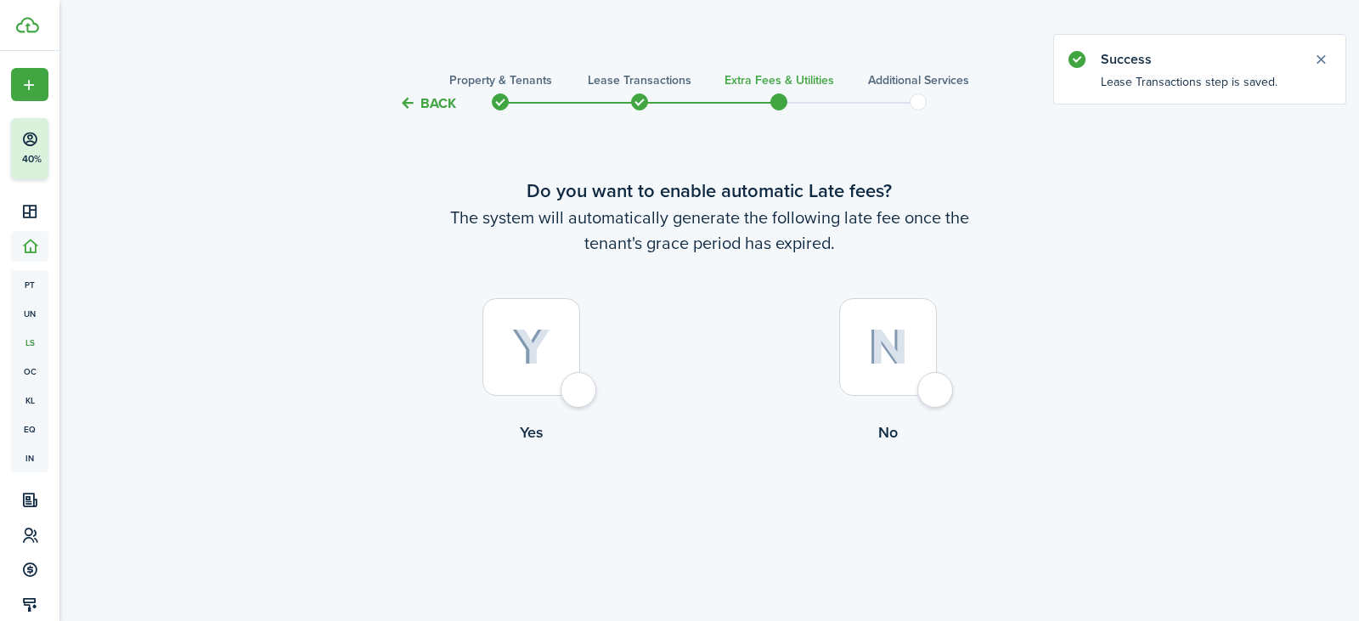
click at [544, 335] on img at bounding box center [531, 347] width 38 height 37
radio input "true"
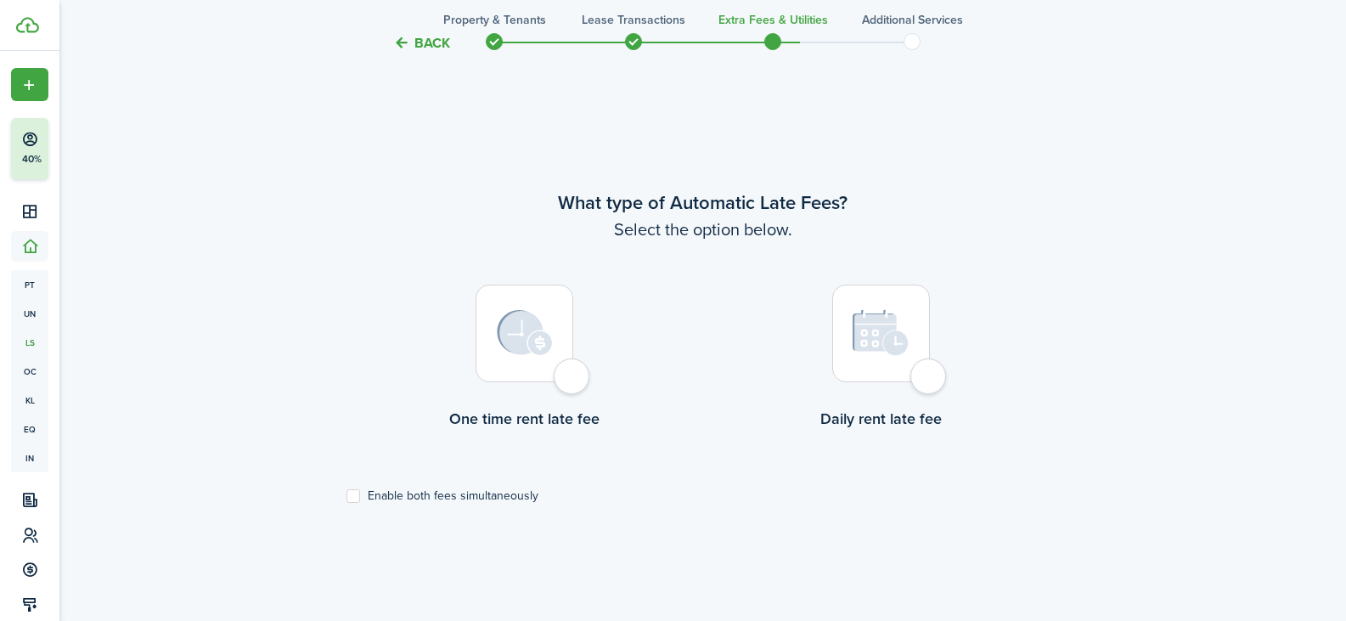
scroll to position [507, 0]
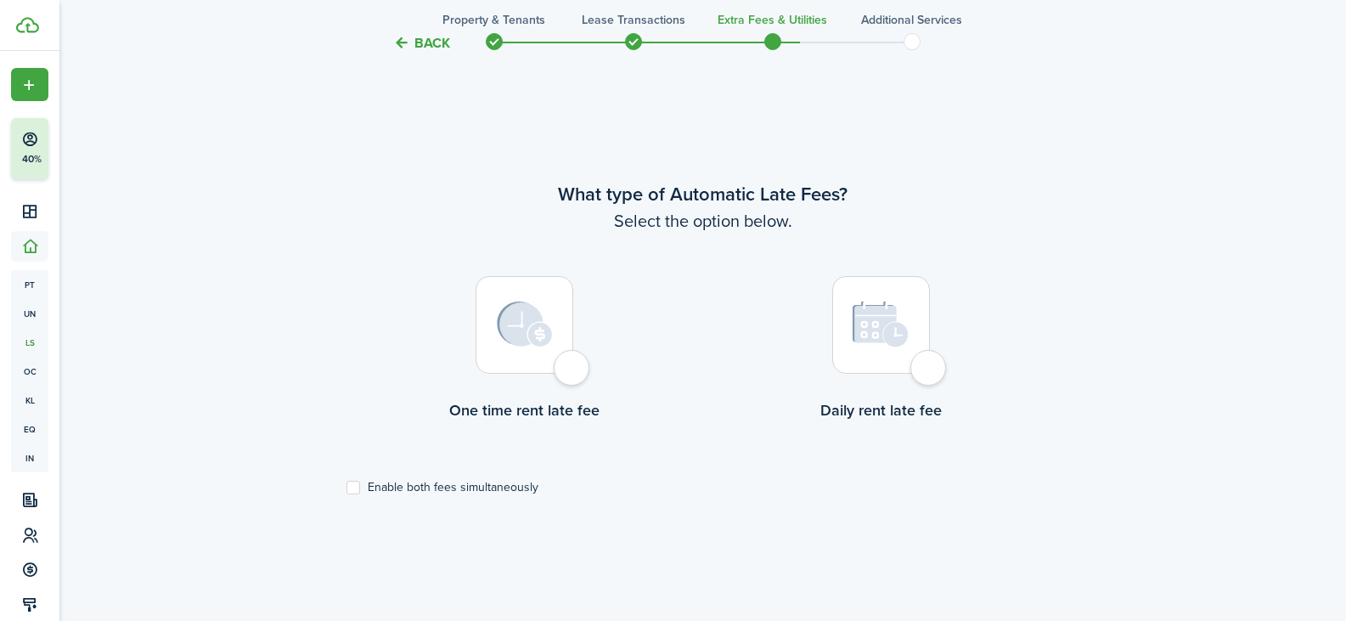
click at [527, 319] on img at bounding box center [525, 324] width 56 height 46
radio input "true"
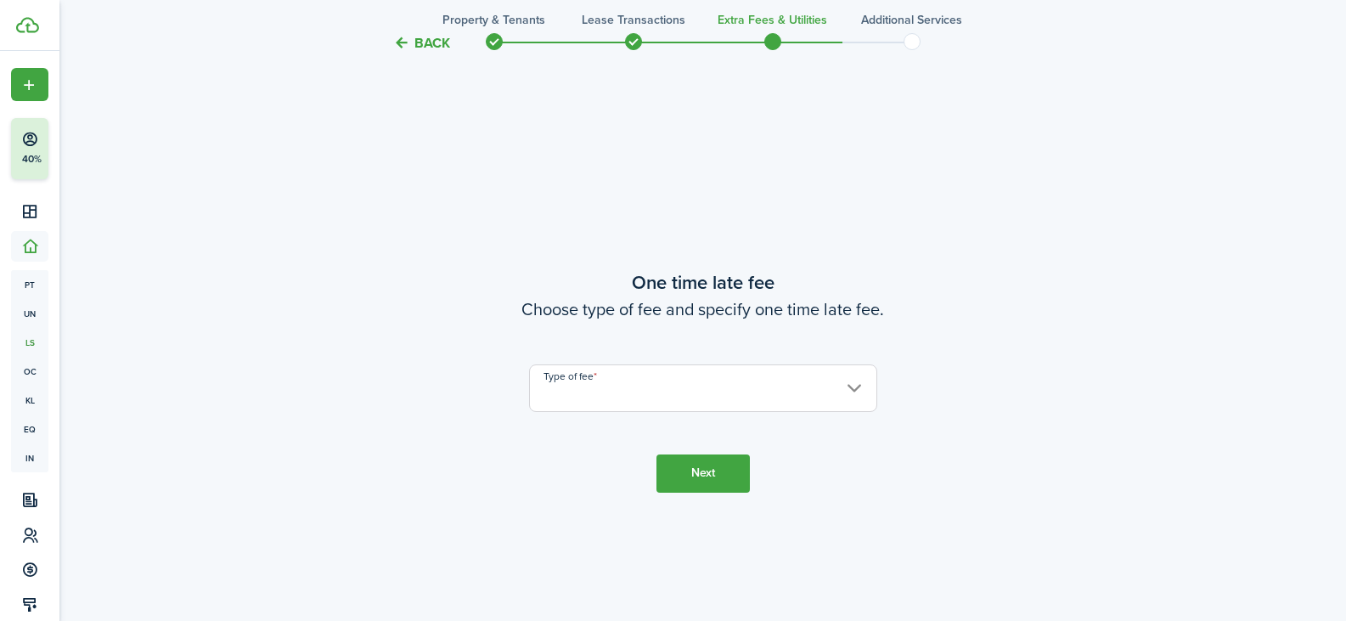
scroll to position [1128, 0]
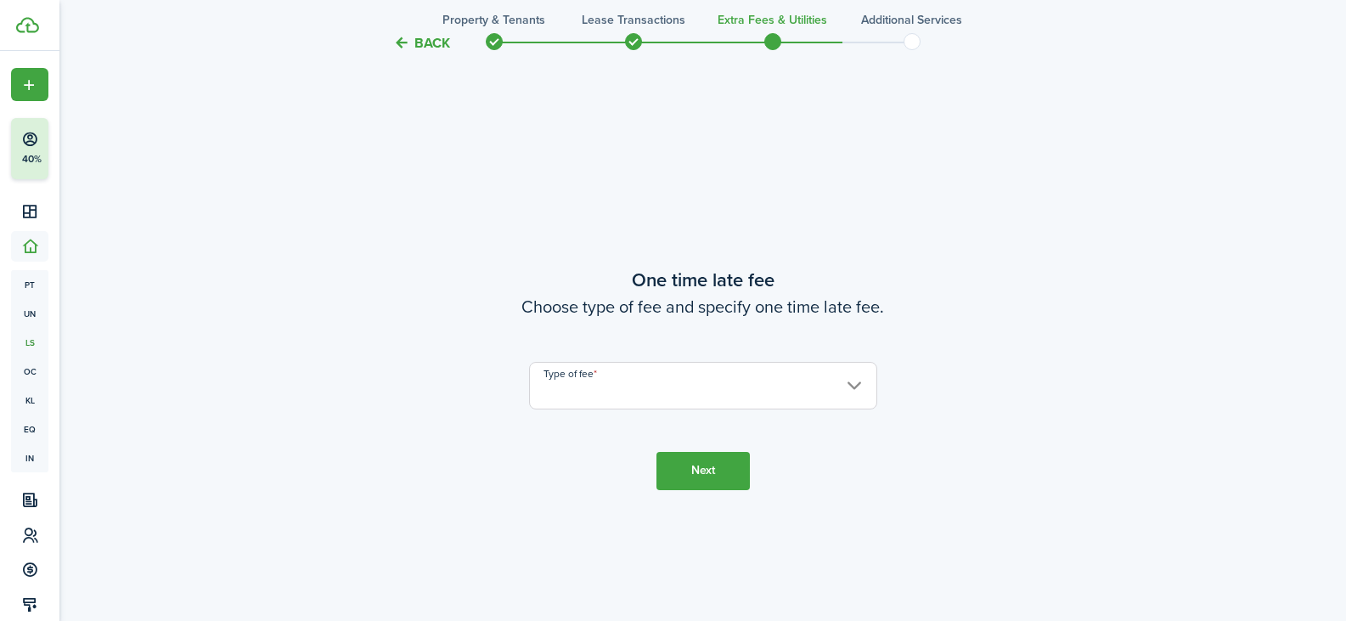
click at [611, 388] on input "Type of fee" at bounding box center [703, 386] width 348 height 48
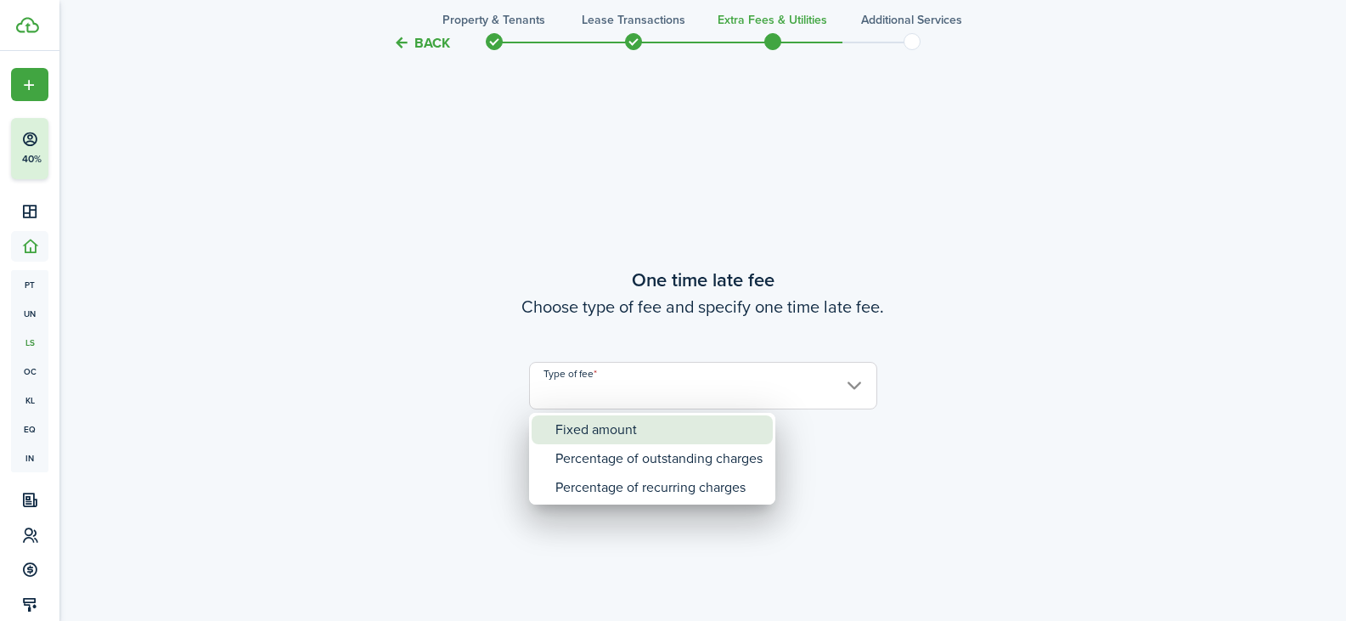
click at [603, 431] on div "Fixed amount" at bounding box center [658, 429] width 207 height 29
type input "Fixed amount"
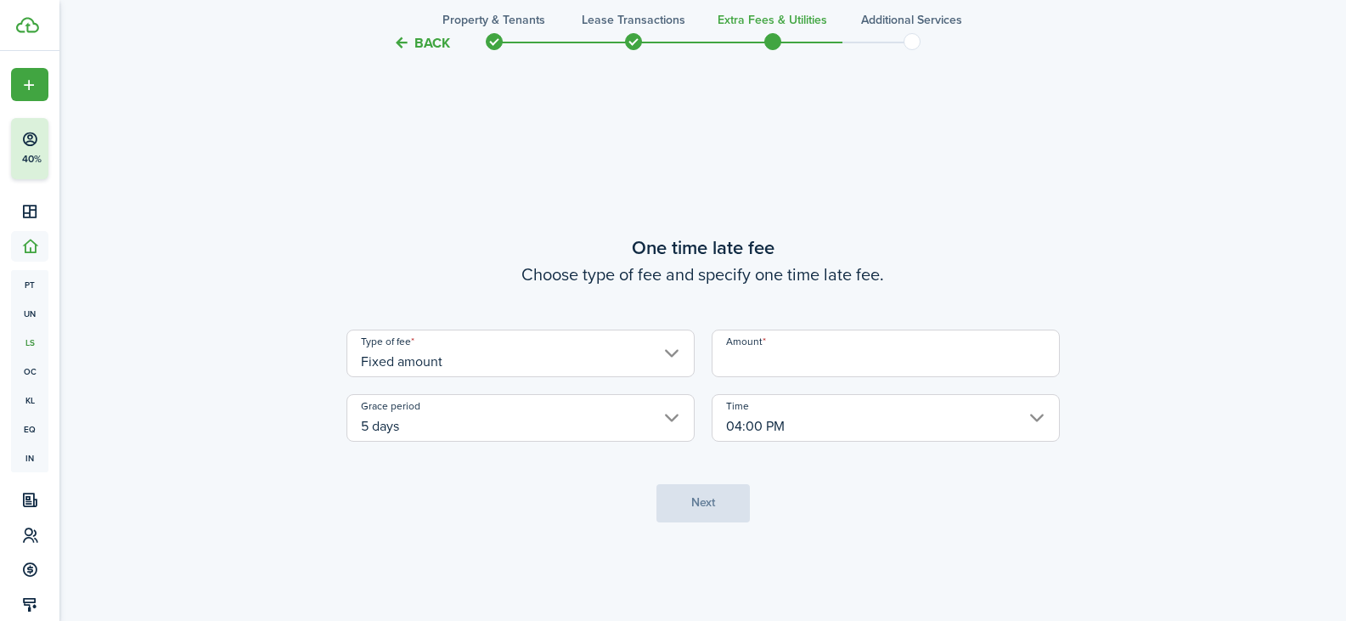
click at [798, 353] on input "Amount" at bounding box center [886, 354] width 348 height 48
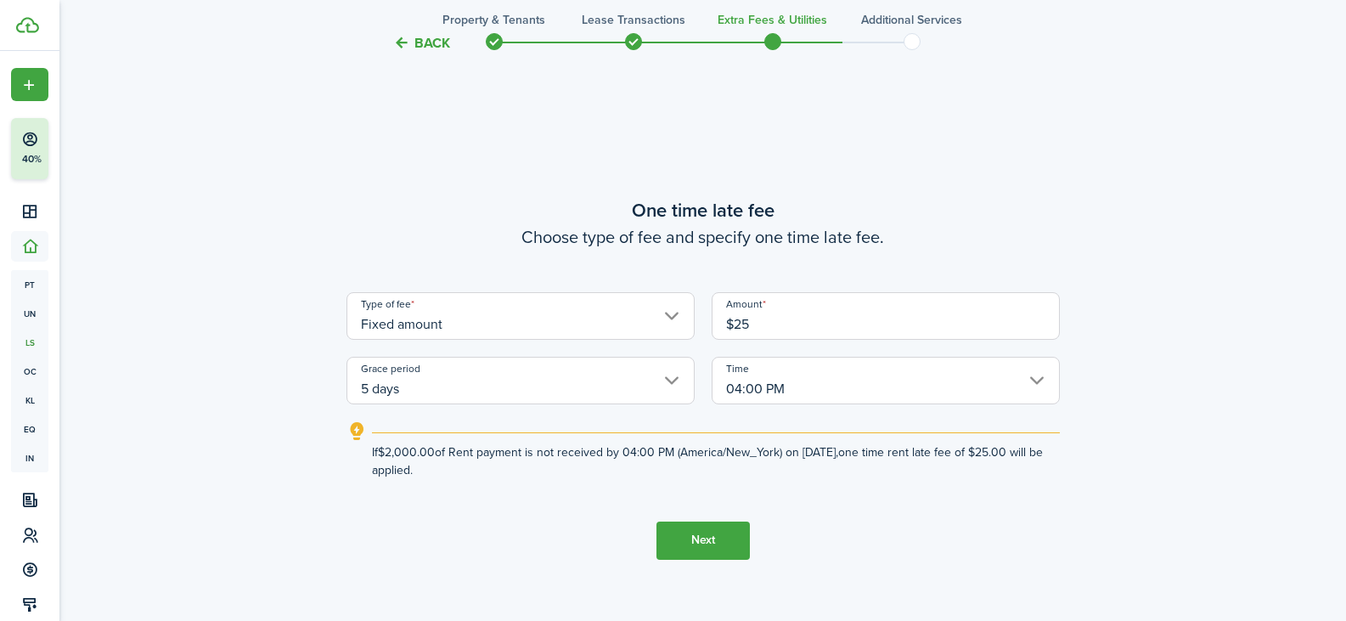
type input "$25.00"
click at [719, 545] on button "Next" at bounding box center [702, 540] width 93 height 38
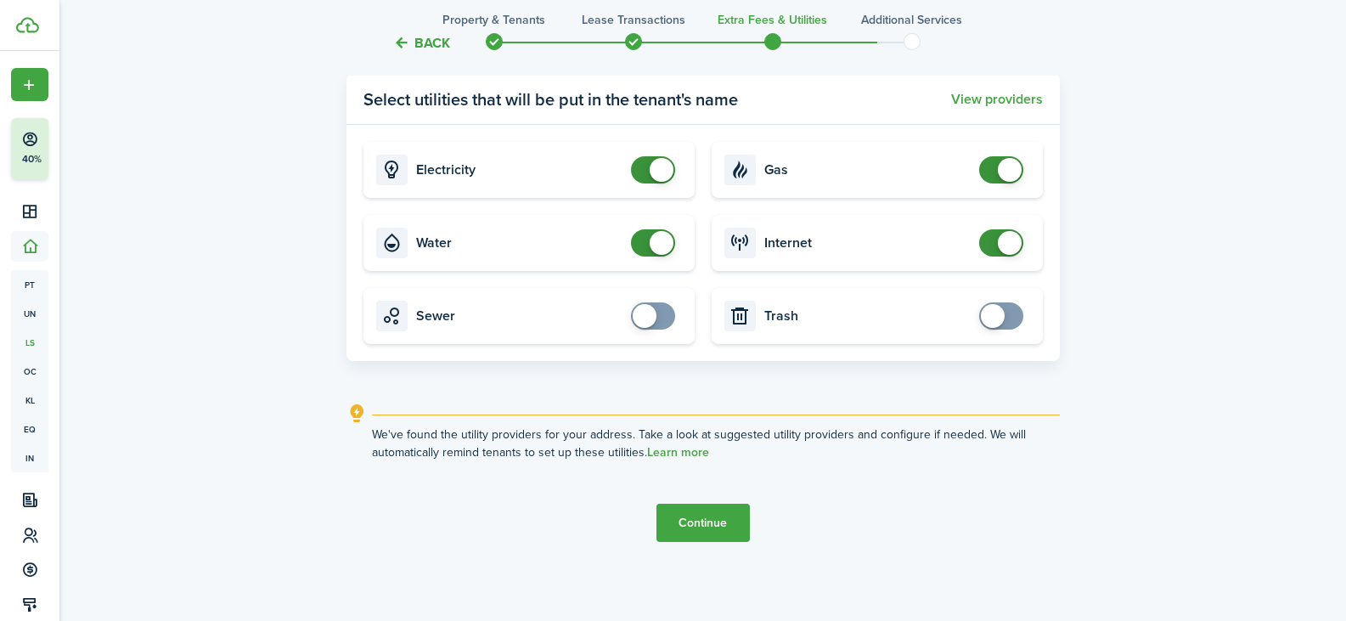
scroll to position [1924, 0]
click at [728, 513] on button "Continue" at bounding box center [702, 521] width 93 height 38
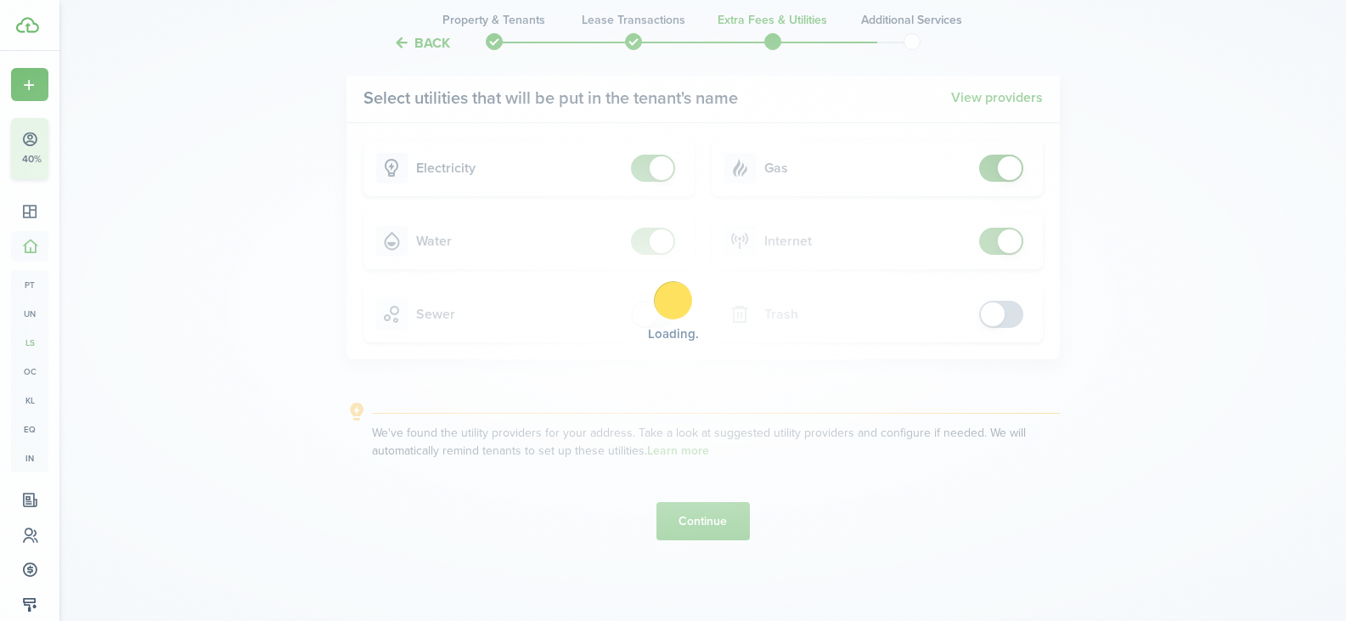
scroll to position [0, 0]
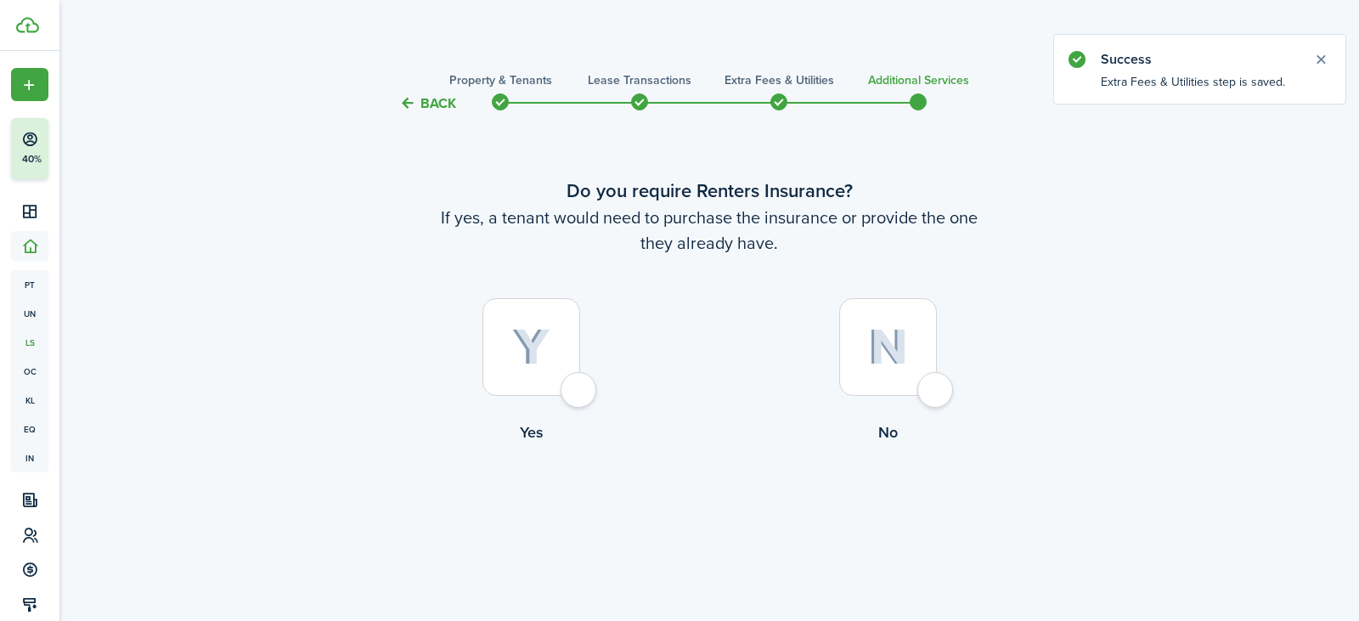
click at [882, 343] on img at bounding box center [888, 347] width 40 height 37
radio input "true"
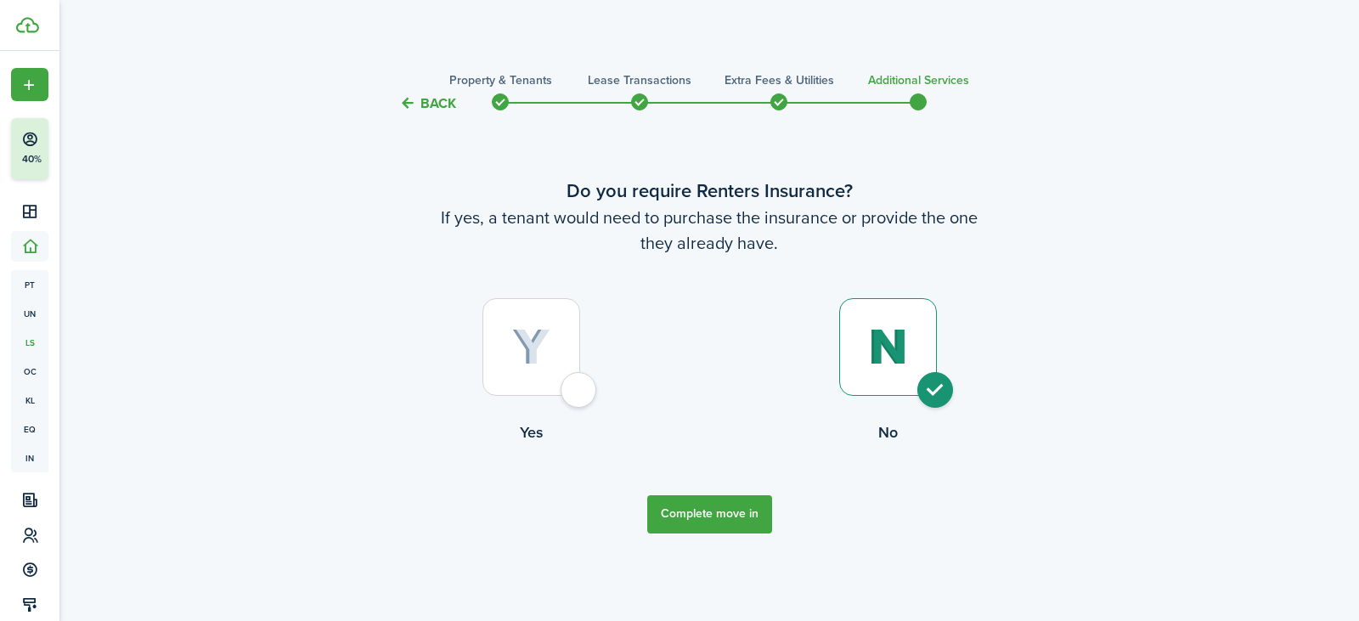
click at [688, 529] on button "Complete move in" at bounding box center [709, 514] width 125 height 38
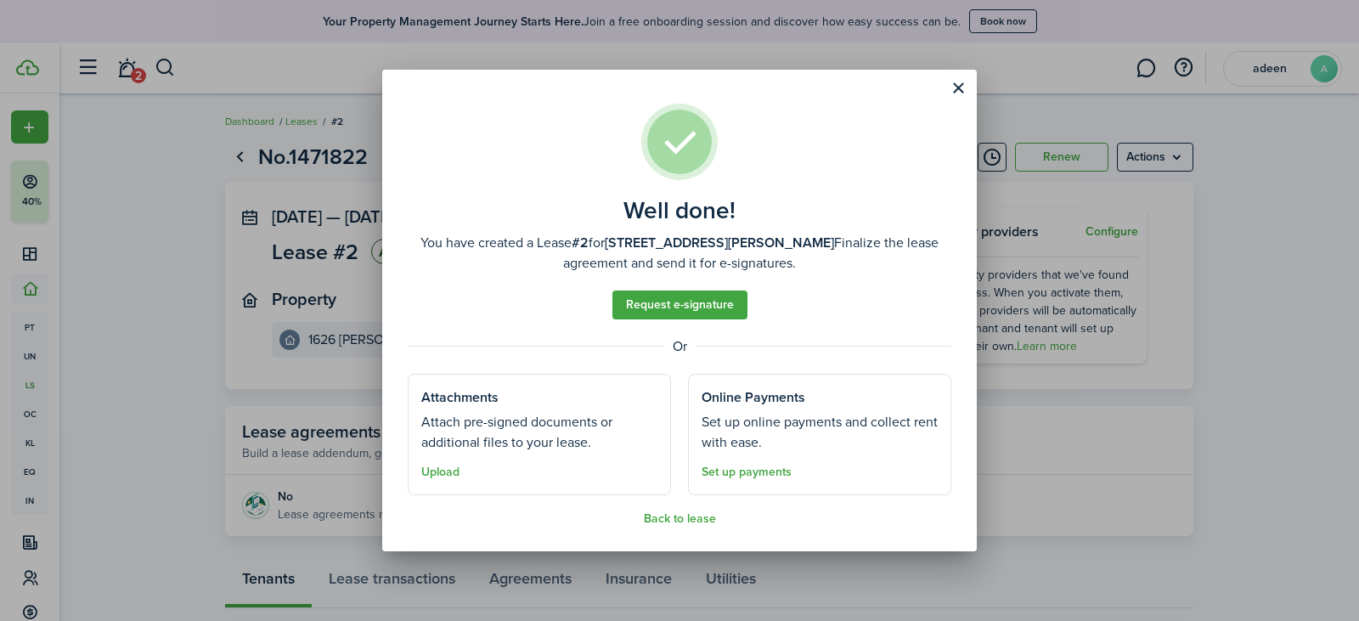
click at [666, 520] on button "Back to lease" at bounding box center [680, 519] width 72 height 14
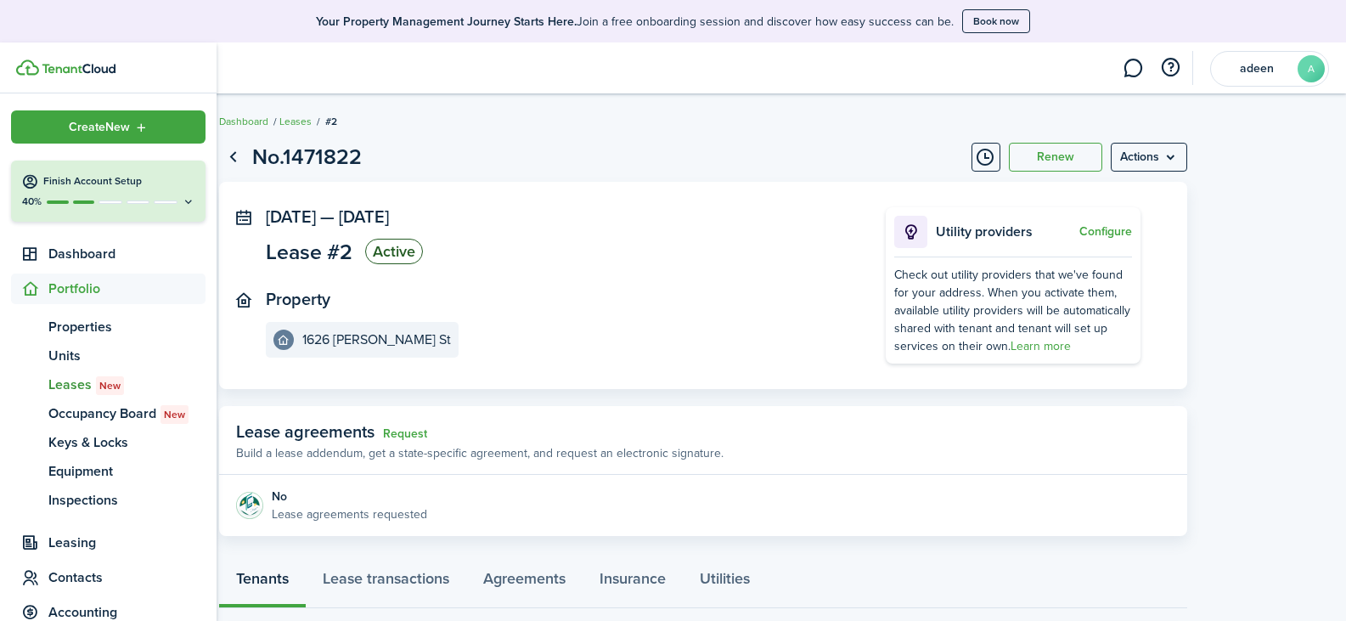
click at [102, 195] on div "40%" at bounding box center [108, 201] width 174 height 14
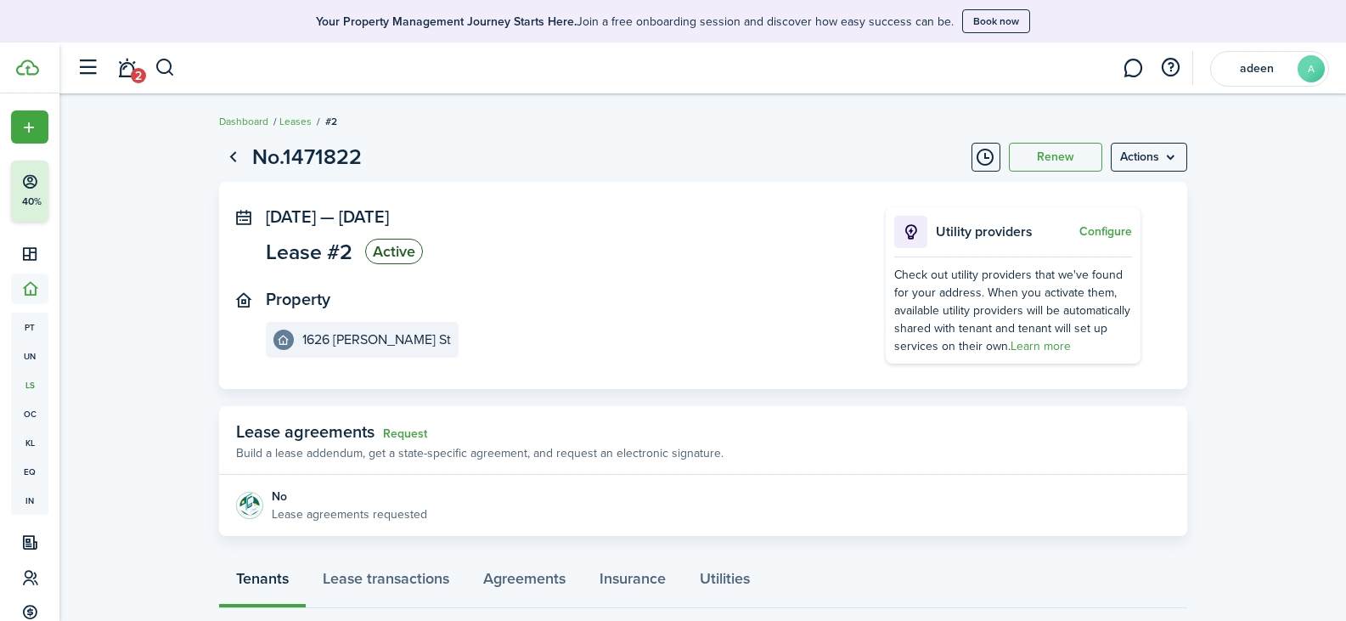
click at [1116, 232] on button "Configure" at bounding box center [1105, 232] width 53 height 14
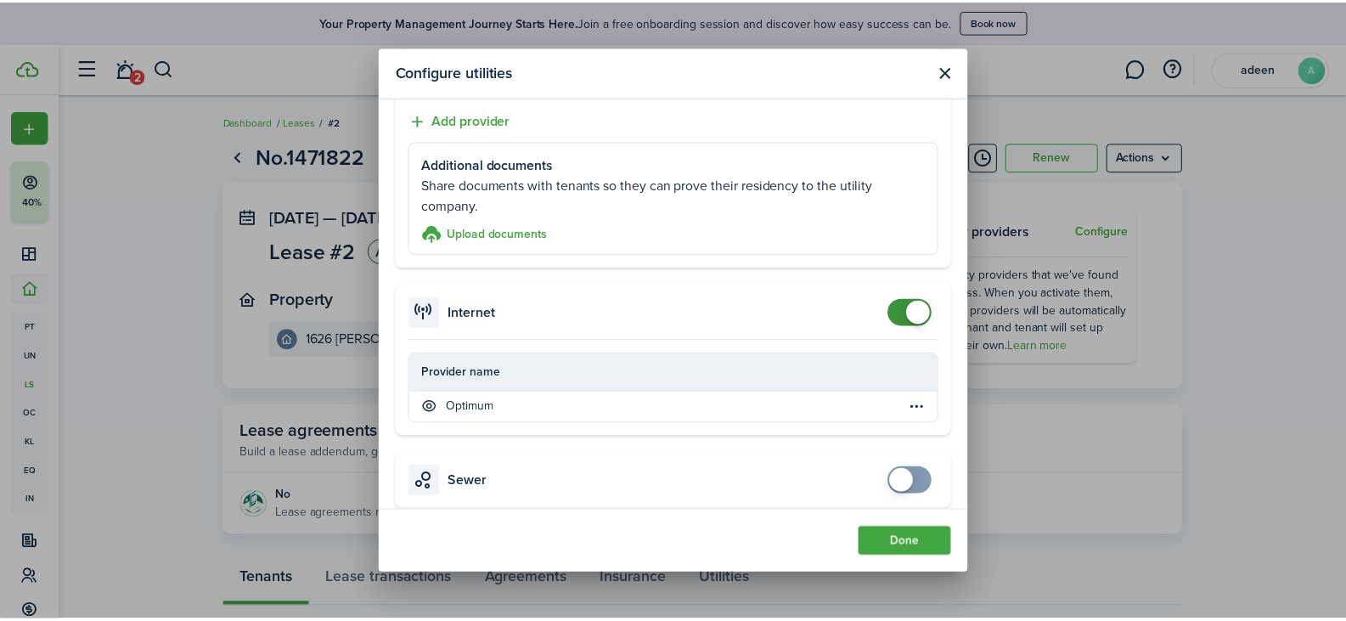
scroll to position [934, 0]
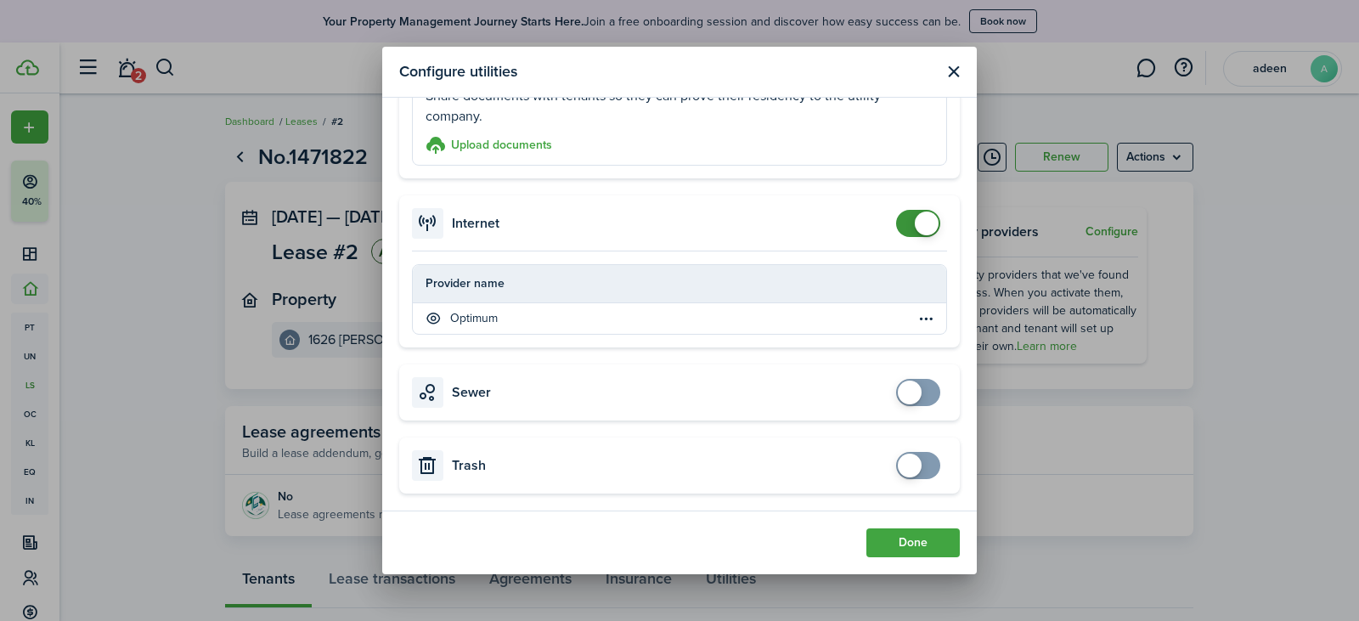
click at [930, 544] on button "Done" at bounding box center [912, 542] width 93 height 29
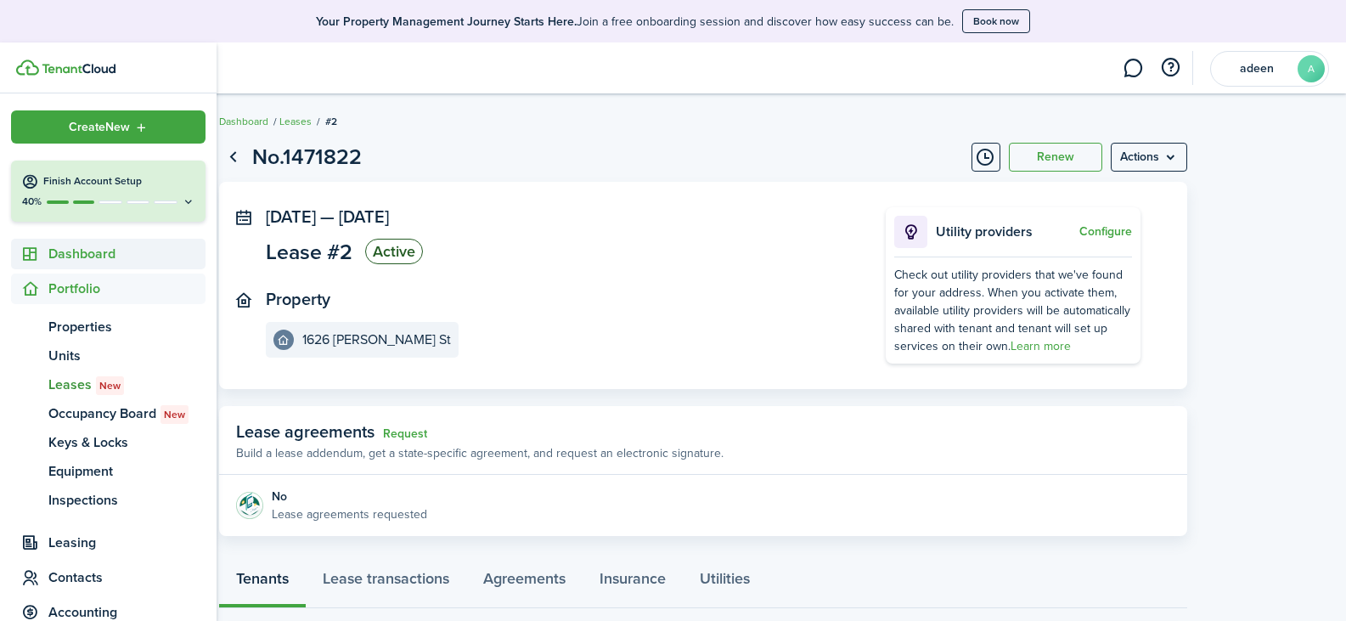
click at [90, 245] on span "Dashboard" at bounding box center [126, 254] width 157 height 20
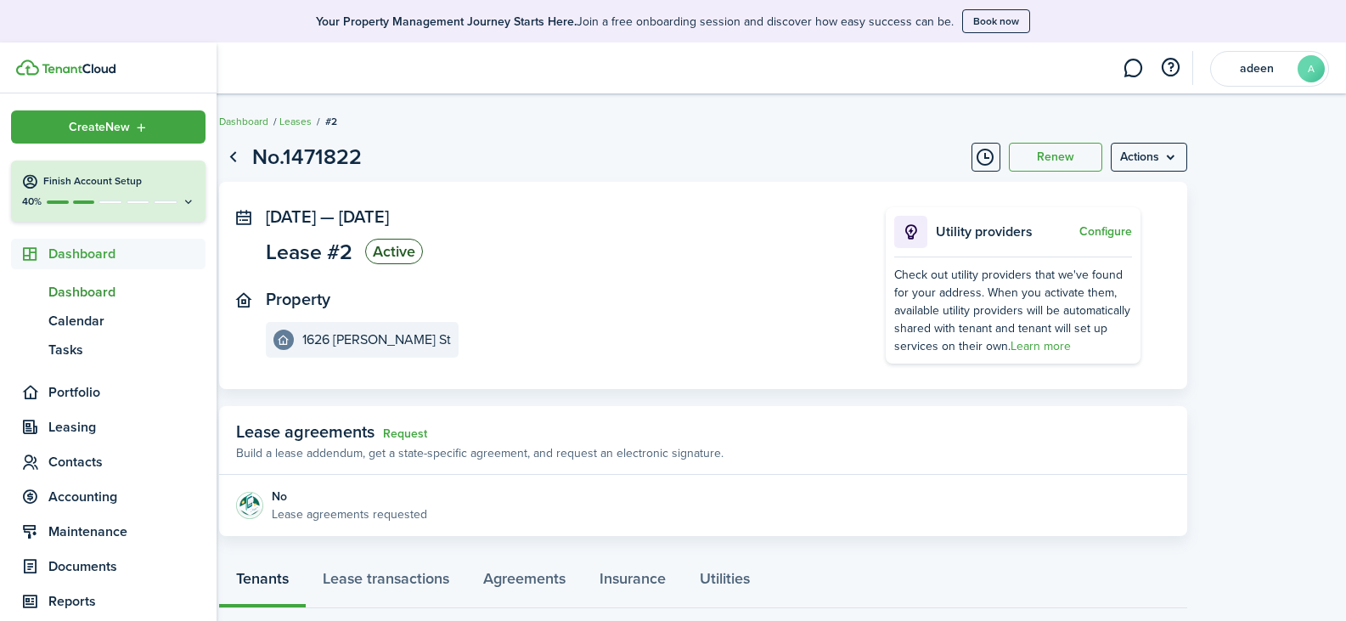
click at [70, 284] on span "Dashboard" at bounding box center [126, 292] width 157 height 20
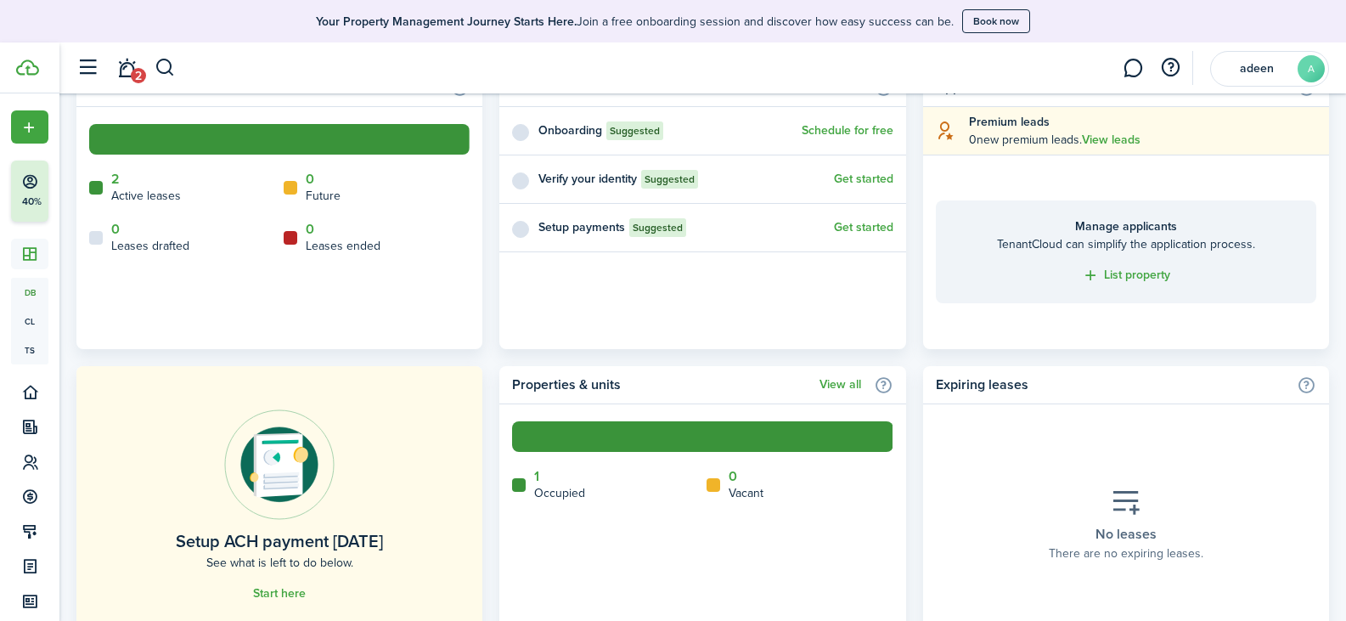
scroll to position [849, 0]
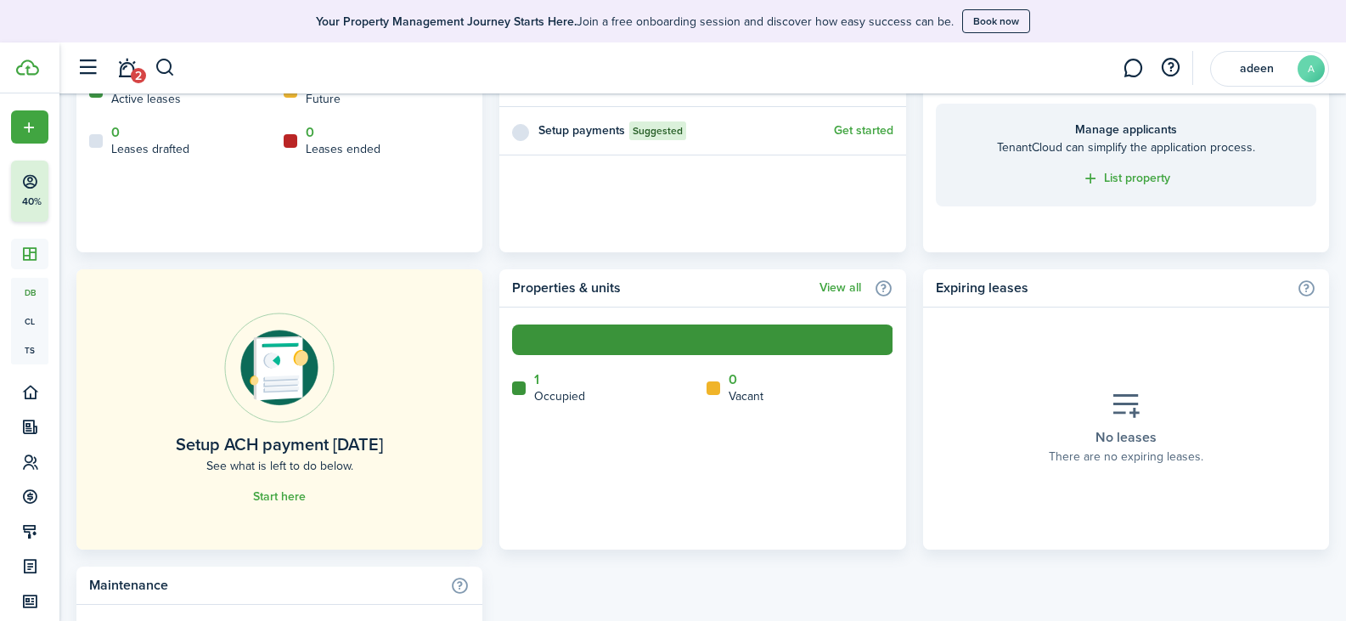
click at [269, 493] on link "Start here" at bounding box center [279, 497] width 53 height 14
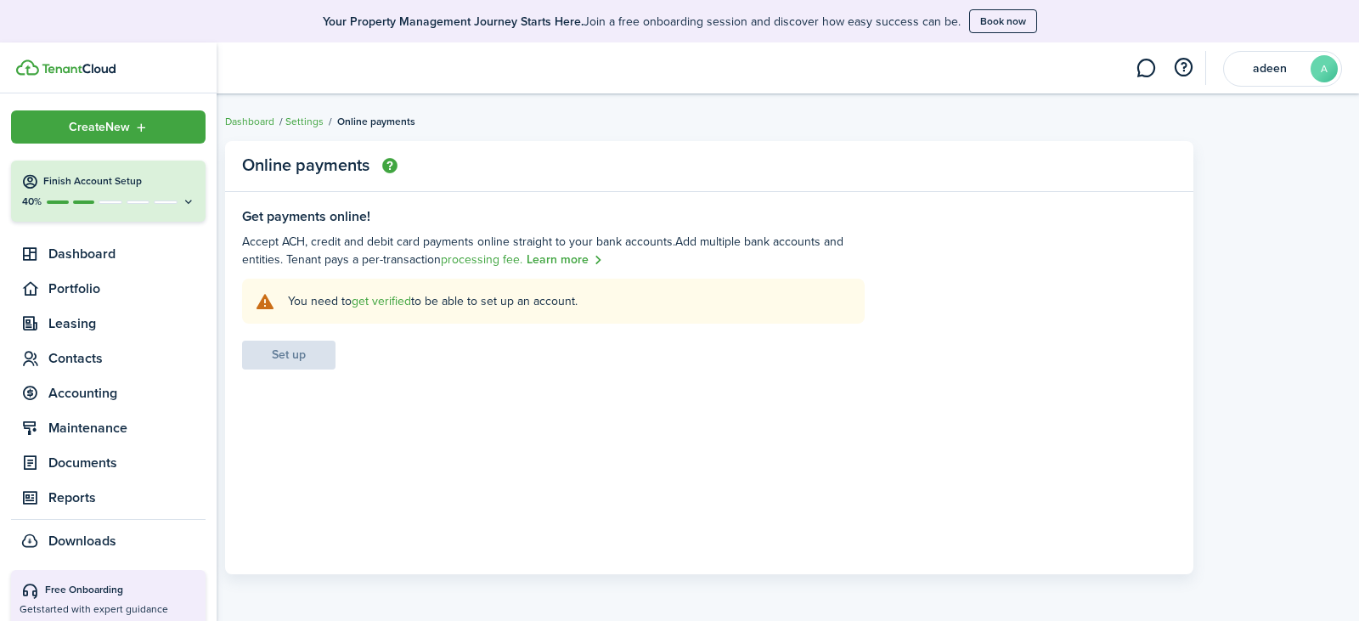
click at [68, 68] on img at bounding box center [79, 69] width 74 height 10
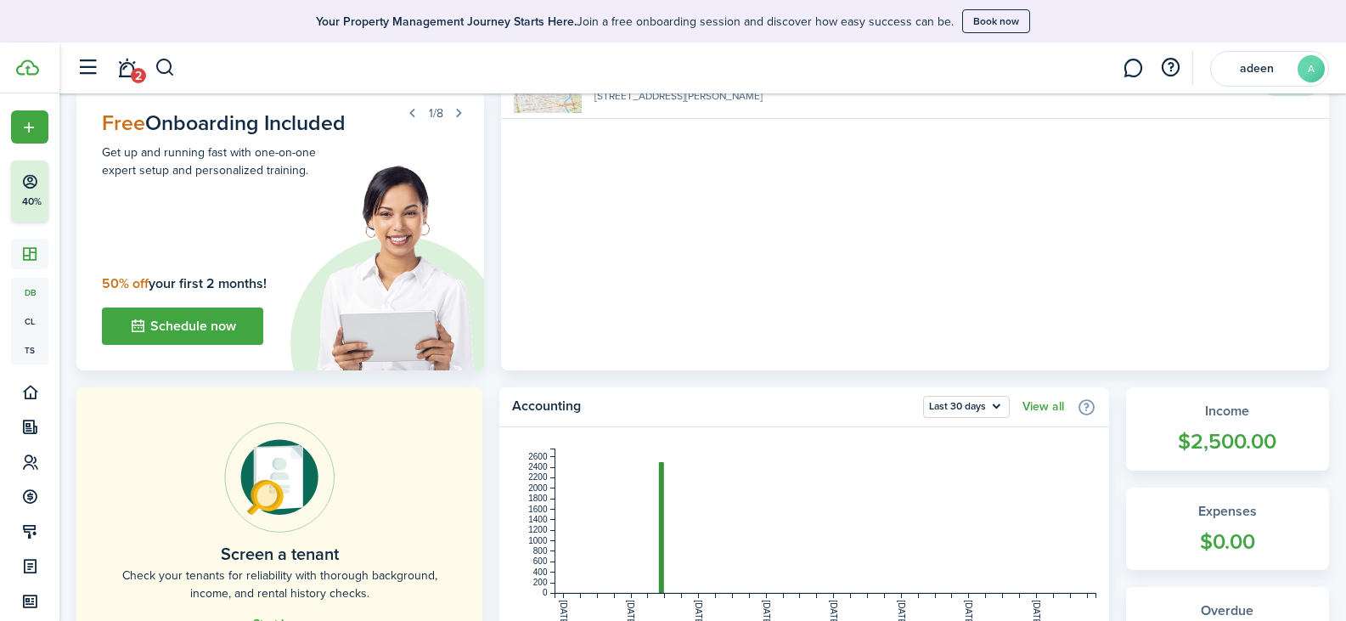
scroll to position [340, 0]
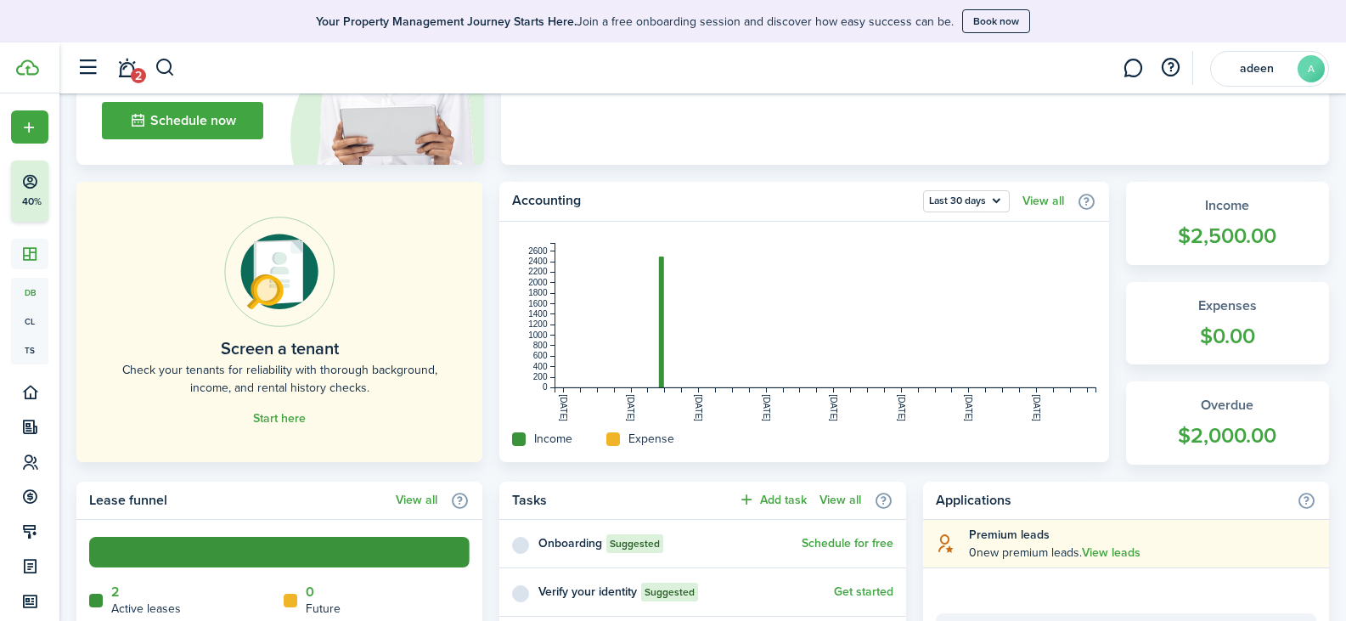
drag, startPoint x: 421, startPoint y: 449, endPoint x: 59, endPoint y: 29, distance: 555.2
click at [59, 29] on div "Your Property Management Journey Starts Here. Join a free onboarding session an…" at bounding box center [673, 21] width 1321 height 24
click at [974, 17] on button "Book now" at bounding box center [996, 21] width 68 height 24
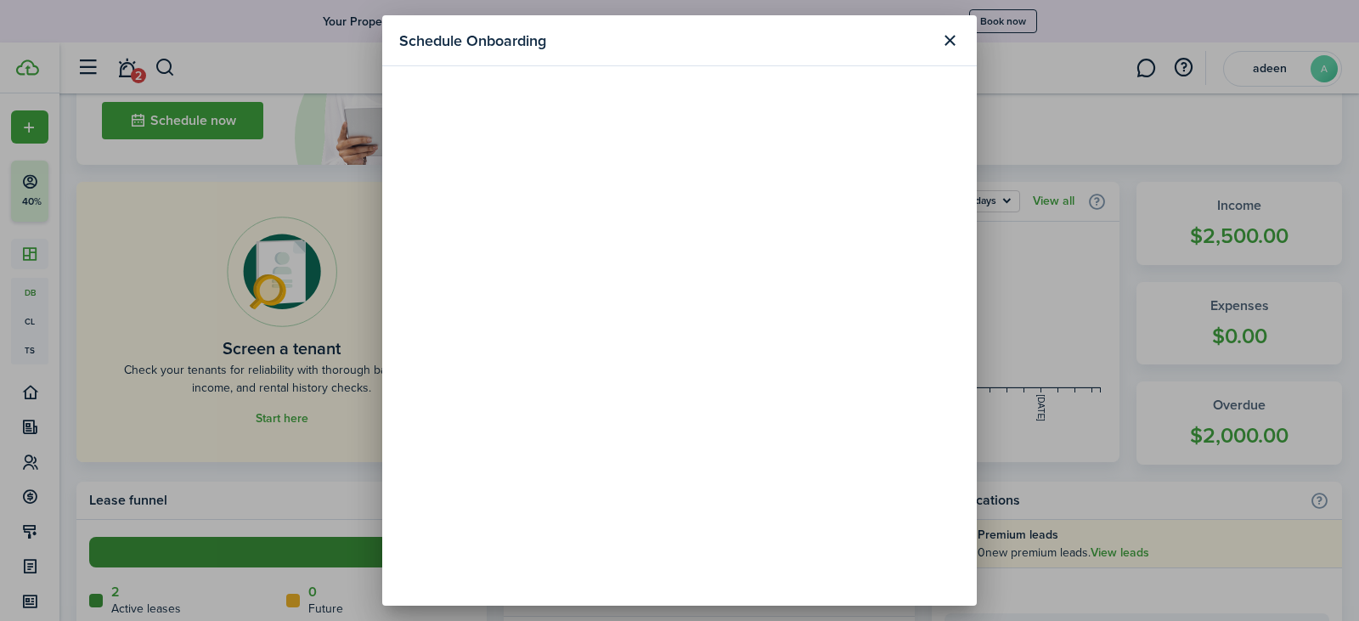
click at [944, 37] on button "Close modal" at bounding box center [949, 40] width 29 height 29
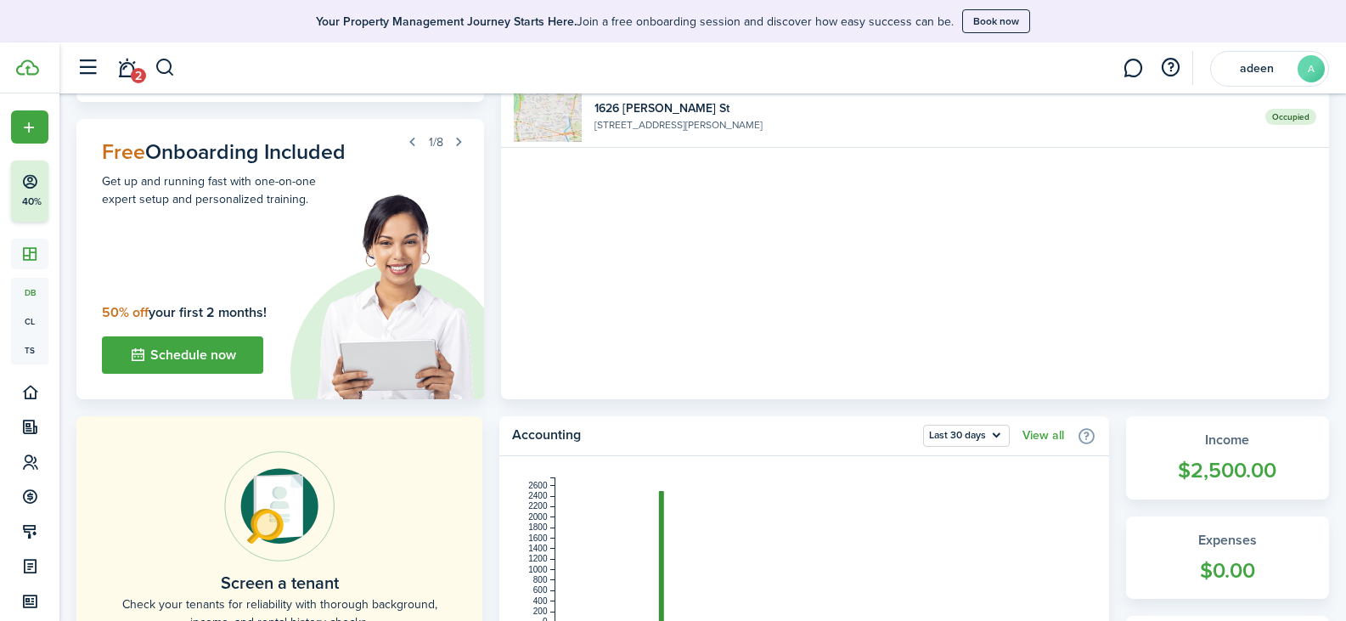
scroll to position [0, 0]
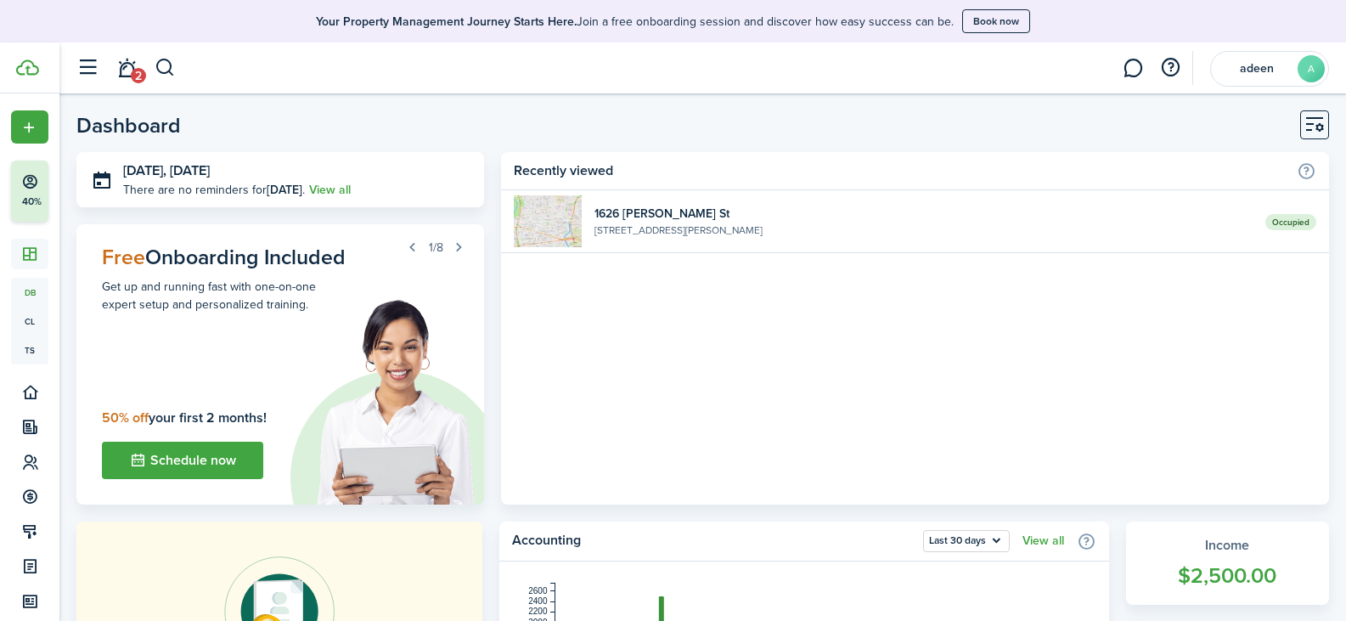
click at [1310, 118] on button "Customise" at bounding box center [1314, 124] width 29 height 29
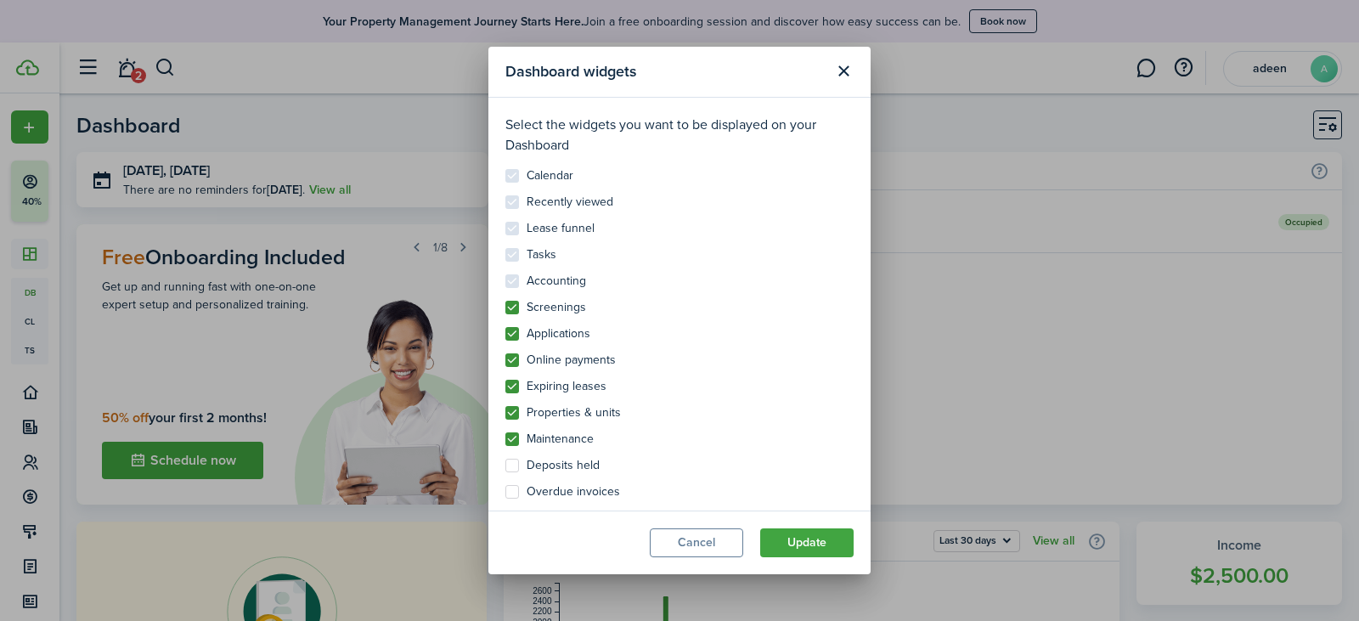
click at [714, 553] on button "Cancel" at bounding box center [696, 542] width 93 height 29
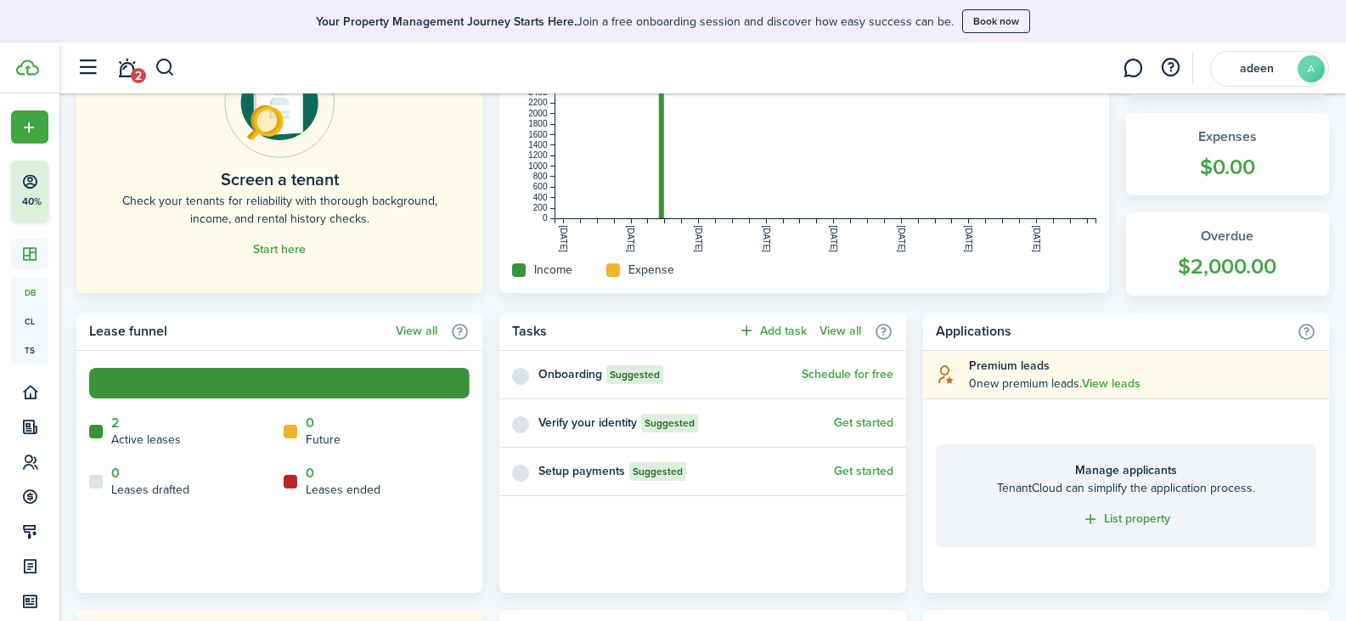
scroll to position [510, 0]
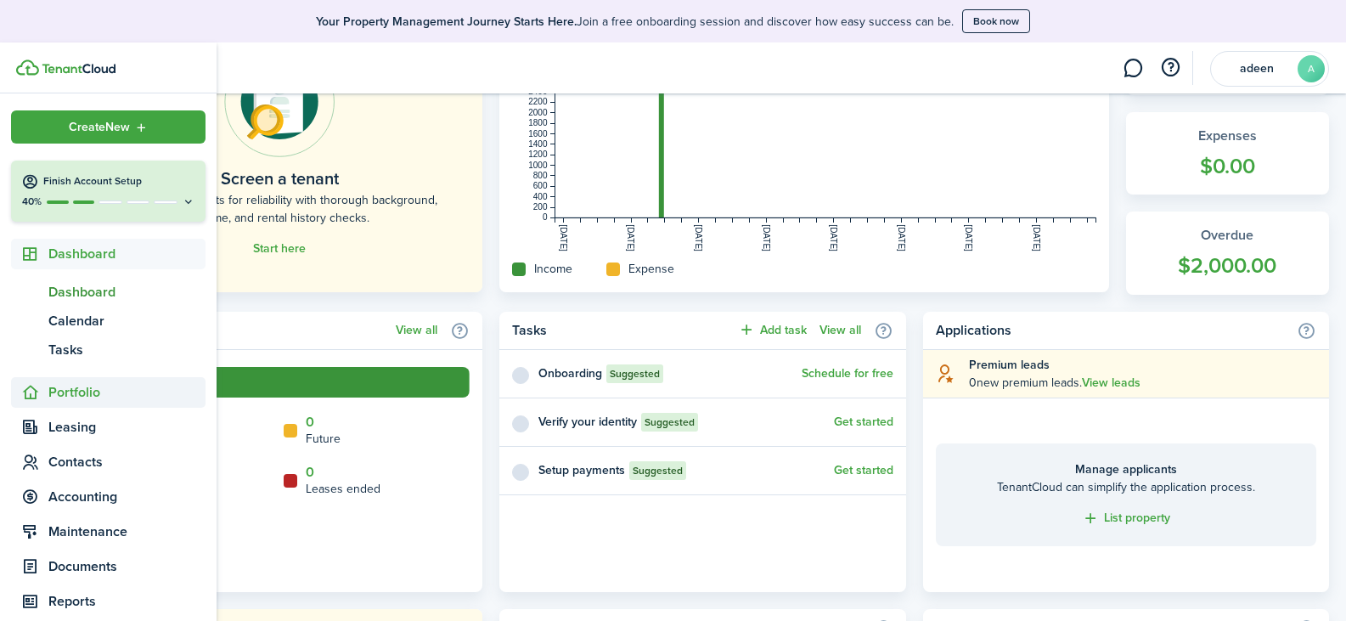
click at [74, 392] on span "Portfolio" at bounding box center [126, 392] width 157 height 20
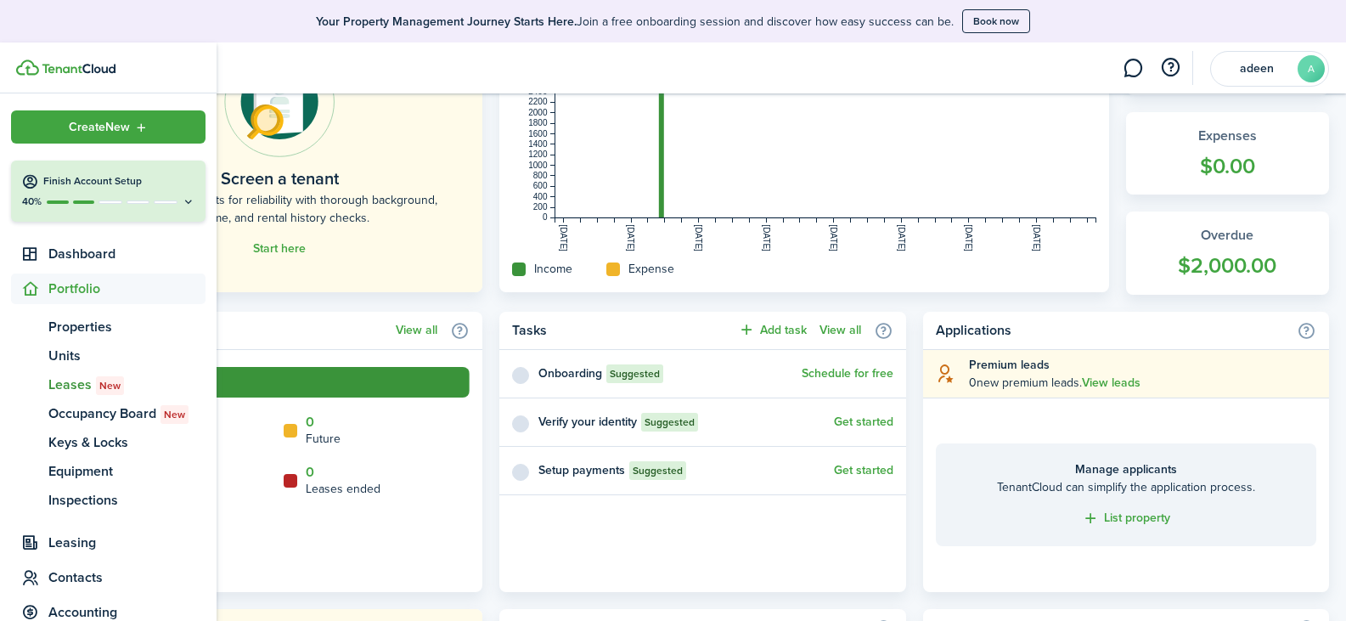
click at [69, 388] on span "Leases New" at bounding box center [126, 385] width 157 height 20
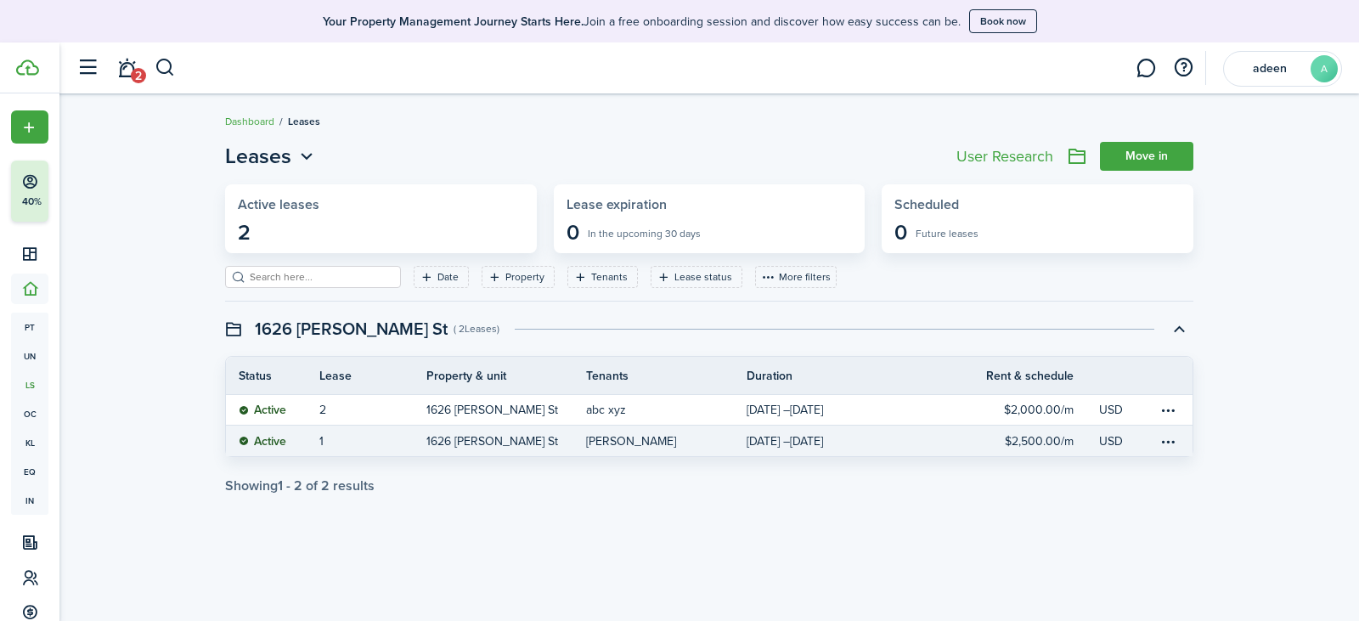
click at [367, 439] on link "1" at bounding box center [372, 440] width 107 height 31
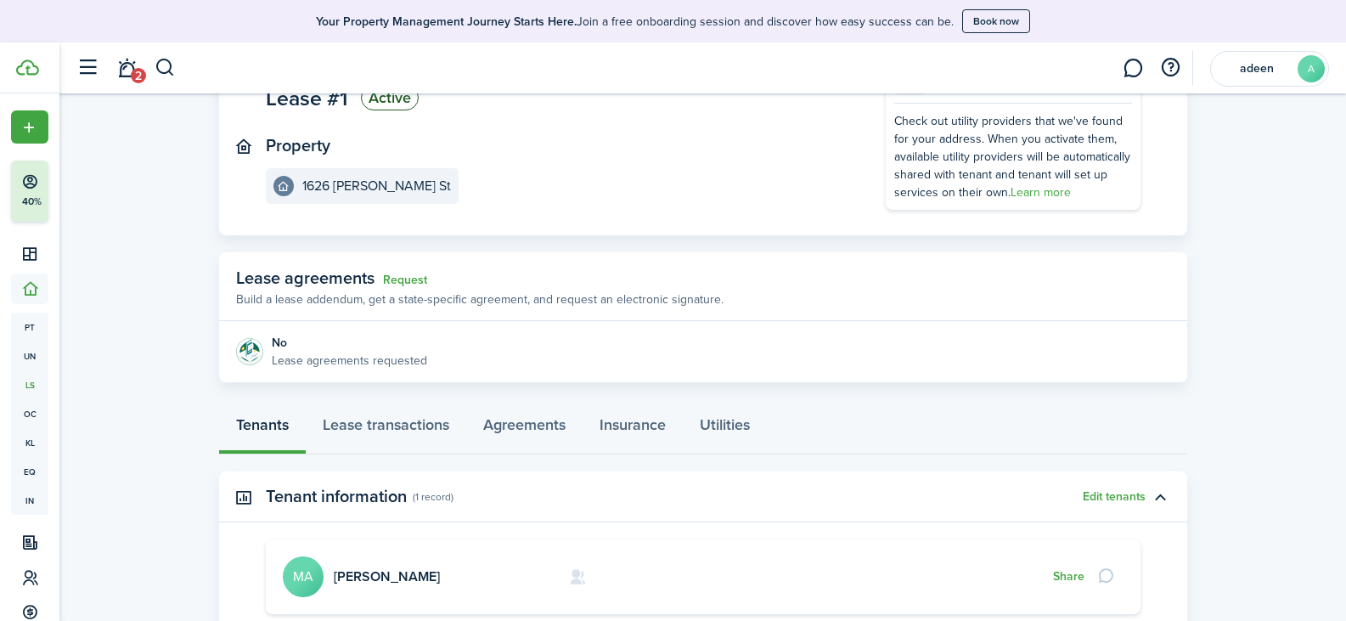
scroll to position [170, 0]
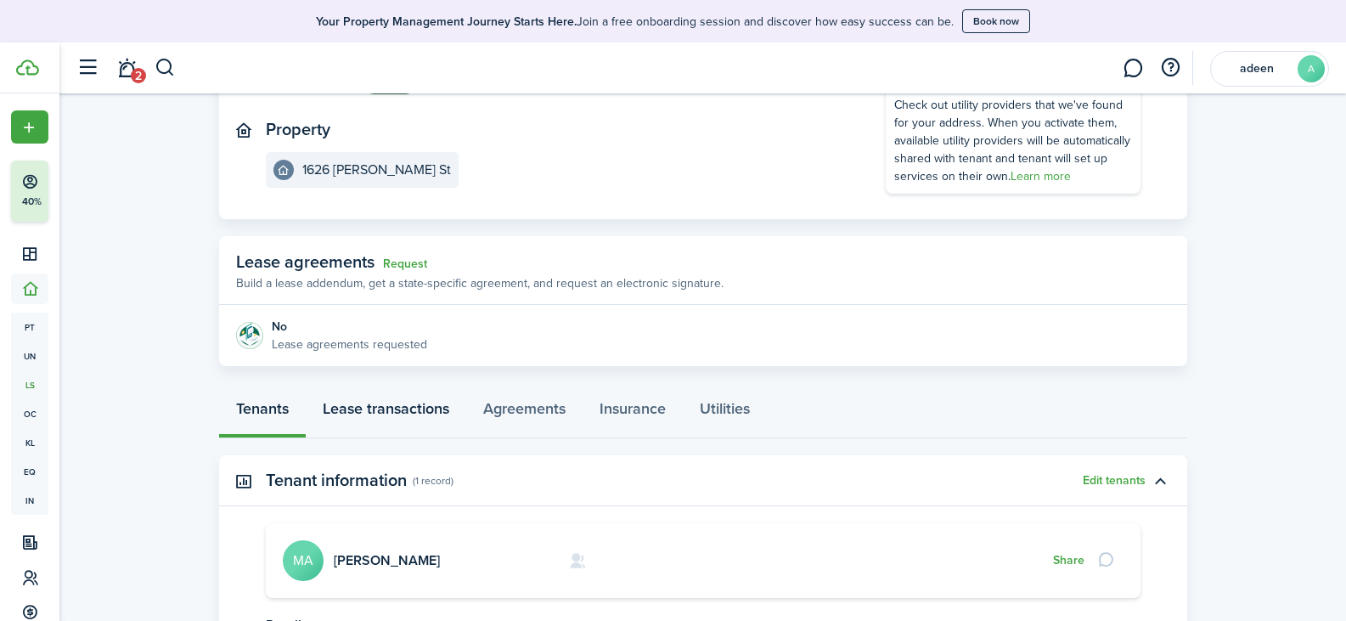
click at [371, 416] on link "Lease transactions" at bounding box center [386, 412] width 161 height 51
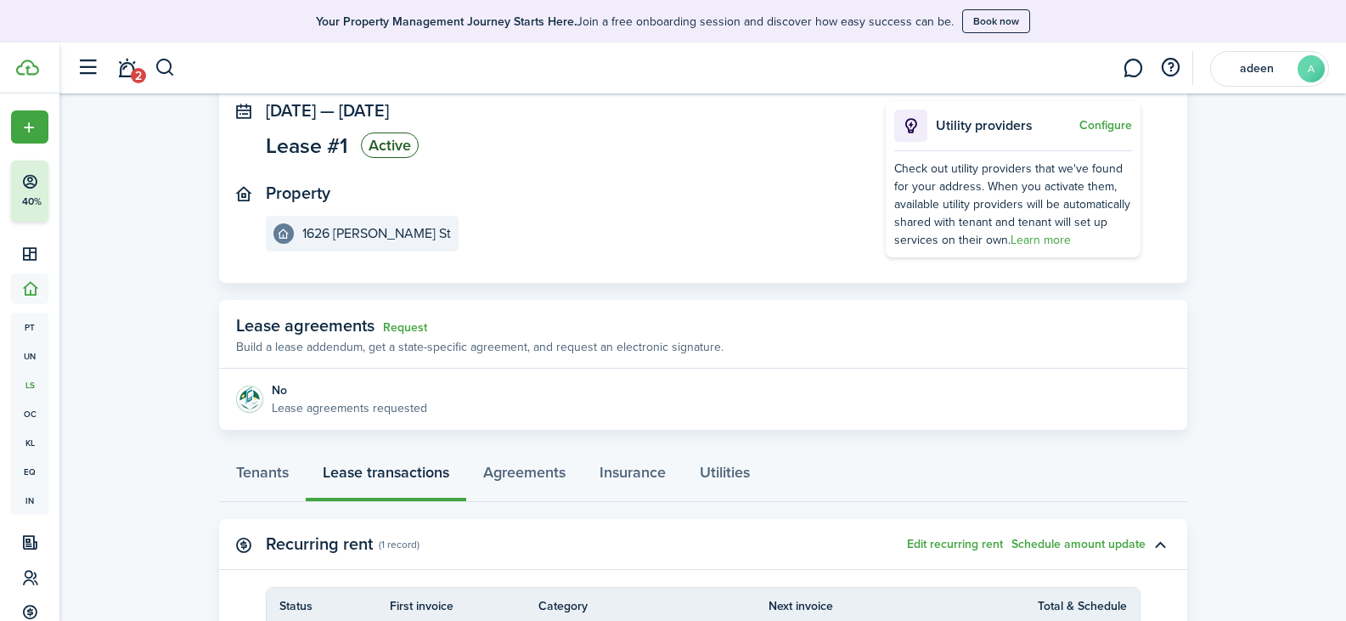
scroll to position [62, 0]
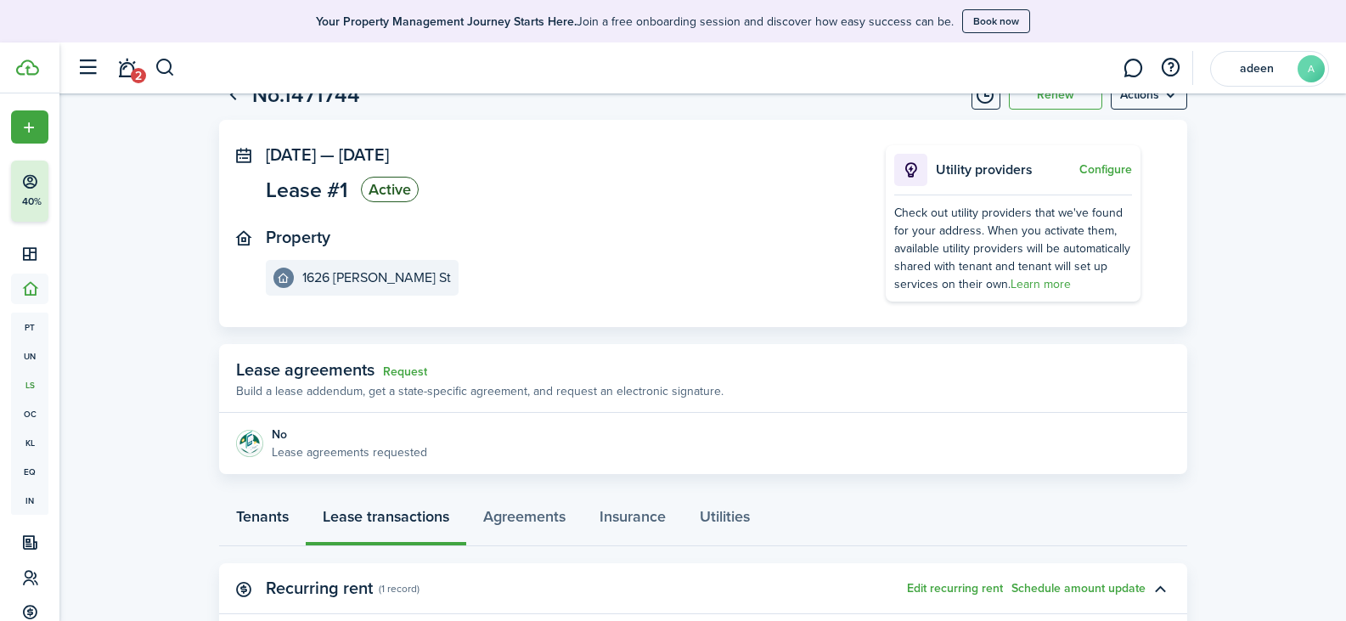
click at [275, 522] on link "Tenants" at bounding box center [262, 520] width 87 height 51
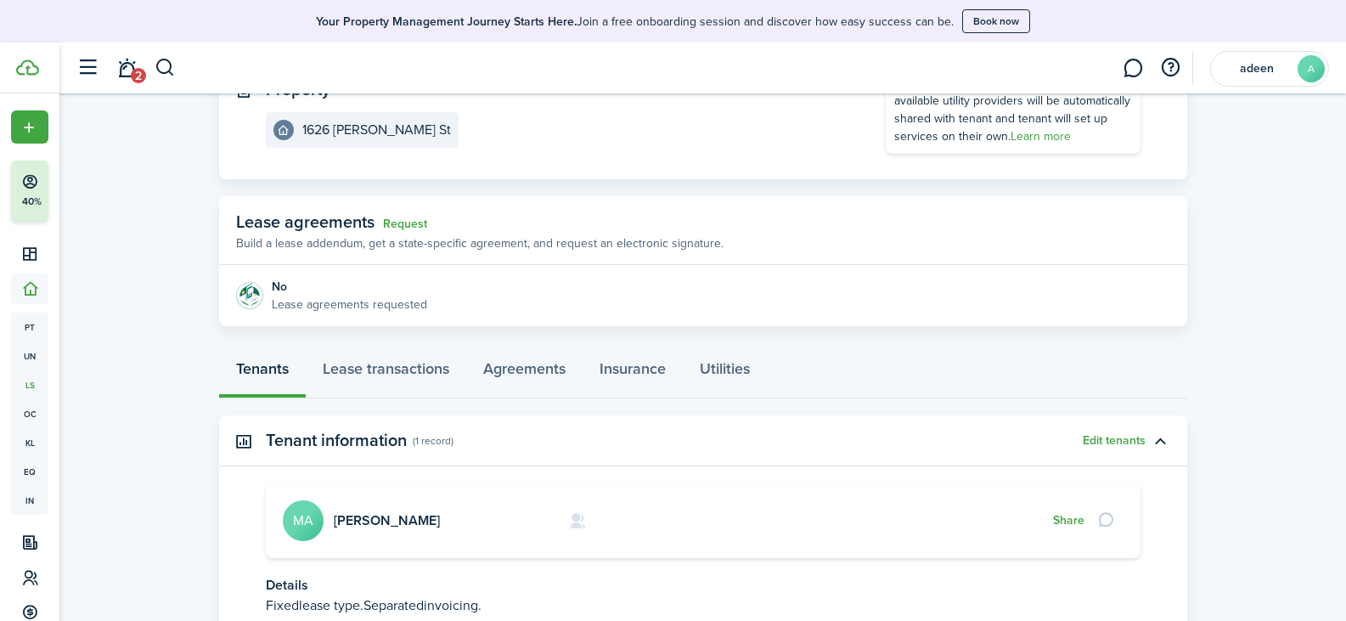
scroll to position [340, 0]
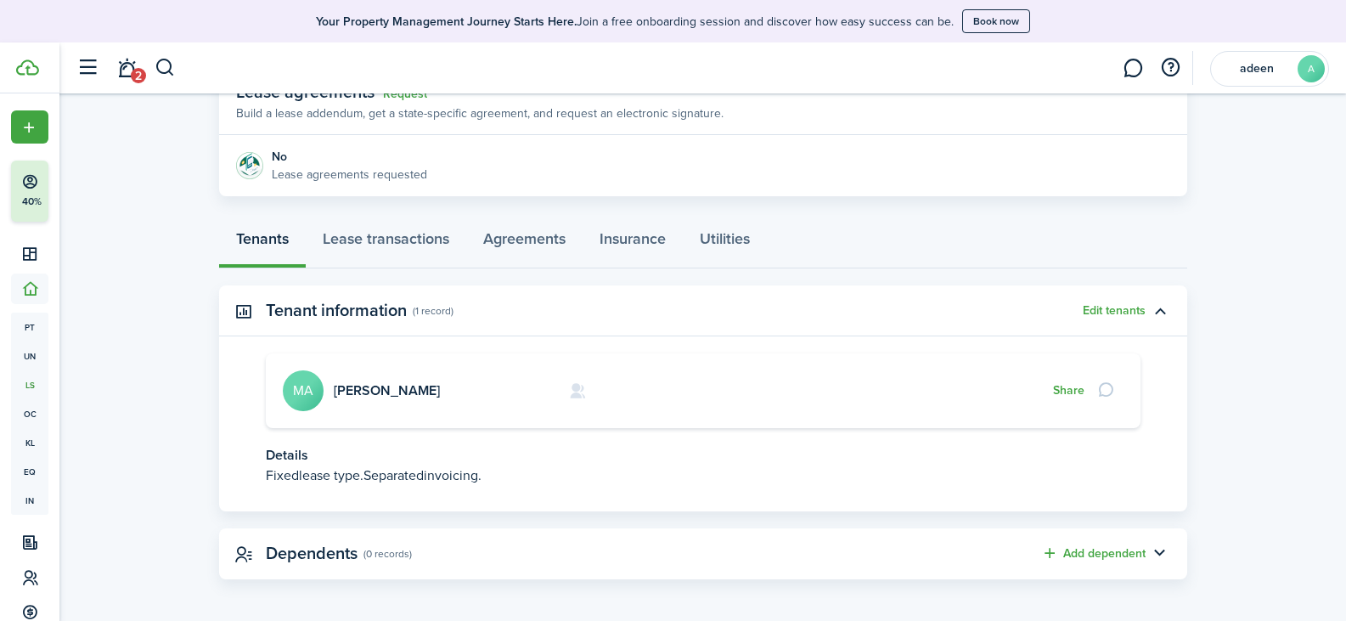
scroll to position [62, 0]
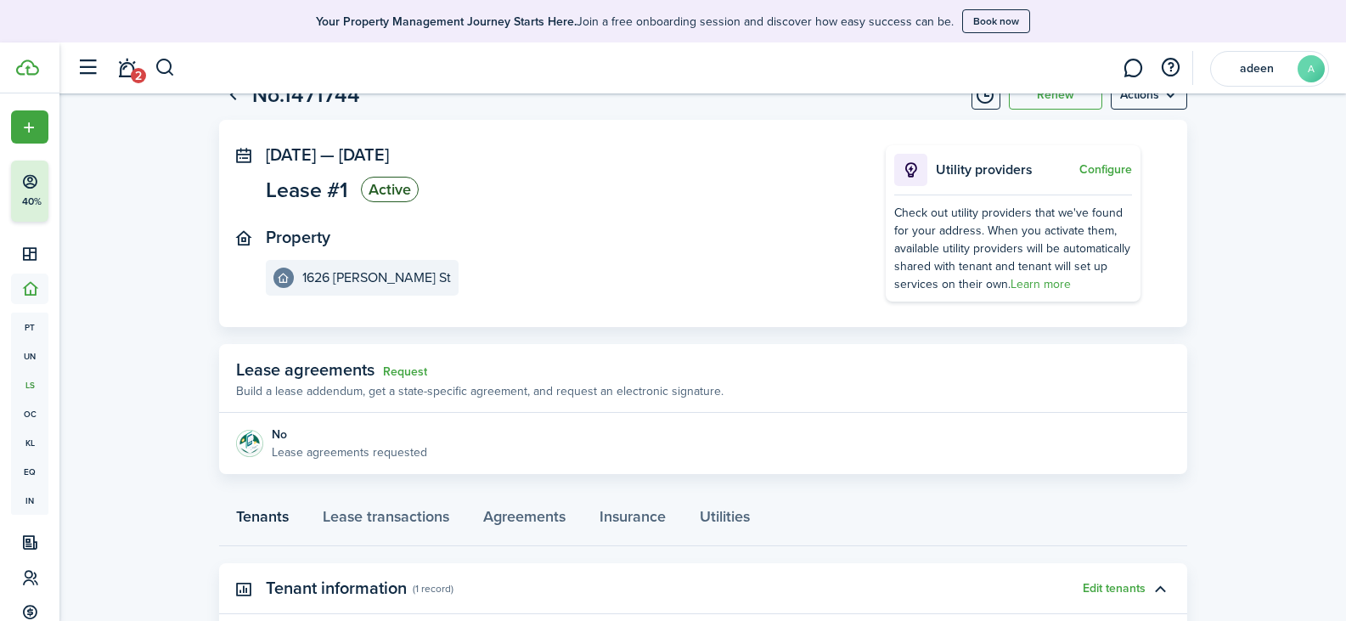
scroll to position [170, 0]
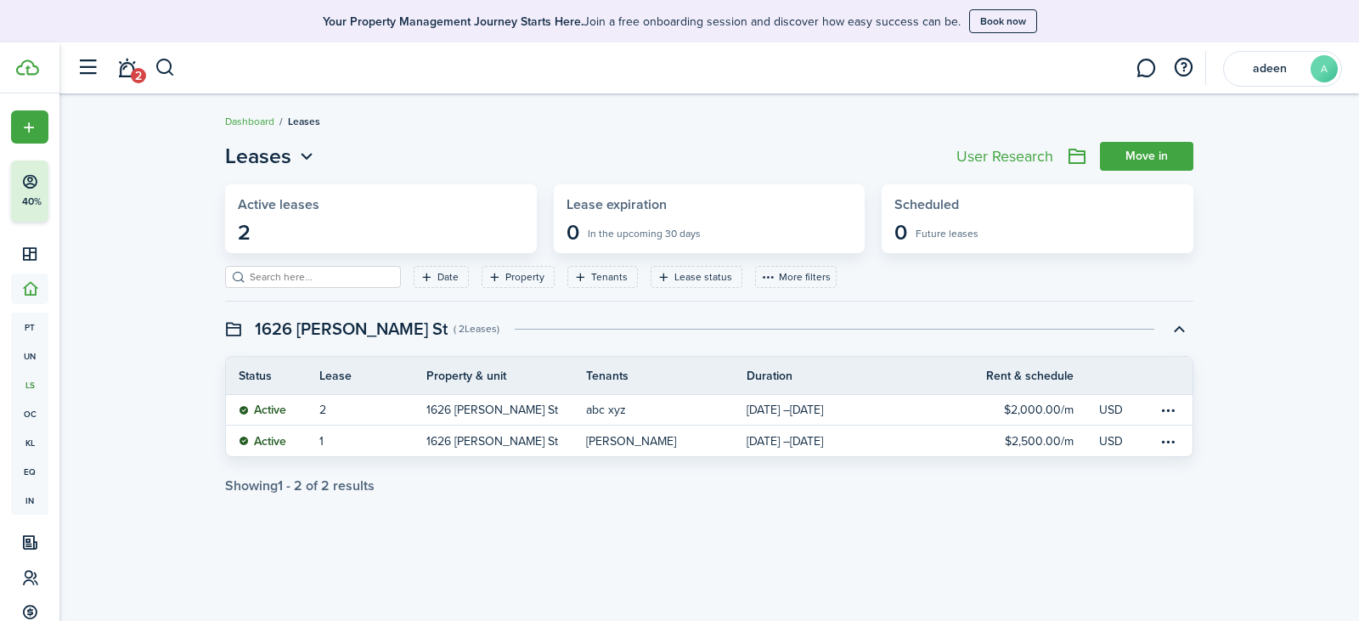
click at [1148, 155] on link "Move in" at bounding box center [1146, 156] width 93 height 29
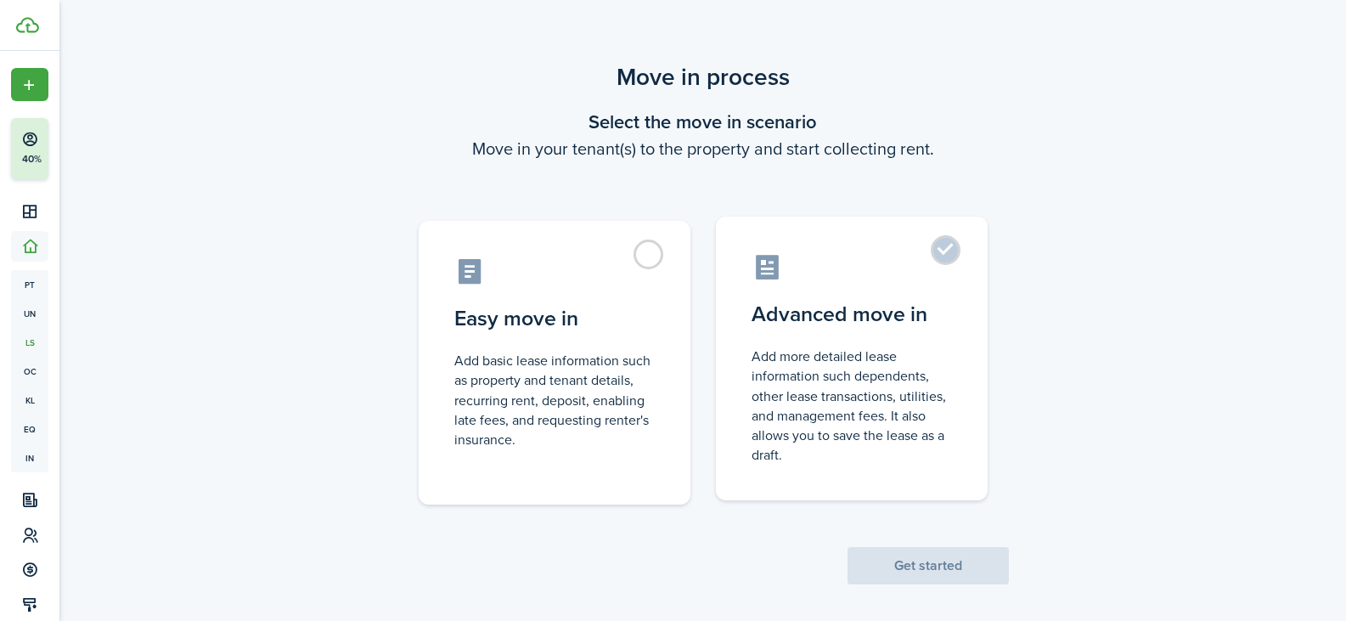
click at [944, 252] on label "Advanced move in Add more detailed lease information such dependents, other lea…" at bounding box center [852, 359] width 272 height 284
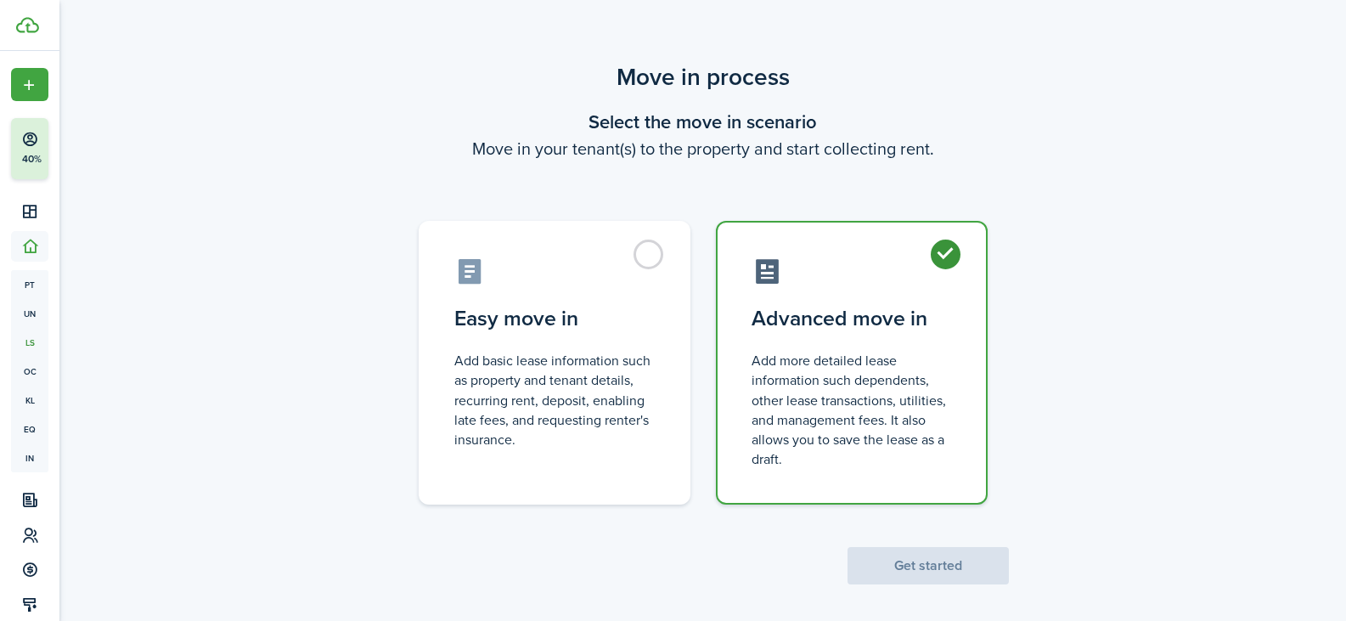
radio input "true"
click at [929, 570] on button "Get started" at bounding box center [928, 565] width 161 height 37
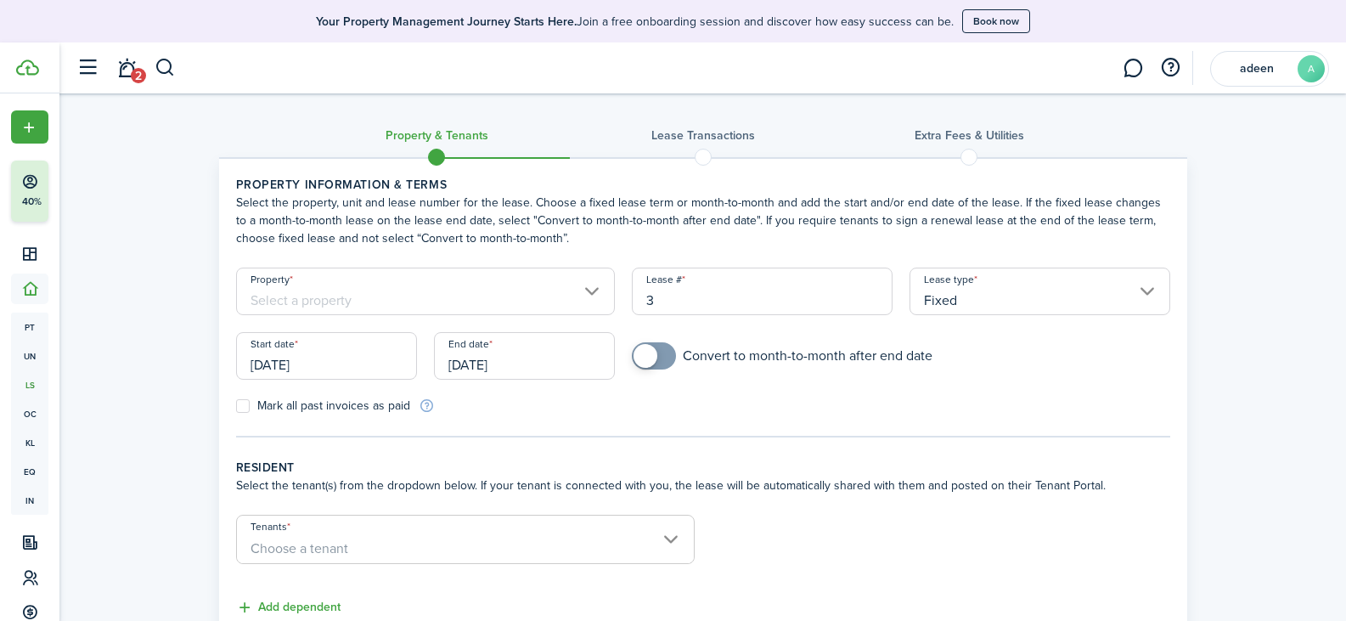
click at [589, 294] on input "Property" at bounding box center [426, 292] width 380 height 48
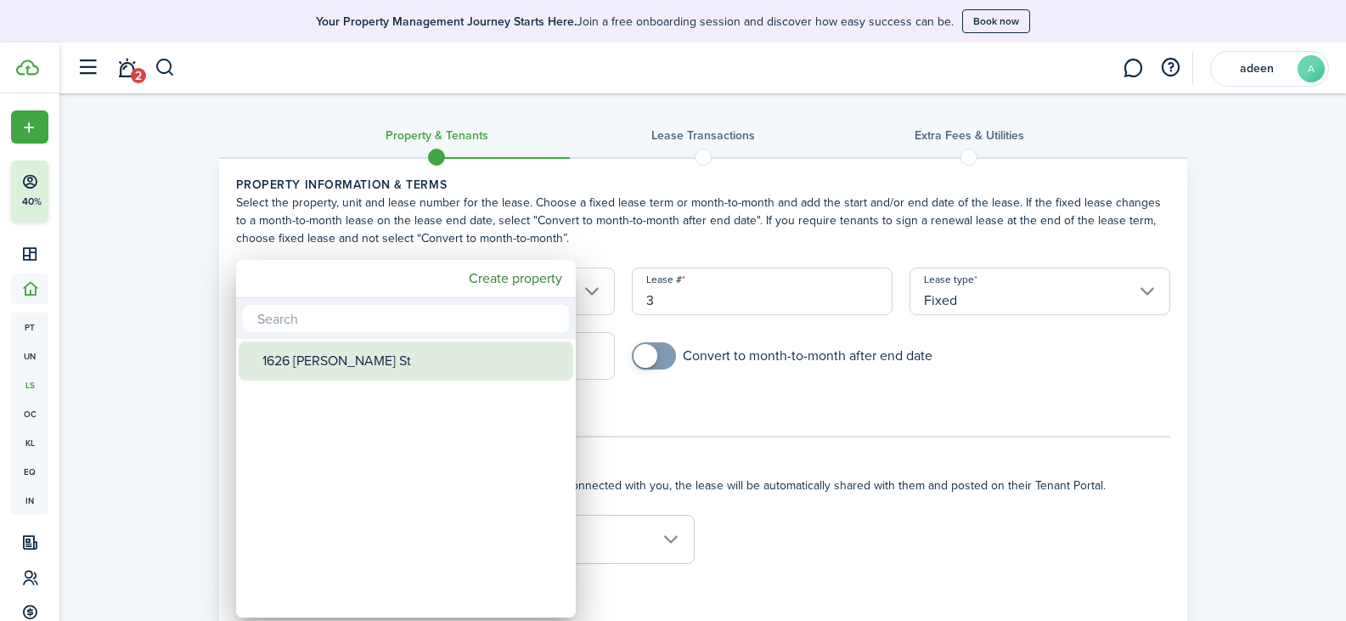
click at [379, 363] on div "1626 [PERSON_NAME] St" at bounding box center [412, 360] width 301 height 39
type input "1626 [PERSON_NAME] St"
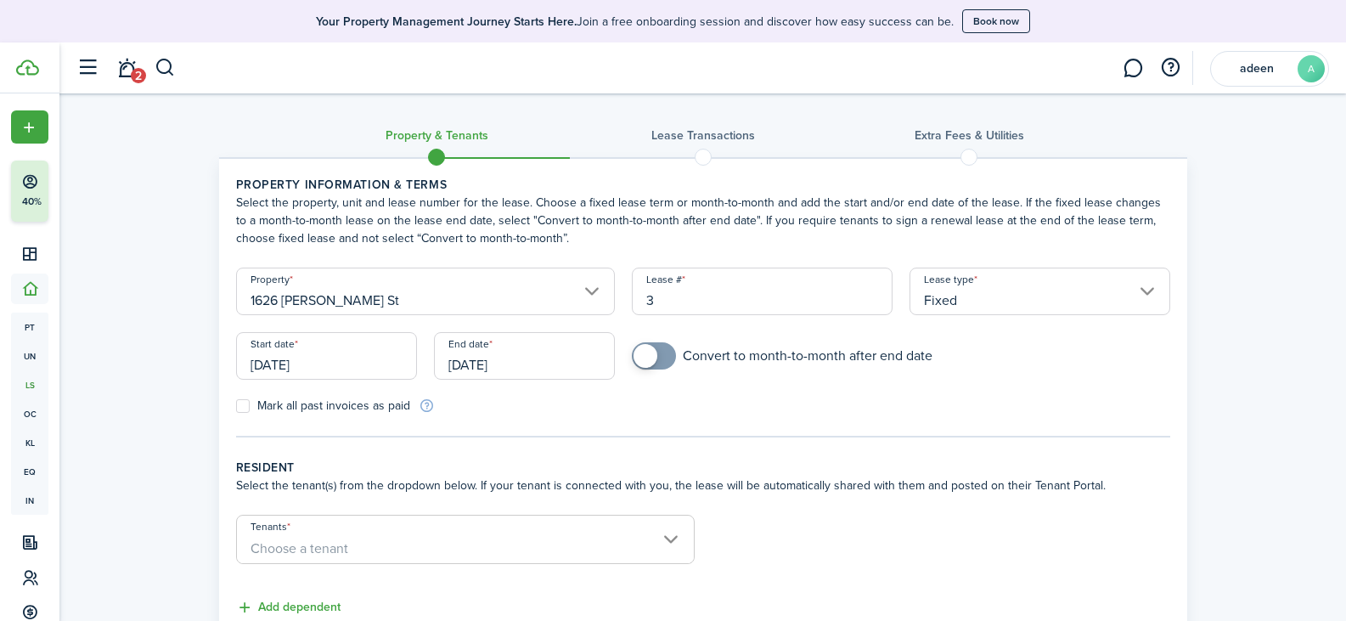
click at [1156, 296] on input "Fixed" at bounding box center [1040, 292] width 261 height 48
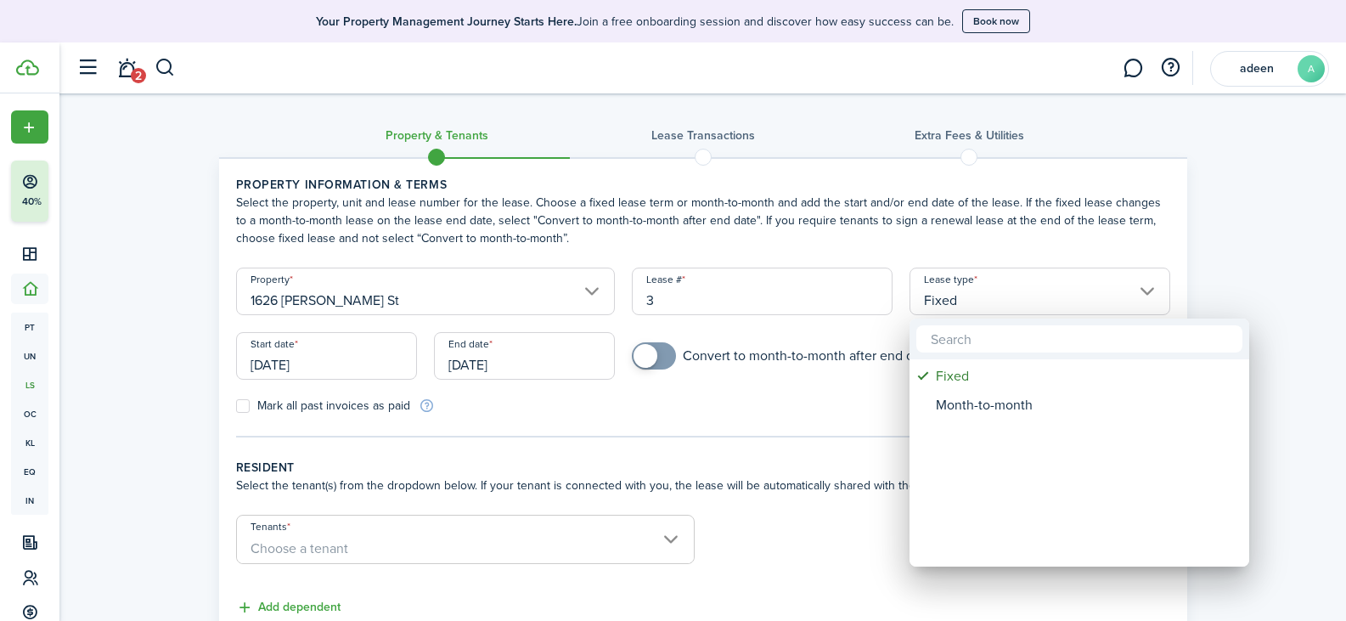
click at [1250, 269] on div at bounding box center [673, 310] width 1618 height 893
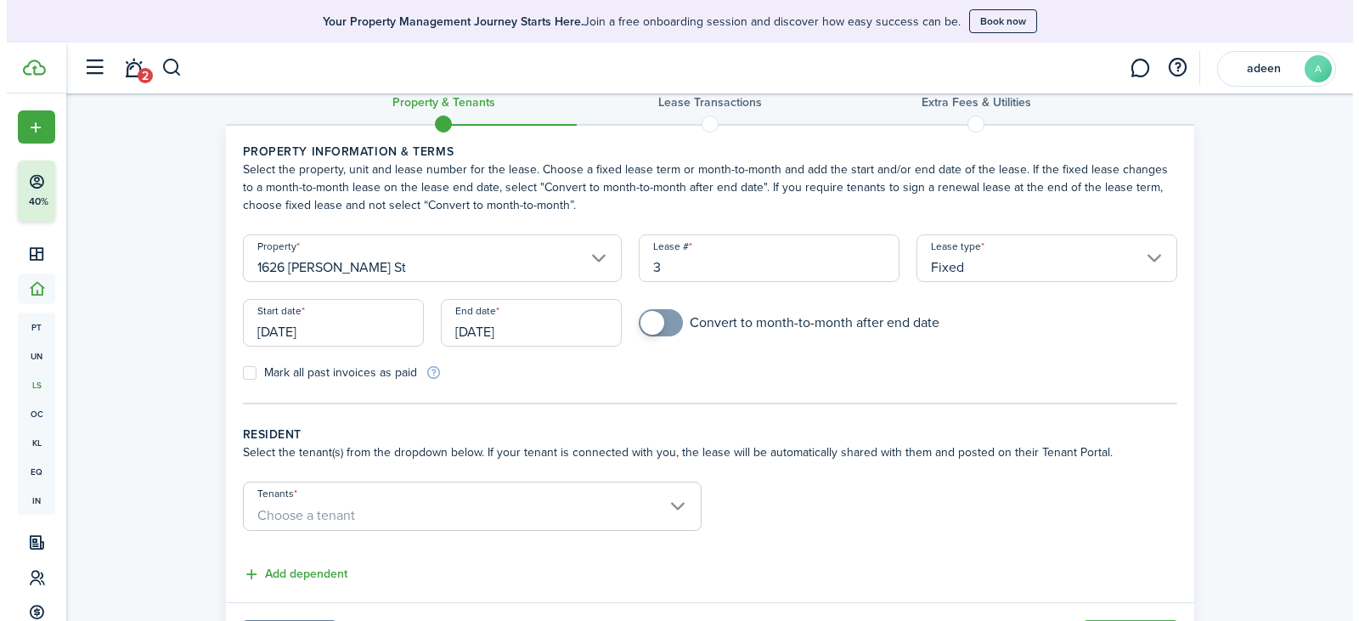
scroll to position [125, 0]
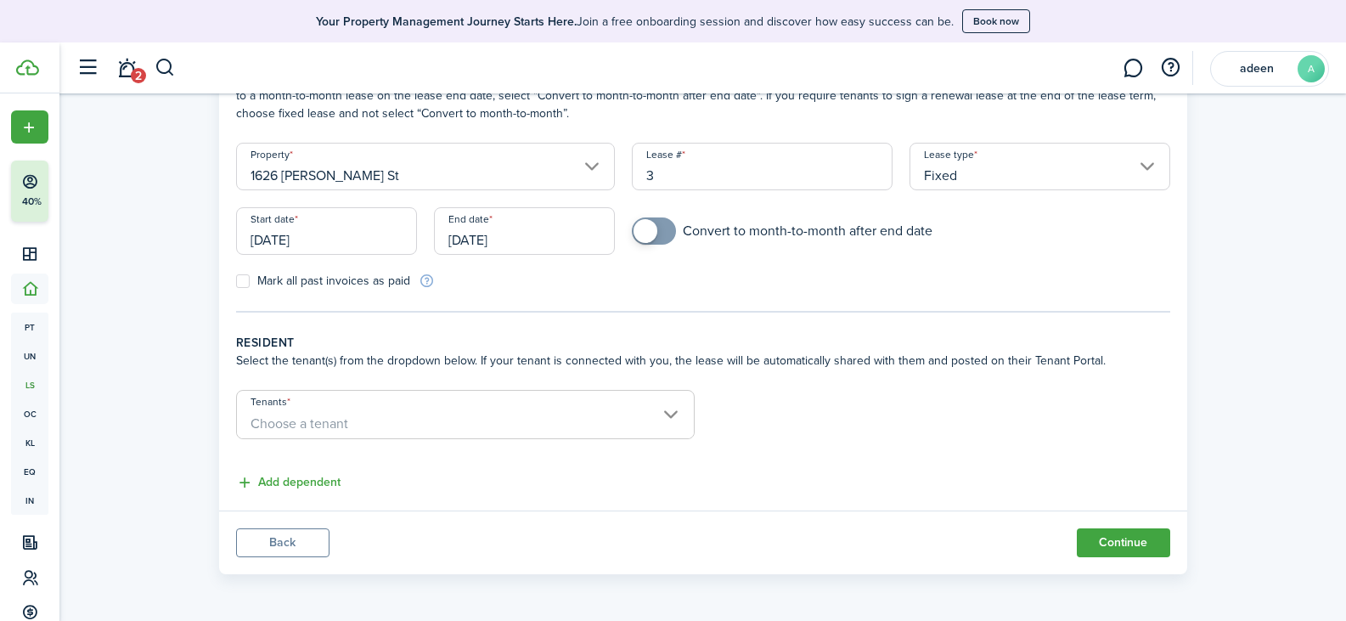
click at [669, 408] on input "Tenants" at bounding box center [465, 401] width 457 height 20
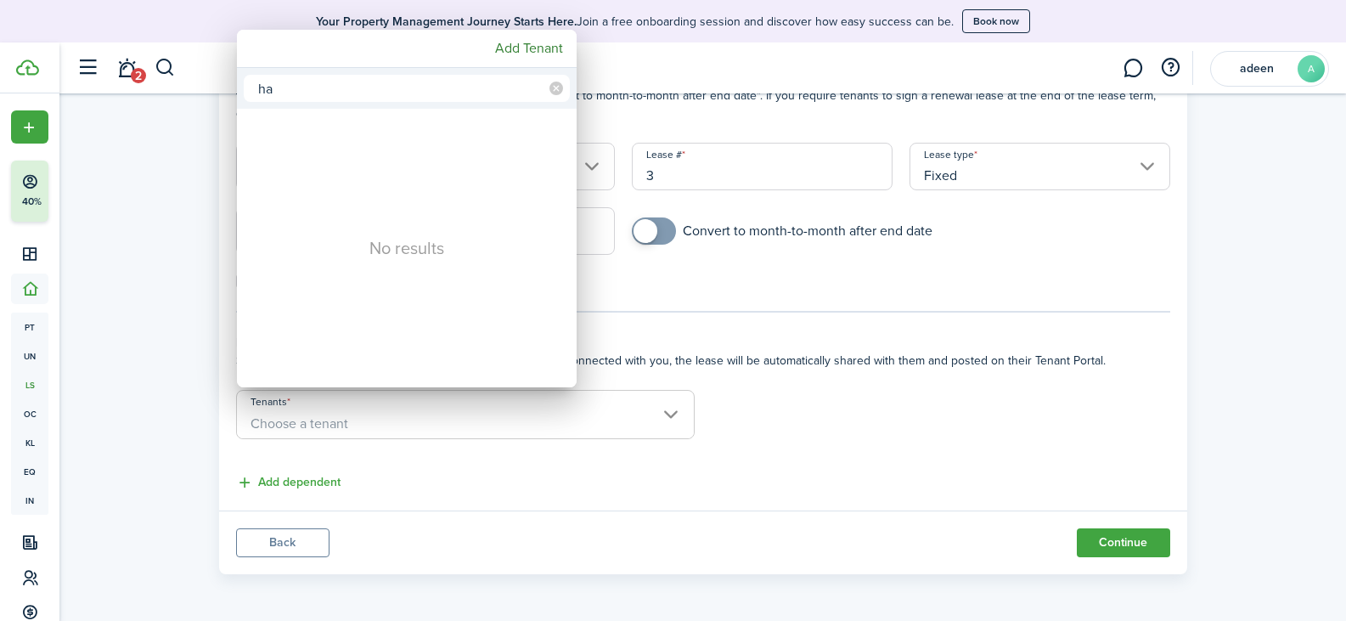
type input "h"
click at [523, 42] on mbsc-button "Add Tenant" at bounding box center [529, 48] width 82 height 31
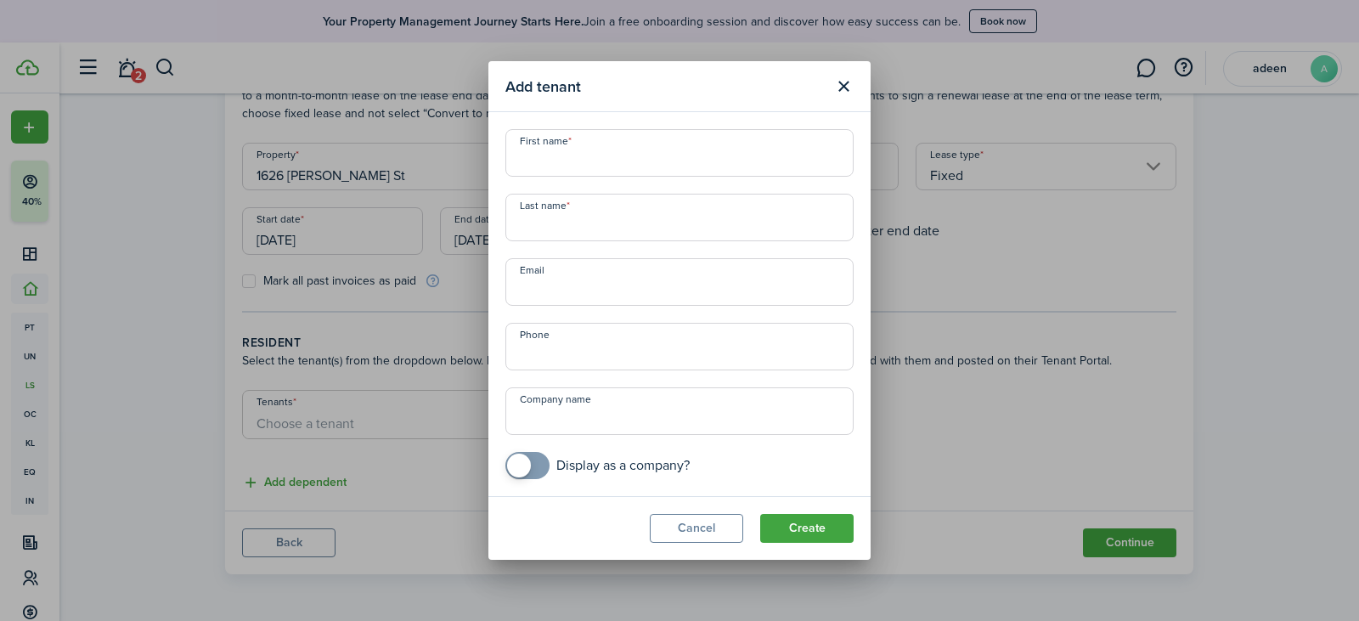
click at [614, 152] on input "First name" at bounding box center [679, 153] width 348 height 48
type input "haj"
click at [641, 233] on input "Last name" at bounding box center [679, 218] width 348 height 48
type input "m"
type input "[PERSON_NAME]"
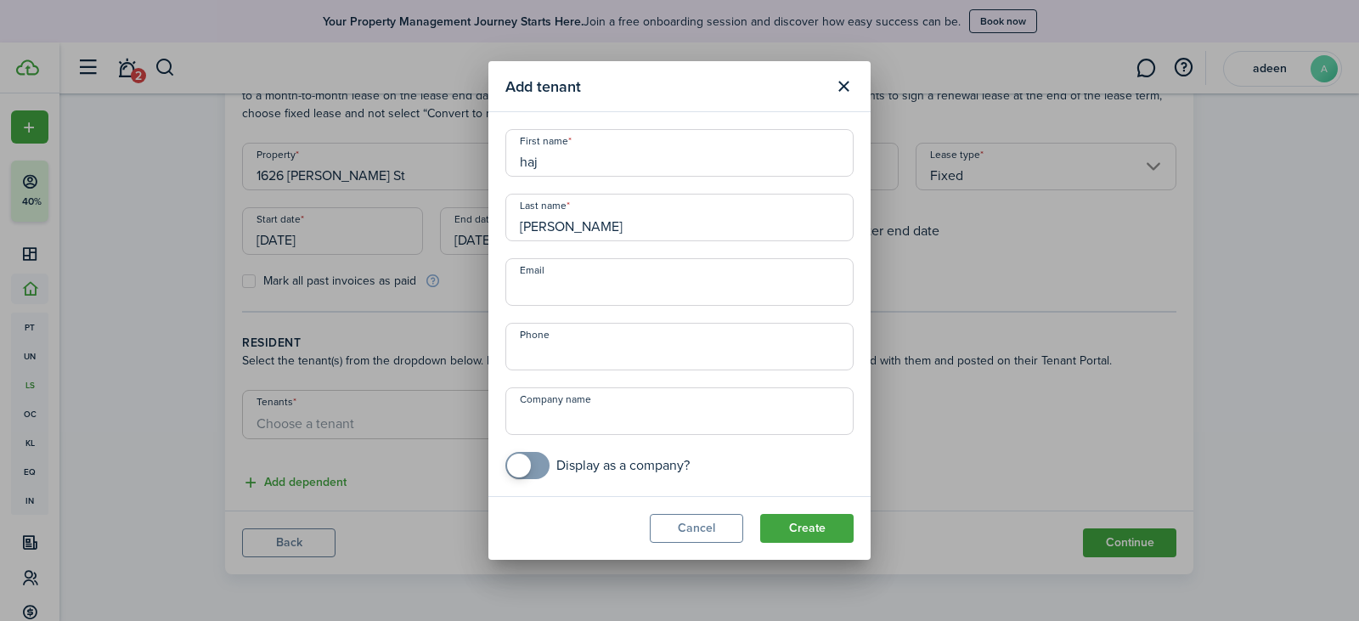
click at [791, 529] on button "Create" at bounding box center [806, 528] width 93 height 29
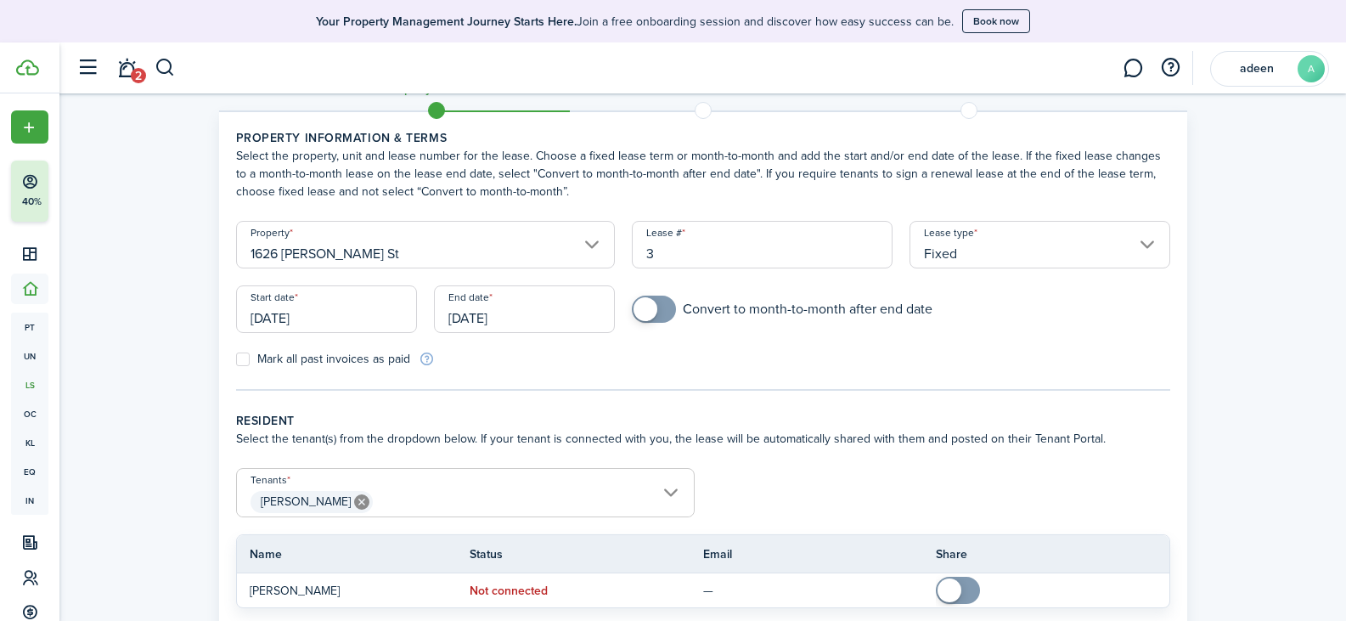
scroll to position [85, 0]
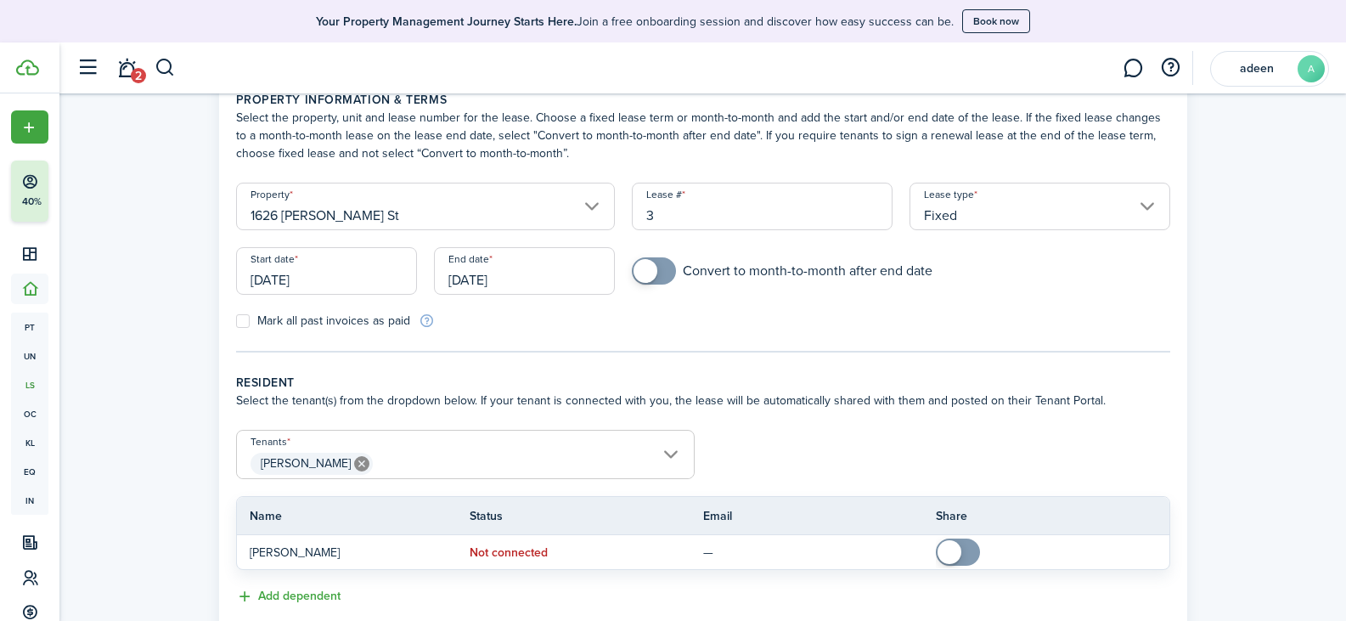
click at [662, 273] on span at bounding box center [653, 270] width 17 height 27
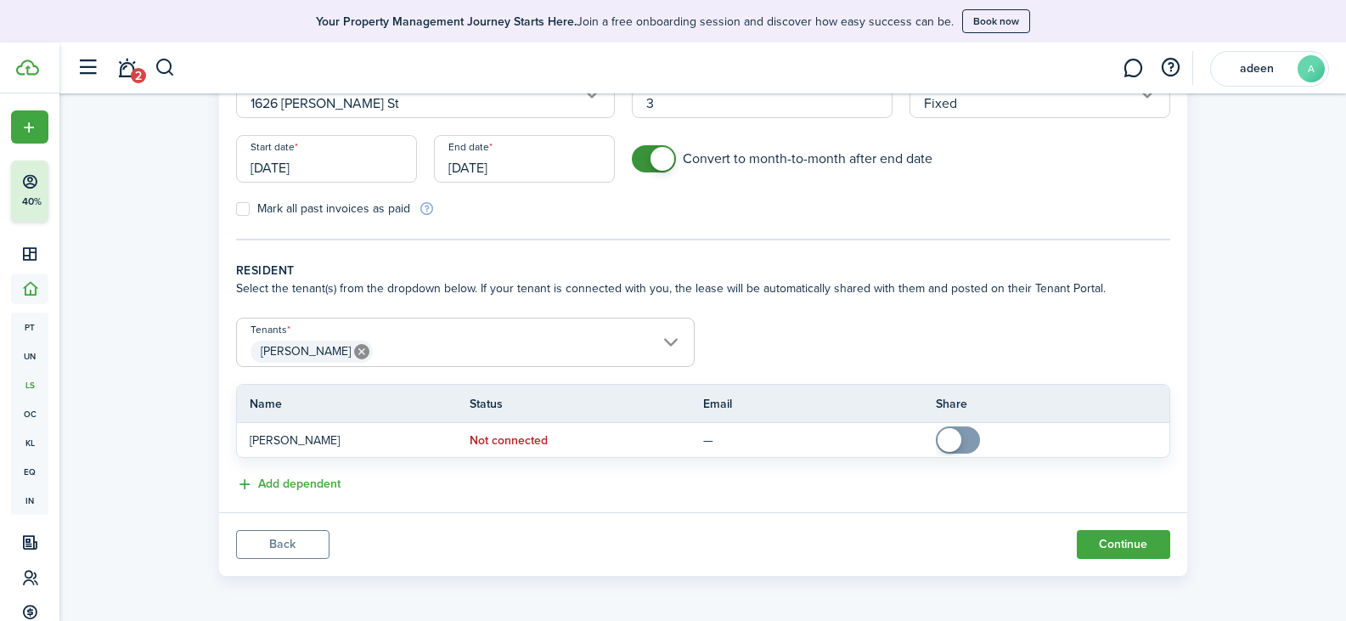
scroll to position [199, 0]
click at [645, 158] on span at bounding box center [653, 157] width 17 height 27
checkbox input "true"
click at [662, 159] on span at bounding box center [653, 157] width 17 height 27
click at [1129, 531] on button "Continue" at bounding box center [1123, 542] width 93 height 29
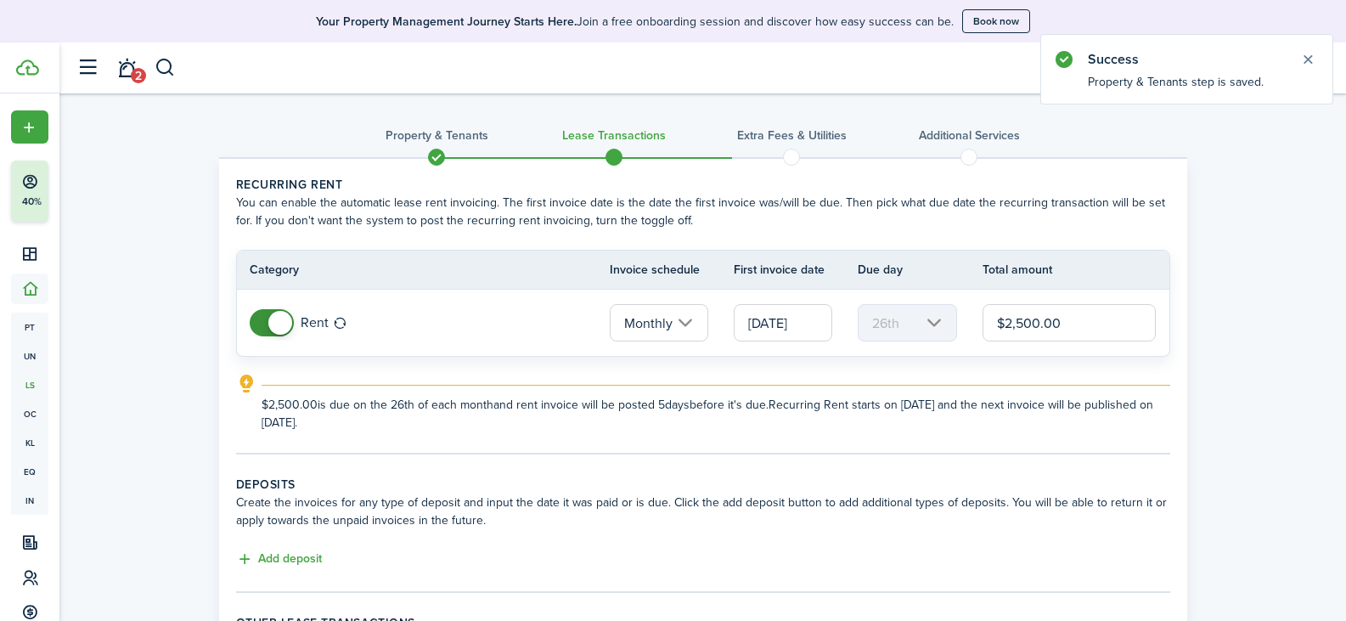
click at [689, 318] on input "Monthly" at bounding box center [659, 322] width 99 height 37
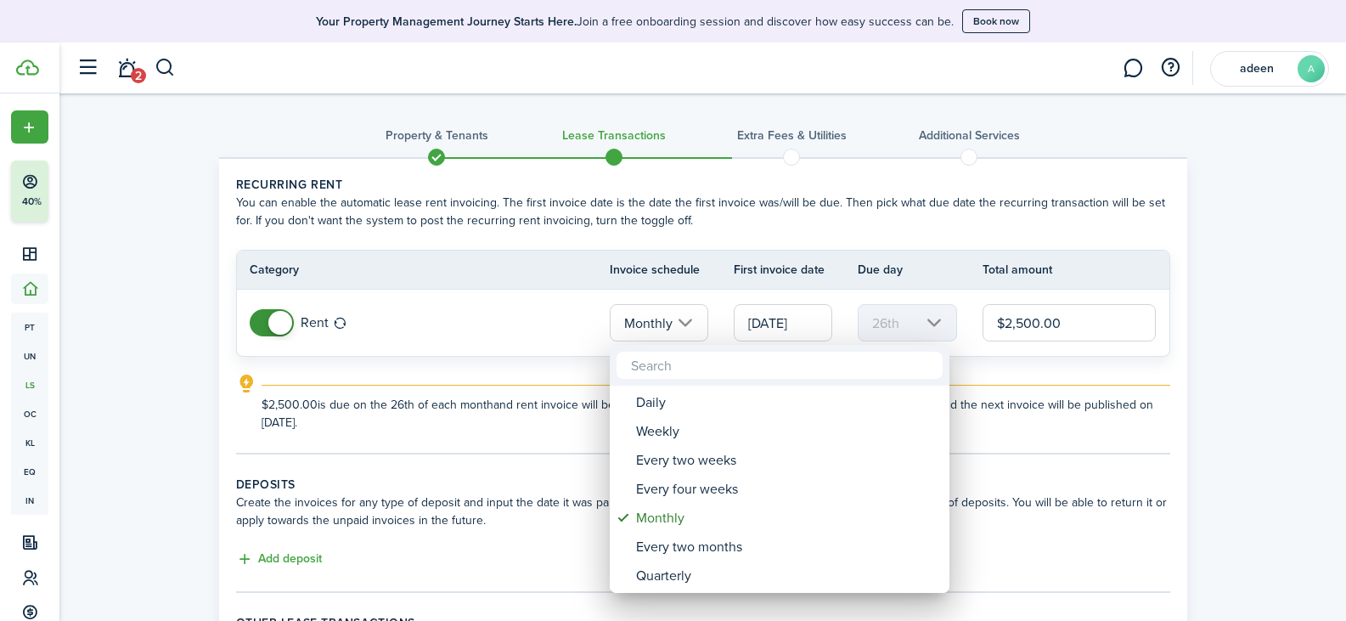
click at [689, 318] on div at bounding box center [673, 310] width 1618 height 893
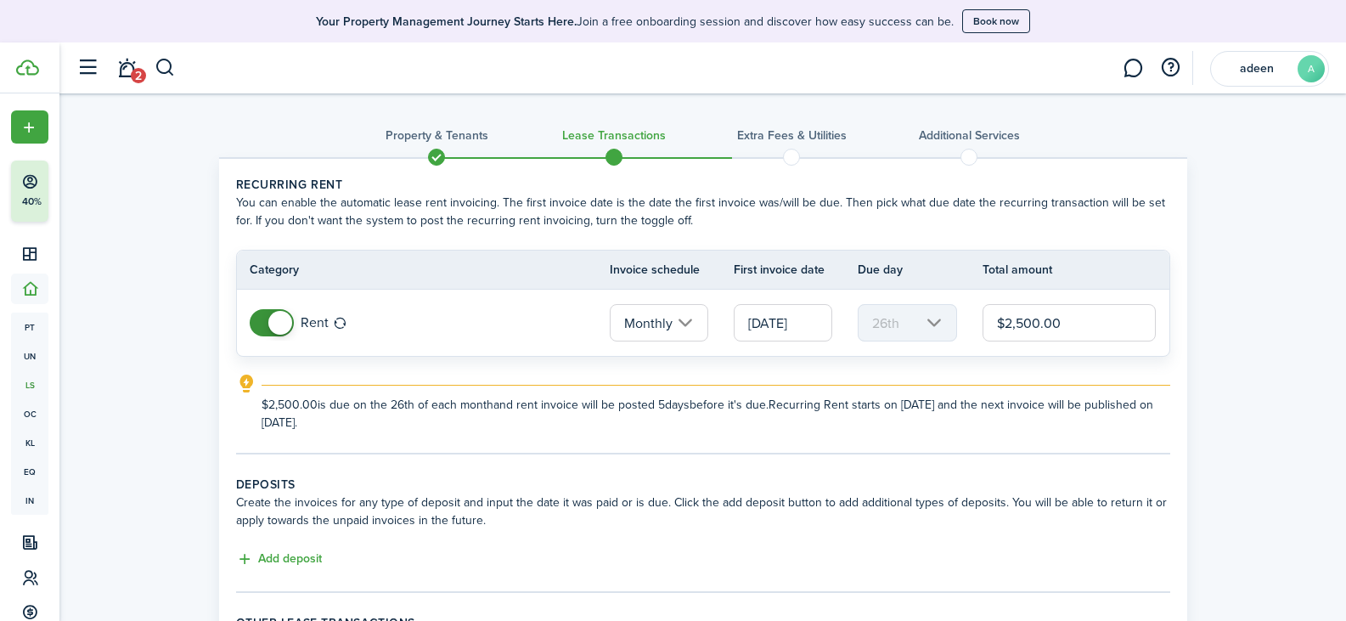
click at [772, 328] on input "[DATE]" at bounding box center [783, 322] width 99 height 37
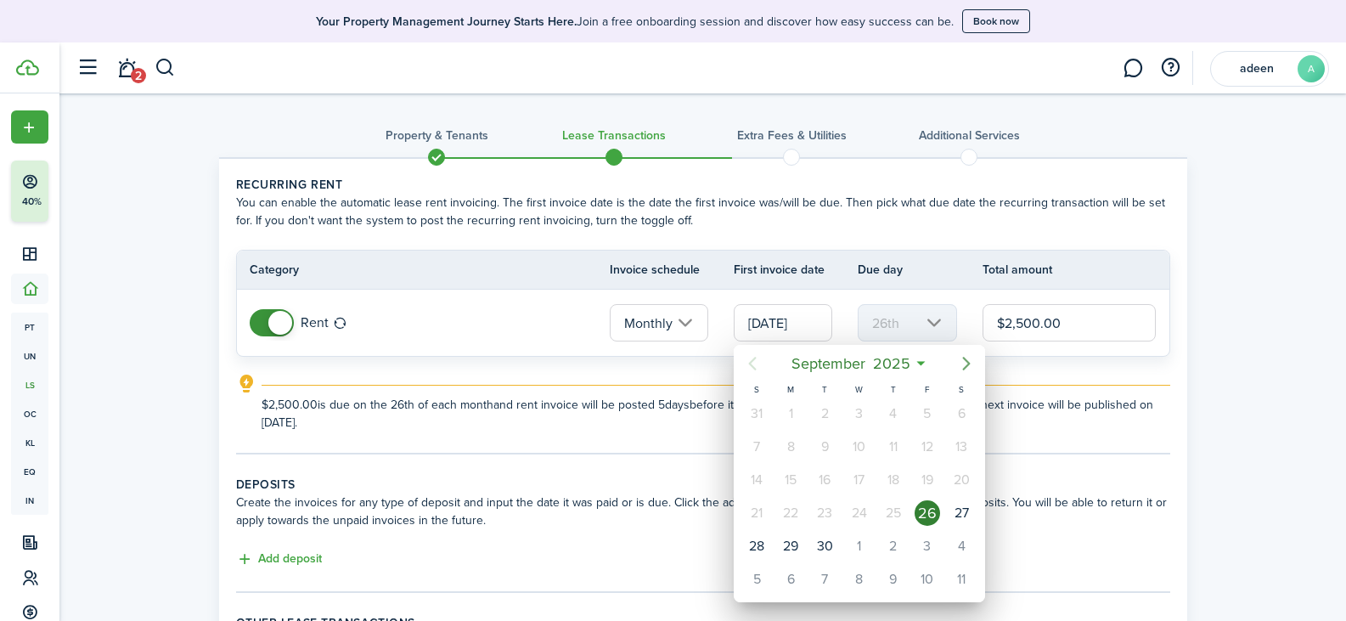
click at [969, 363] on icon "Next page" at bounding box center [967, 364] width 8 height 14
click at [865, 412] on div "1" at bounding box center [859, 413] width 25 height 25
type input "[DATE]"
type input "1st"
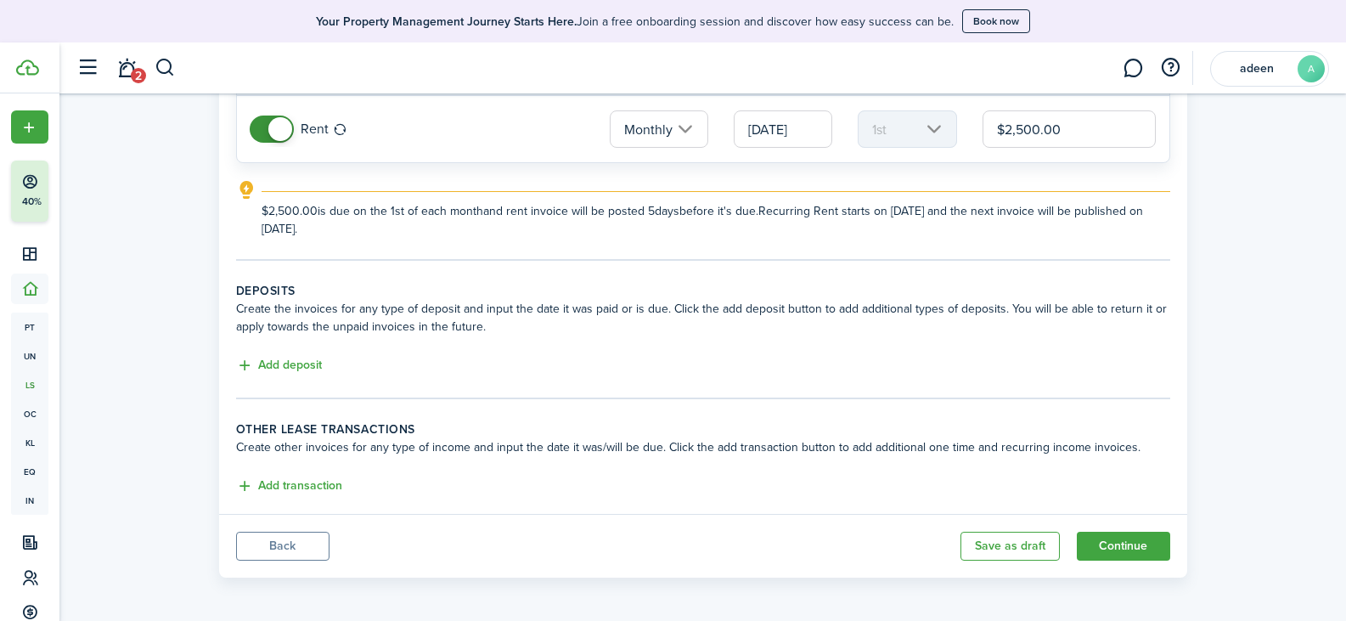
scroll to position [197, 0]
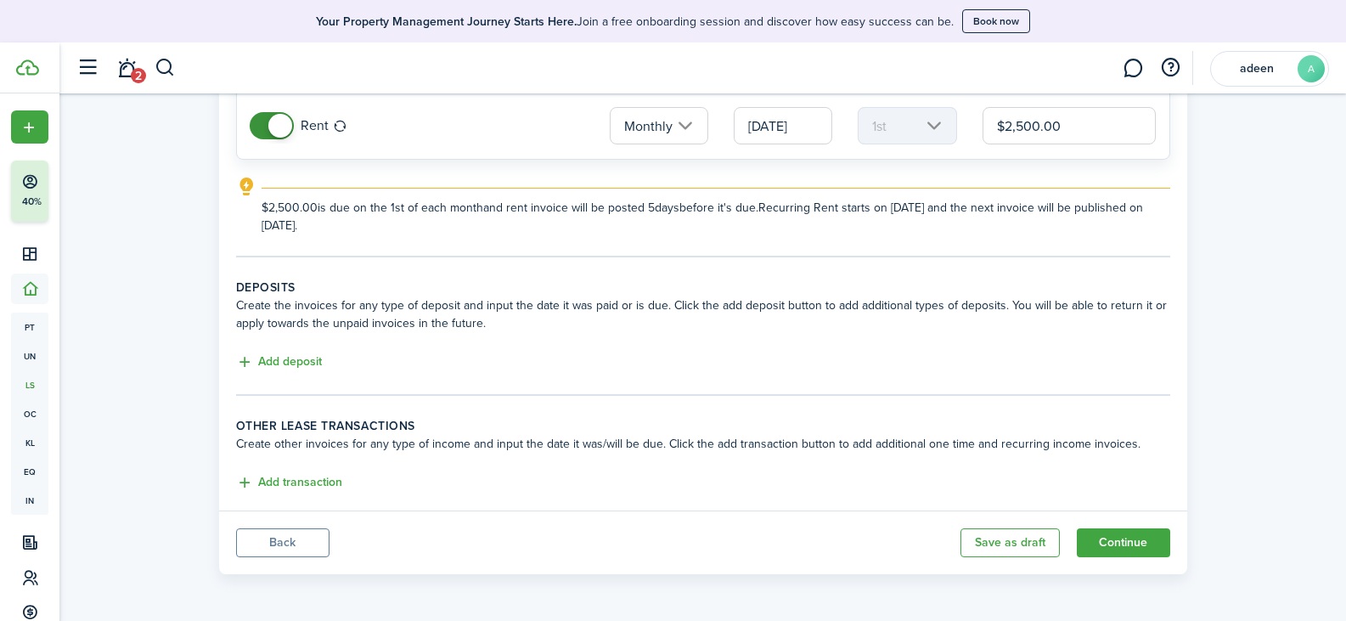
click at [1136, 538] on button "Continue" at bounding box center [1123, 542] width 93 height 29
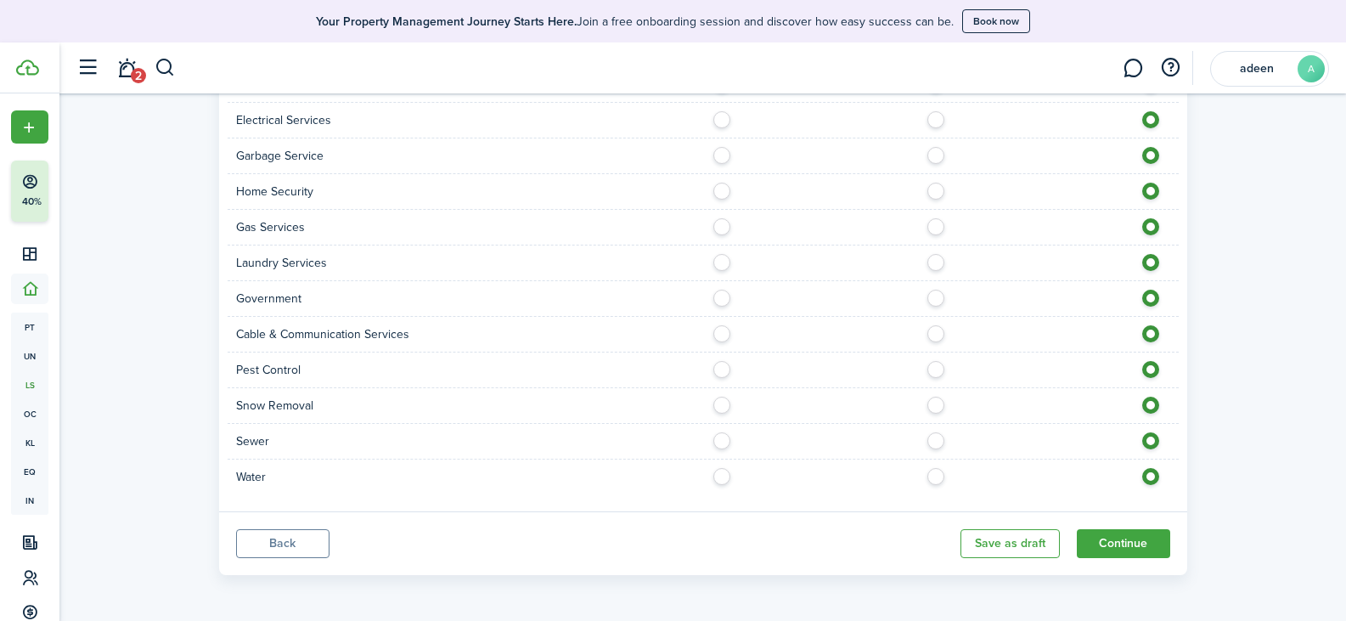
scroll to position [1221, 0]
click at [1148, 547] on button "Continue" at bounding box center [1123, 542] width 93 height 29
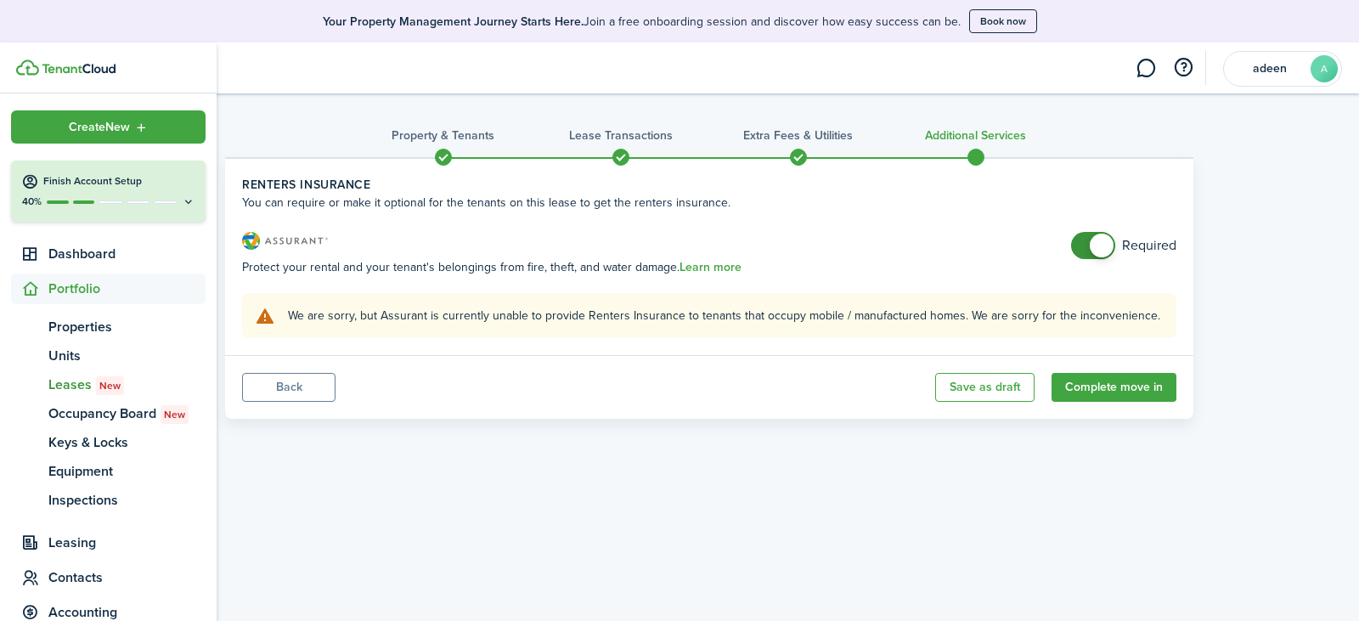
click at [73, 284] on span "Portfolio" at bounding box center [126, 289] width 157 height 20
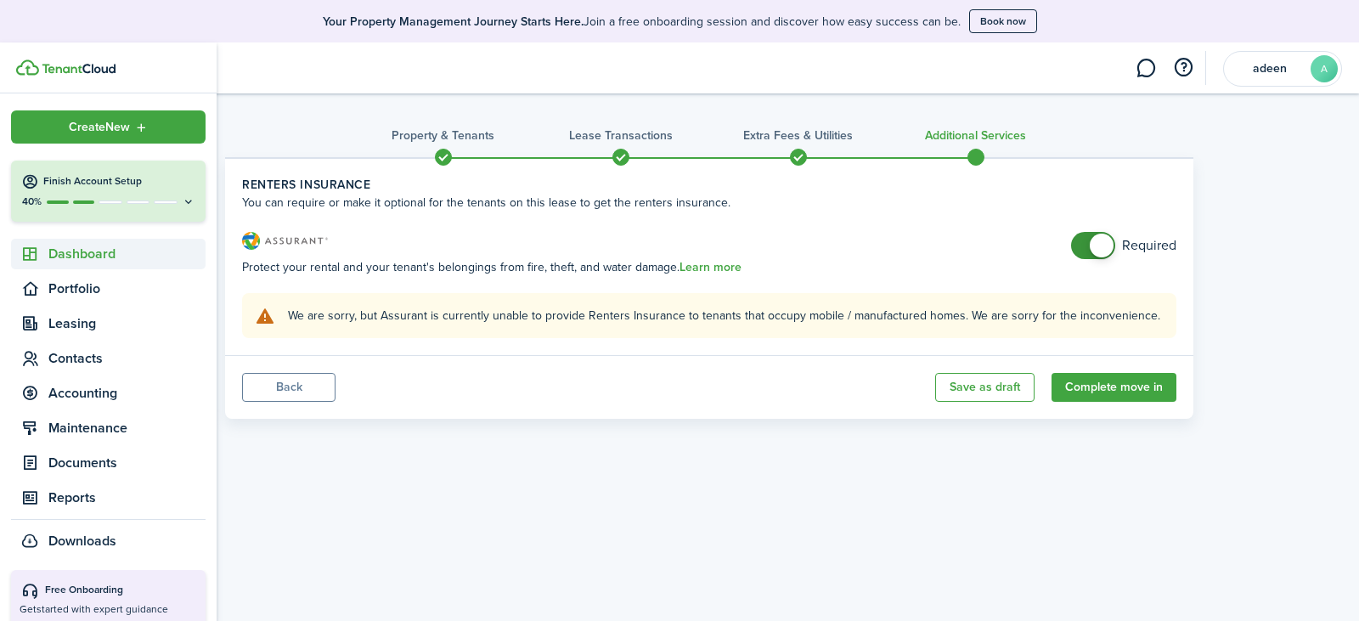
click at [95, 251] on span "Dashboard" at bounding box center [126, 254] width 157 height 20
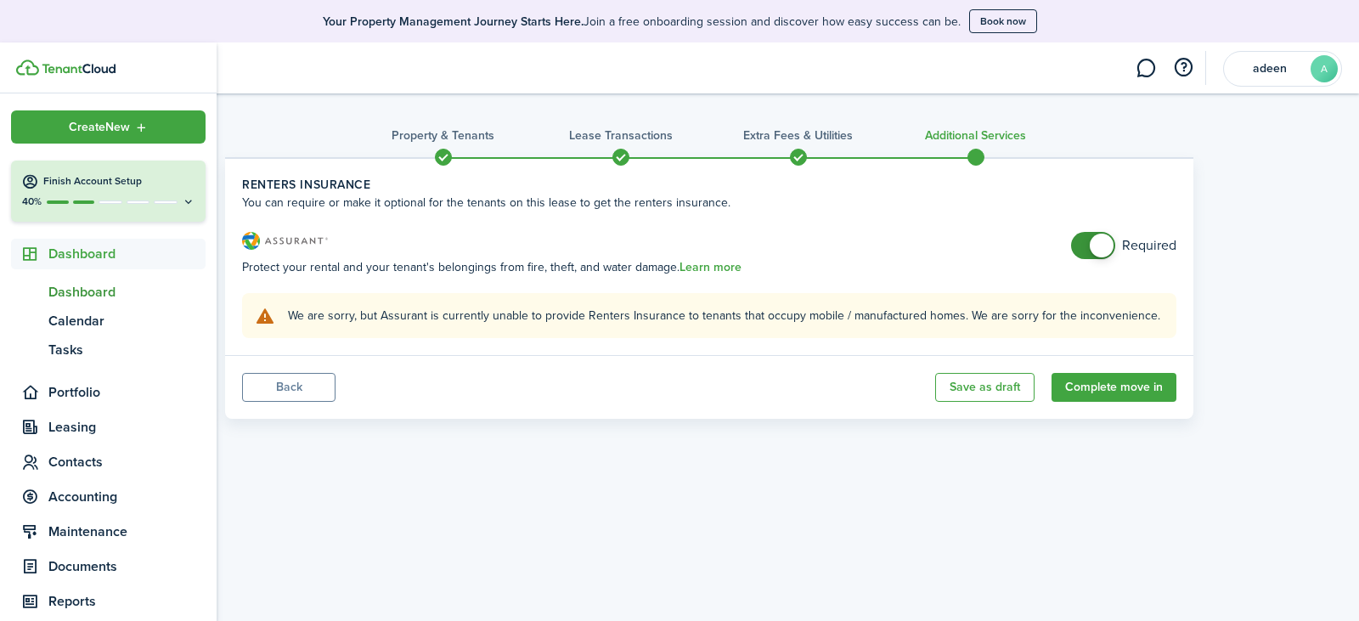
click at [83, 295] on span "Dashboard" at bounding box center [126, 292] width 157 height 20
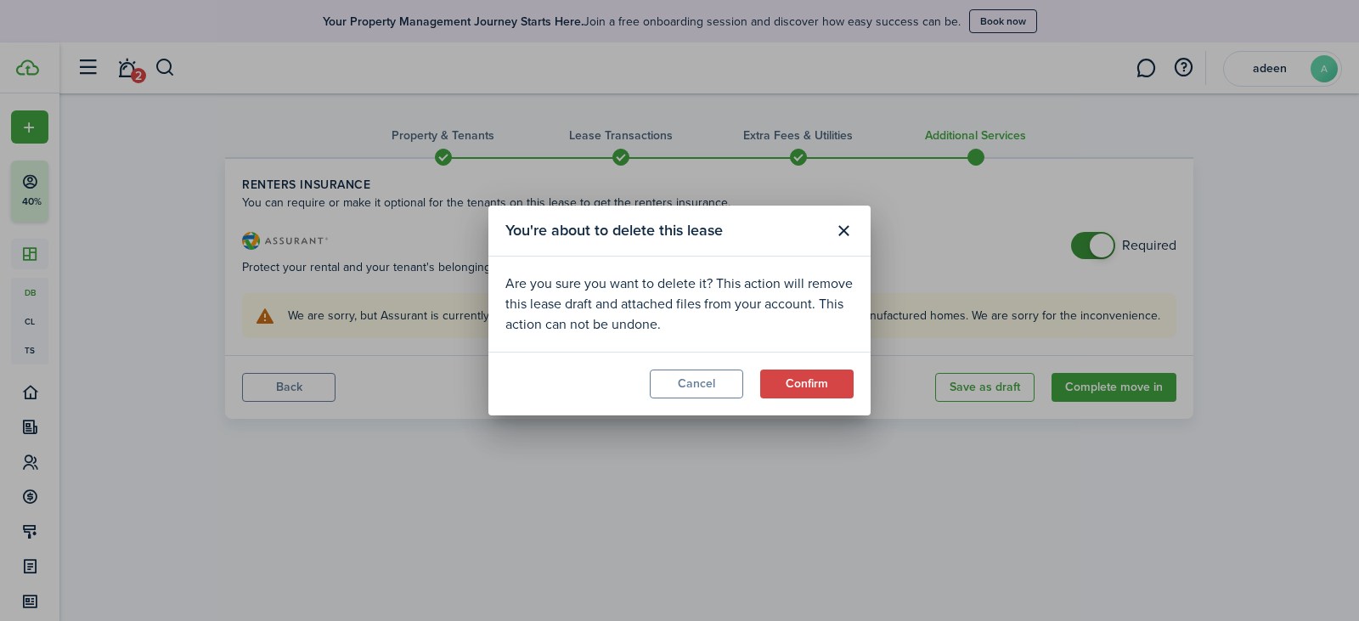
click at [793, 383] on button "Confirm" at bounding box center [806, 383] width 93 height 29
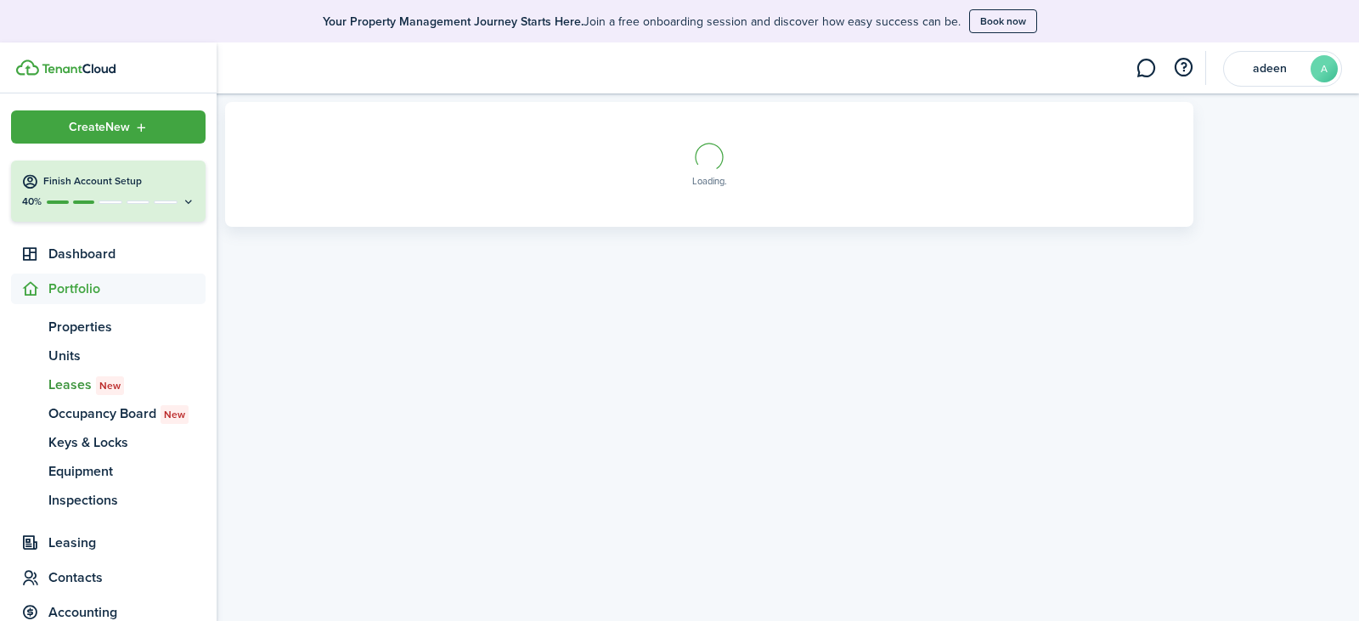
click at [183, 199] on icon at bounding box center [189, 201] width 14 height 13
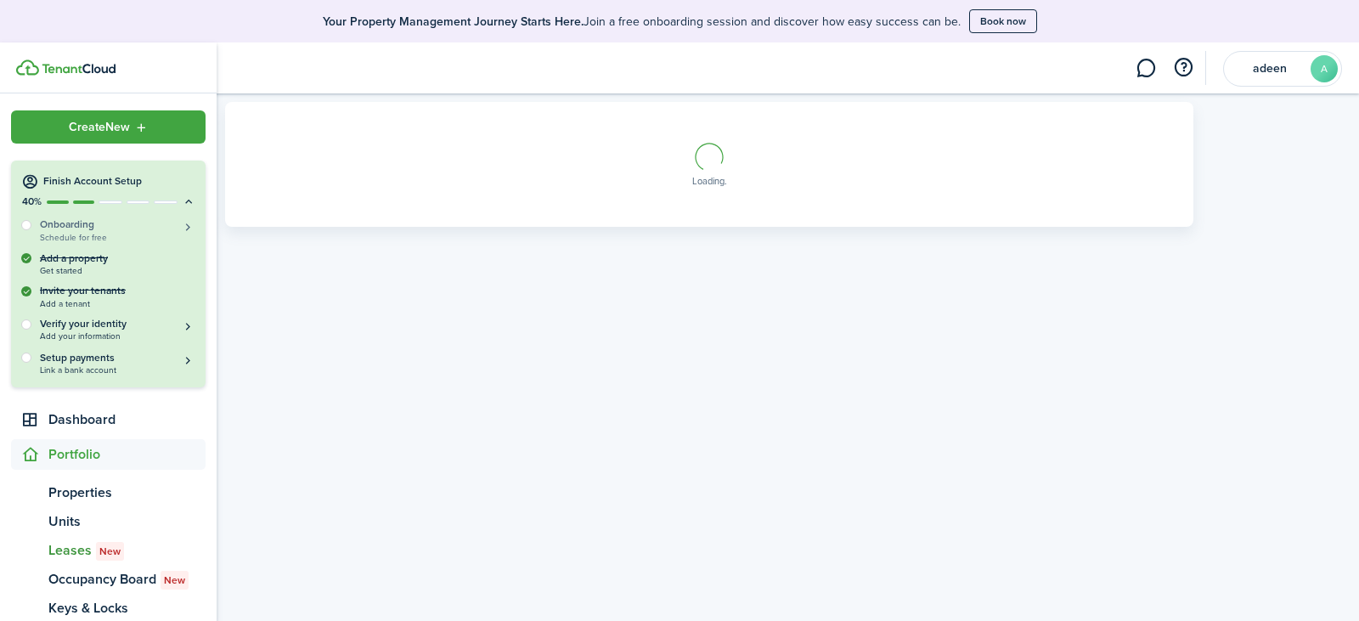
click at [90, 226] on h5 "Onboarding" at bounding box center [117, 224] width 155 height 14
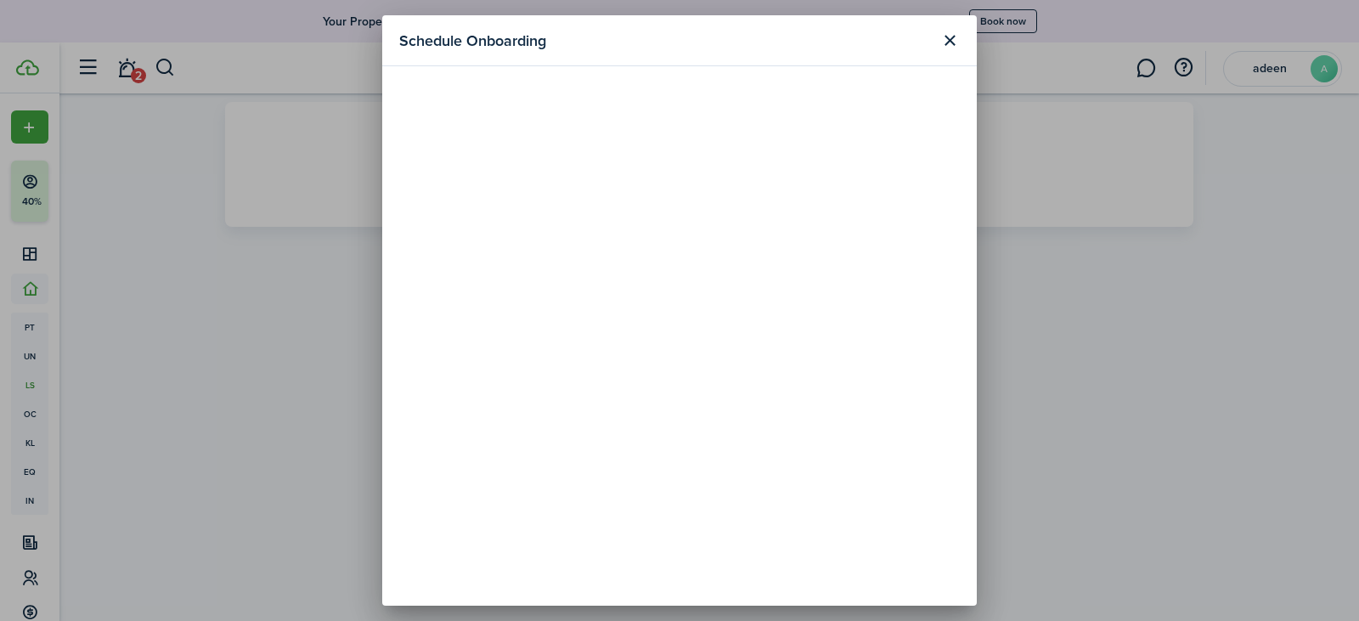
scroll to position [109, 0]
click at [953, 42] on button "Close modal" at bounding box center [949, 40] width 29 height 29
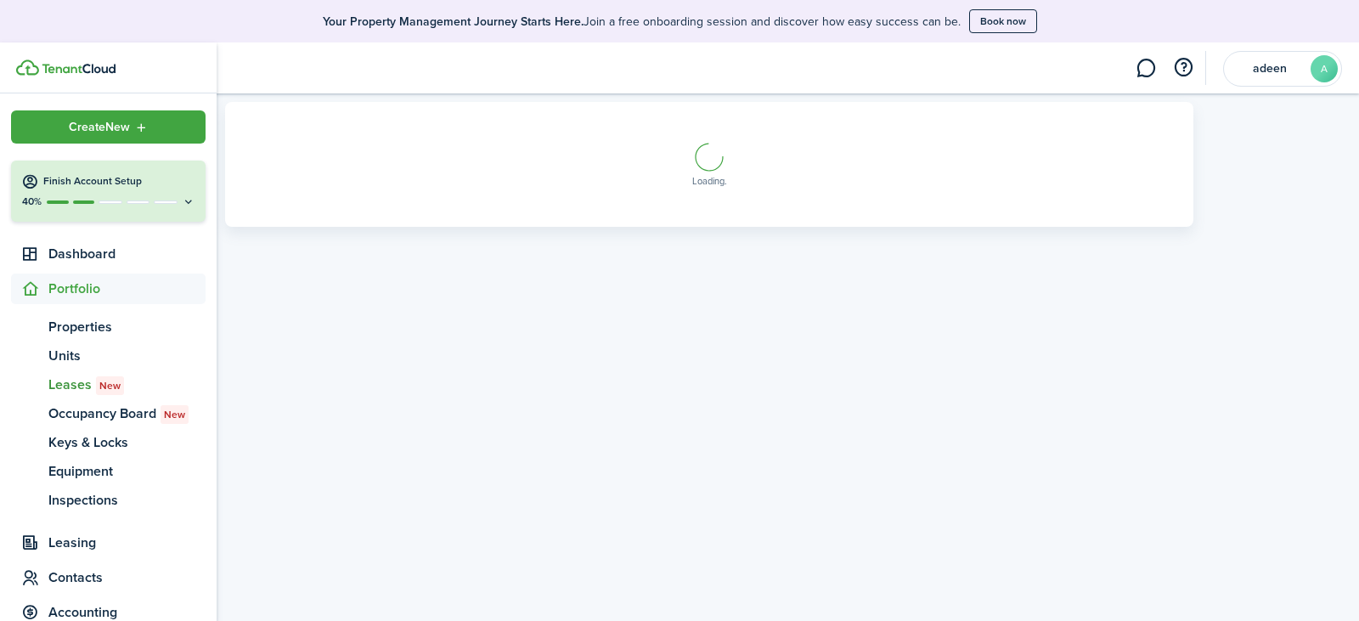
click at [182, 202] on icon at bounding box center [189, 201] width 14 height 13
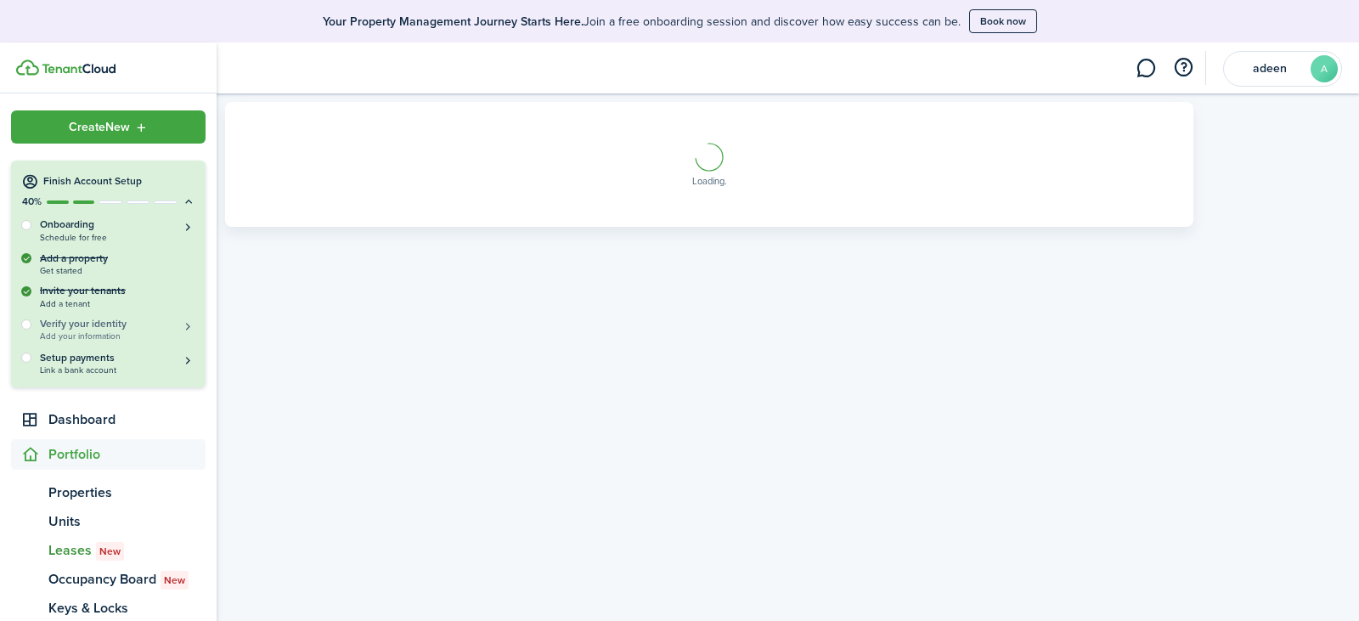
click at [115, 325] on h5 "Verify your identity" at bounding box center [117, 324] width 155 height 14
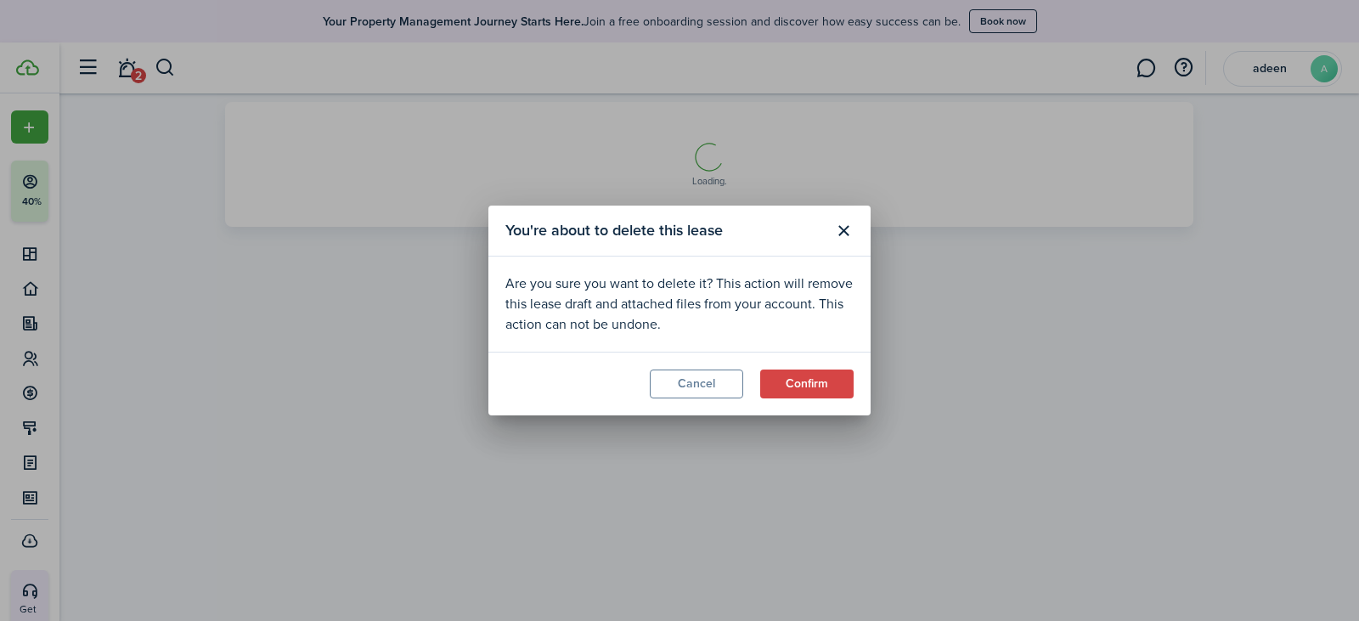
click at [790, 396] on button "Confirm" at bounding box center [806, 383] width 93 height 29
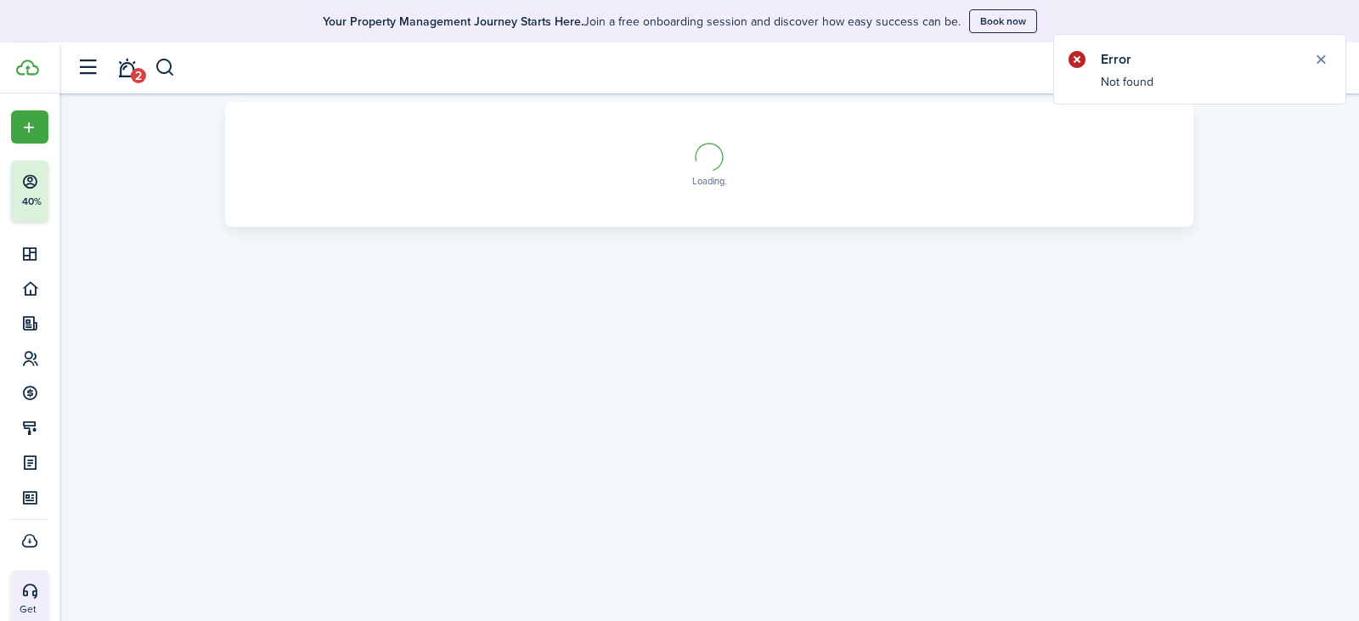
click at [1315, 61] on button "Close notify" at bounding box center [1321, 60] width 24 height 24
click at [1326, 65] on avatar-text "A" at bounding box center [1323, 68] width 27 height 27
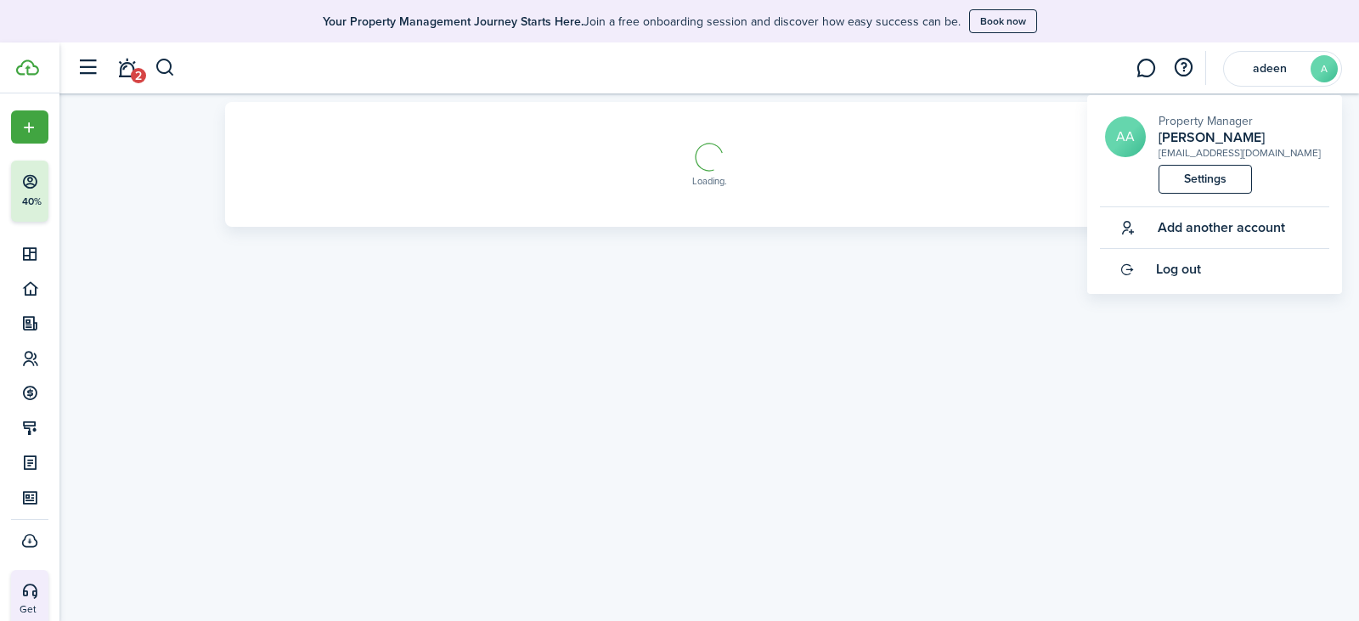
click at [1177, 269] on span "Log out" at bounding box center [1178, 269] width 45 height 15
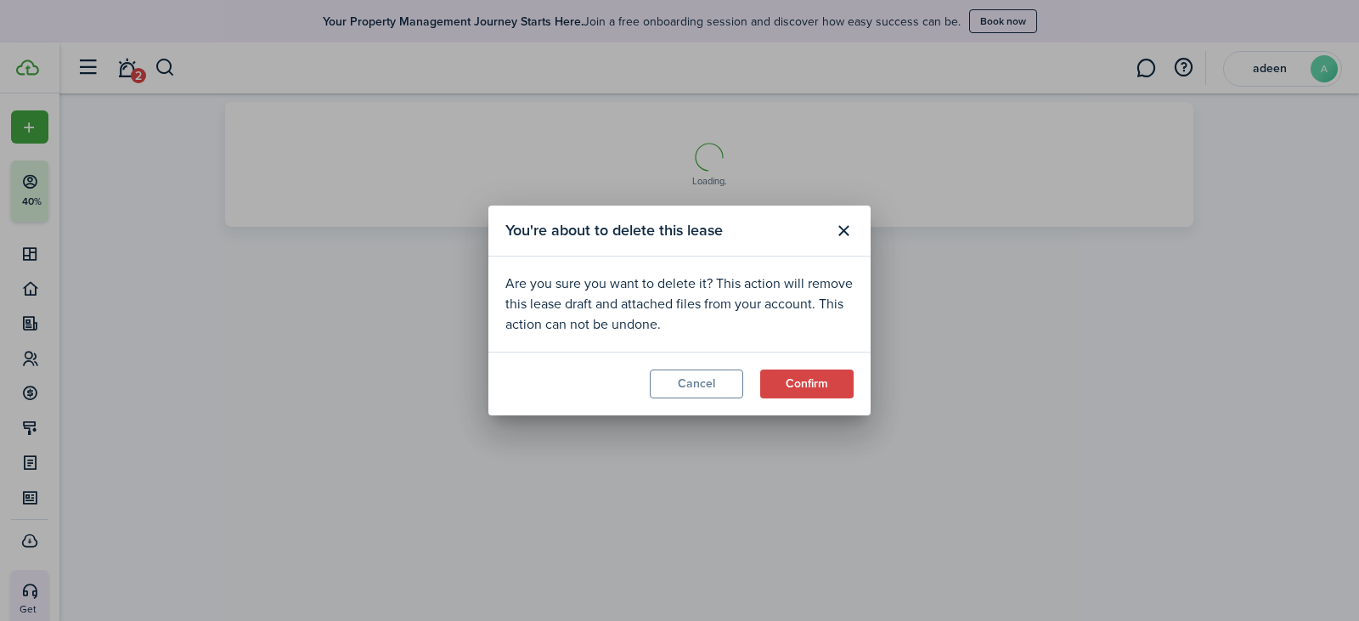
click at [814, 390] on button "Confirm" at bounding box center [806, 383] width 93 height 29
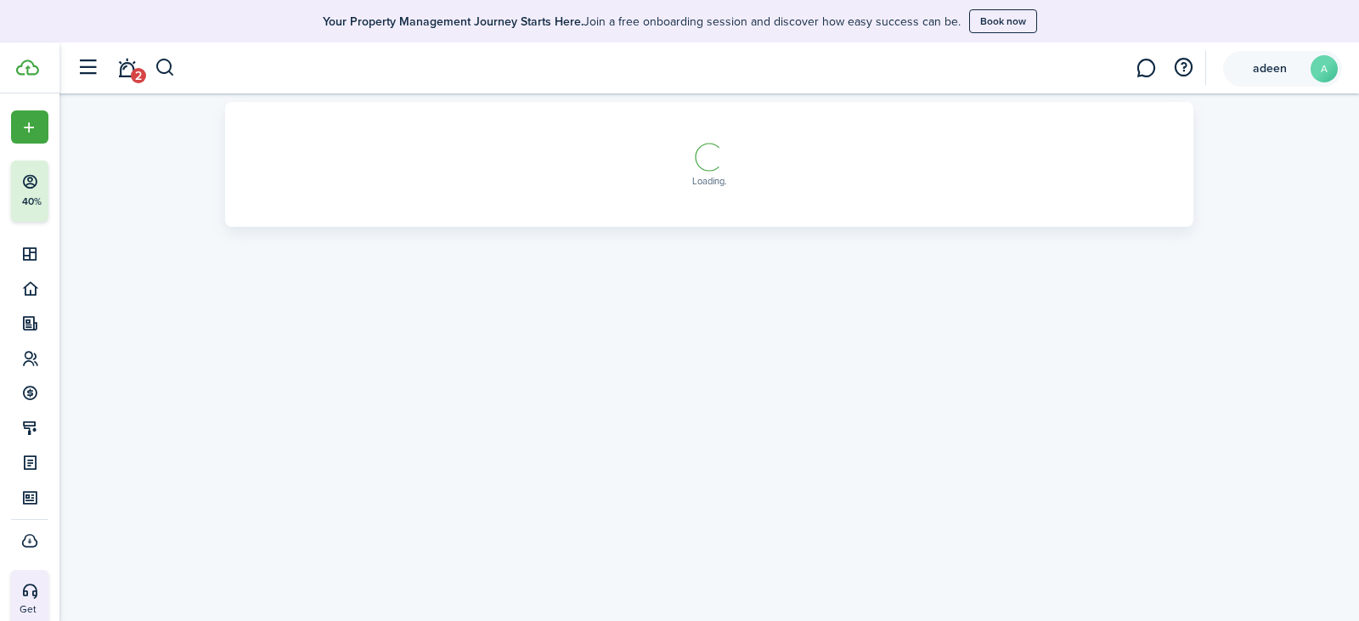
click at [1246, 64] on span "adeen" at bounding box center [1270, 69] width 68 height 12
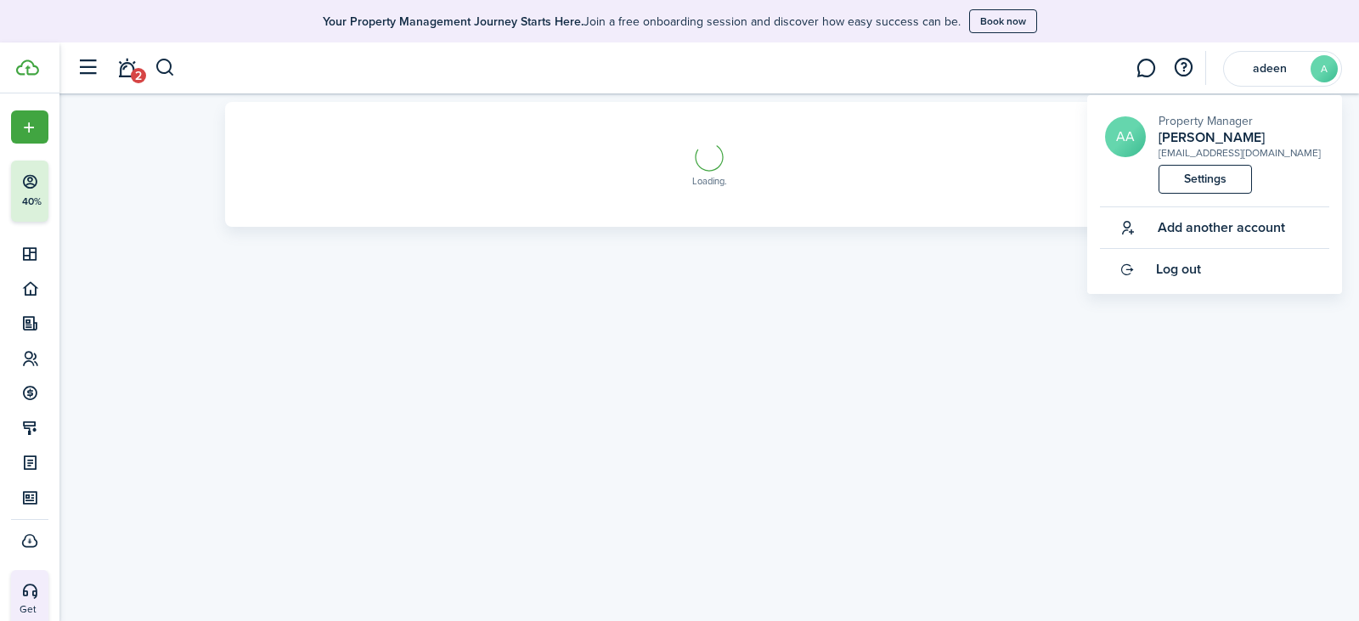
click at [1190, 274] on span "Log out" at bounding box center [1178, 269] width 45 height 15
click at [1180, 265] on span "Log out" at bounding box center [1178, 269] width 45 height 15
click at [1186, 268] on span "Log out" at bounding box center [1178, 269] width 45 height 15
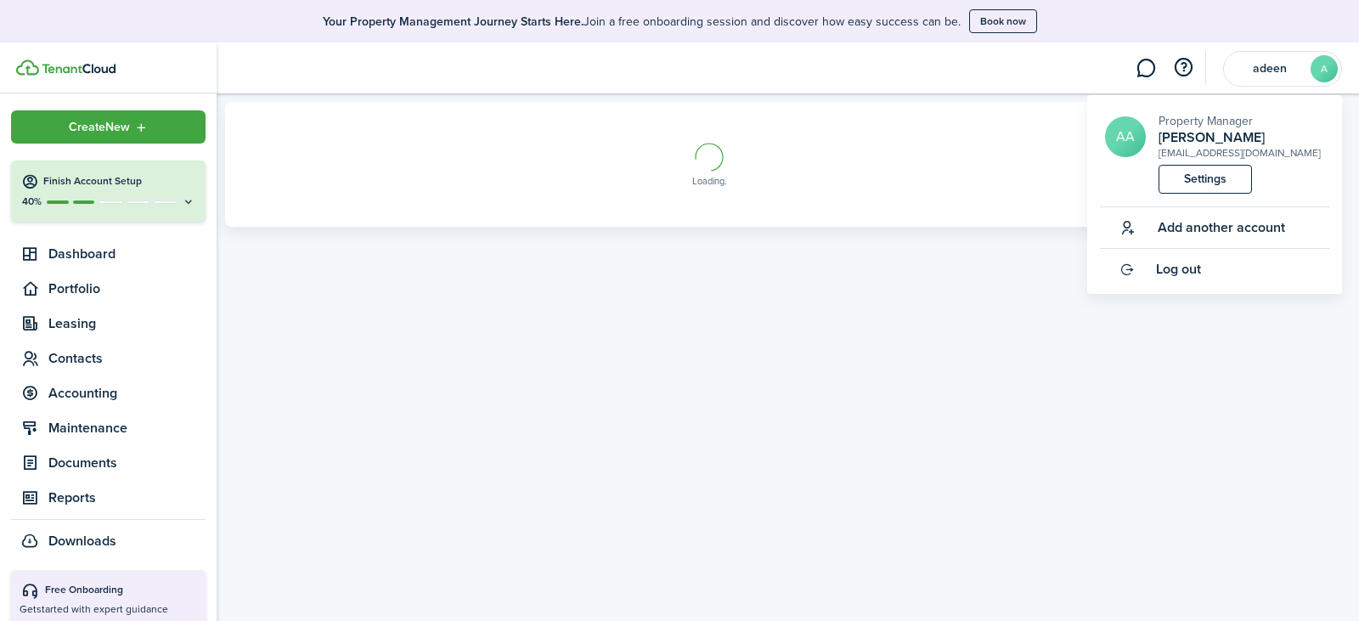
click at [76, 182] on h4 "Finish Account Setup" at bounding box center [119, 181] width 152 height 14
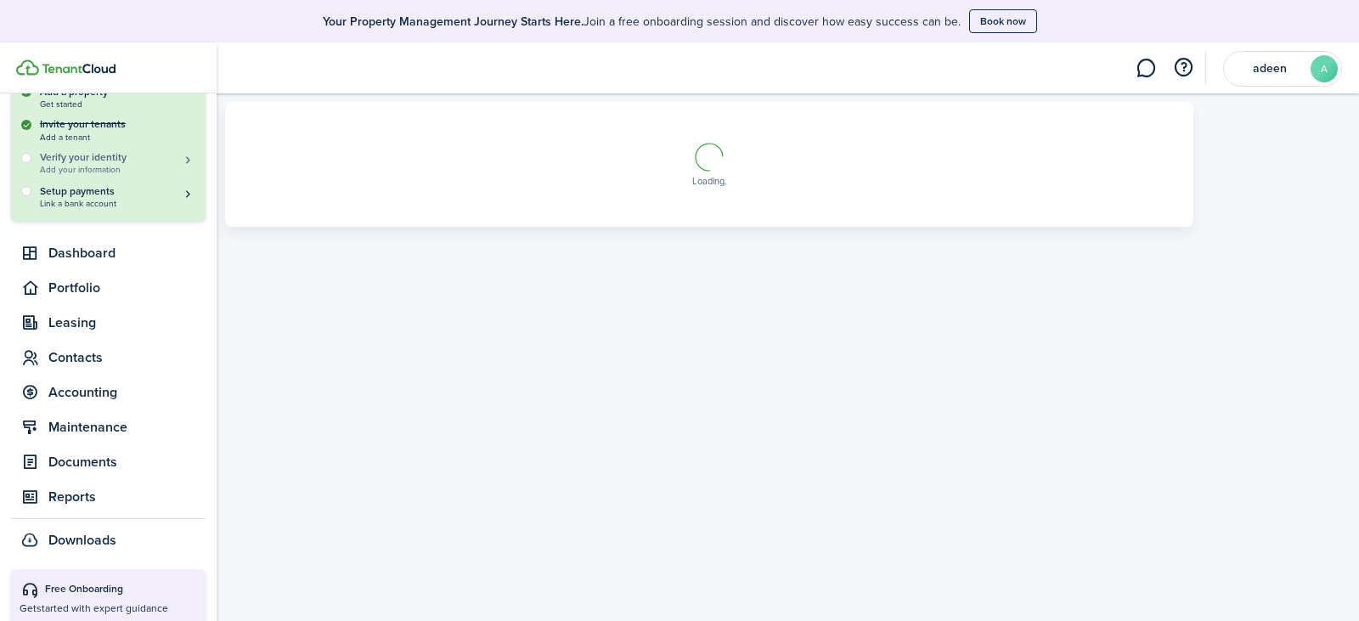
scroll to position [170, 0]
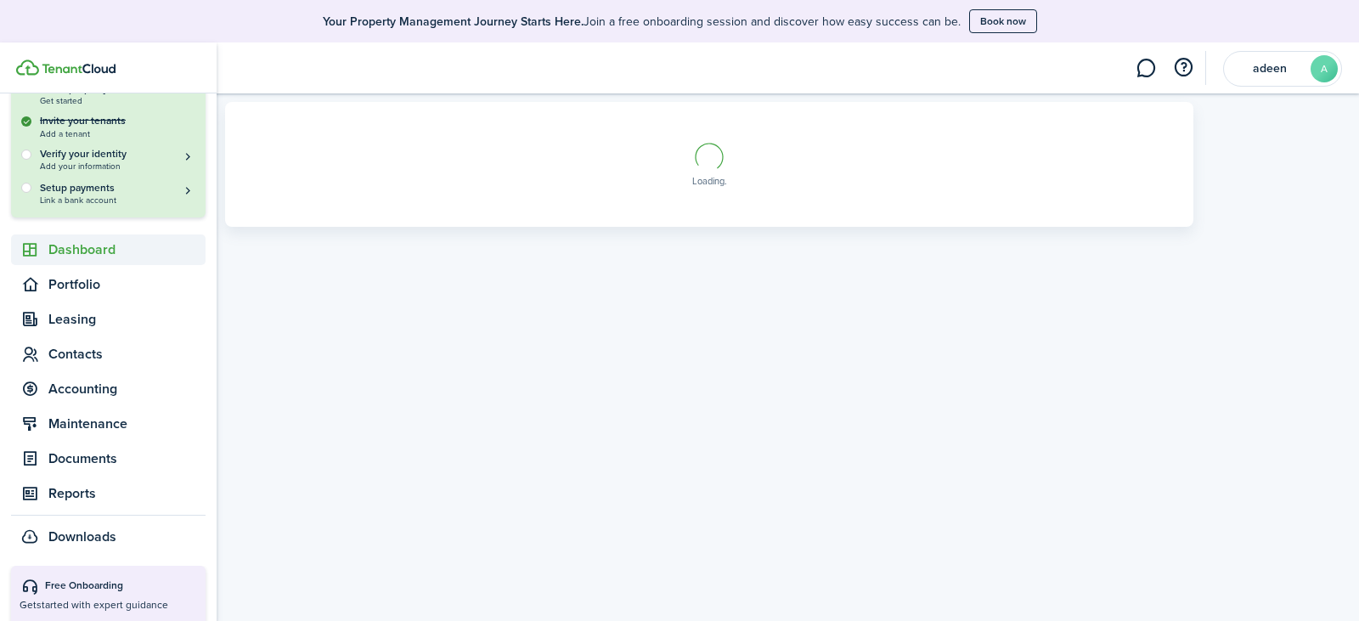
click at [80, 238] on span "Dashboard" at bounding box center [108, 249] width 194 height 31
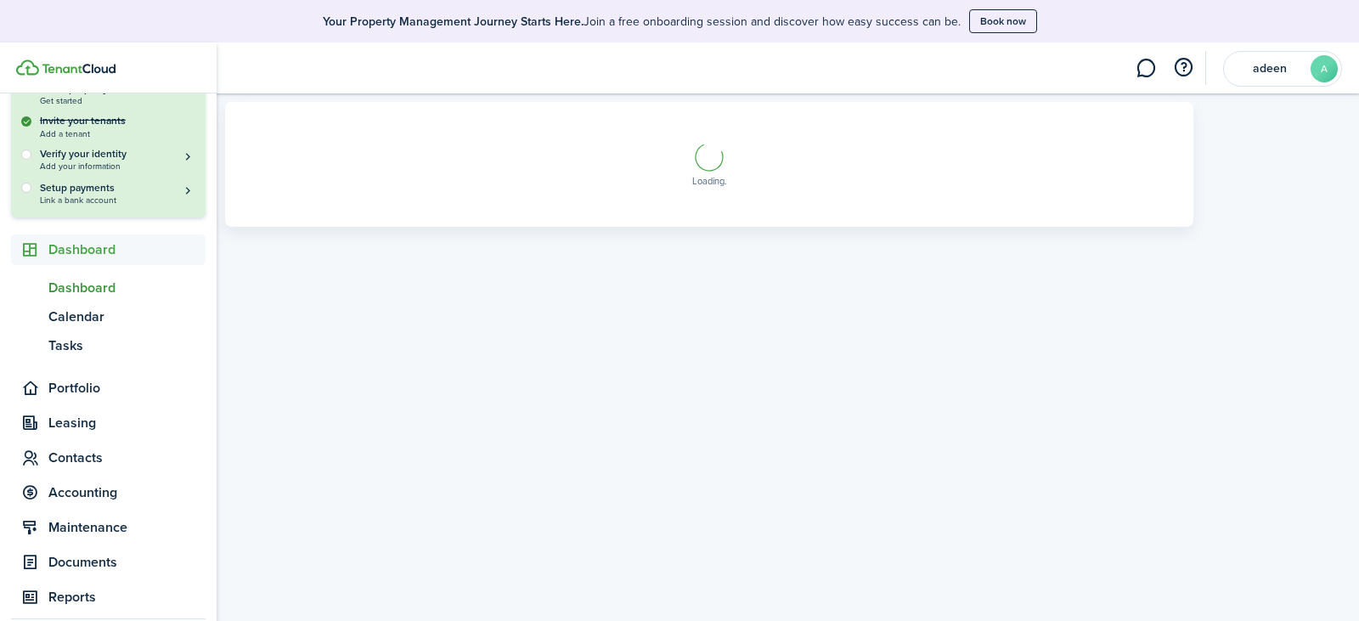
click at [83, 285] on span "Dashboard" at bounding box center [126, 288] width 157 height 20
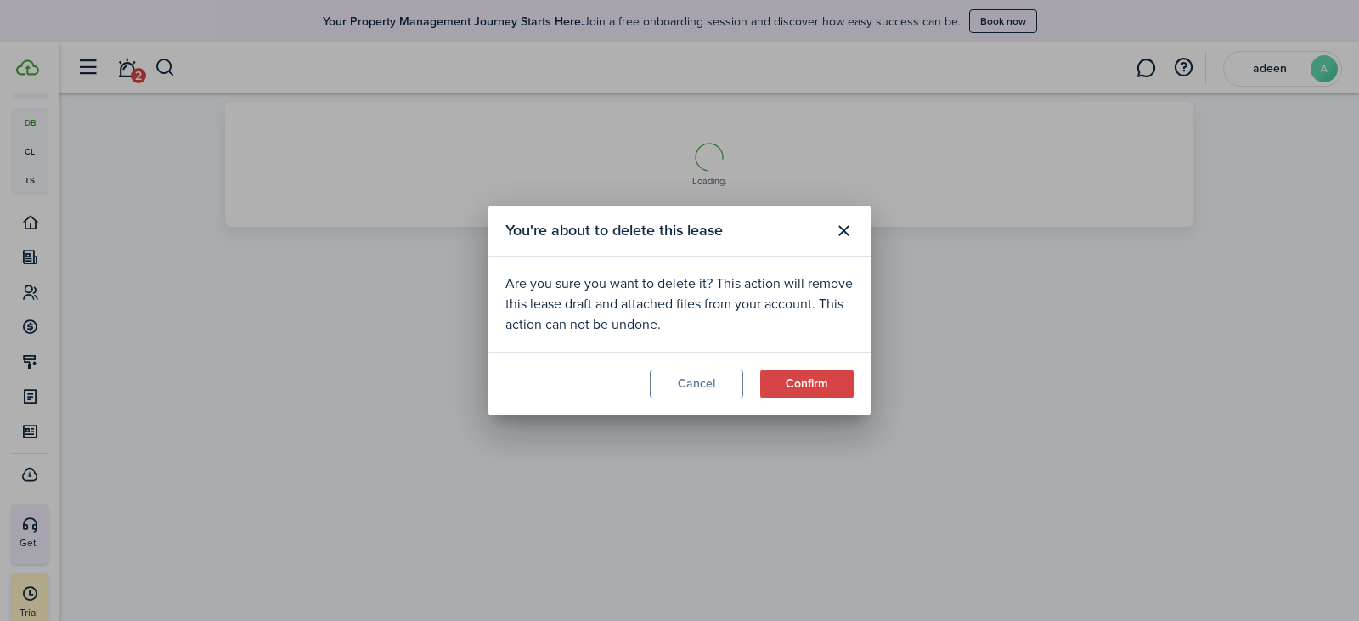
click at [809, 384] on button "Confirm" at bounding box center [806, 383] width 93 height 29
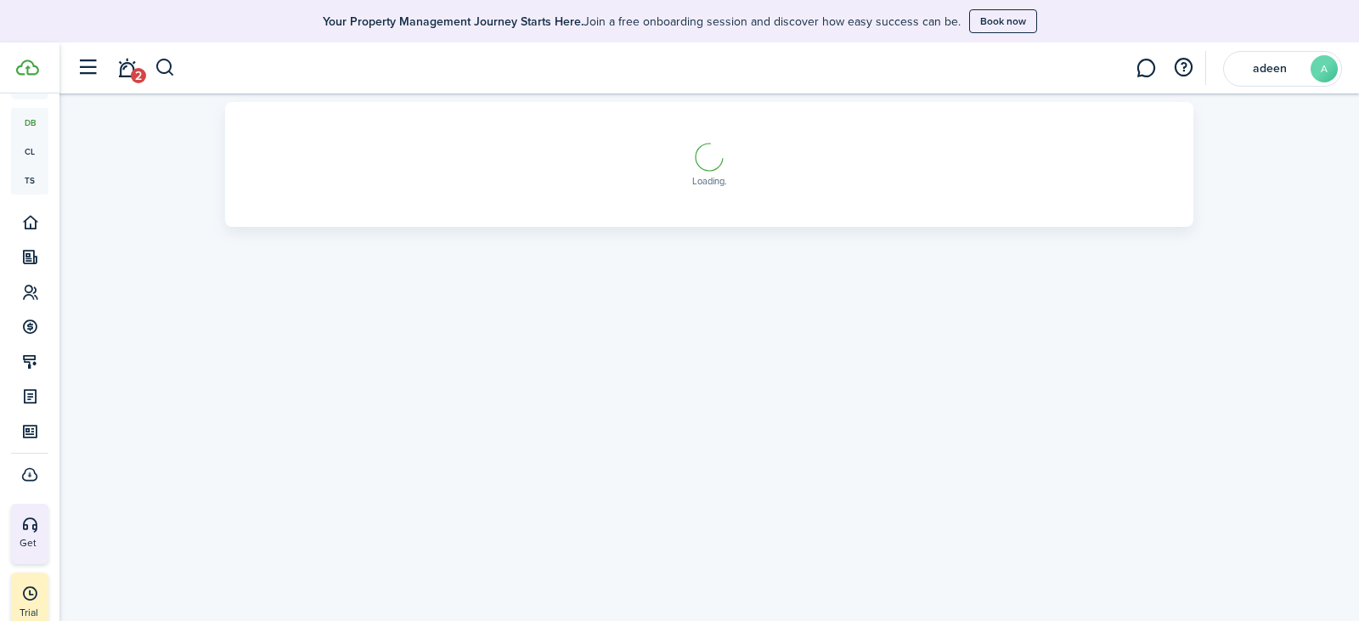
click at [128, 70] on link "2" at bounding box center [126, 68] width 32 height 43
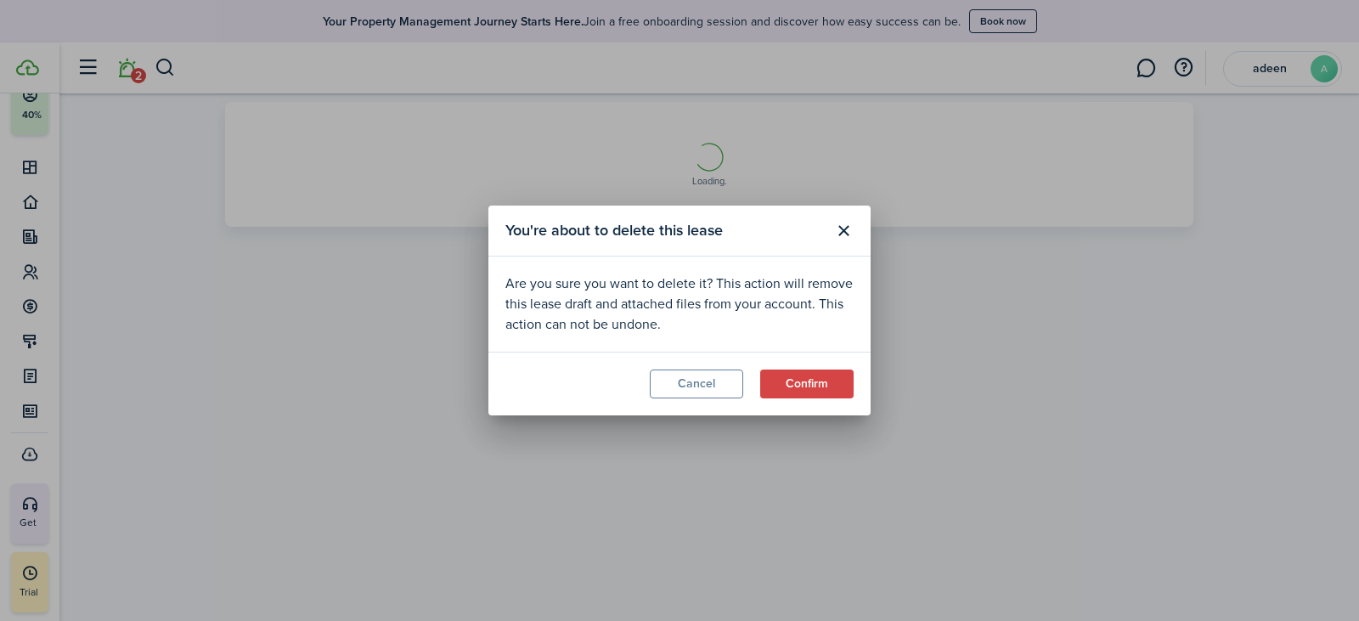
scroll to position [87, 0]
click at [818, 386] on button "Confirm" at bounding box center [806, 383] width 93 height 29
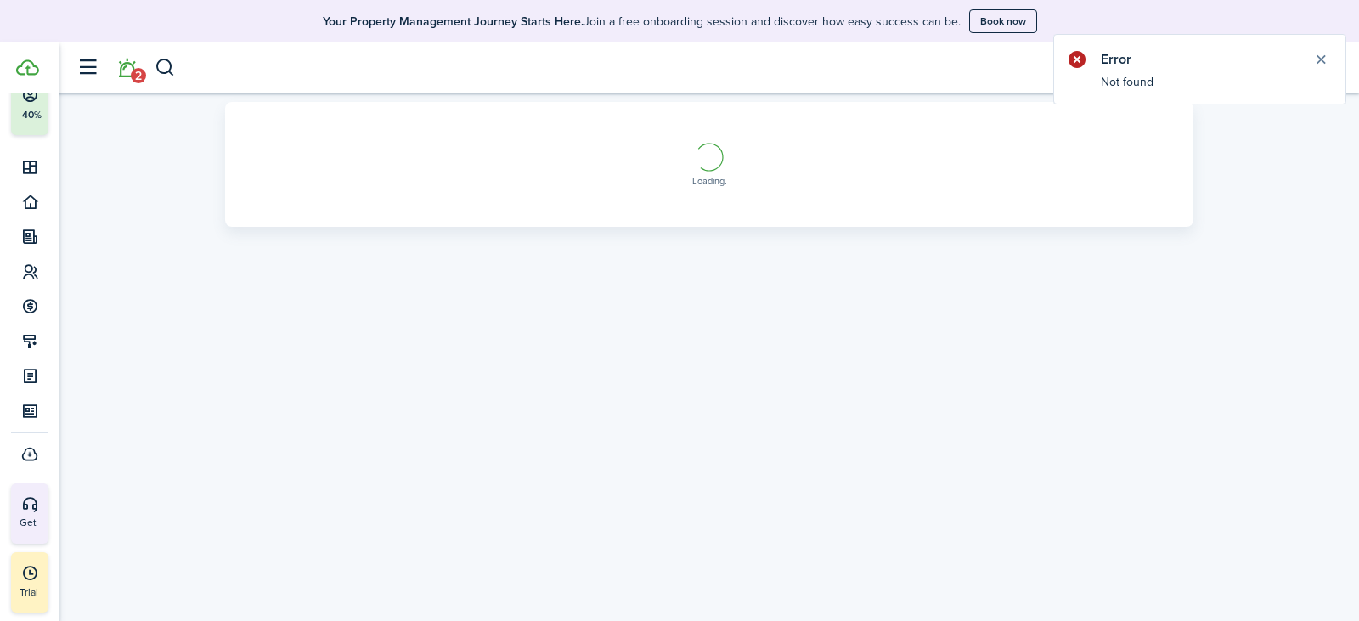
click at [1327, 58] on button "Close notify" at bounding box center [1321, 60] width 24 height 24
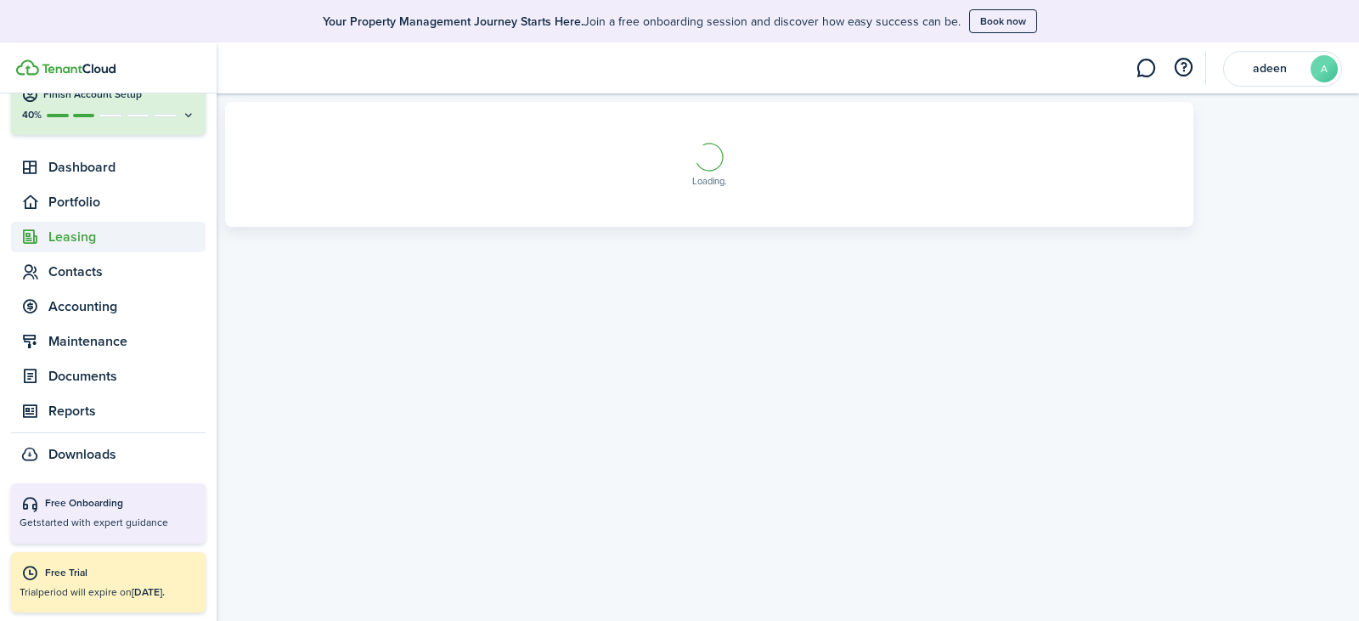
click at [67, 243] on span "Leasing" at bounding box center [126, 237] width 157 height 20
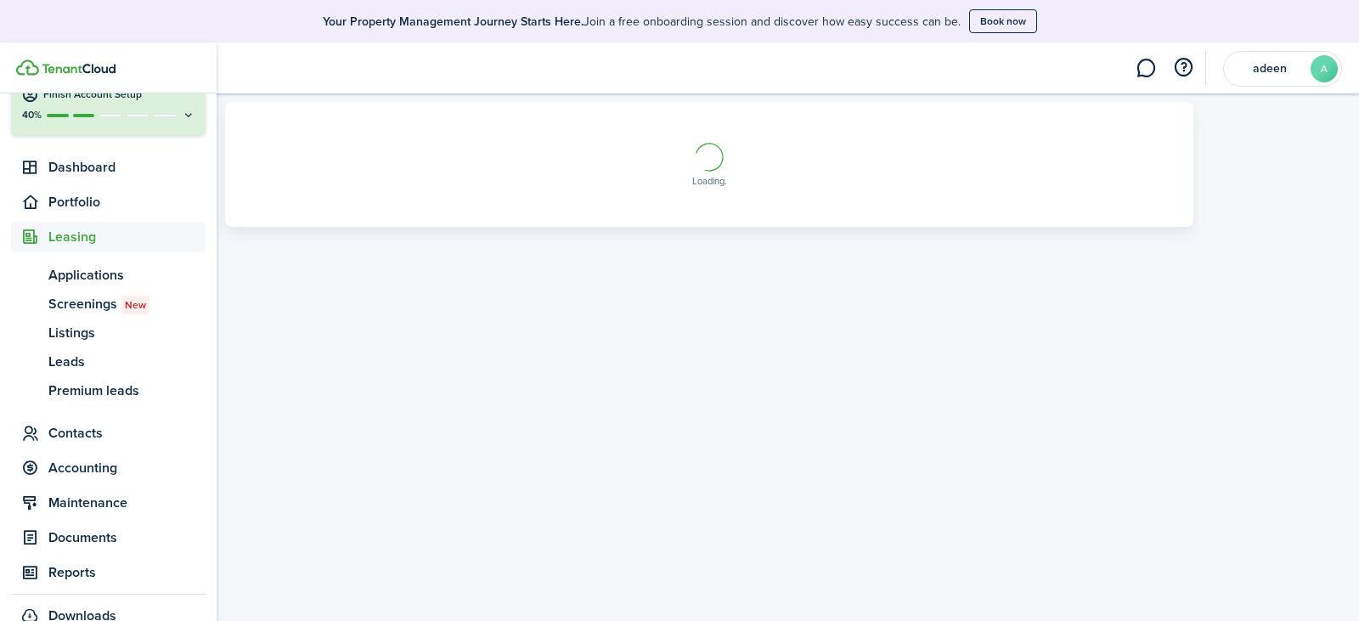
scroll to position [170, 0]
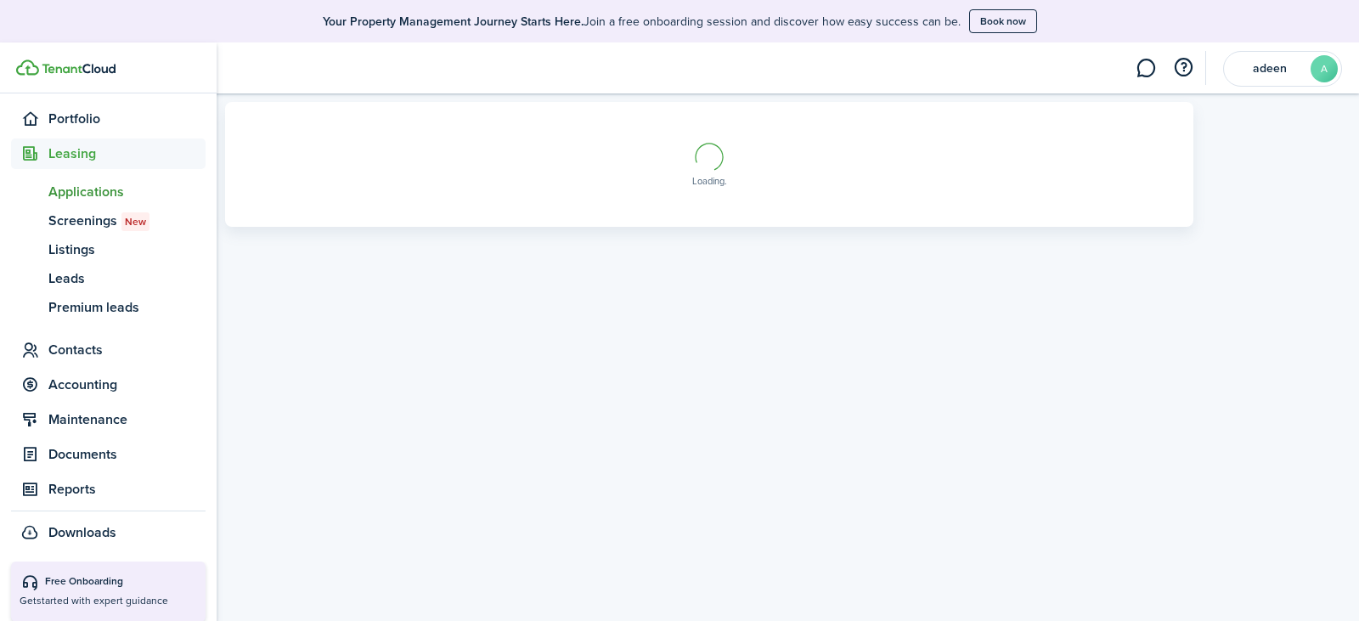
click at [86, 192] on span "Applications" at bounding box center [126, 192] width 157 height 20
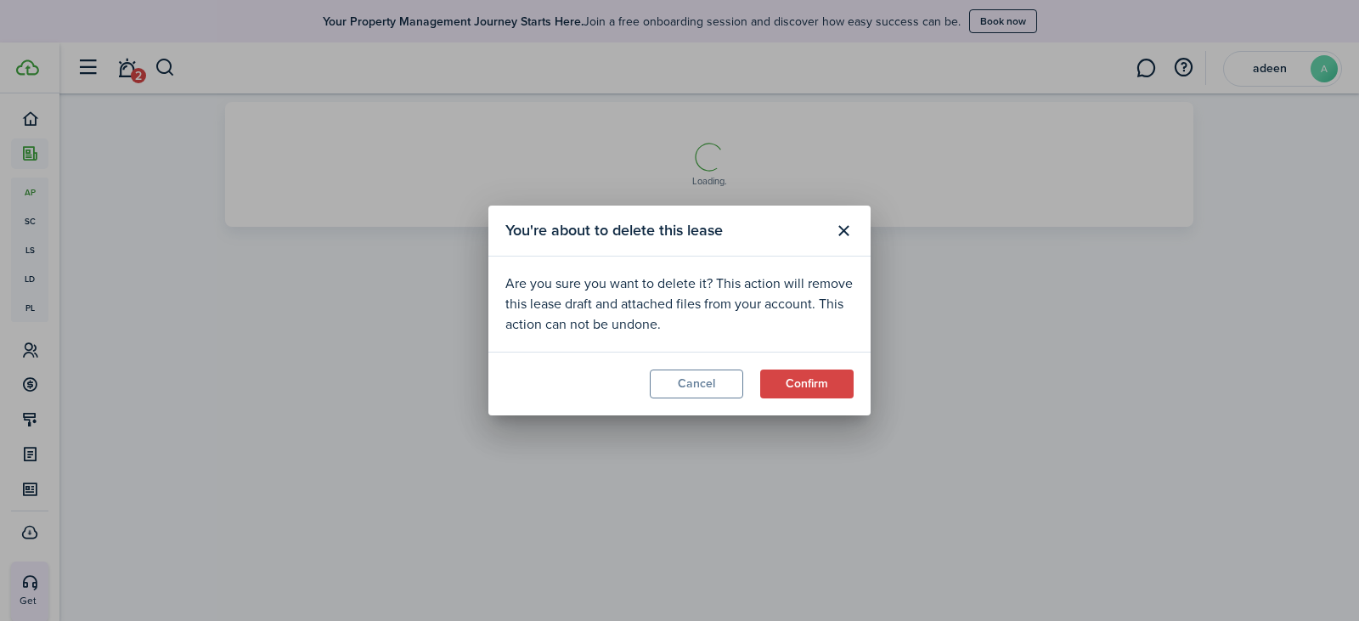
click at [806, 385] on button "Confirm" at bounding box center [806, 383] width 93 height 29
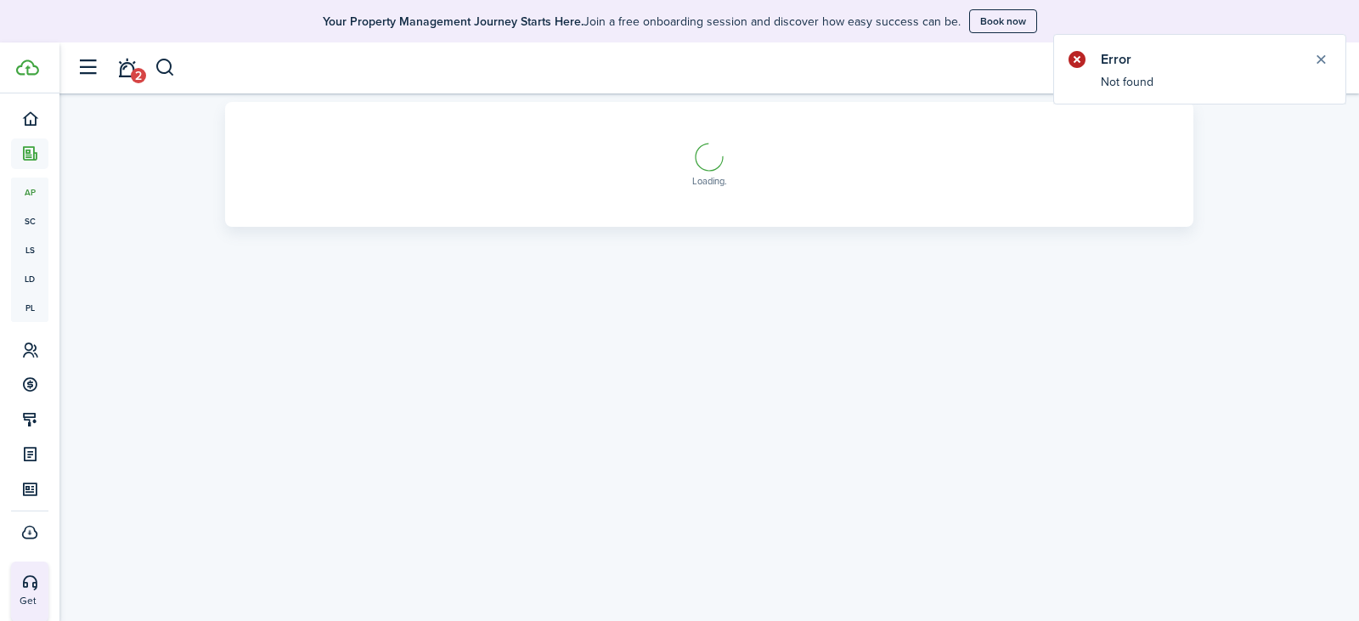
click at [1324, 57] on button "Close notify" at bounding box center [1321, 60] width 24 height 24
click at [1328, 70] on avatar-text "A" at bounding box center [1323, 68] width 27 height 27
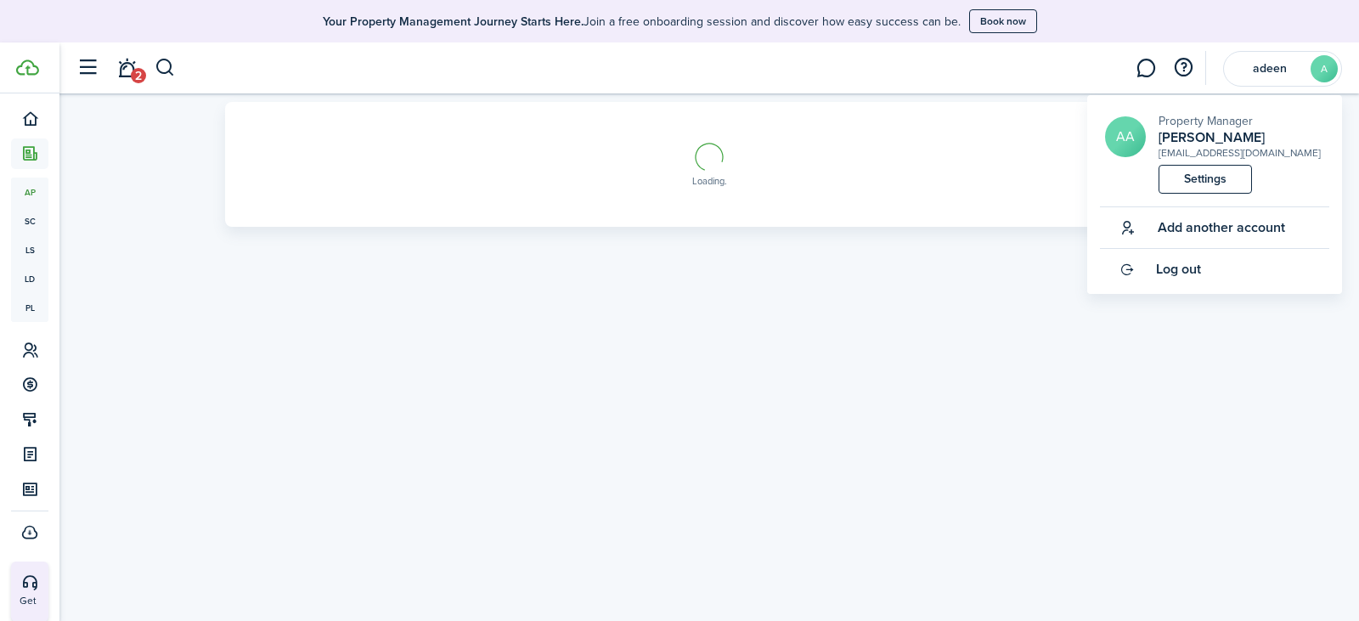
click at [1150, 131] on div "AA" at bounding box center [1132, 136] width 54 height 41
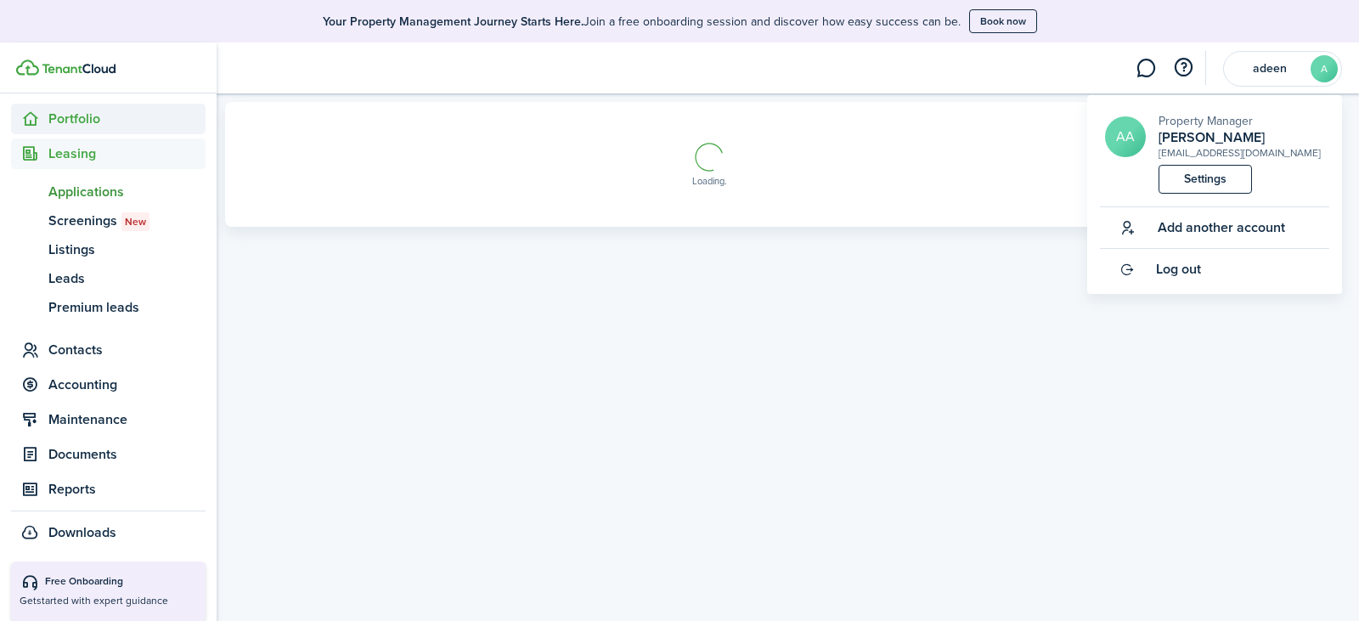
click at [59, 115] on span "Portfolio" at bounding box center [126, 119] width 157 height 20
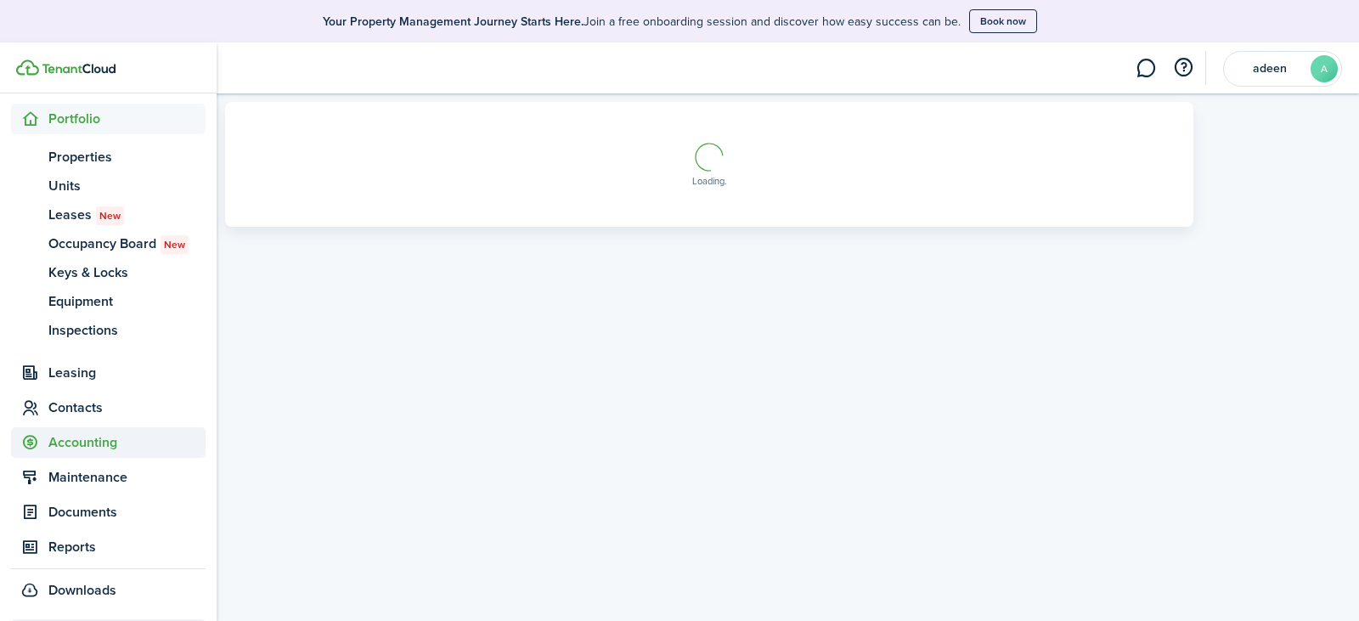
click at [98, 440] on span "Accounting" at bounding box center [126, 442] width 157 height 20
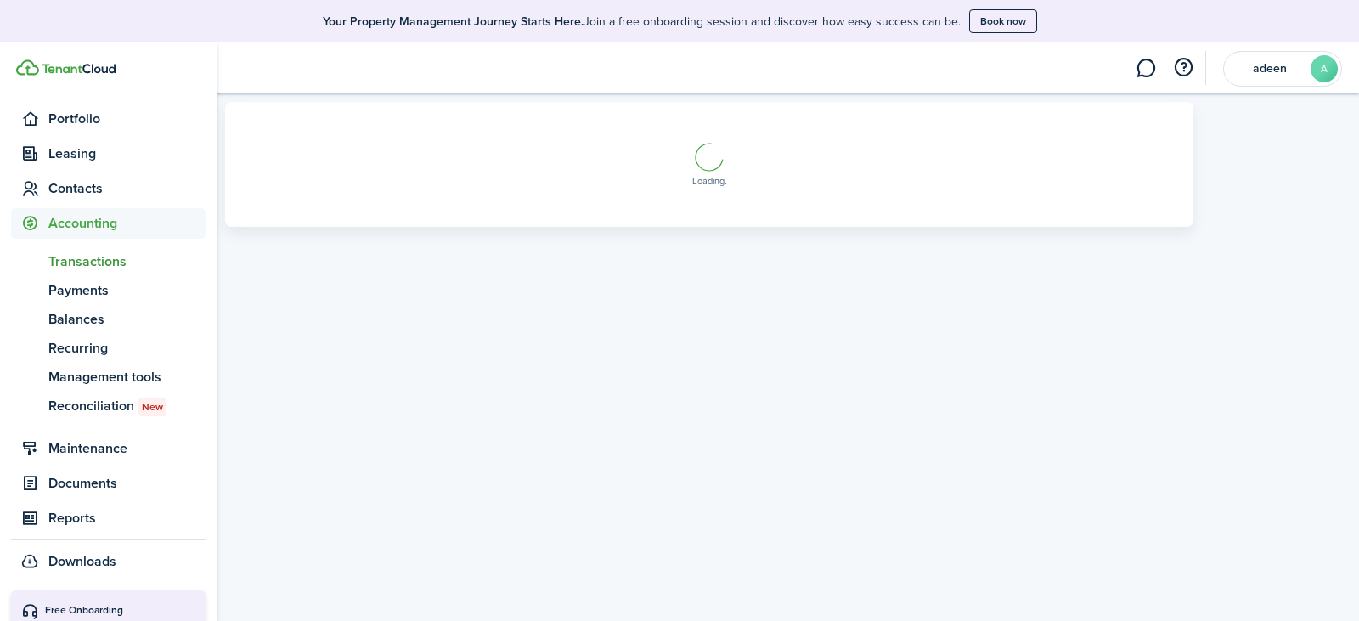
click at [83, 263] on span "Transactions" at bounding box center [126, 261] width 157 height 20
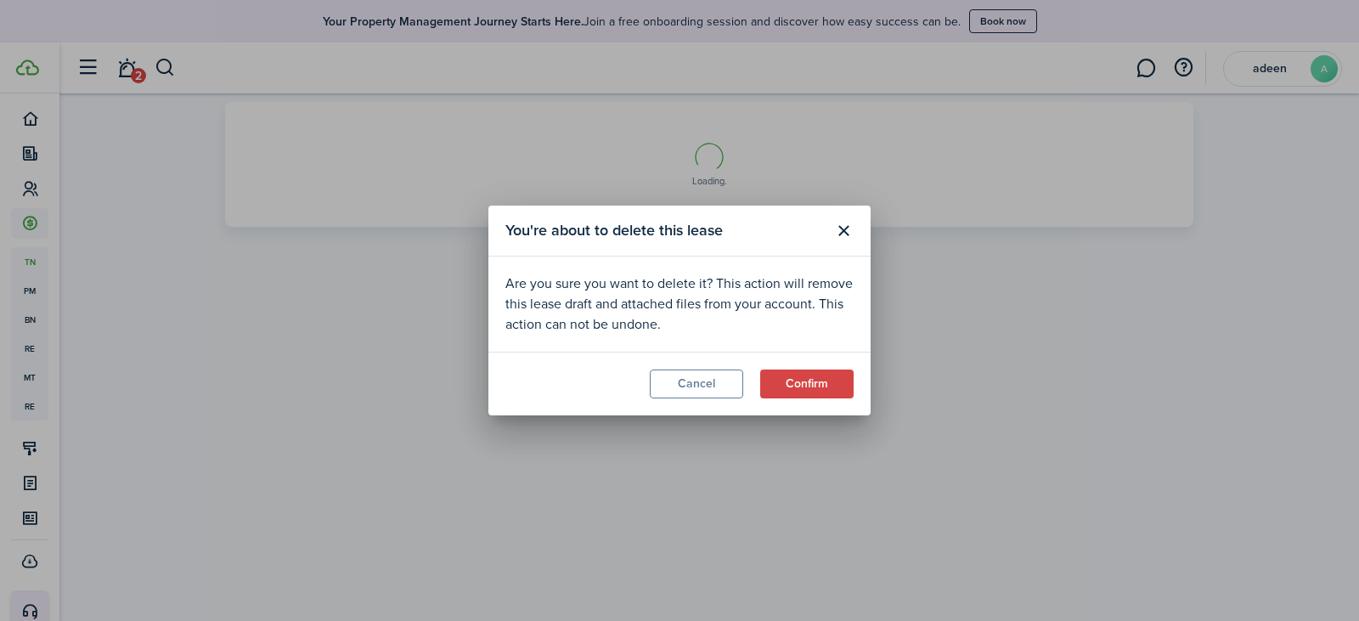
click at [707, 384] on button "Cancel" at bounding box center [696, 383] width 93 height 29
